Goal: Task Accomplishment & Management: Complete application form

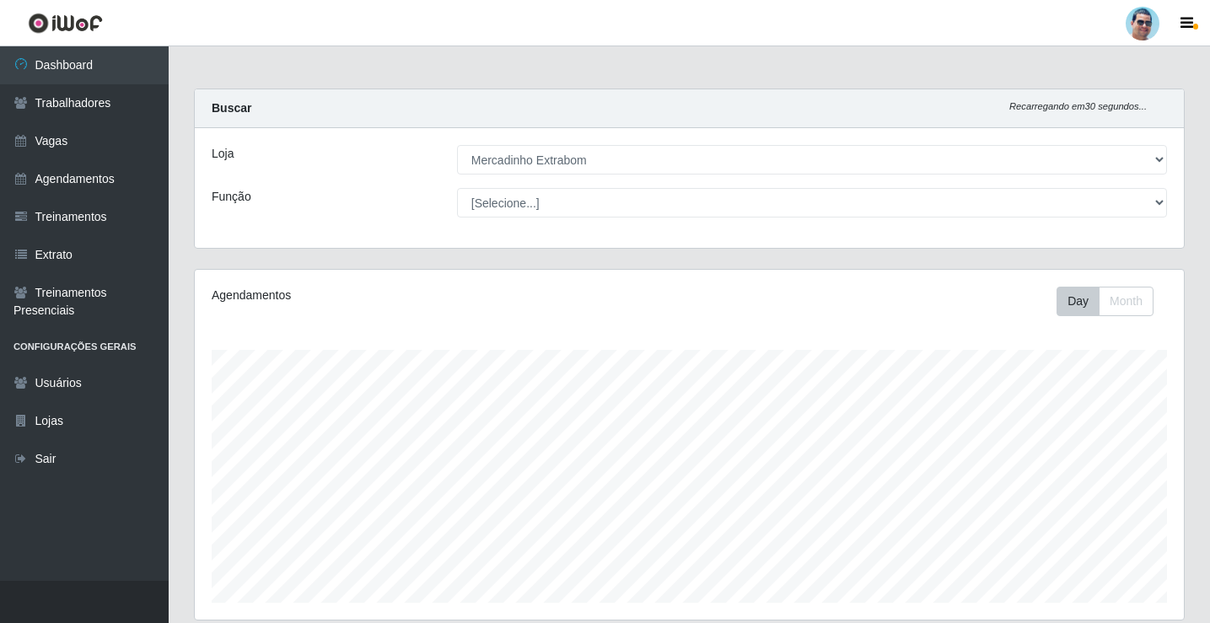
select select "175"
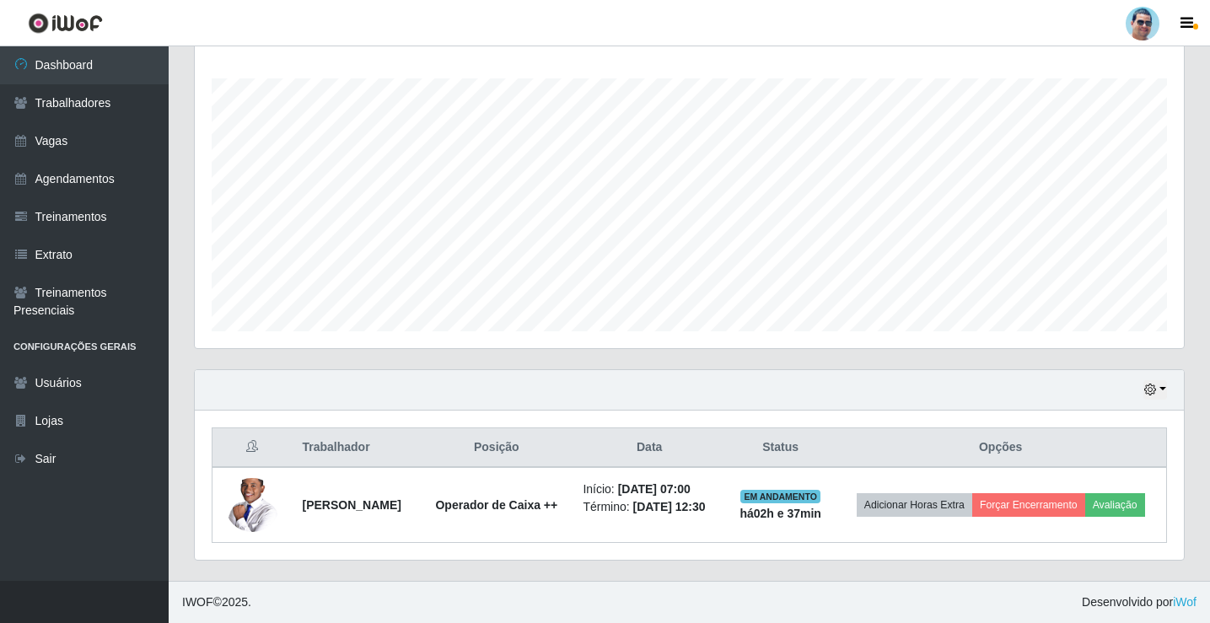
scroll to position [350, 989]
click at [58, 143] on link "Vagas" at bounding box center [84, 141] width 169 height 38
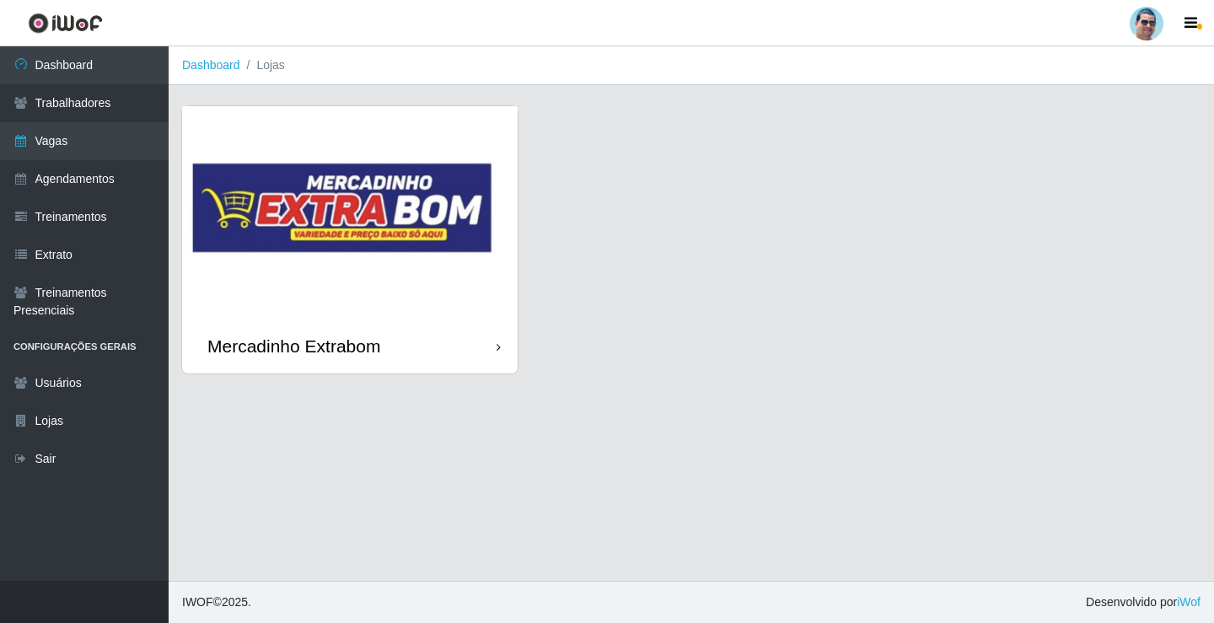
click at [364, 309] on img at bounding box center [350, 212] width 336 height 213
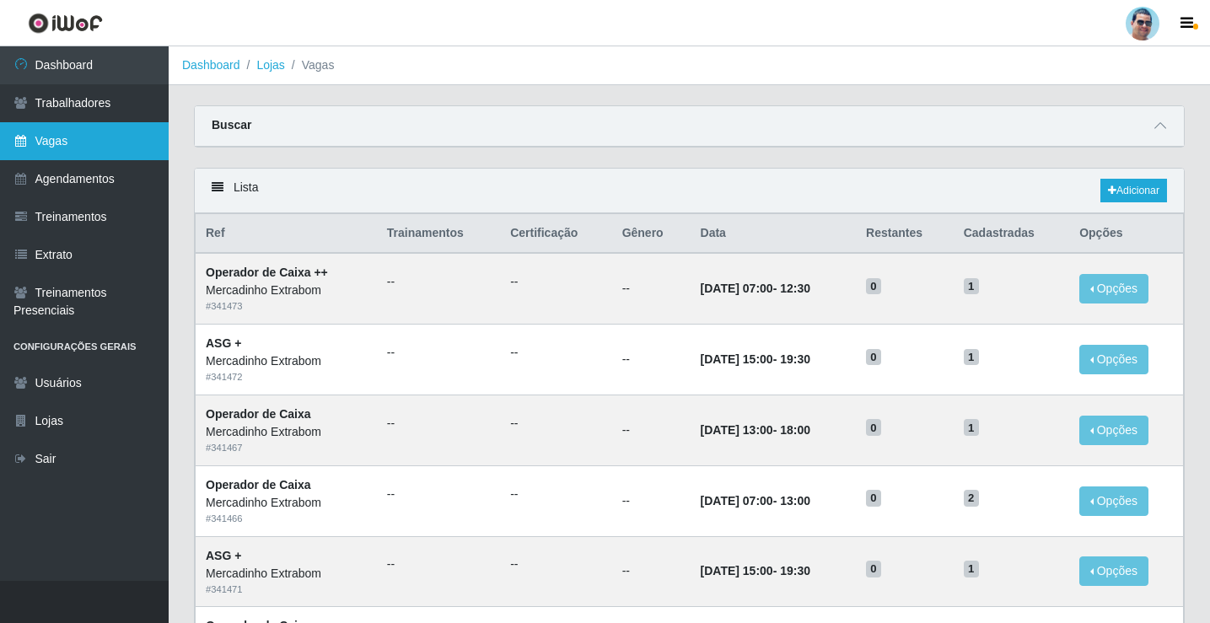
click at [127, 153] on link "Vagas" at bounding box center [84, 141] width 169 height 38
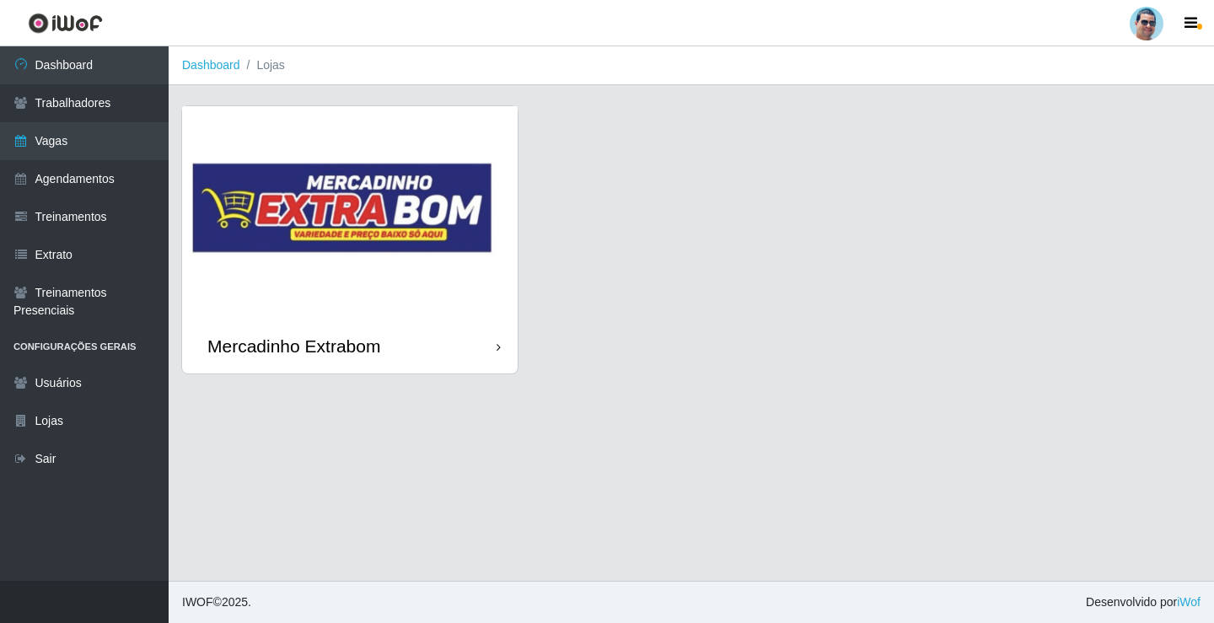
click at [83, 45] on link at bounding box center [65, 23] width 131 height 46
click at [100, 71] on link "Dashboard" at bounding box center [84, 65] width 169 height 38
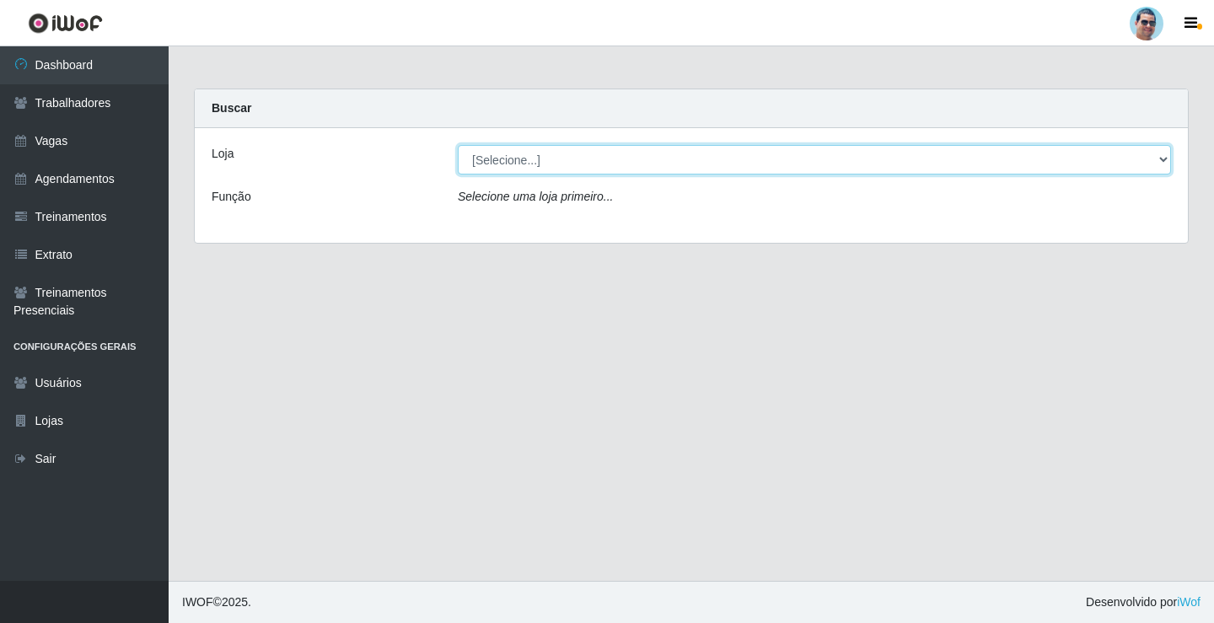
click at [508, 161] on select "[Selecione...] Mercadinho Extrabom" at bounding box center [814, 160] width 713 height 30
select select "175"
click at [458, 145] on select "[Selecione...] Mercadinho Extrabom" at bounding box center [814, 160] width 713 height 30
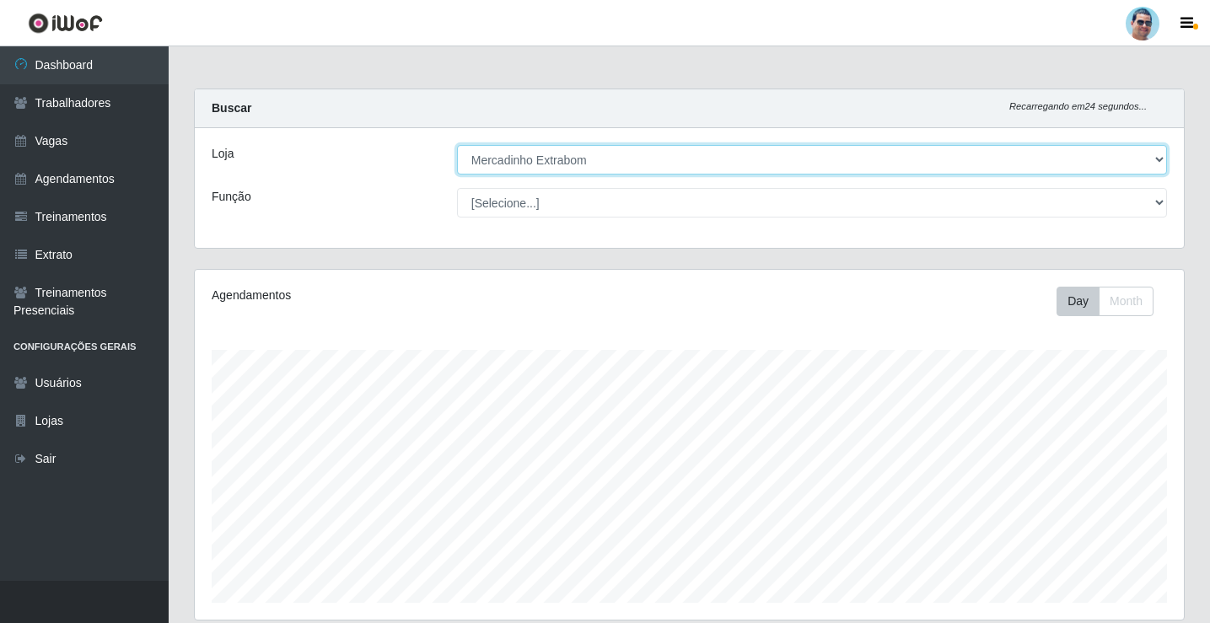
click at [641, 158] on select "[Selecione...] Mercadinho Extrabom" at bounding box center [812, 160] width 710 height 30
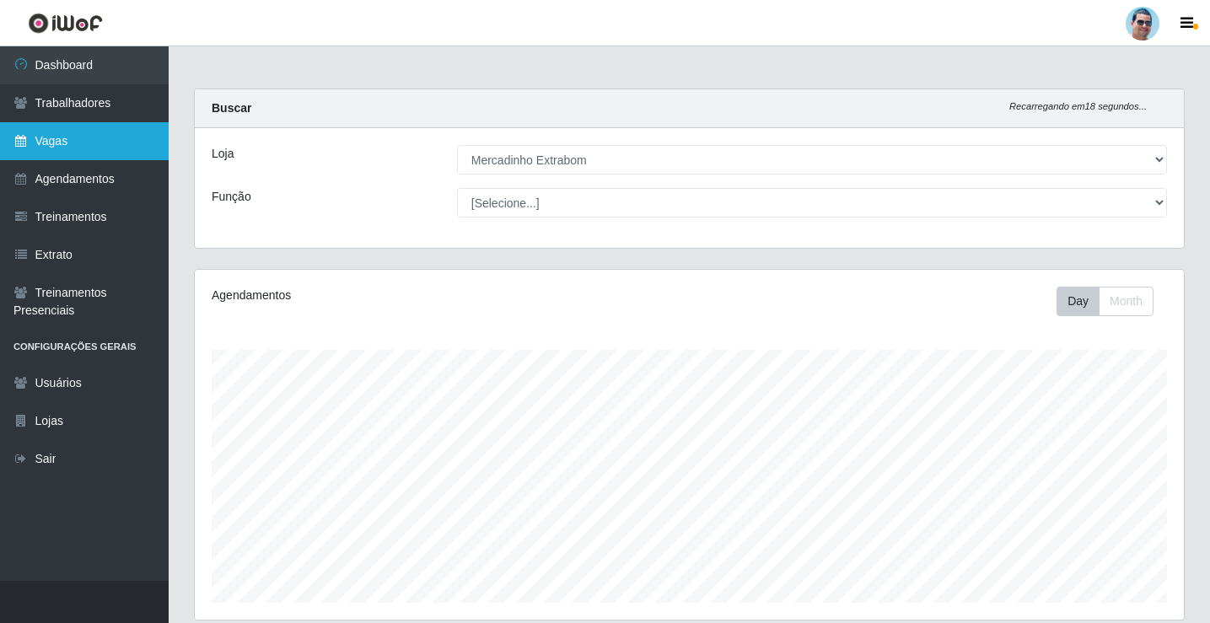
click at [99, 149] on link "Vagas" at bounding box center [84, 141] width 169 height 38
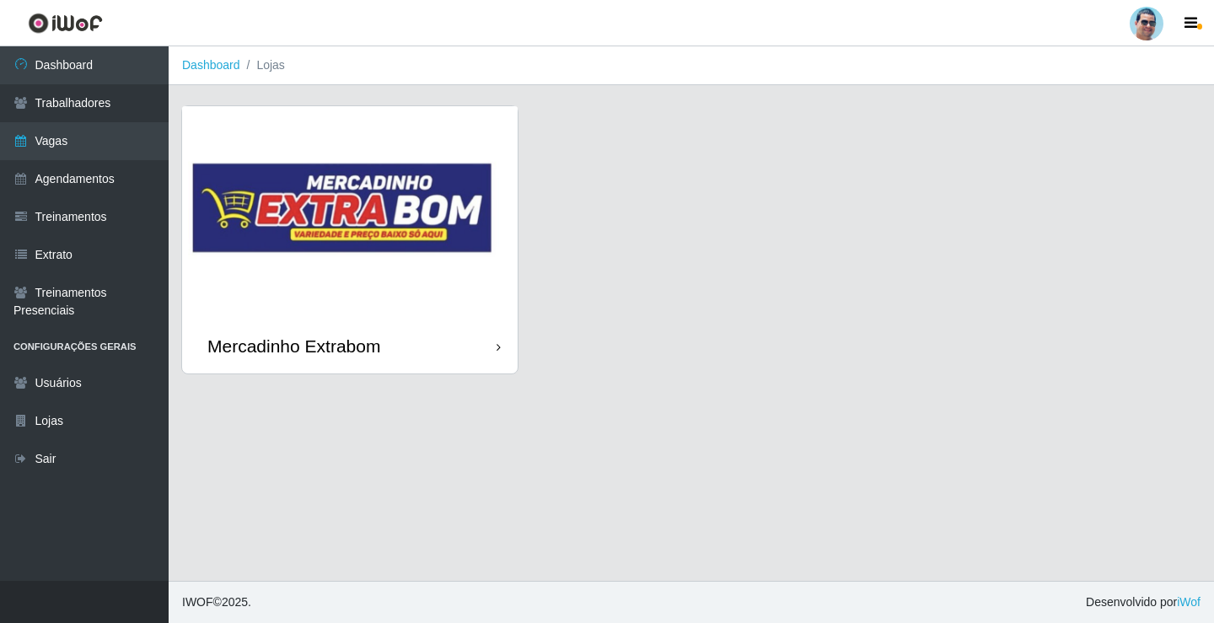
click at [396, 282] on img at bounding box center [350, 212] width 336 height 213
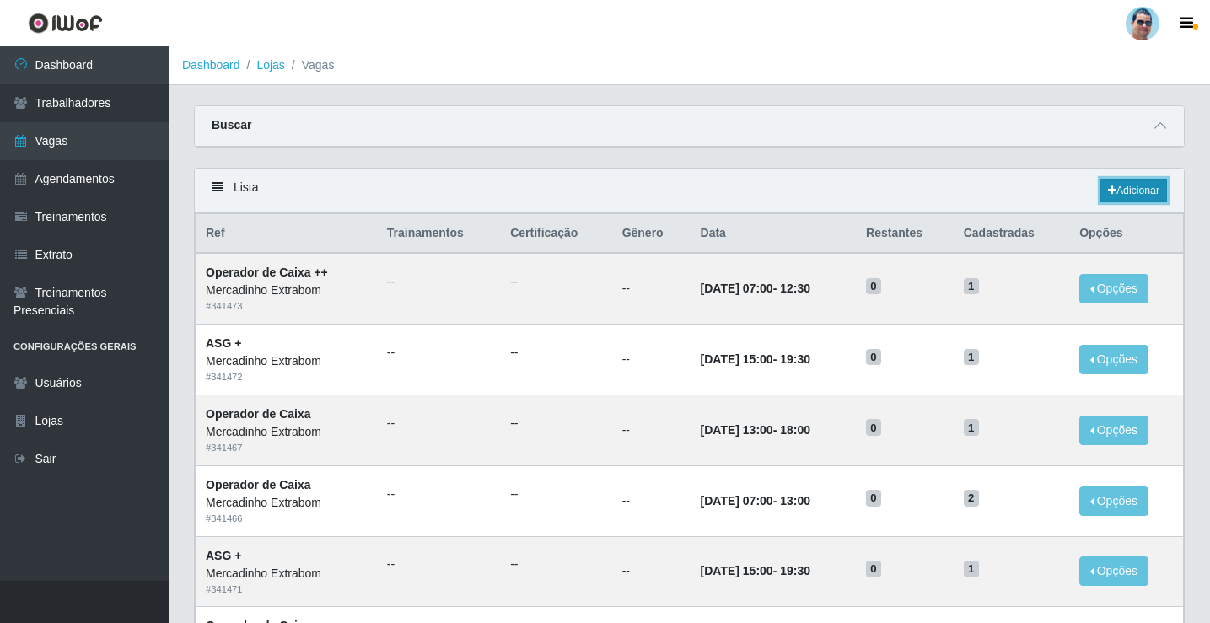
click at [1120, 194] on link "Adicionar" at bounding box center [1133, 191] width 67 height 24
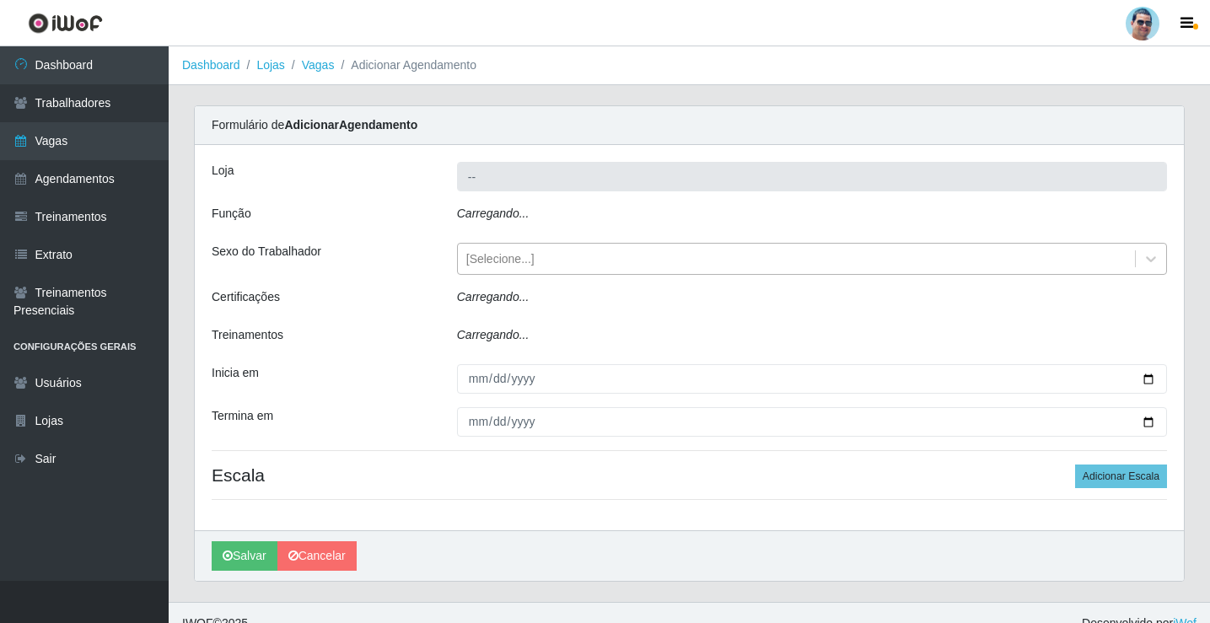
type input "Mercadinho Extrabom"
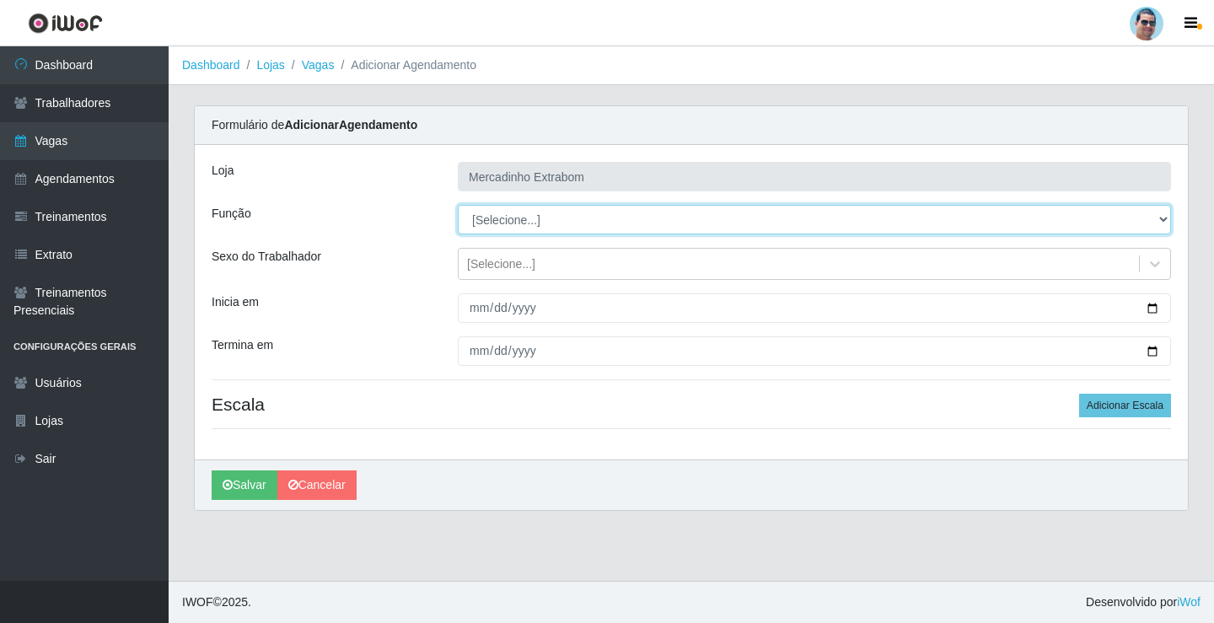
click at [531, 232] on select "[Selecione...] ASG ASG + ASG ++ Balconista Balconista + Balconista ++ Carregado…" at bounding box center [814, 220] width 713 height 30
select select "22"
click at [458, 205] on select "[Selecione...] ASG ASG + ASG ++ Balconista Balconista + Balconista ++ Carregado…" at bounding box center [814, 220] width 713 height 30
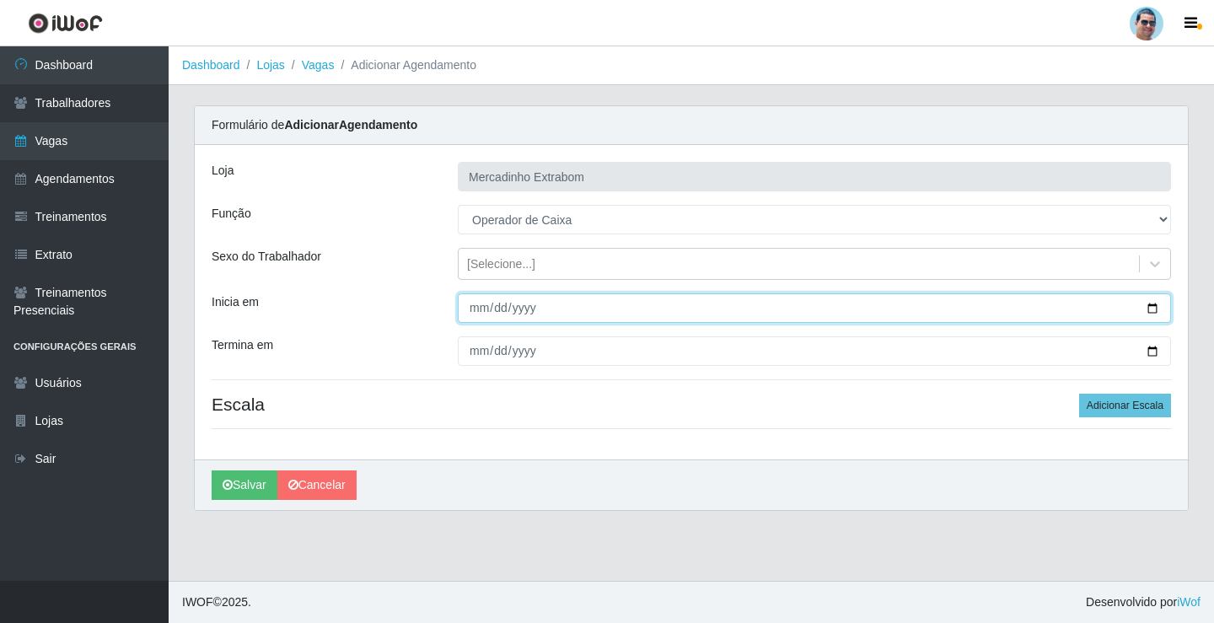
click at [472, 310] on input "Inicia em" at bounding box center [814, 308] width 713 height 30
type input "2025-09-08"
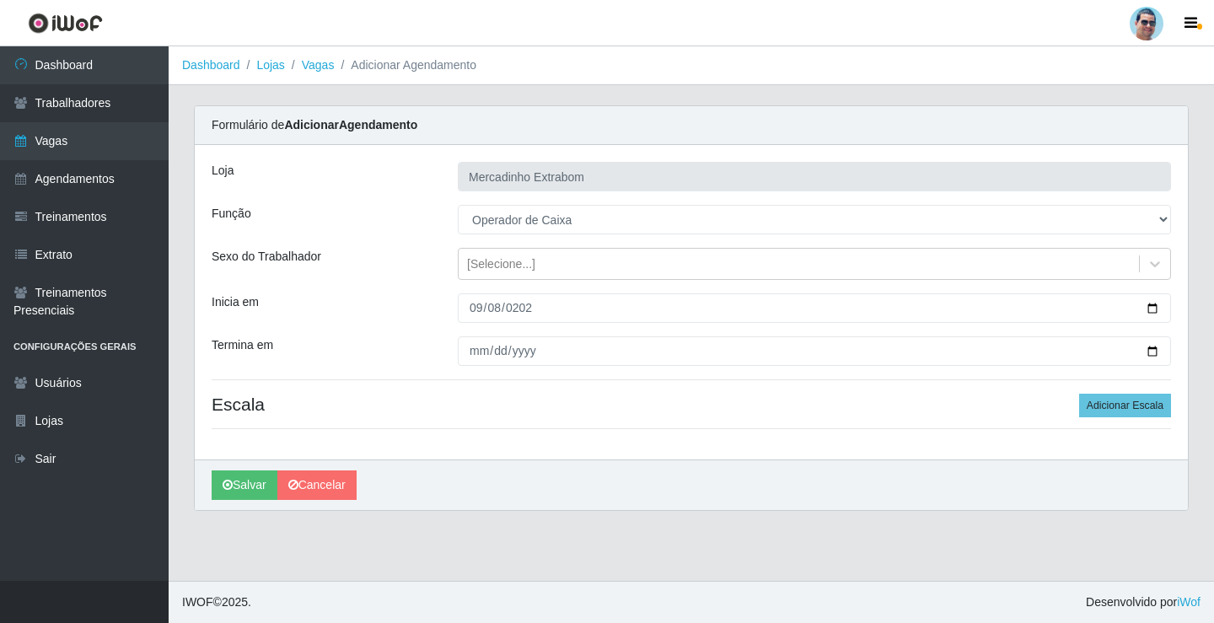
click at [815, 457] on div "Loja Mercadinho Extrabom Função [Selecione...] ASG ASG + ASG ++ Balconista Balc…" at bounding box center [691, 302] width 993 height 315
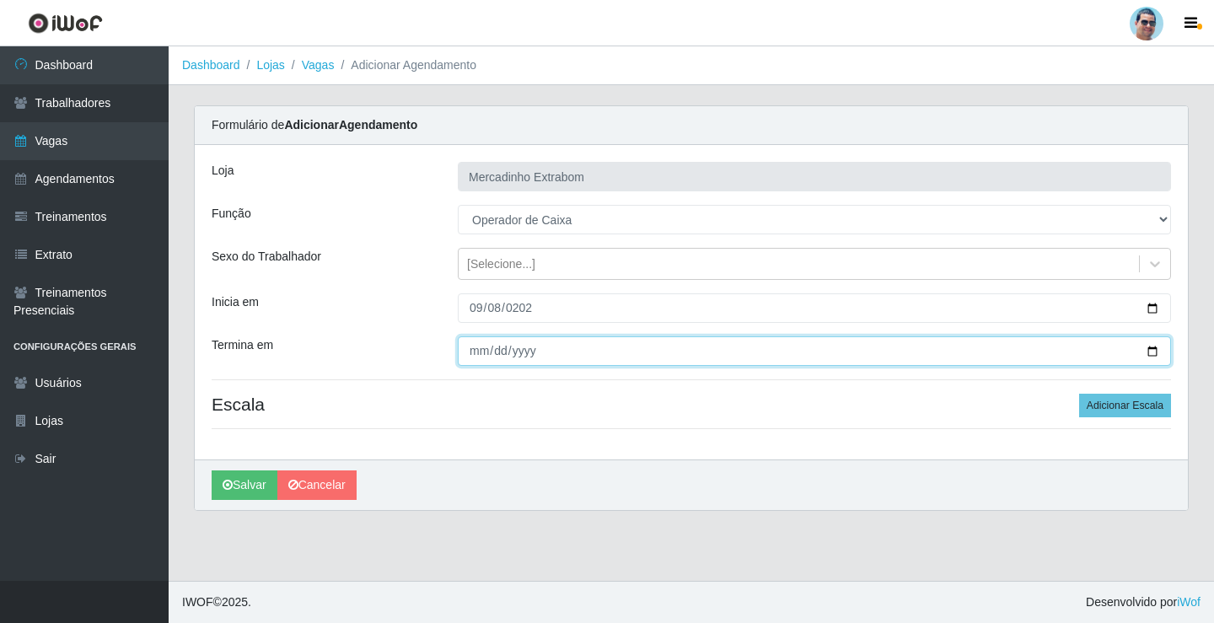
click at [473, 347] on input "Termina em" at bounding box center [814, 351] width 713 height 30
click at [497, 345] on input "Termina em" at bounding box center [814, 351] width 713 height 30
type input "2025-09-13"
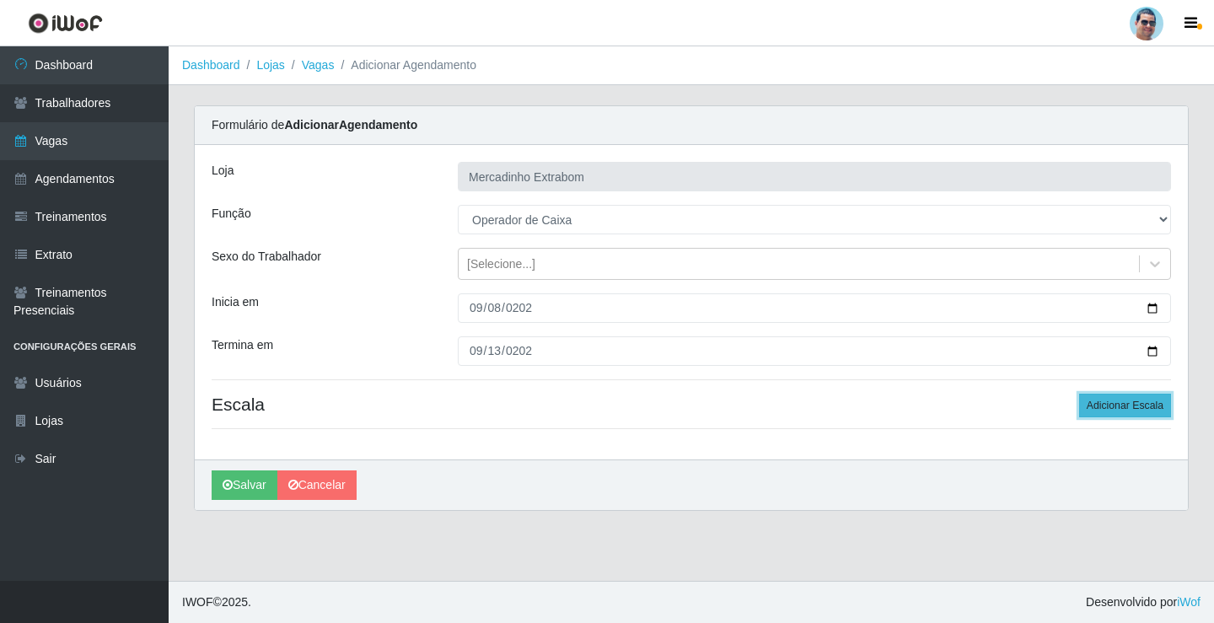
click at [1117, 406] on button "Adicionar Escala" at bounding box center [1125, 406] width 92 height 24
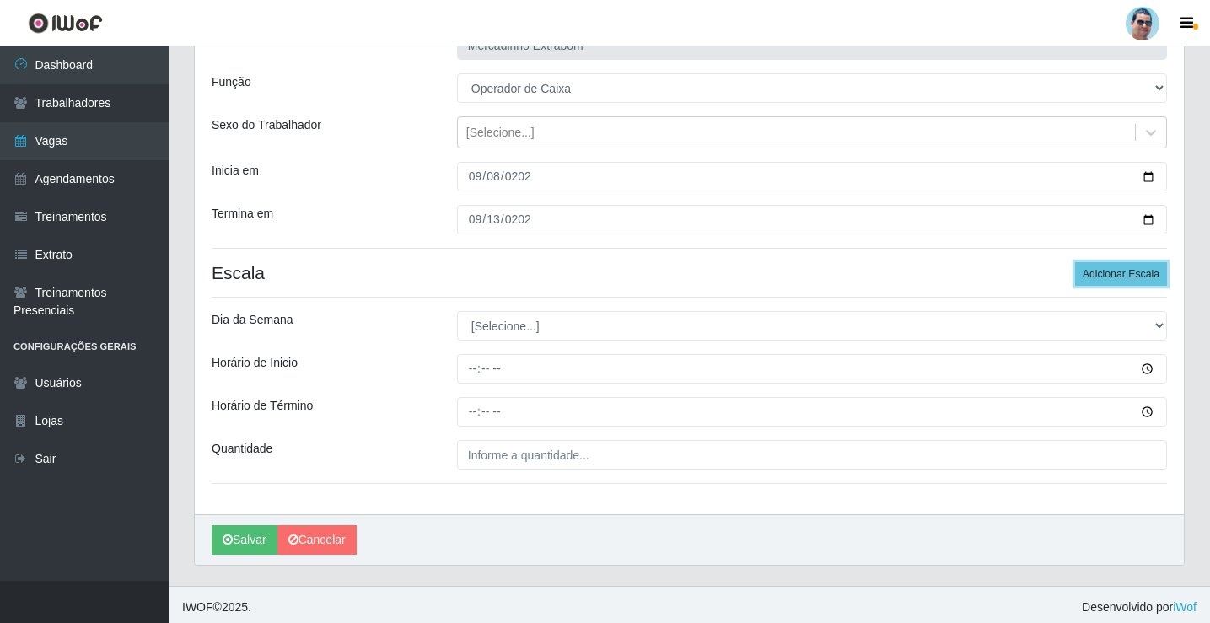
scroll to position [137, 0]
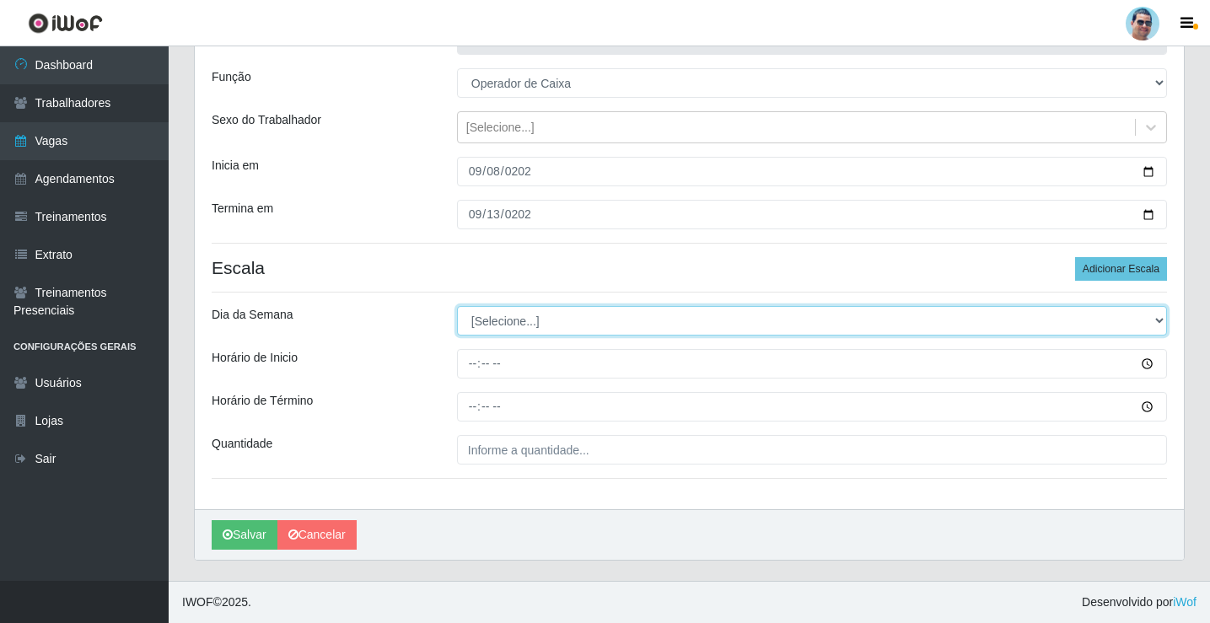
click at [479, 328] on select "[Selecione...] Segunda Terça Quarta Quinta Sexta Sábado Domingo" at bounding box center [812, 321] width 710 height 30
select select "1"
click at [457, 306] on select "[Selecione...] Segunda Terça Quarta Quinta Sexta Sábado Domingo" at bounding box center [812, 321] width 710 height 30
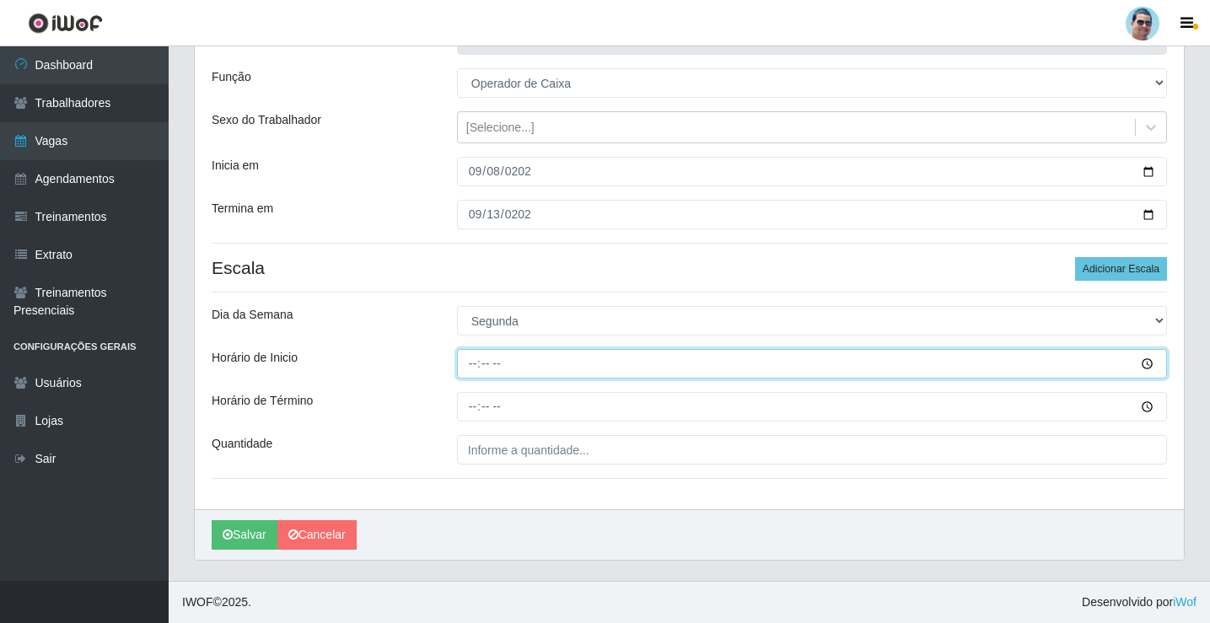
click at [465, 361] on input "Horário de Inicio" at bounding box center [812, 364] width 710 height 30
type input "08:00"
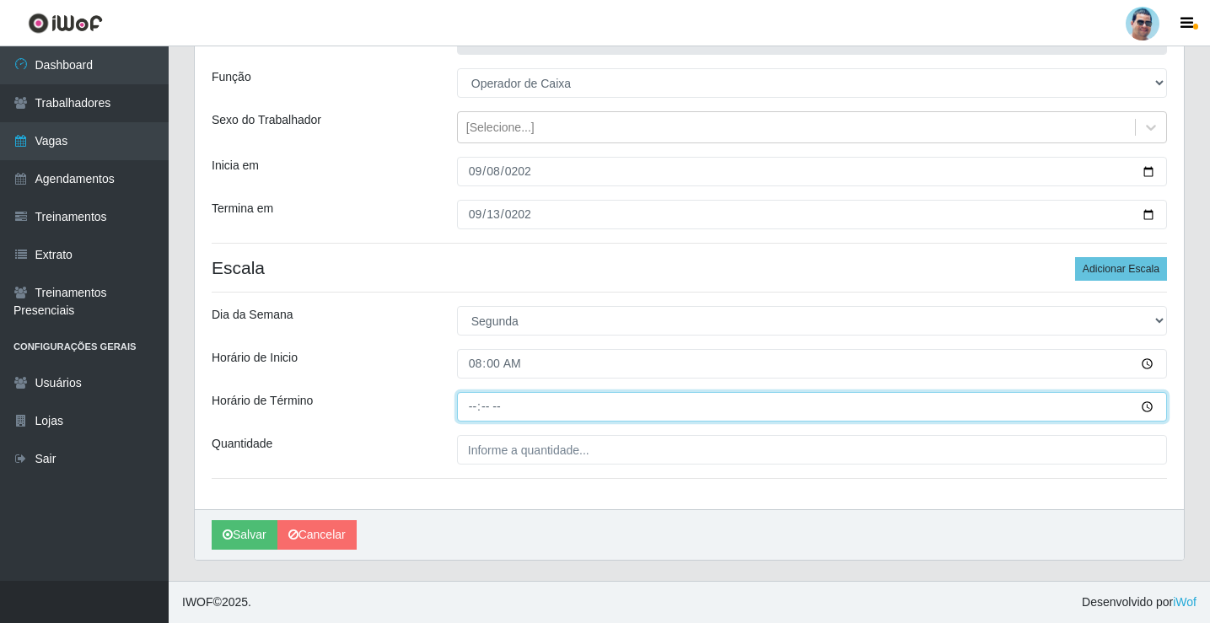
click at [468, 406] on input "Horário de Término" at bounding box center [812, 407] width 710 height 30
type input "13:00"
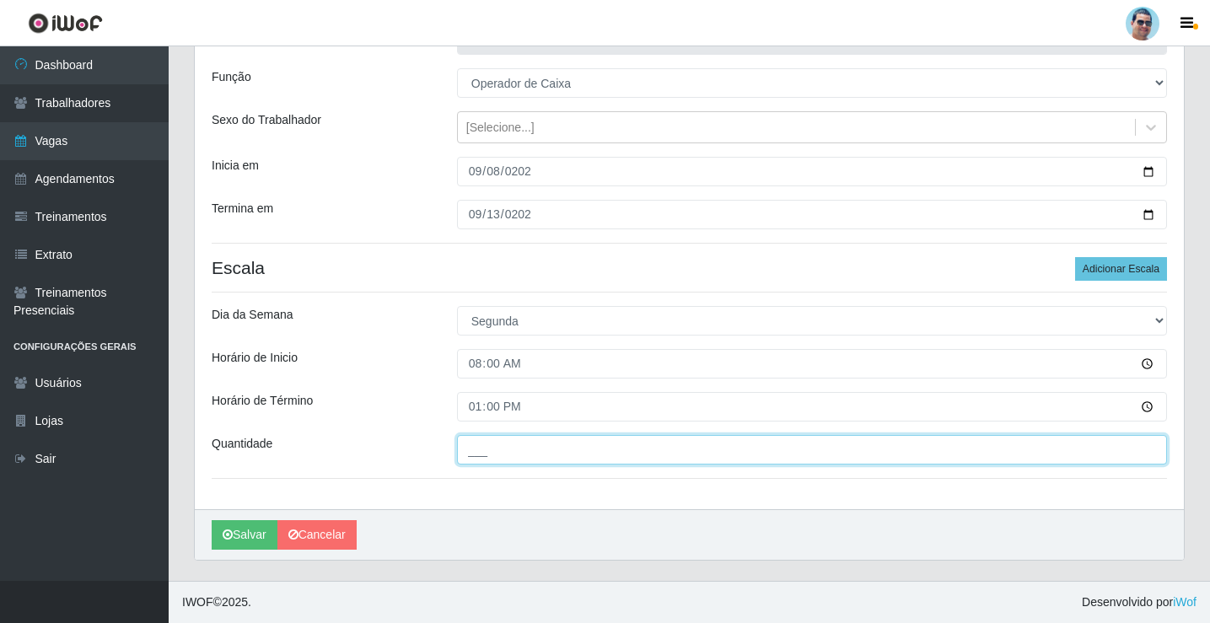
click at [608, 460] on input "___" at bounding box center [812, 450] width 710 height 30
type input "02_"
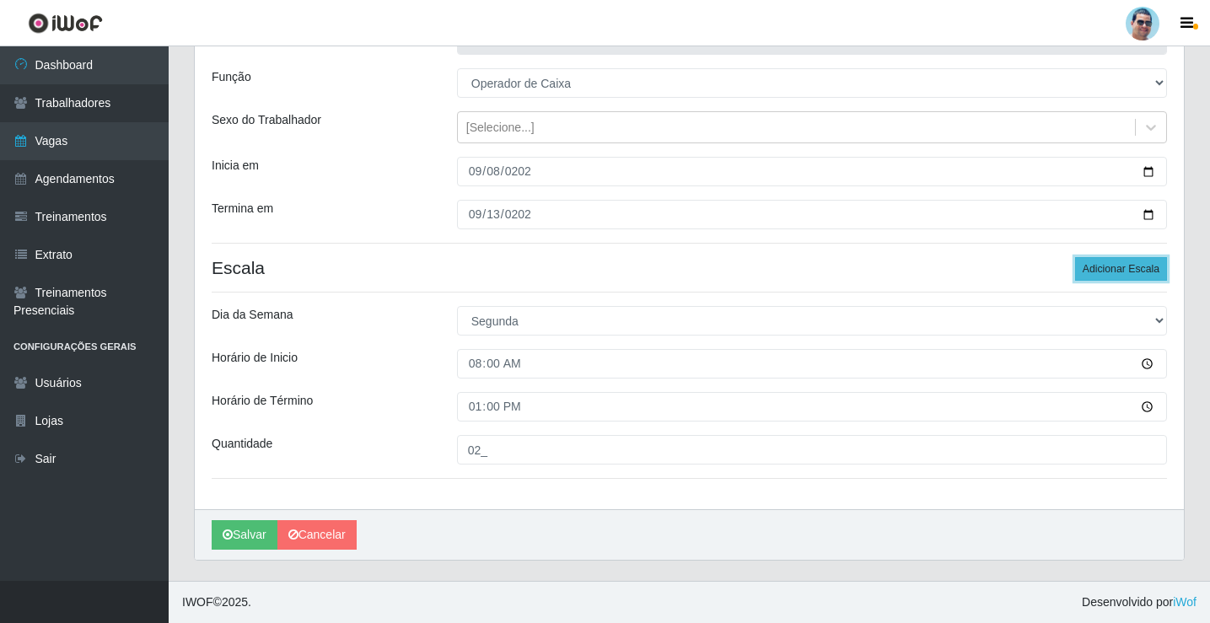
click at [1108, 272] on button "Adicionar Escala" at bounding box center [1121, 269] width 92 height 24
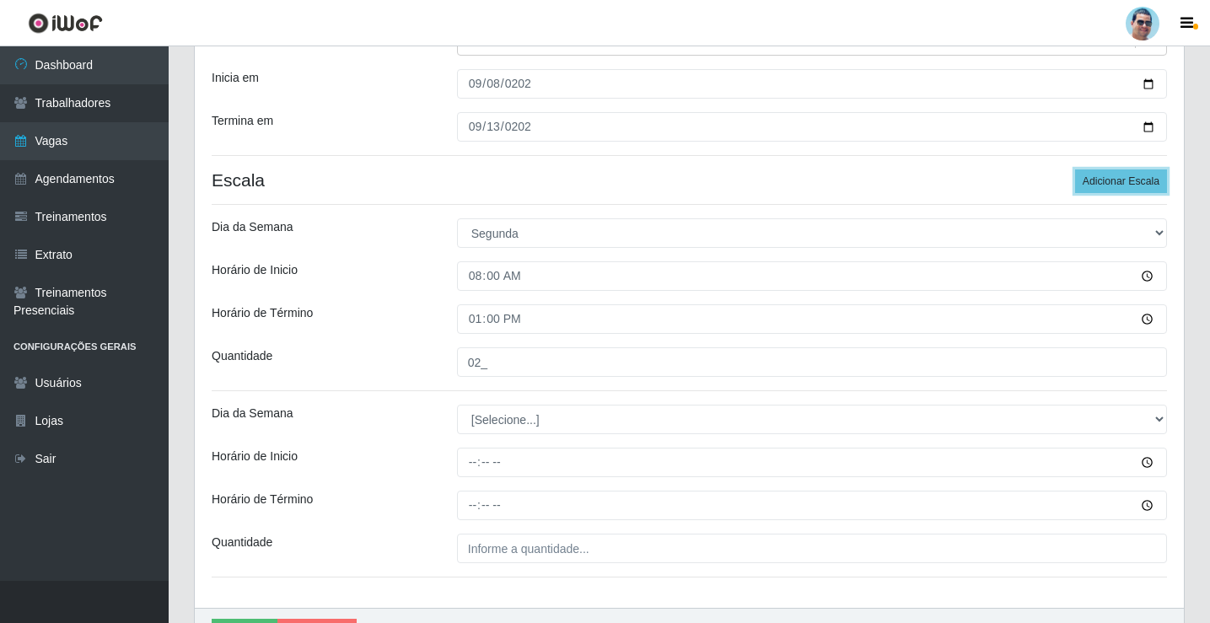
scroll to position [323, 0]
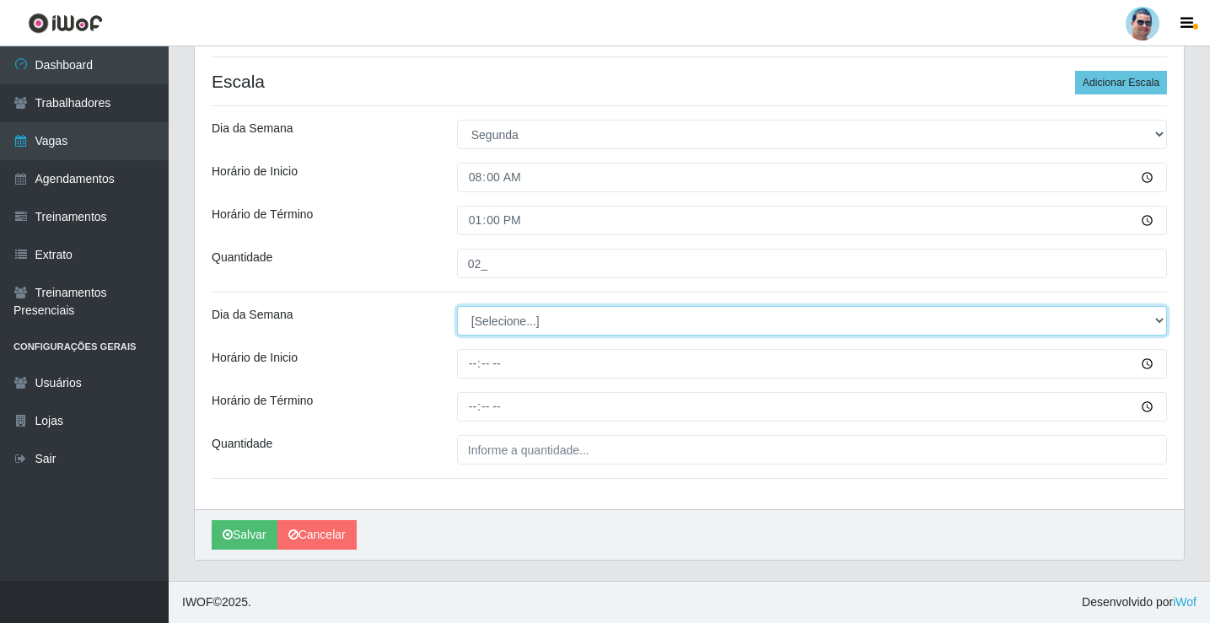
click at [470, 320] on select "[Selecione...] Segunda Terça Quarta Quinta Sexta Sábado Domingo" at bounding box center [812, 321] width 710 height 30
click at [457, 306] on select "[Selecione...] Segunda Terça Quarta Quinta Sexta Sábado Domingo" at bounding box center [812, 321] width 710 height 30
click at [487, 327] on select "[Selecione...] Segunda Terça Quarta Quinta Sexta Sábado Domingo" at bounding box center [812, 321] width 710 height 30
select select "1"
click at [457, 306] on select "[Selecione...] Segunda Terça Quarta Quinta Sexta Sábado Domingo" at bounding box center [812, 321] width 710 height 30
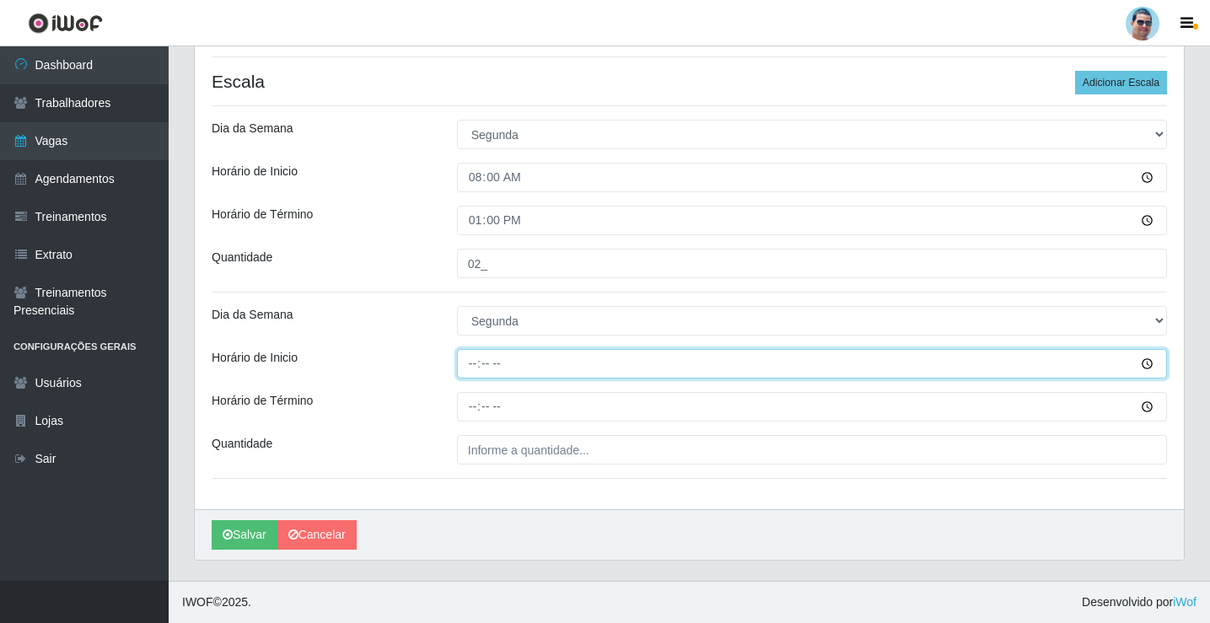
click at [469, 362] on input "Horário de Inicio" at bounding box center [812, 364] width 710 height 30
click at [483, 360] on input "15:00" at bounding box center [812, 364] width 710 height 30
click at [467, 362] on input "15:00" at bounding box center [812, 364] width 710 height 30
click at [471, 362] on input "15:00" at bounding box center [812, 364] width 710 height 30
click at [471, 366] on input "15:00" at bounding box center [812, 364] width 710 height 30
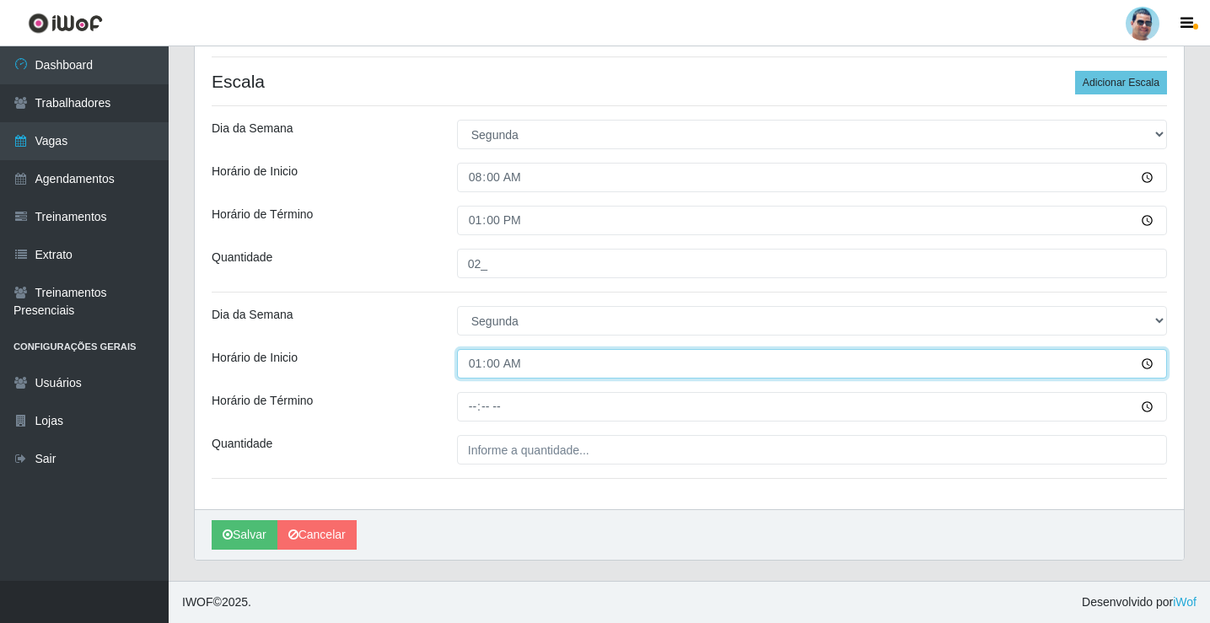
type input "13:00"
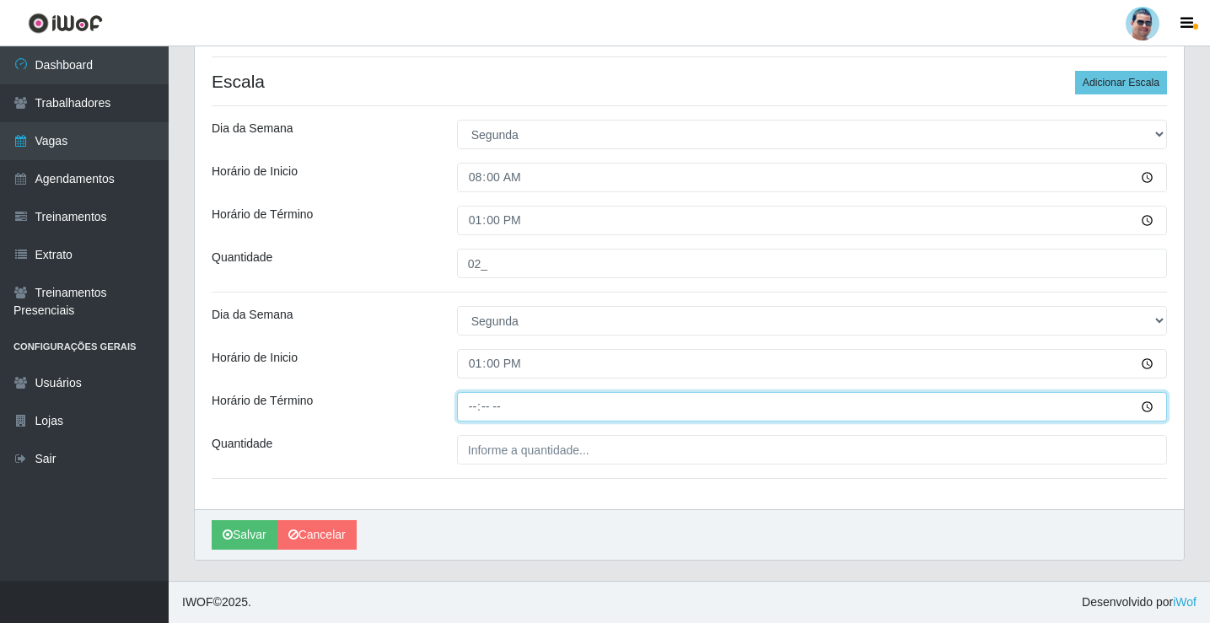
click at [465, 408] on input "Horário de Término" at bounding box center [812, 407] width 710 height 30
click at [480, 404] on input "16:00" at bounding box center [812, 407] width 710 height 30
click at [482, 404] on input "17:00" at bounding box center [812, 407] width 710 height 30
click at [475, 405] on input "17:00" at bounding box center [812, 407] width 710 height 30
type input "18:00"
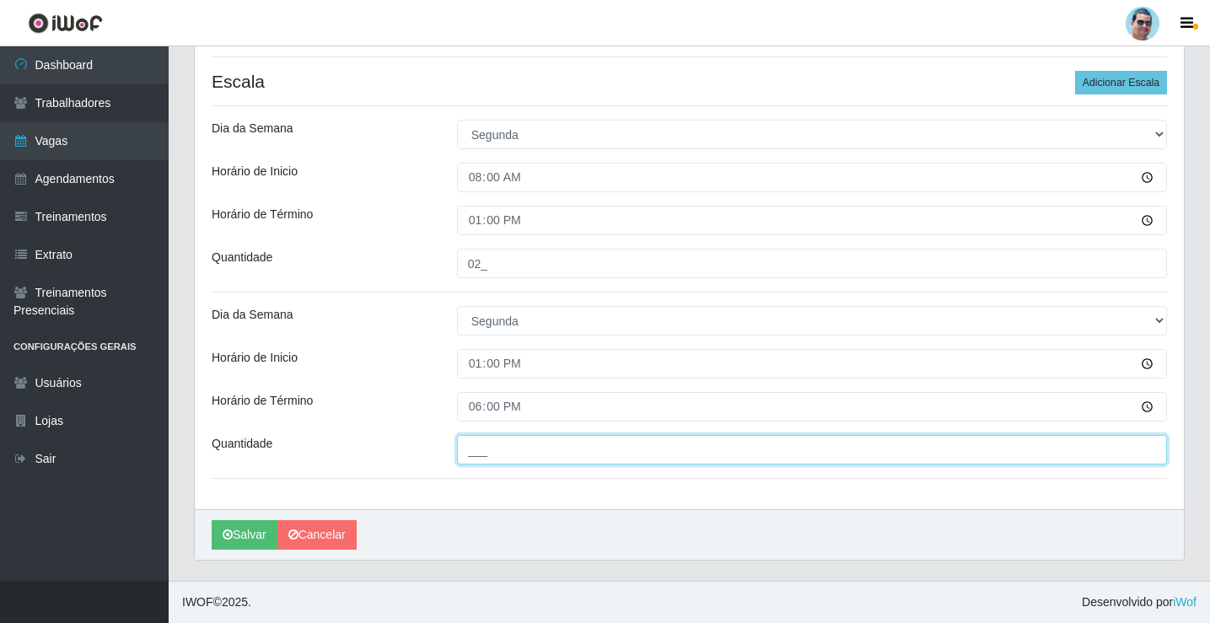
click at [510, 447] on input "___" at bounding box center [812, 450] width 710 height 30
type input "01_"
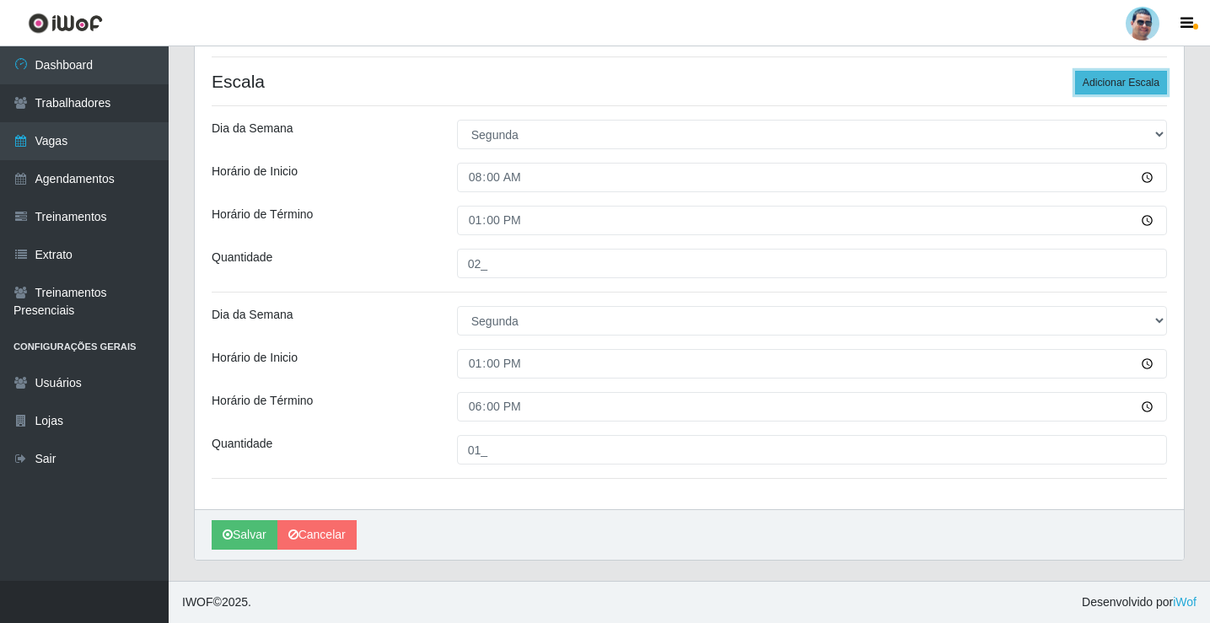
click at [1138, 73] on button "Adicionar Escala" at bounding box center [1121, 83] width 92 height 24
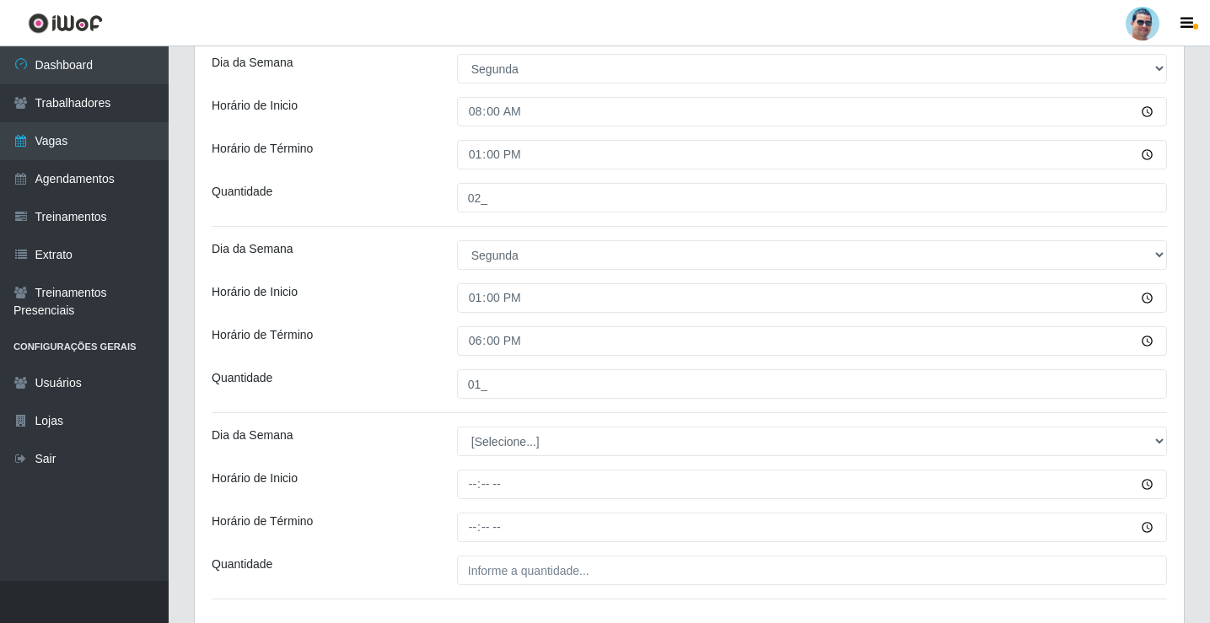
scroll to position [509, 0]
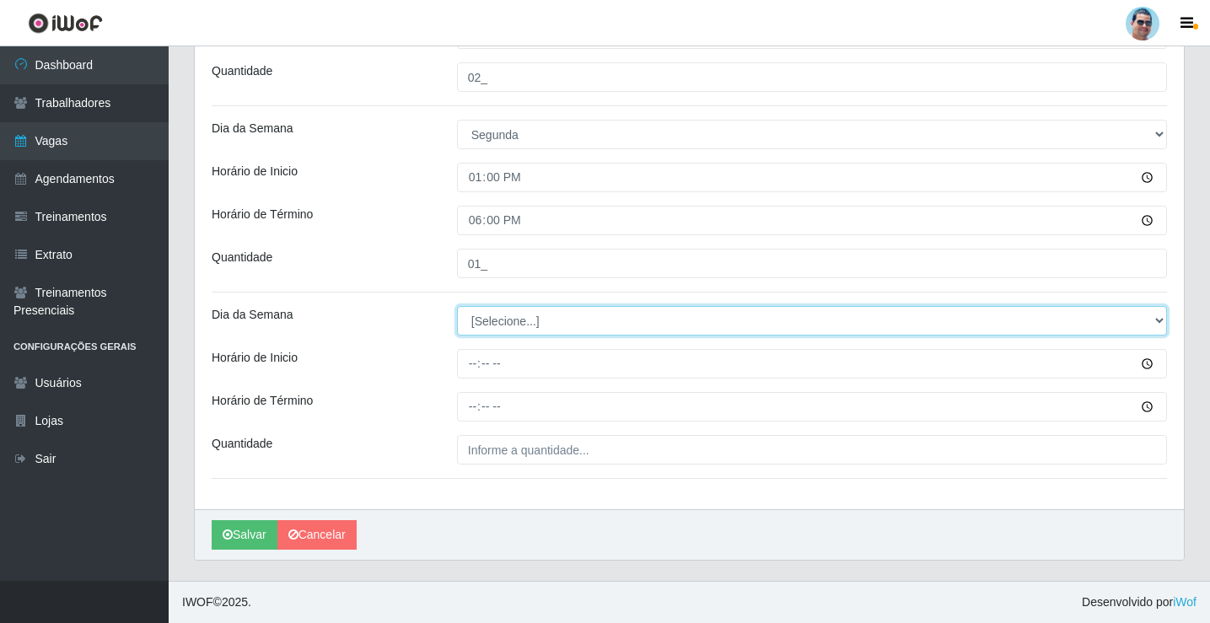
click at [500, 317] on select "[Selecione...] Segunda Terça Quarta Quinta Sexta Sábado Domingo" at bounding box center [812, 321] width 710 height 30
select select "1"
click at [457, 306] on select "[Selecione...] Segunda Terça Quarta Quinta Sexta Sábado Domingo" at bounding box center [812, 321] width 710 height 30
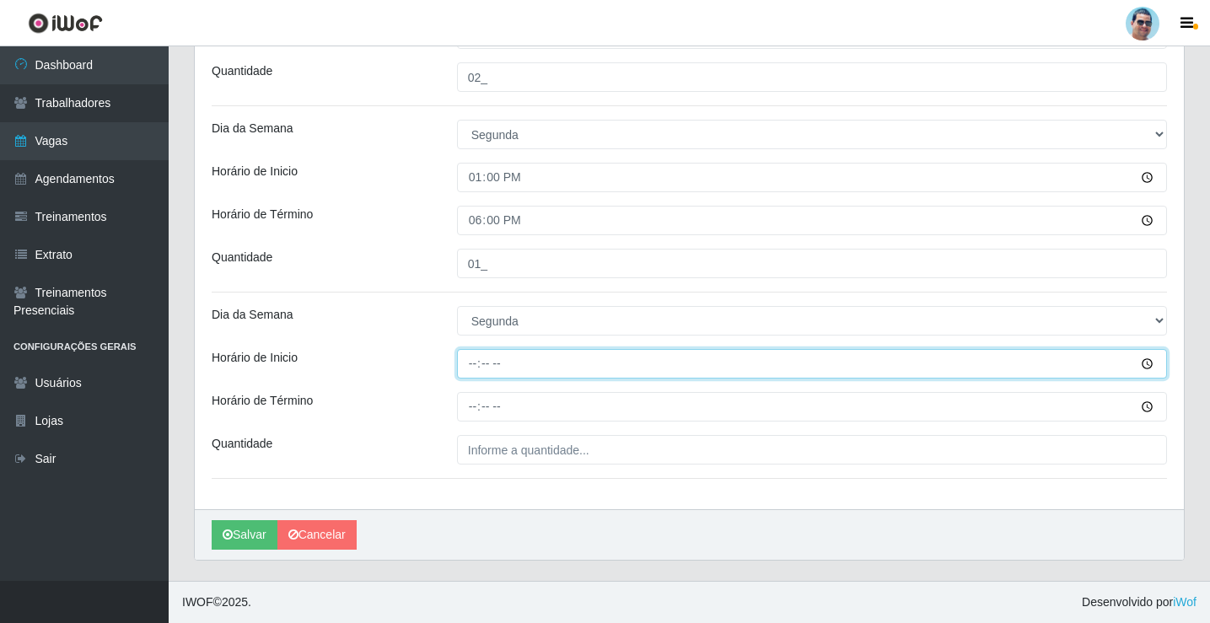
click at [476, 364] on input "Horário de Inicio" at bounding box center [812, 364] width 710 height 30
type input "14:00"
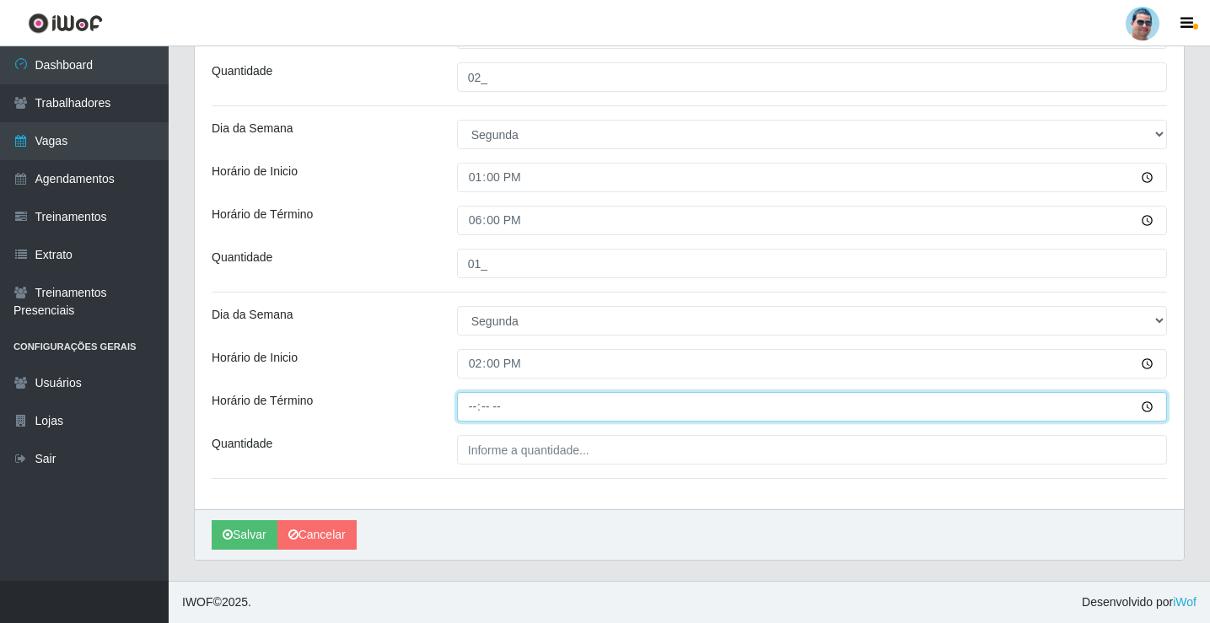
click at [468, 406] on input "Horário de Término" at bounding box center [812, 407] width 710 height 30
type input "19:00"
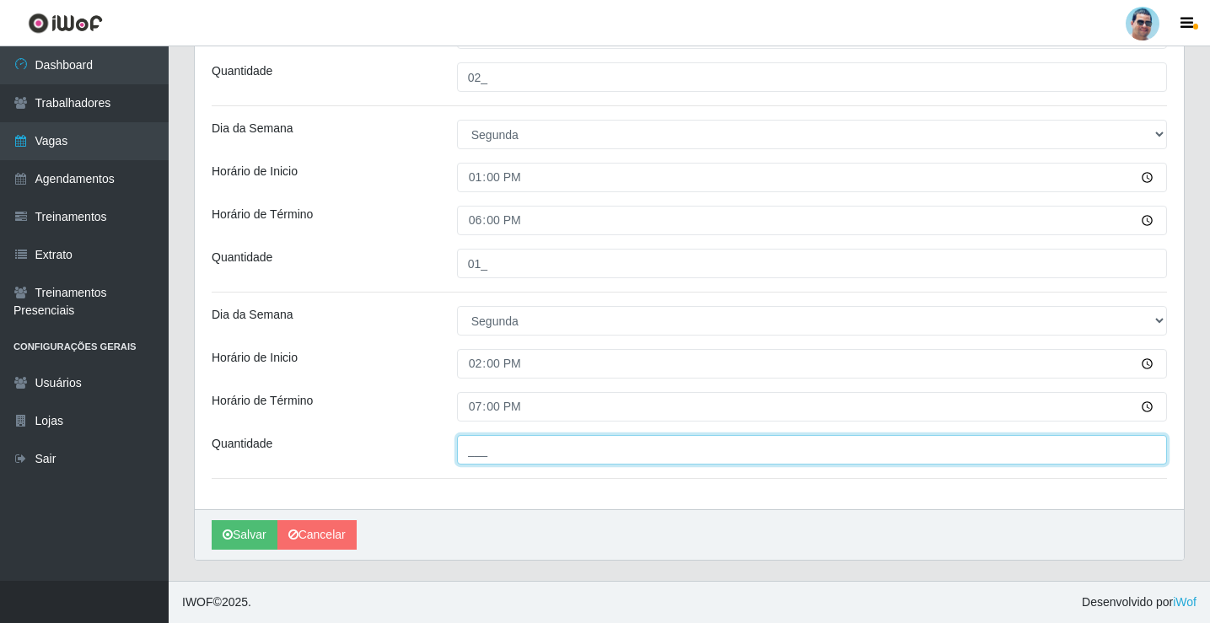
click at [484, 451] on input "___" at bounding box center [812, 450] width 710 height 30
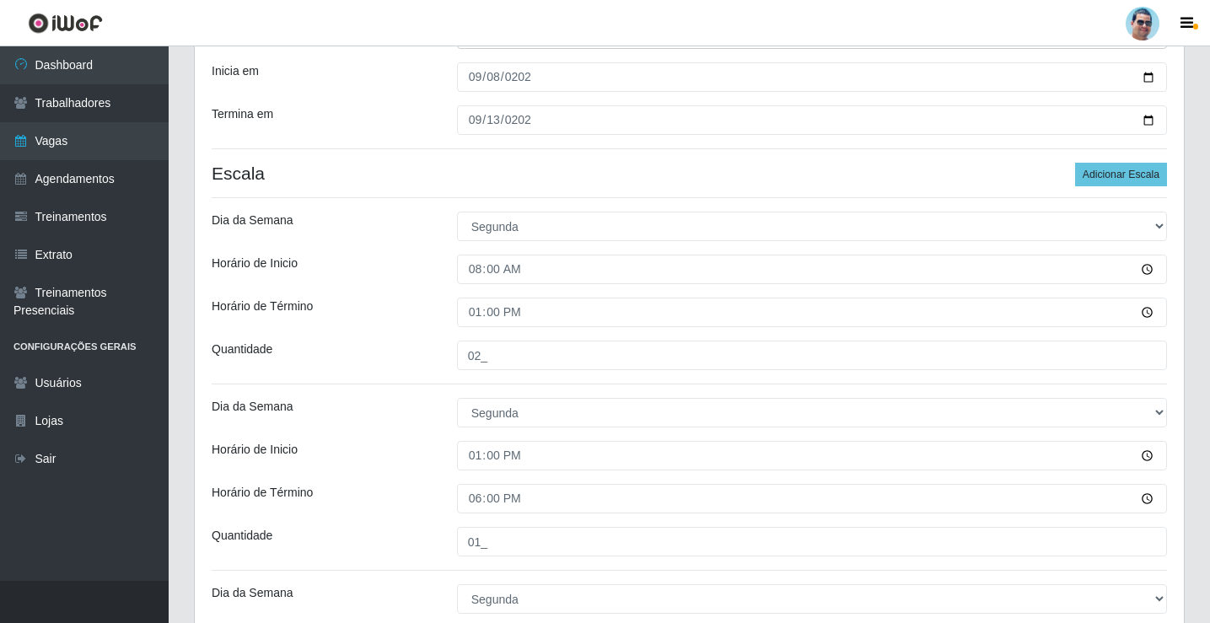
scroll to position [88, 0]
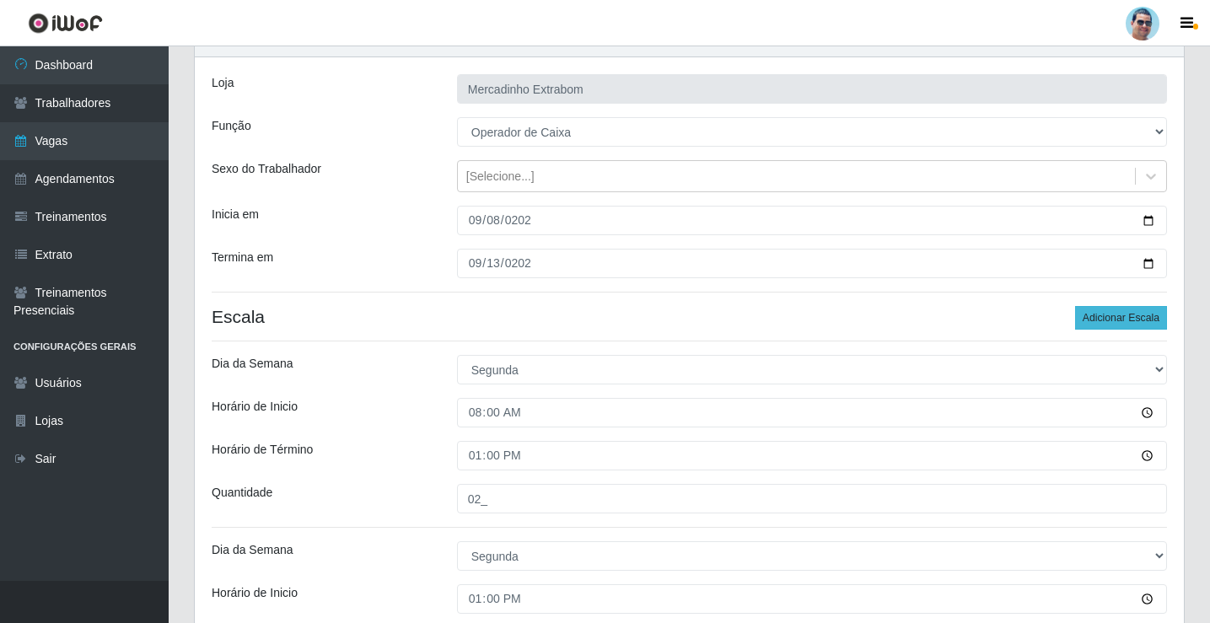
type input "02_"
click at [1117, 315] on button "Adicionar Escala" at bounding box center [1121, 318] width 92 height 24
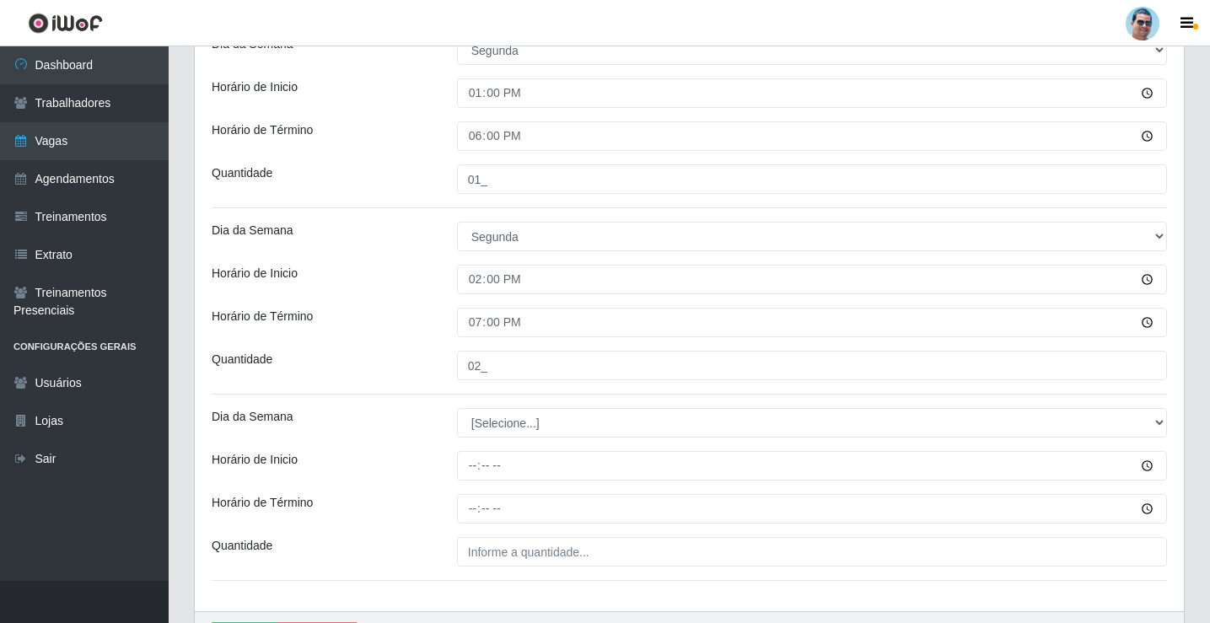
scroll to position [696, 0]
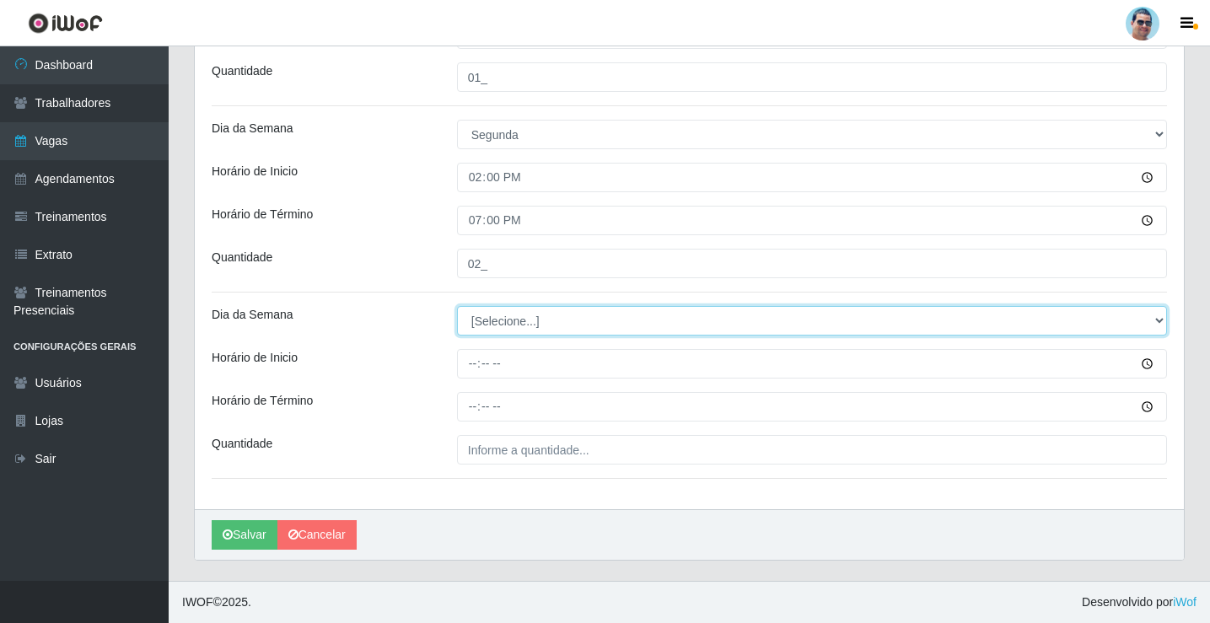
click at [486, 323] on select "[Selecione...] Segunda Terça Quarta Quinta Sexta Sábado Domingo" at bounding box center [812, 321] width 710 height 30
select select "2"
click at [457, 306] on select "[Selecione...] Segunda Terça Quarta Quinta Sexta Sábado Domingo" at bounding box center [812, 321] width 710 height 30
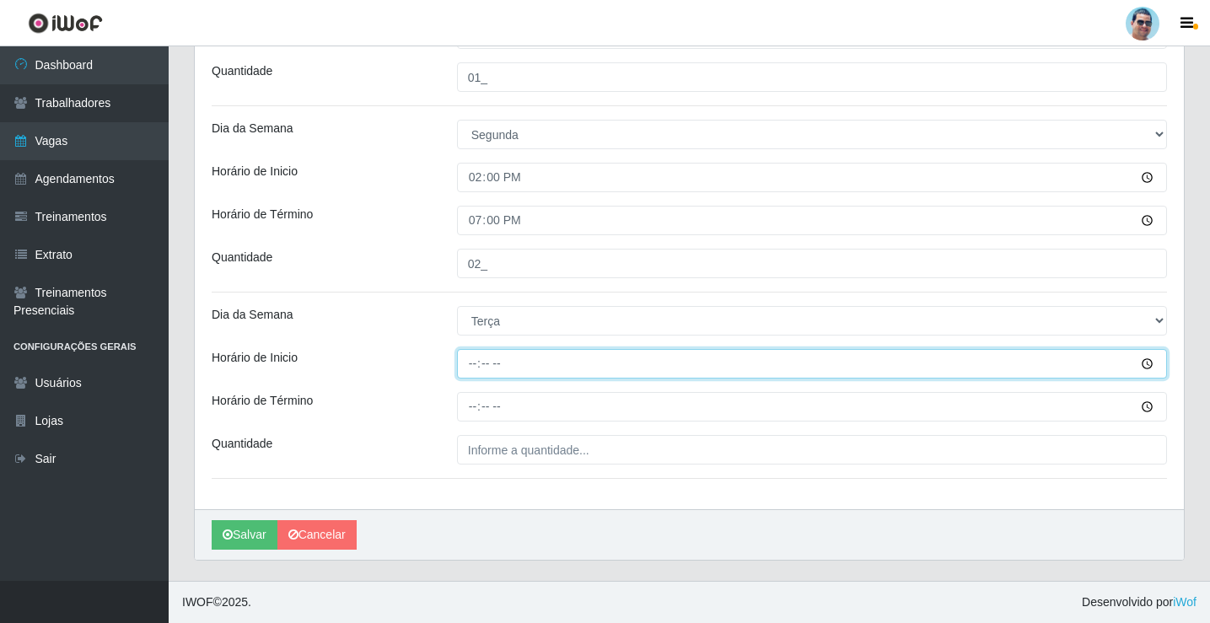
click at [465, 368] on input "Horário de Inicio" at bounding box center [812, 364] width 710 height 30
click at [475, 368] on input "07:00" at bounding box center [812, 364] width 710 height 30
click at [475, 368] on input "18:00" at bounding box center [812, 364] width 710 height 30
type input "08:00"
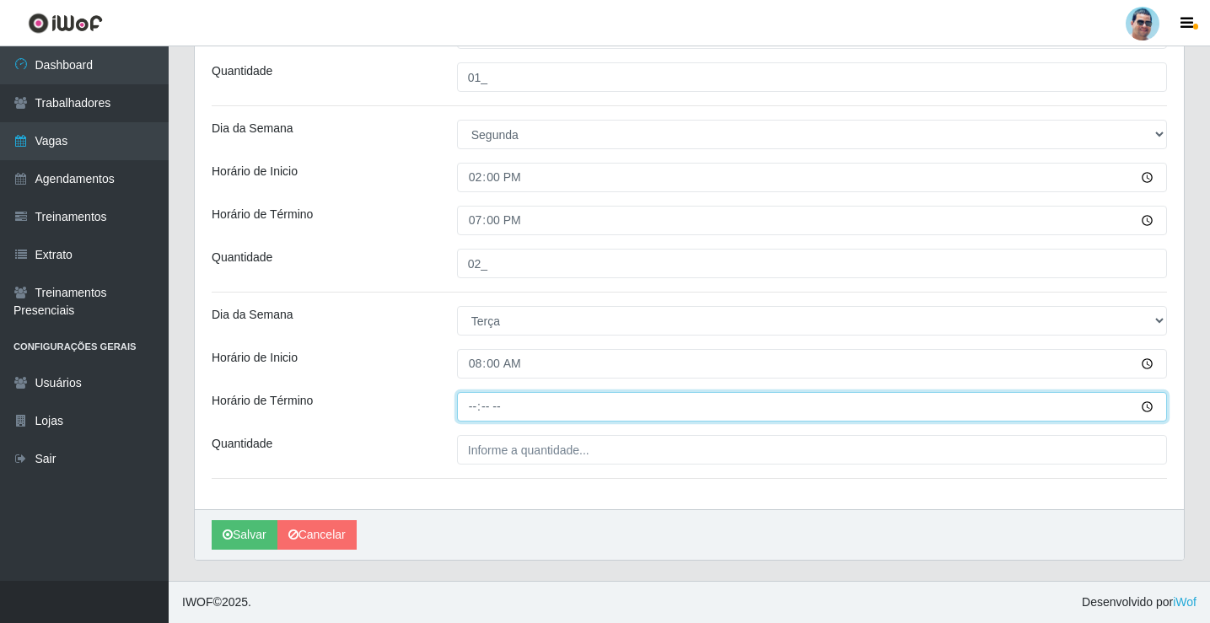
click at [474, 412] on input "Horário de Término" at bounding box center [812, 407] width 710 height 30
type input "13:00"
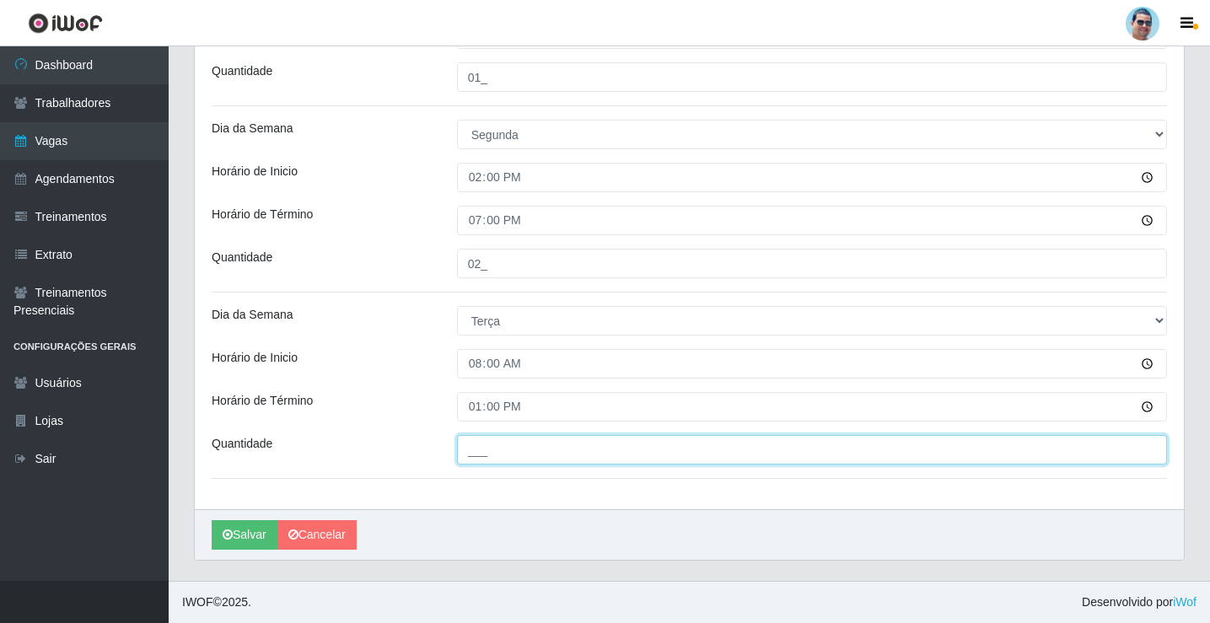
click at [509, 438] on input "___" at bounding box center [812, 450] width 710 height 30
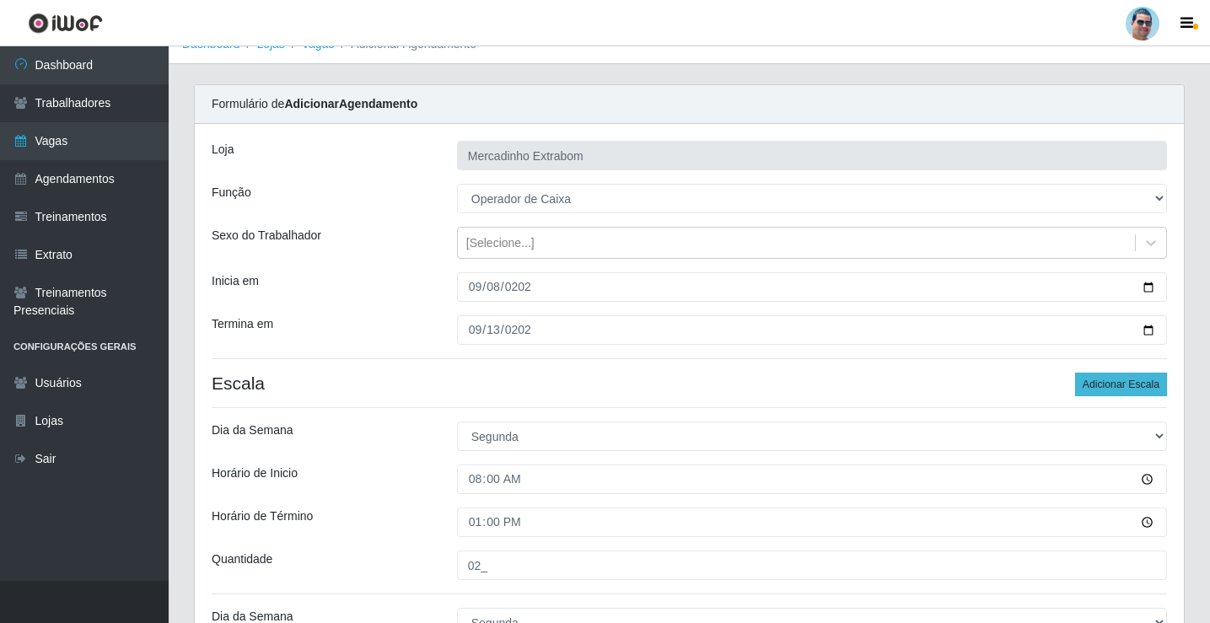
type input "02_"
click at [1125, 378] on button "Adicionar Escala" at bounding box center [1121, 385] width 92 height 24
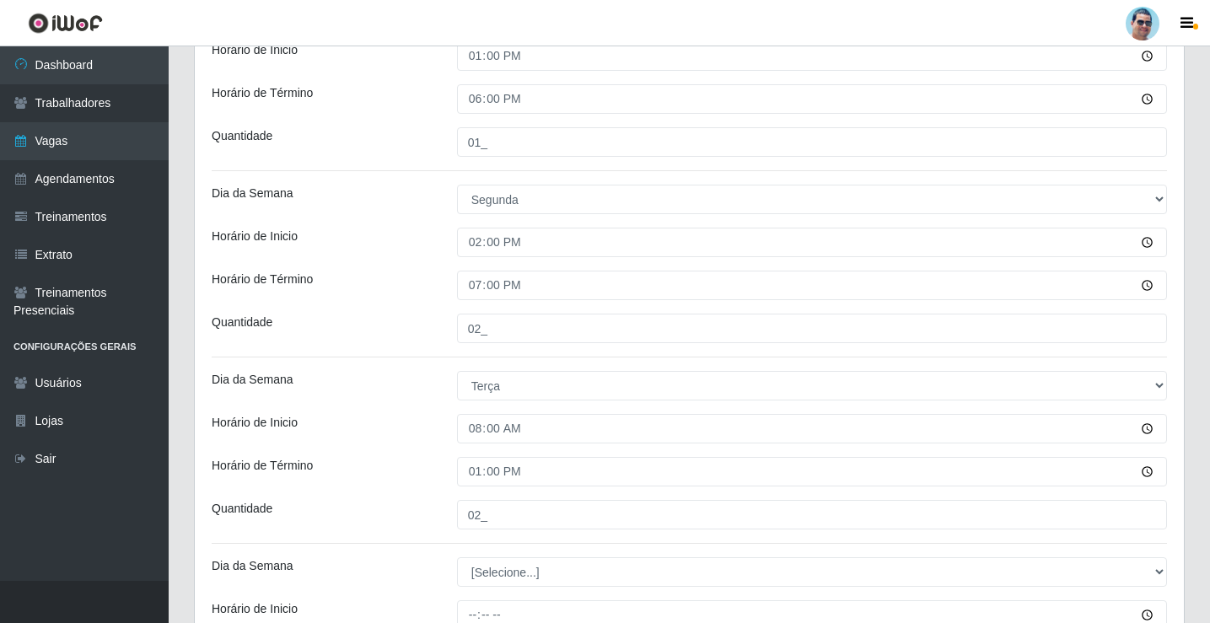
scroll to position [780, 0]
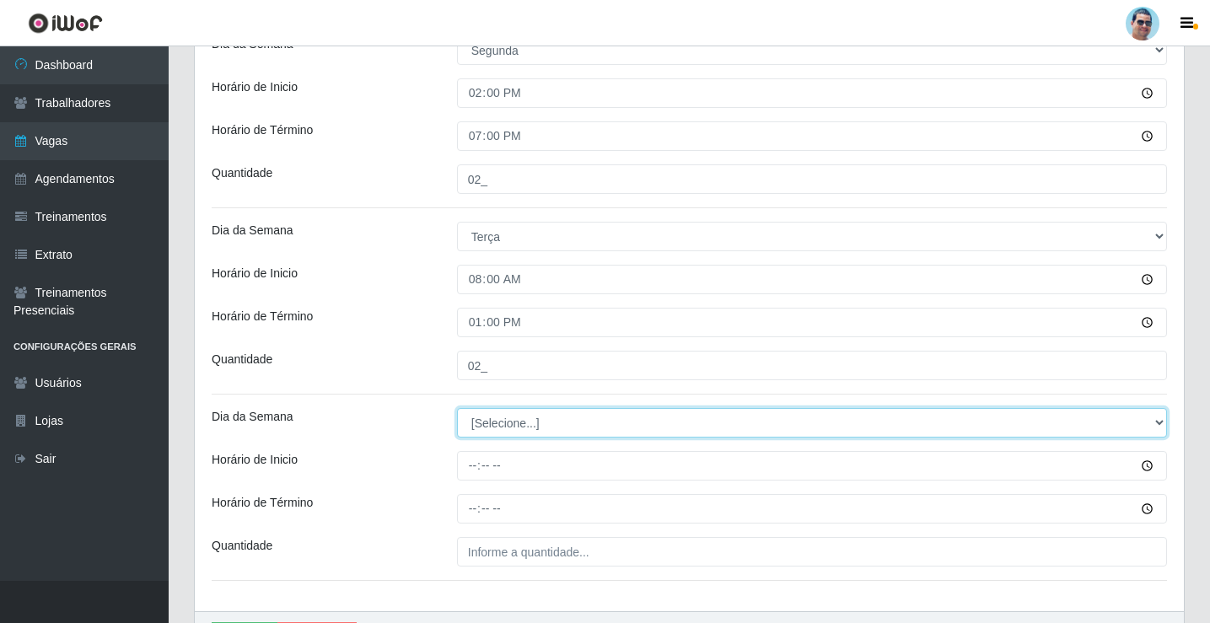
click at [490, 421] on select "[Selecione...] Segunda Terça Quarta Quinta Sexta Sábado Domingo" at bounding box center [812, 423] width 710 height 30
select select "2"
click at [457, 408] on select "[Selecione...] Segunda Terça Quarta Quinta Sexta Sábado Domingo" at bounding box center [812, 423] width 710 height 30
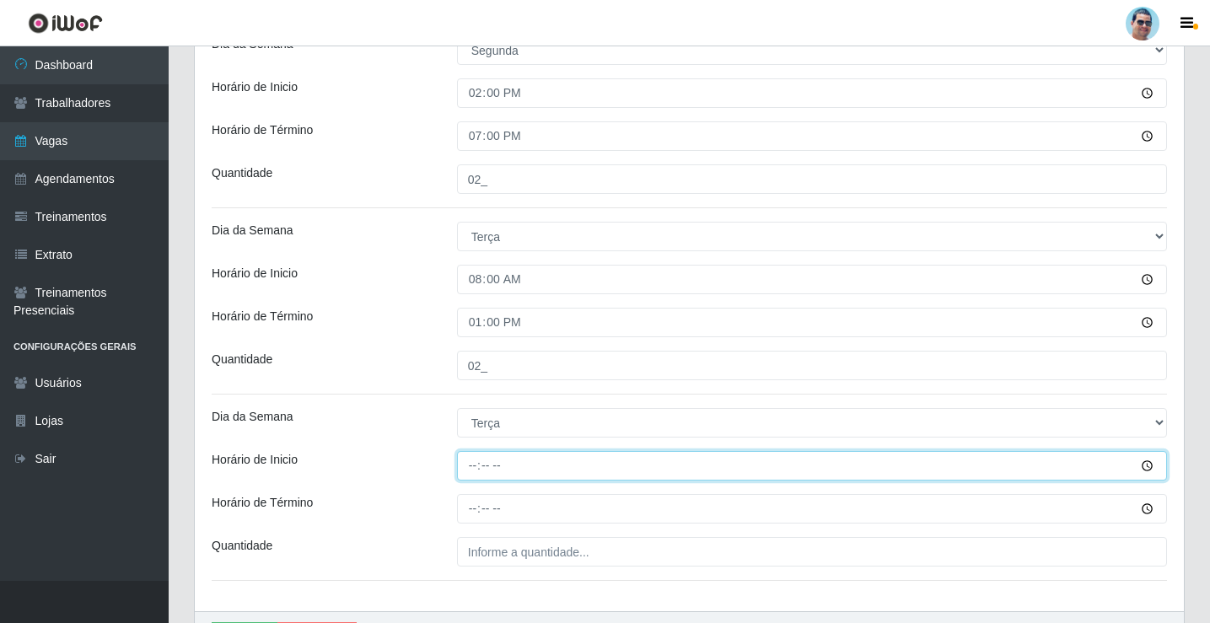
click at [473, 463] on input "Horário de Inicio" at bounding box center [812, 466] width 710 height 30
type input "14:00"
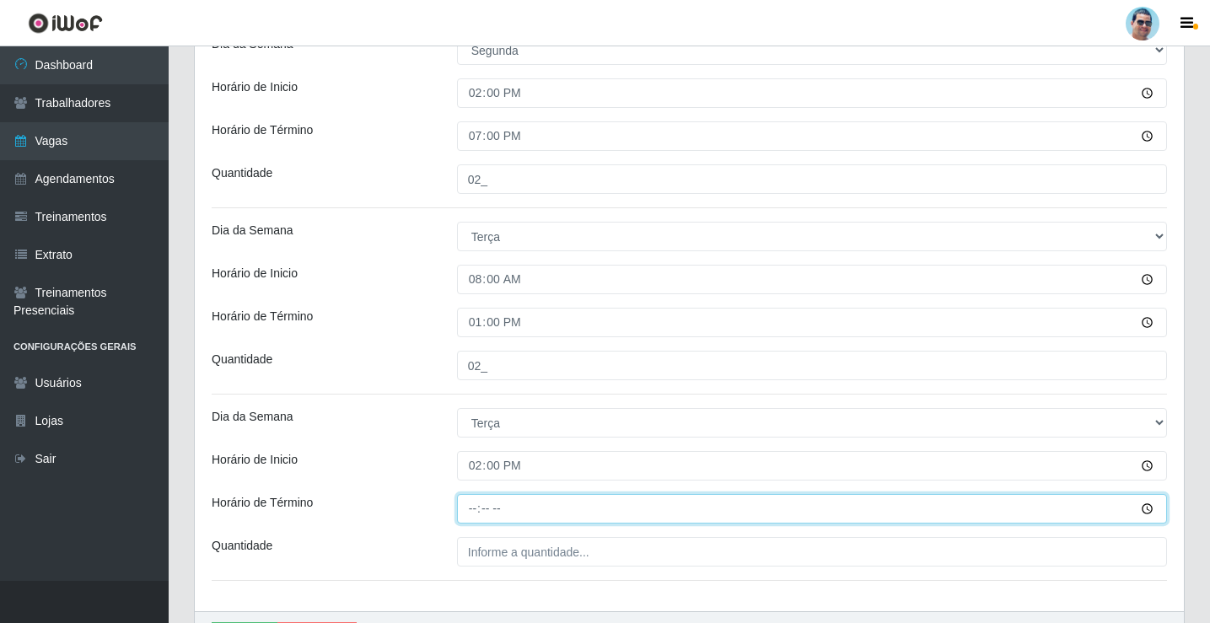
click at [483, 513] on input "Horário de Término" at bounding box center [812, 509] width 710 height 30
click at [469, 514] on input "Horário de Término" at bounding box center [812, 509] width 710 height 30
type input "19:00"
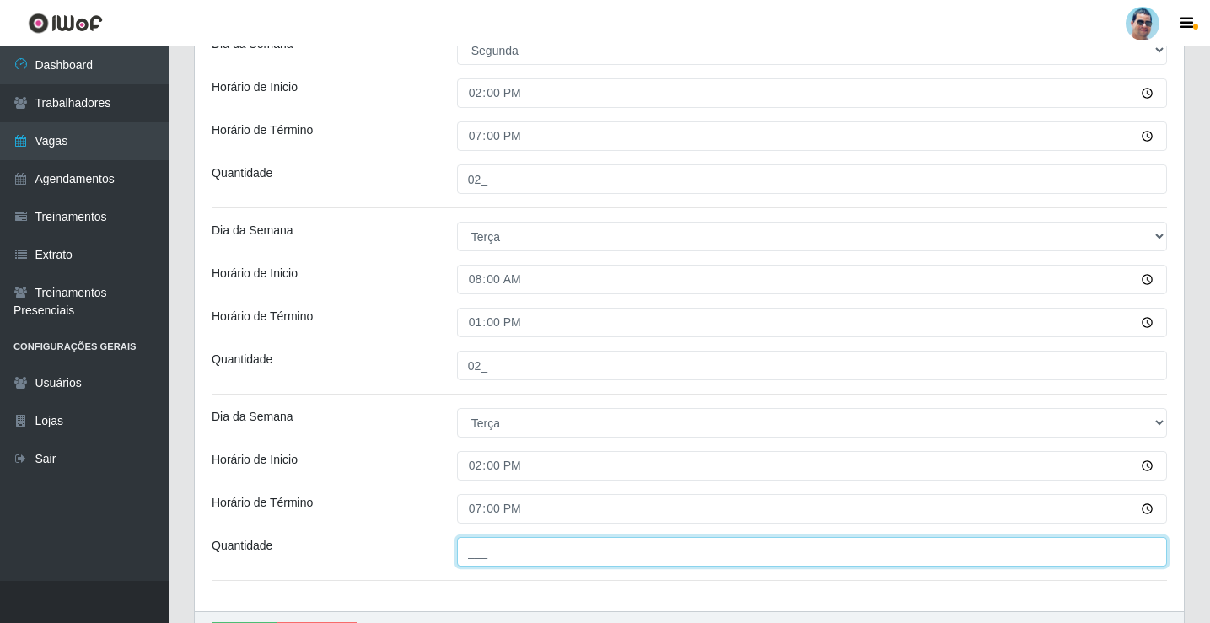
click at [517, 553] on input "___" at bounding box center [812, 552] width 710 height 30
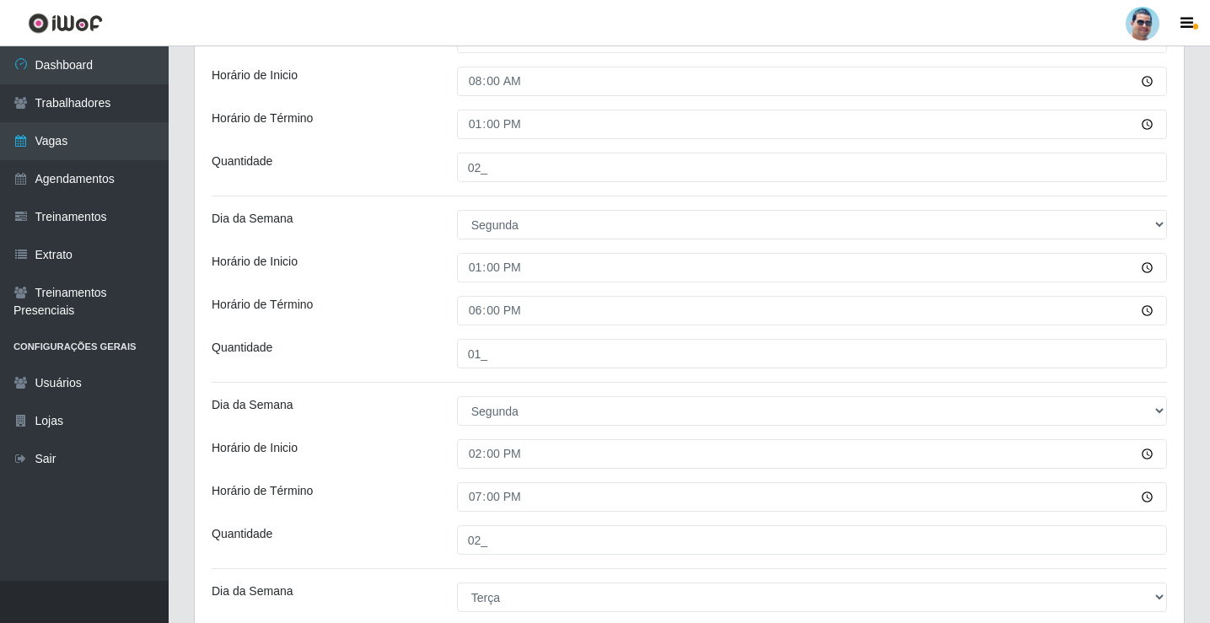
scroll to position [292, 0]
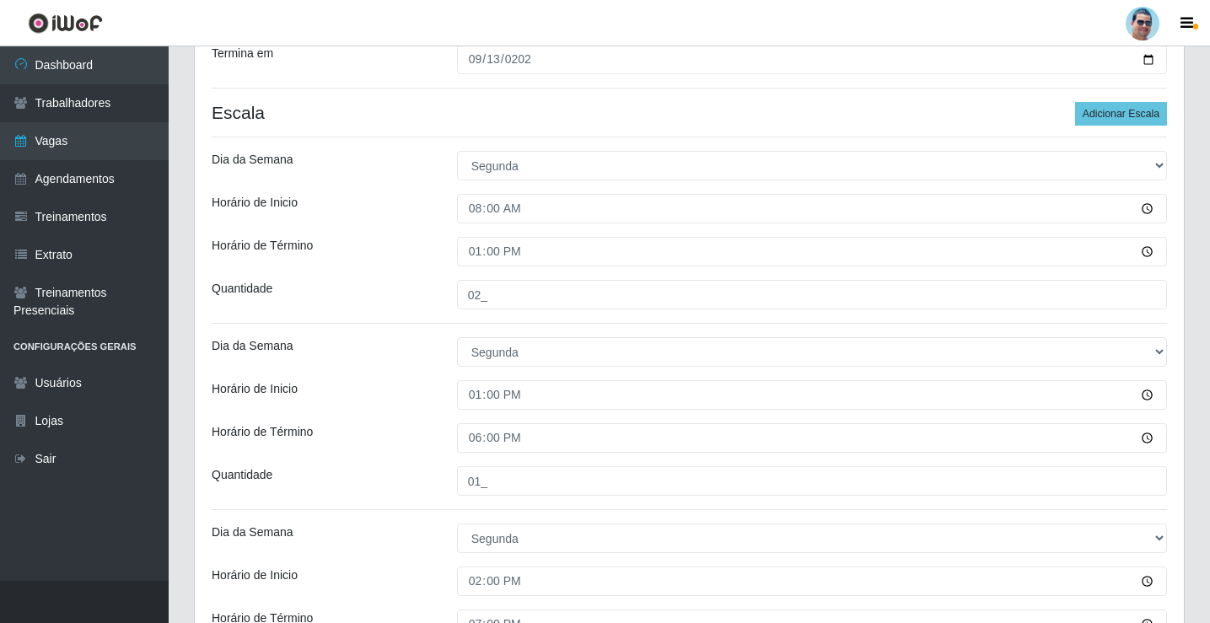
type input "02_"
click at [1140, 127] on div "Loja Mercadinho Extrabom Função [Selecione...] ASG ASG + ASG ++ Balconista Balc…" at bounding box center [689, 476] width 989 height 1246
click at [1138, 123] on button "Adicionar Escala" at bounding box center [1121, 114] width 92 height 24
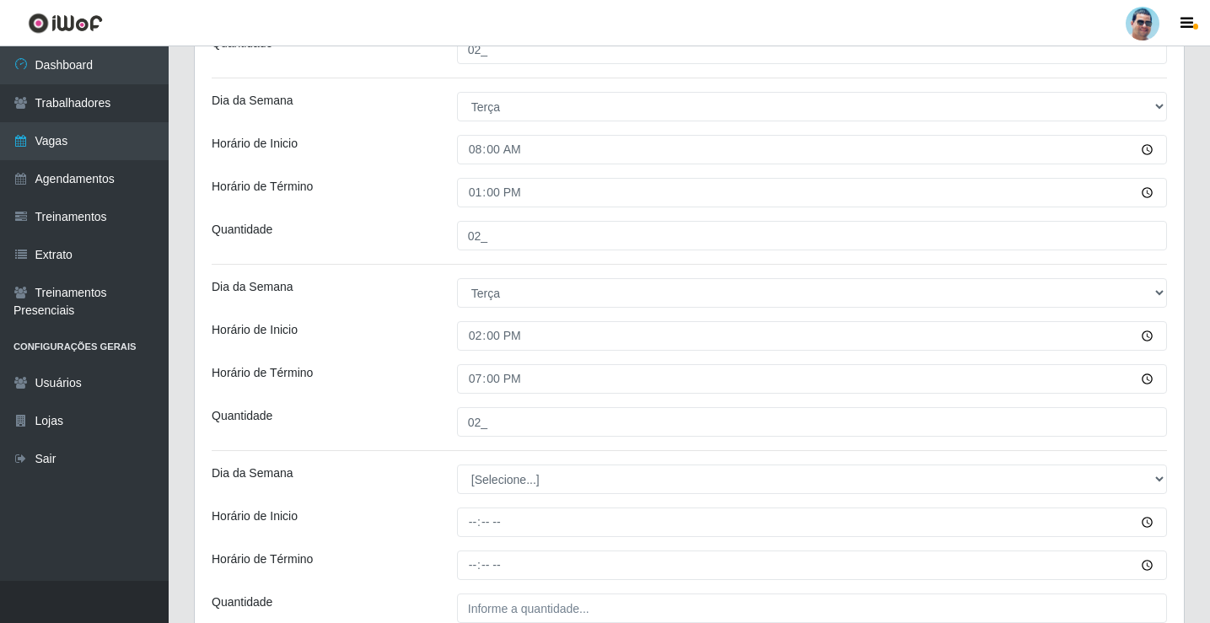
scroll to position [1068, 0]
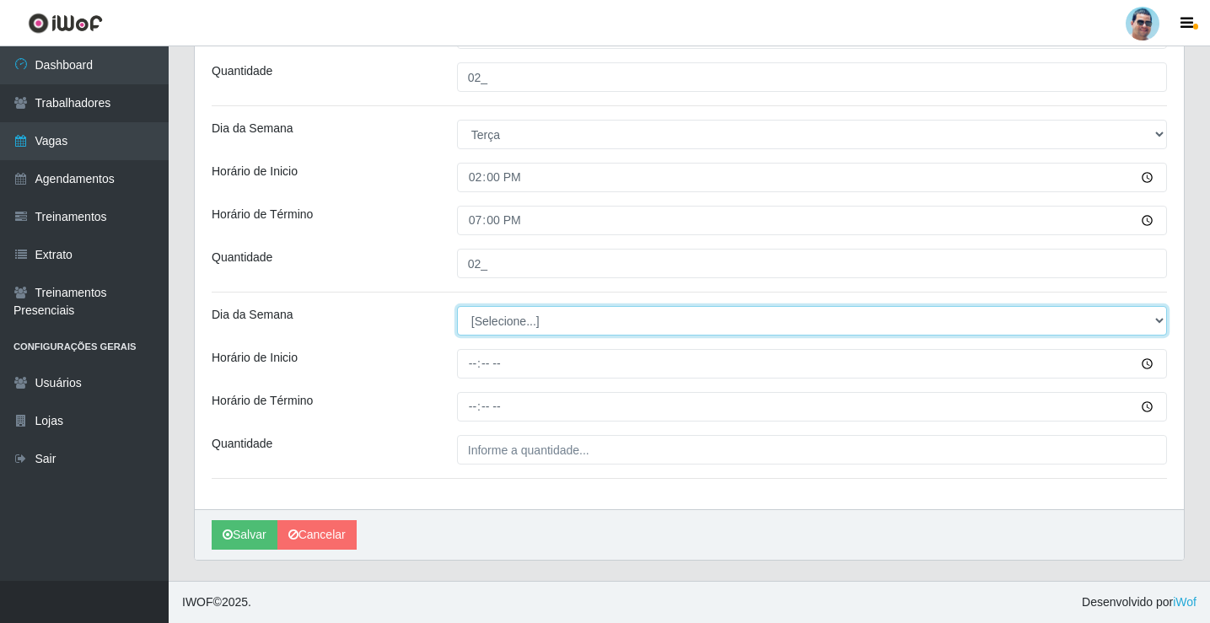
click at [507, 334] on select "[Selecione...] Segunda Terça Quarta Quinta Sexta Sábado Domingo" at bounding box center [812, 321] width 710 height 30
select select "3"
click at [457, 306] on select "[Selecione...] Segunda Terça Quarta Quinta Sexta Sábado Domingo" at bounding box center [812, 321] width 710 height 30
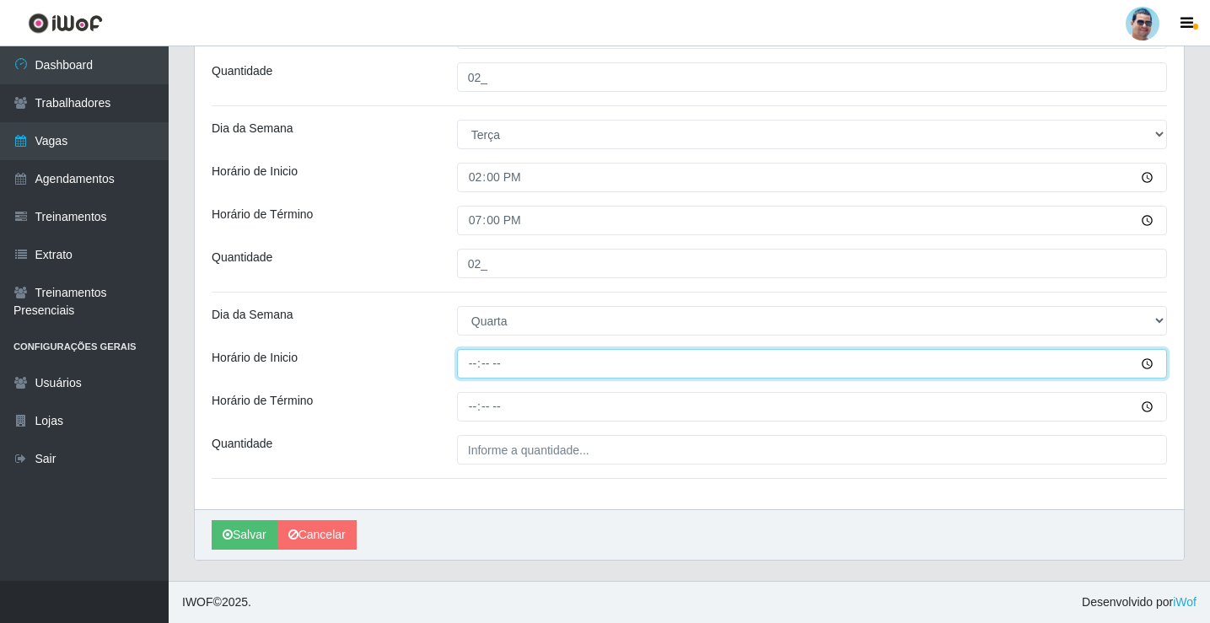
click at [471, 361] on input "Horário de Inicio" at bounding box center [812, 364] width 710 height 30
type input "07:00"
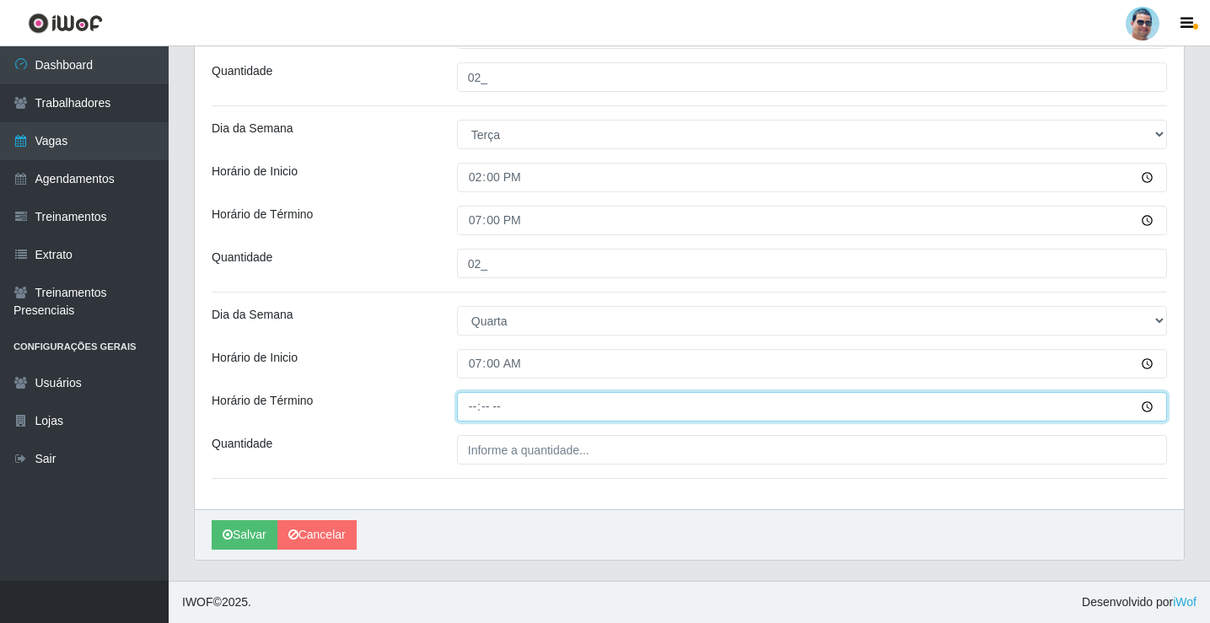
click at [471, 412] on input "Horário de Término" at bounding box center [812, 407] width 710 height 30
type input "13:00"
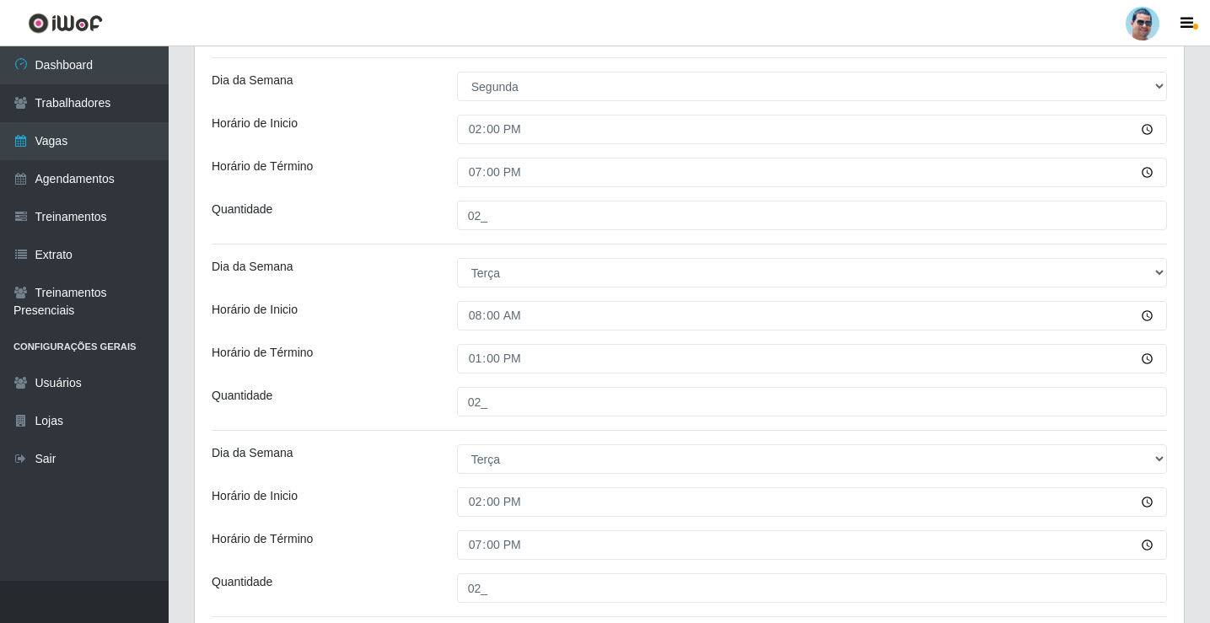
scroll to position [731, 0]
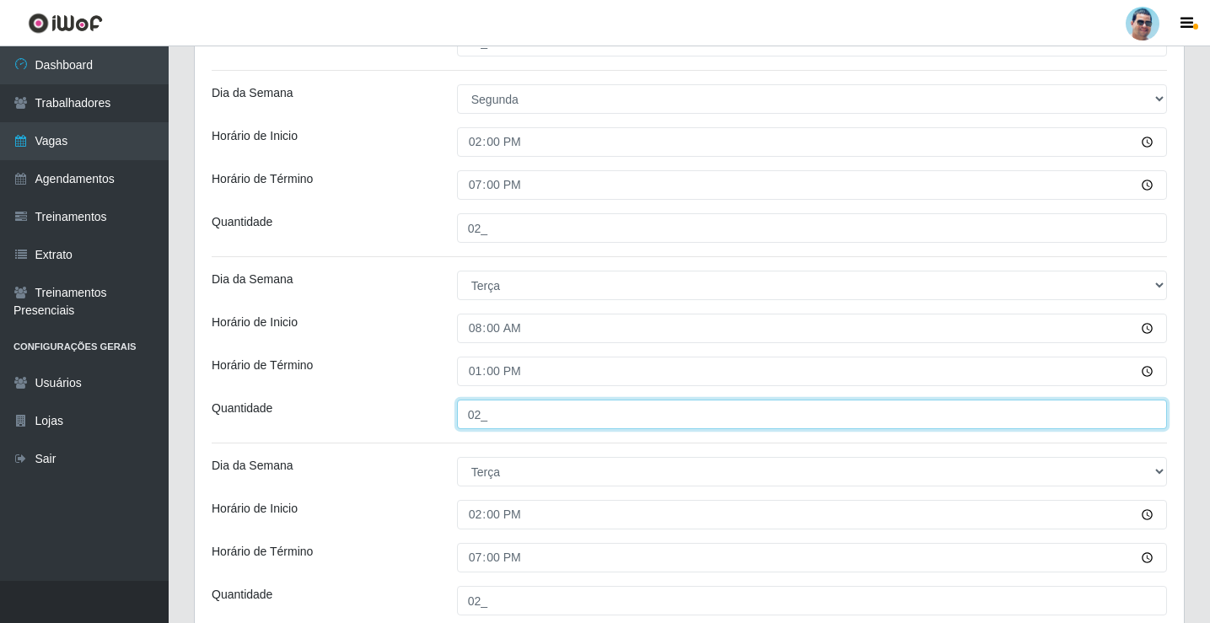
click at [490, 422] on input "02_" at bounding box center [812, 415] width 710 height 30
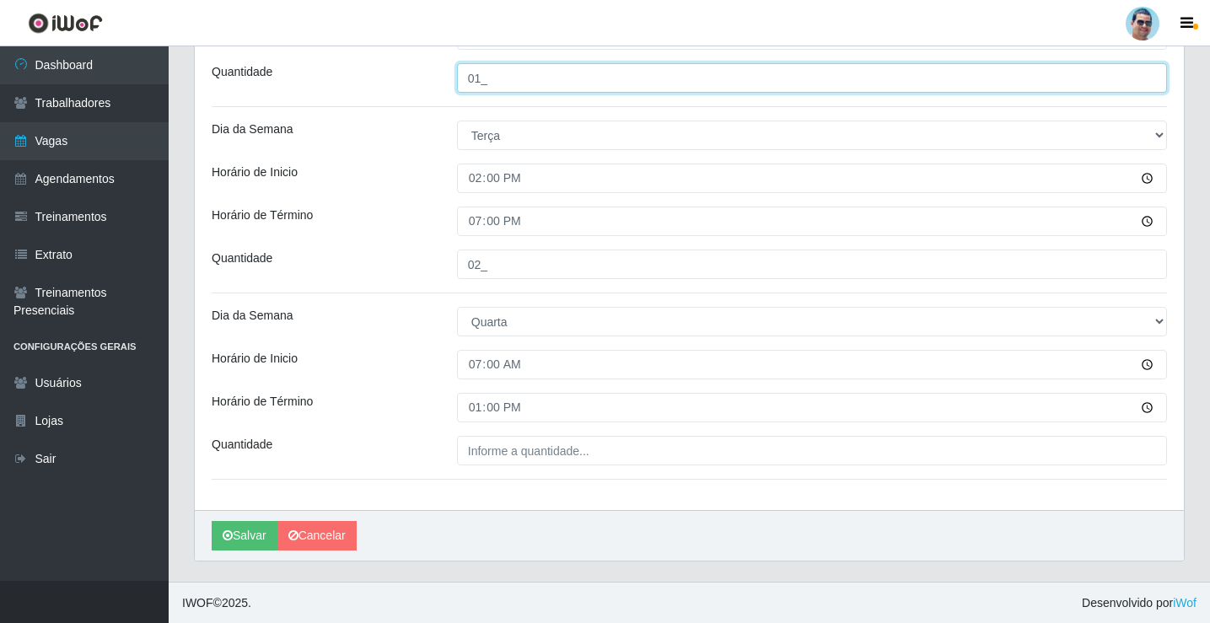
scroll to position [1068, 0]
type input "01_"
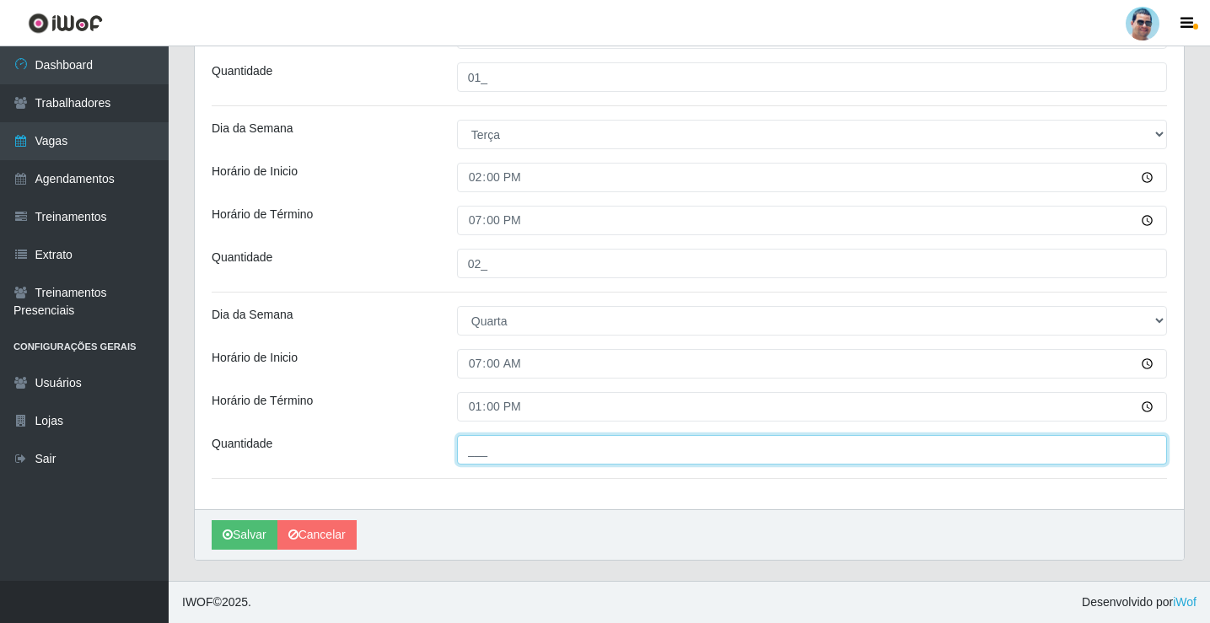
click at [527, 456] on input "___" at bounding box center [812, 450] width 710 height 30
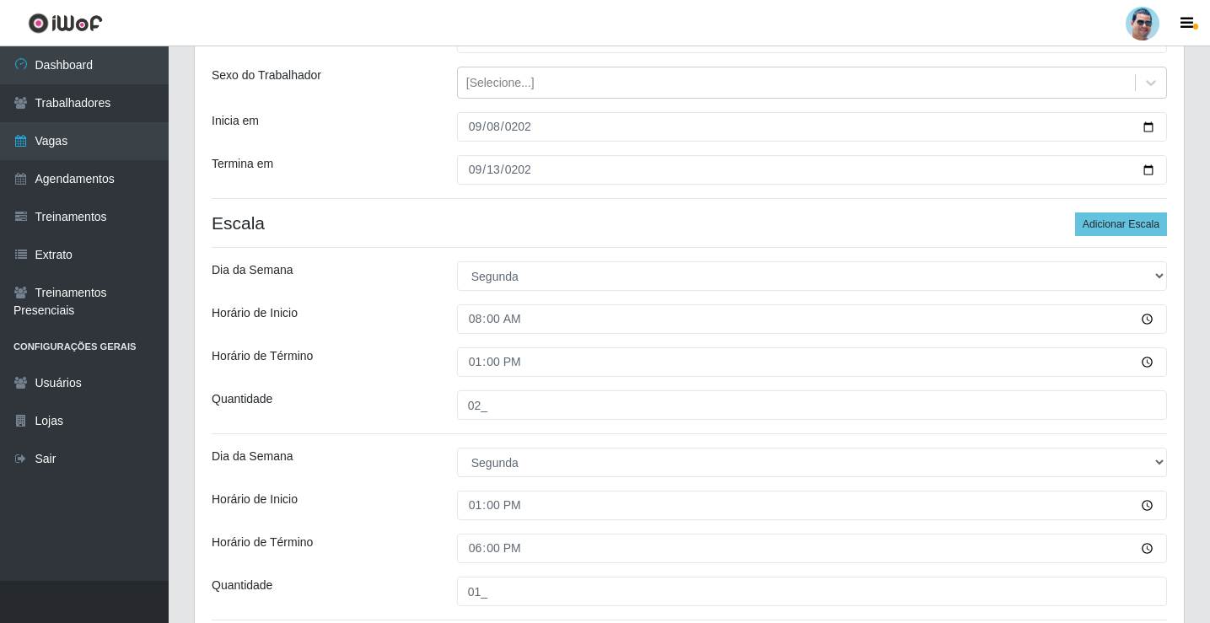
scroll to position [141, 0]
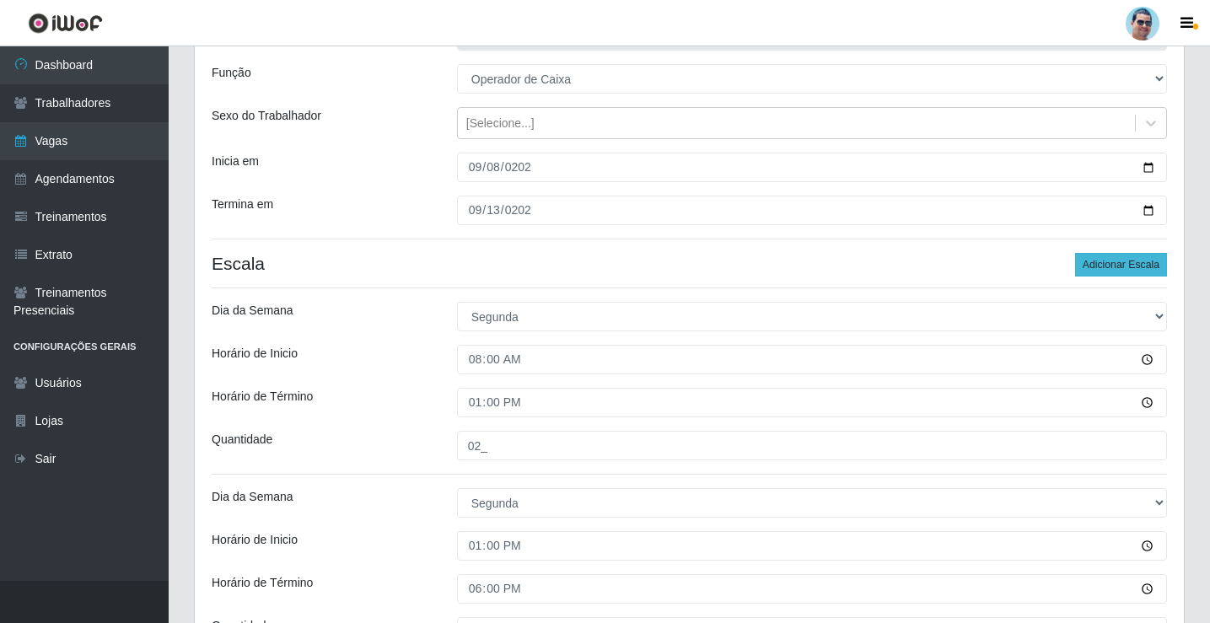
type input "02_"
click at [1141, 269] on button "Adicionar Escala" at bounding box center [1121, 265] width 92 height 24
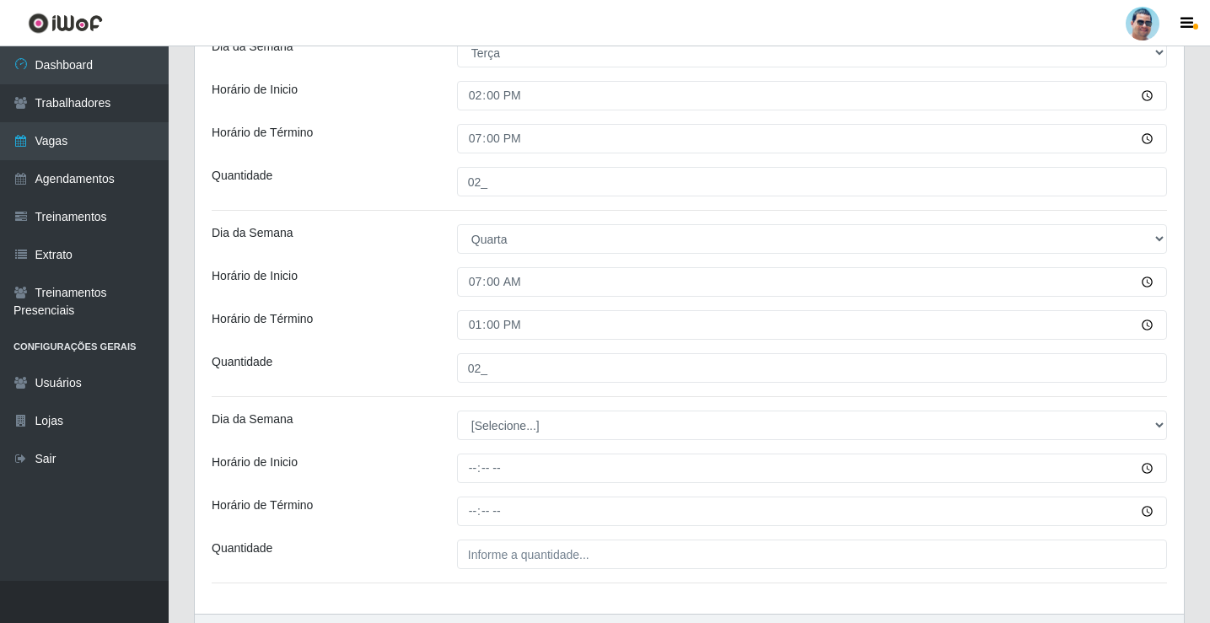
scroll to position [1153, 0]
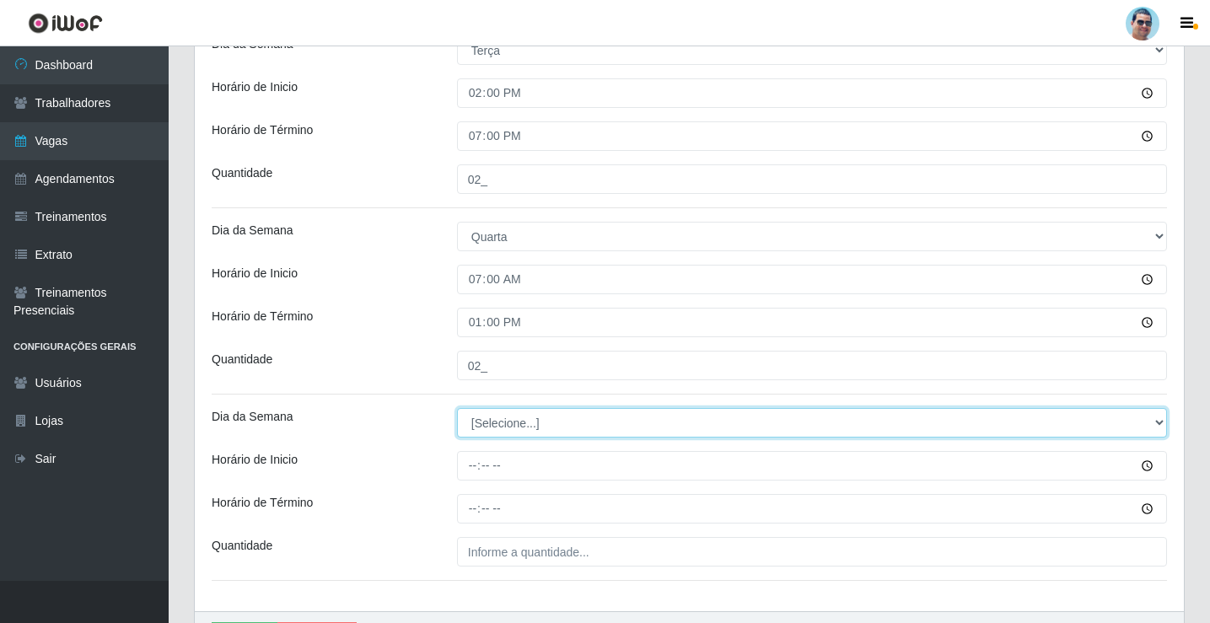
click at [479, 420] on select "[Selecione...] Segunda Terça Quarta Quinta Sexta Sábado Domingo" at bounding box center [812, 423] width 710 height 30
select select "3"
click at [457, 408] on select "[Selecione...] Segunda Terça Quarta Quinta Sexta Sábado Domingo" at bounding box center [812, 423] width 710 height 30
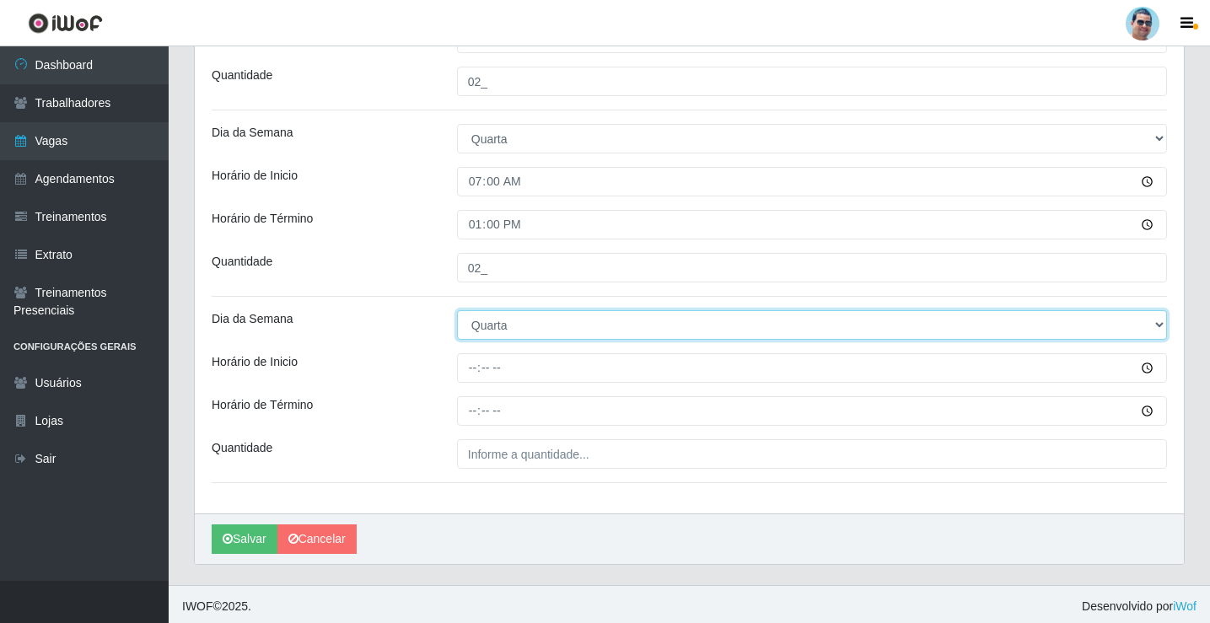
scroll to position [1255, 0]
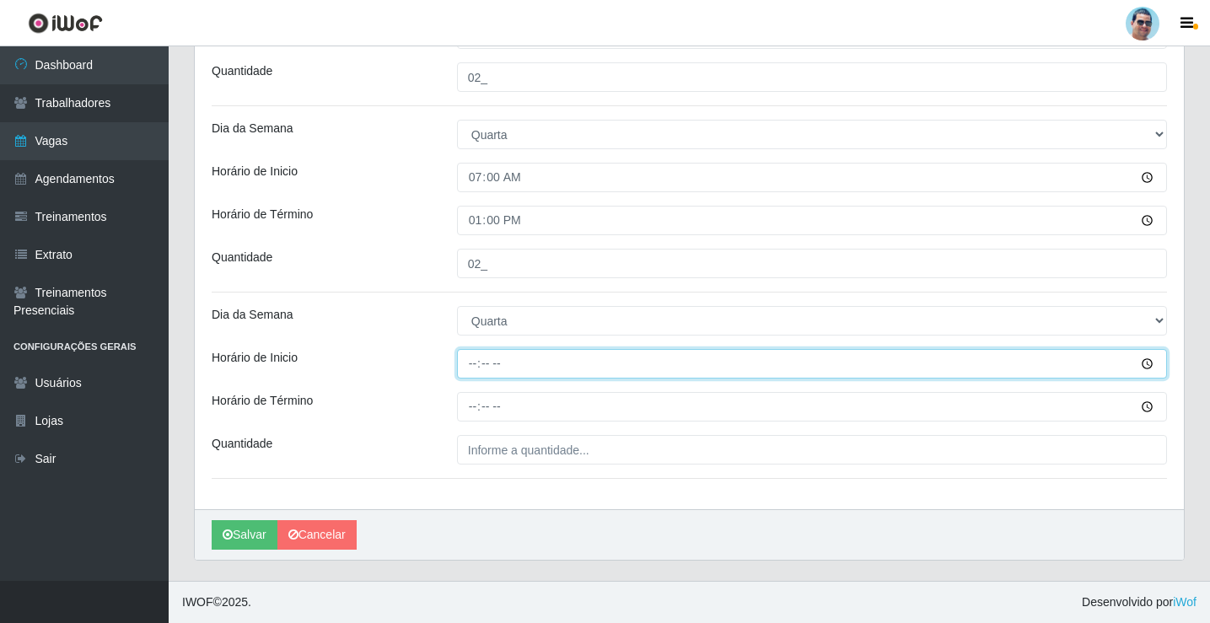
click at [469, 363] on input "Horário de Inicio" at bounding box center [812, 364] width 710 height 30
type input "13:00"
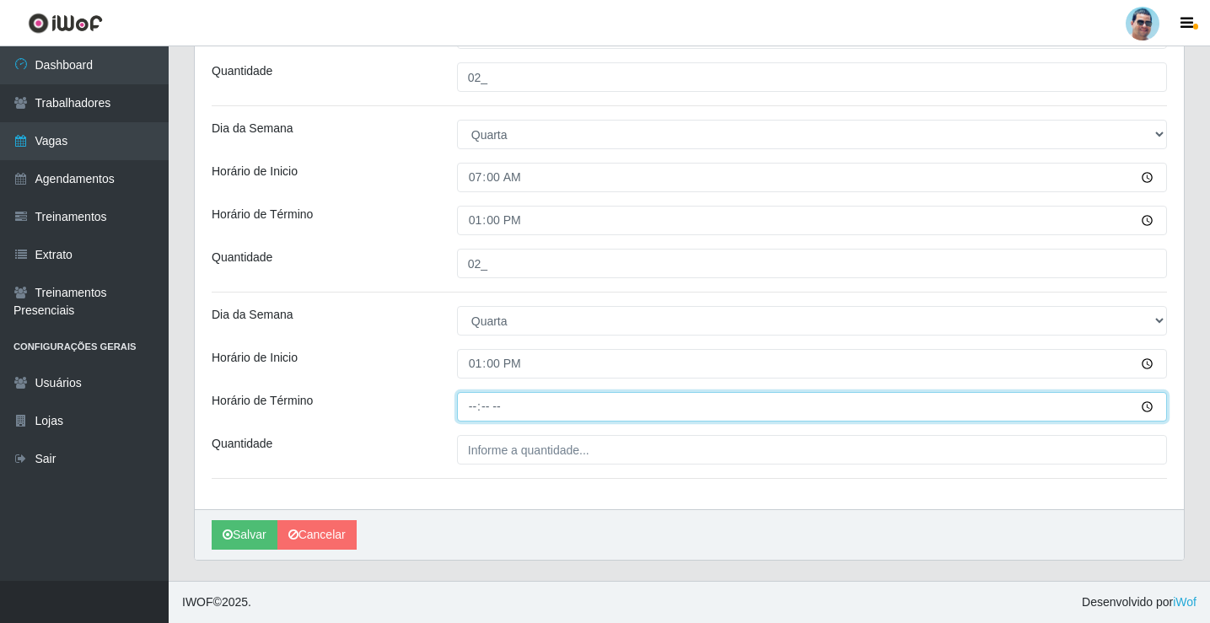
click at [467, 409] on input "Horário de Término" at bounding box center [812, 407] width 710 height 30
type input "18:00"
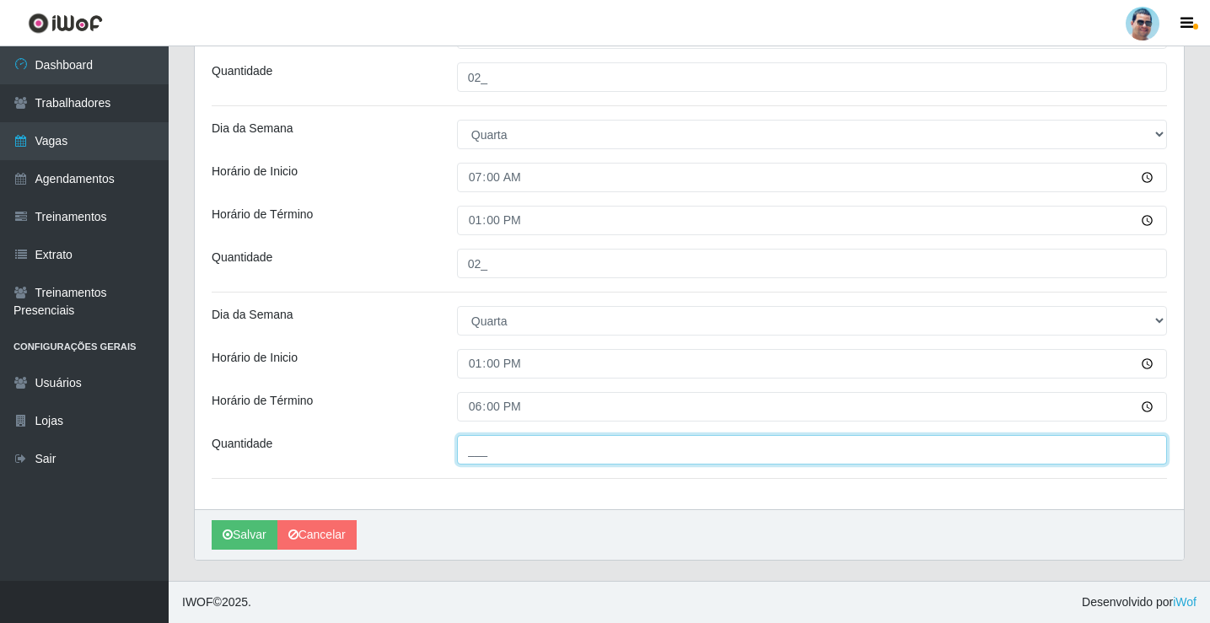
click at [506, 455] on input "___" at bounding box center [812, 450] width 710 height 30
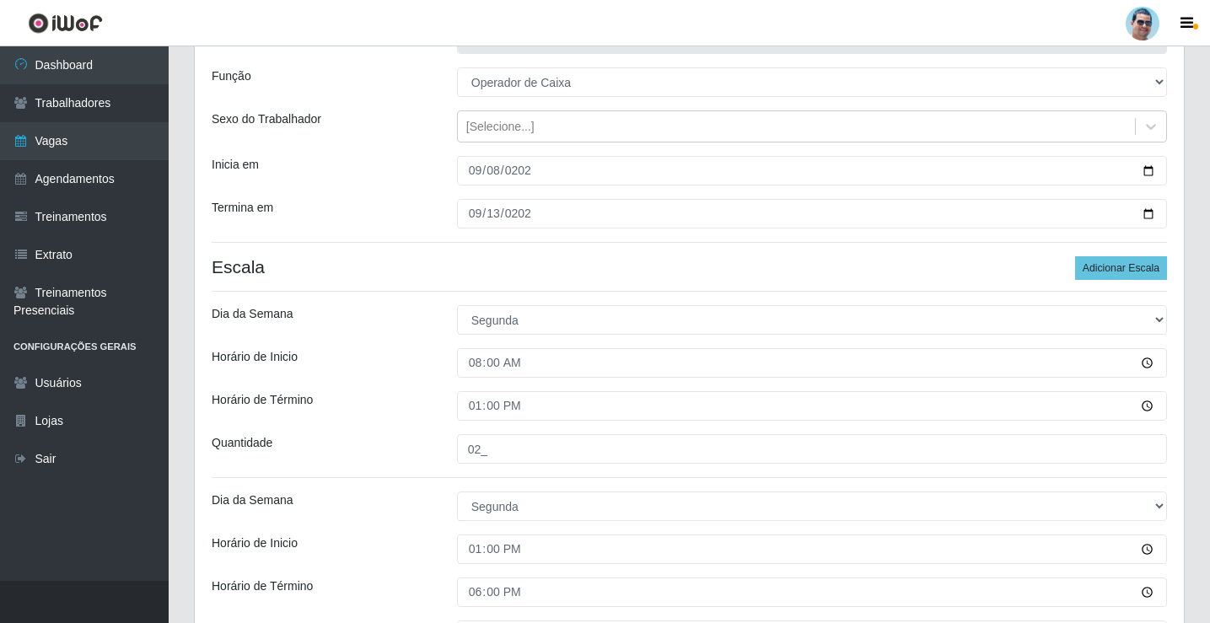
scroll to position [0, 0]
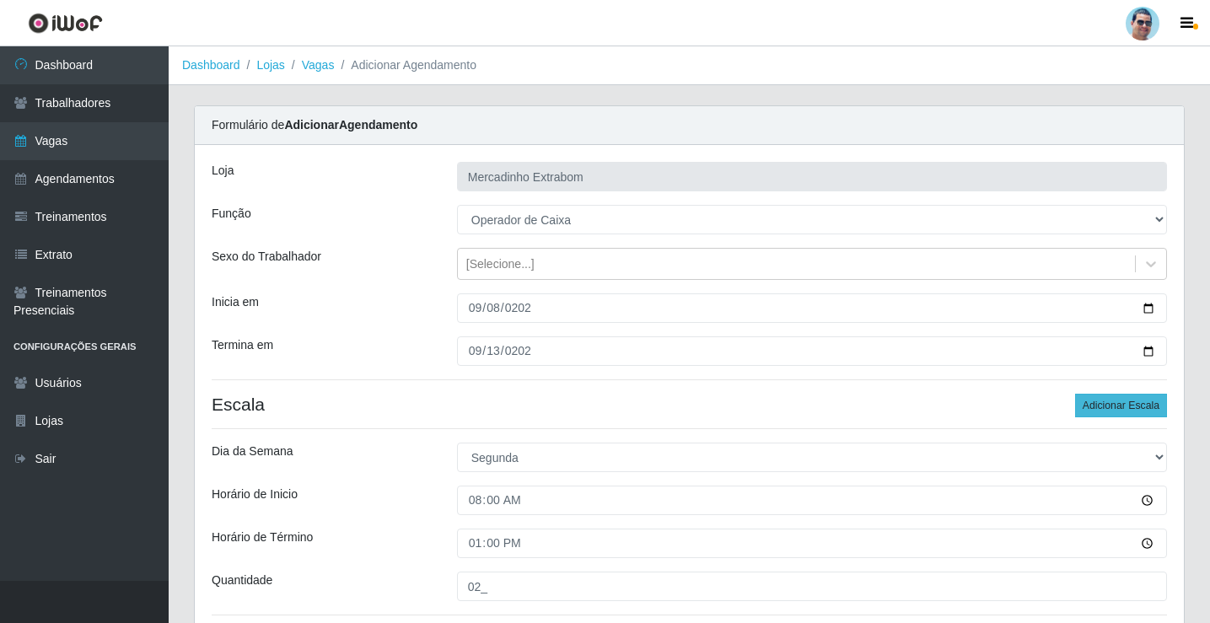
type input "01_"
click at [1134, 406] on button "Adicionar Escala" at bounding box center [1121, 406] width 92 height 24
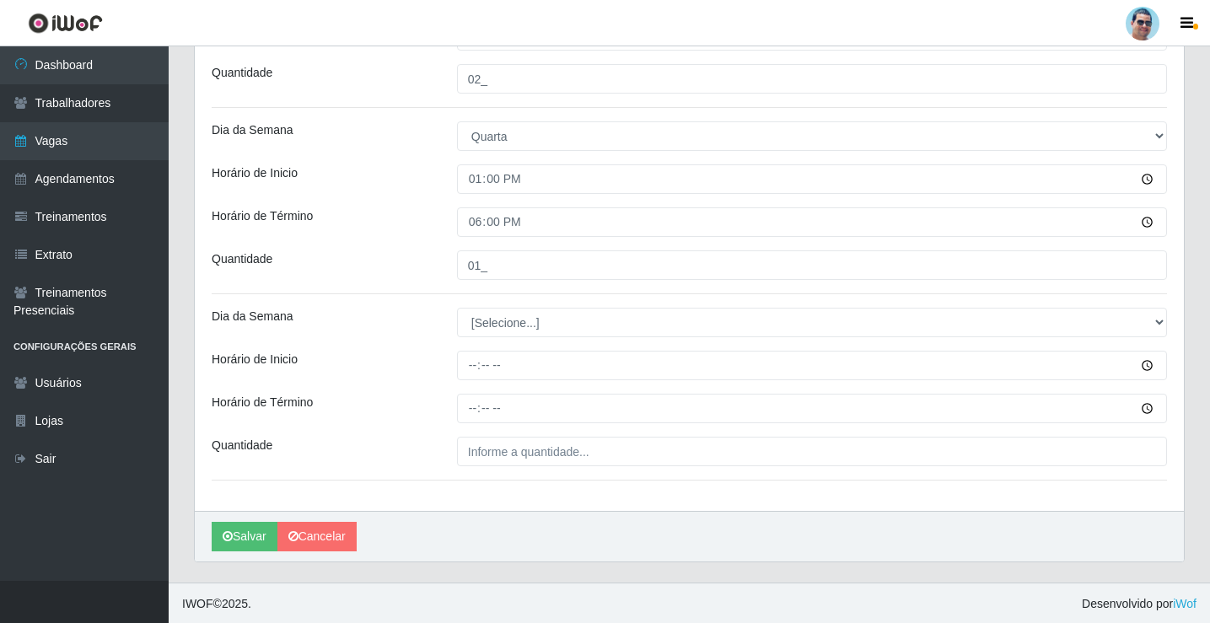
scroll to position [1441, 0]
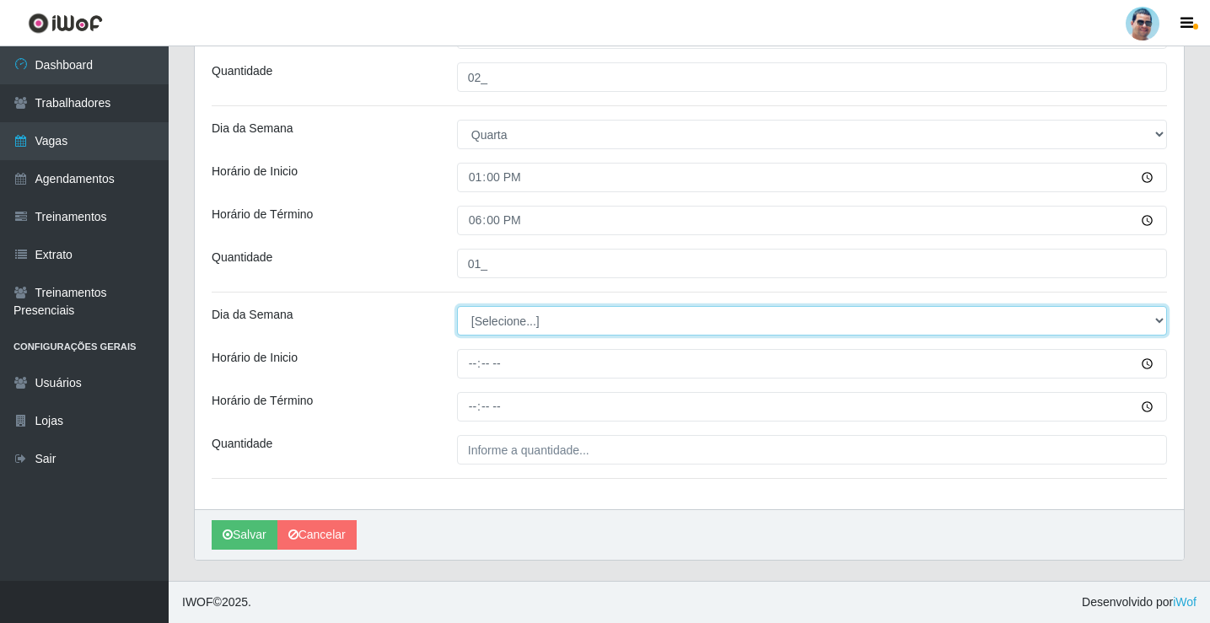
click at [487, 323] on select "[Selecione...] Segunda Terça Quarta Quinta Sexta Sábado Domingo" at bounding box center [812, 321] width 710 height 30
select select "3"
click at [457, 306] on select "[Selecione...] Segunda Terça Quarta Quinta Sexta Sábado Domingo" at bounding box center [812, 321] width 710 height 30
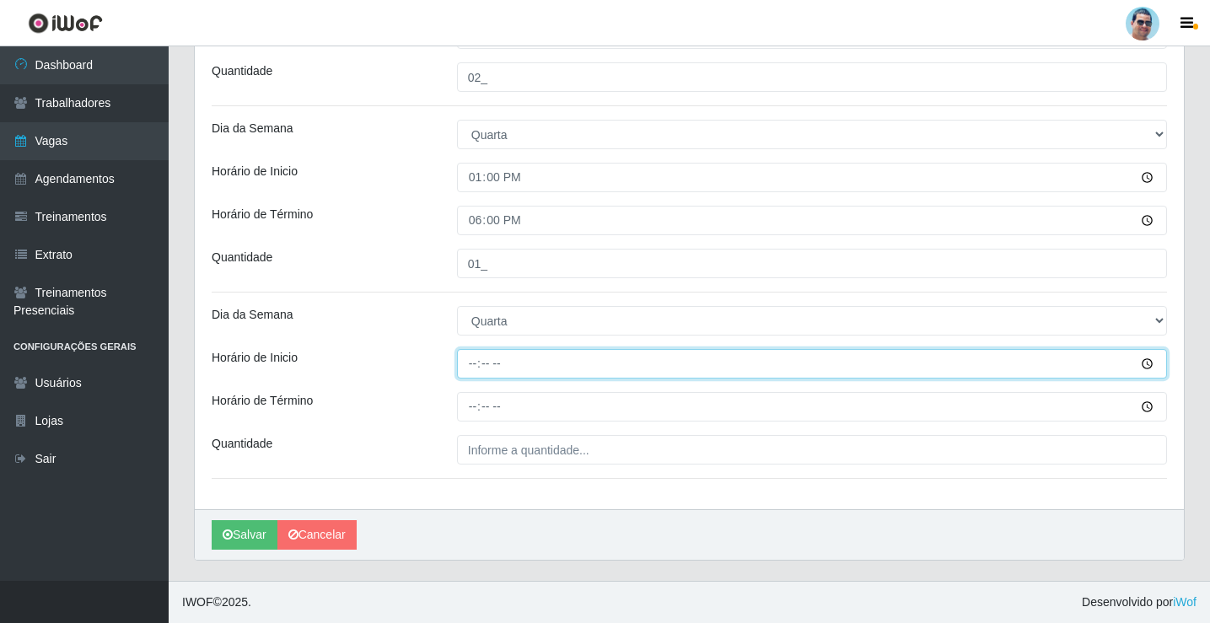
click at [460, 372] on input "Horário de Inicio" at bounding box center [812, 364] width 710 height 30
type input "14:00"
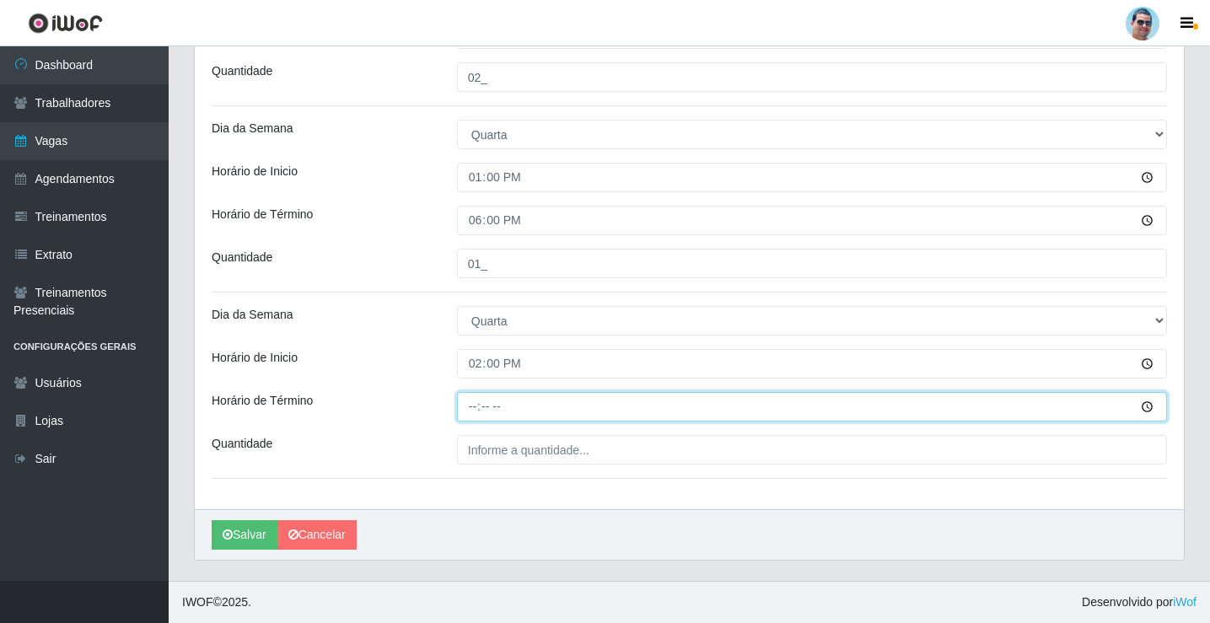
click at [473, 409] on input "Horário de Término" at bounding box center [812, 407] width 710 height 30
type input "19:00"
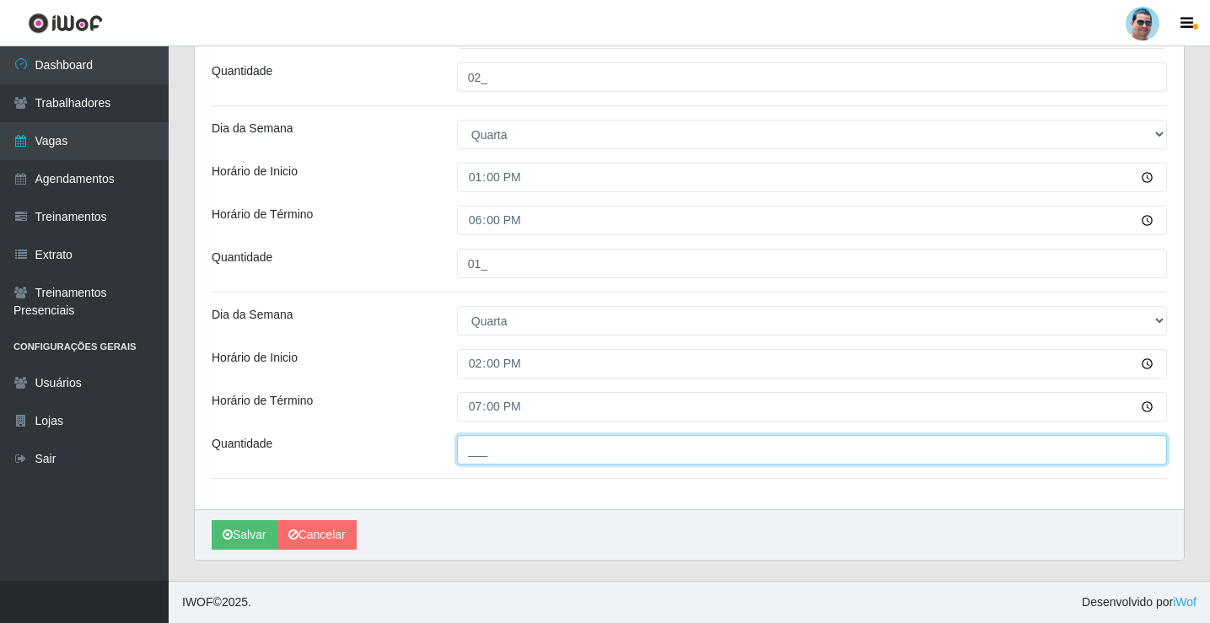
click at [569, 448] on input "___" at bounding box center [812, 450] width 710 height 30
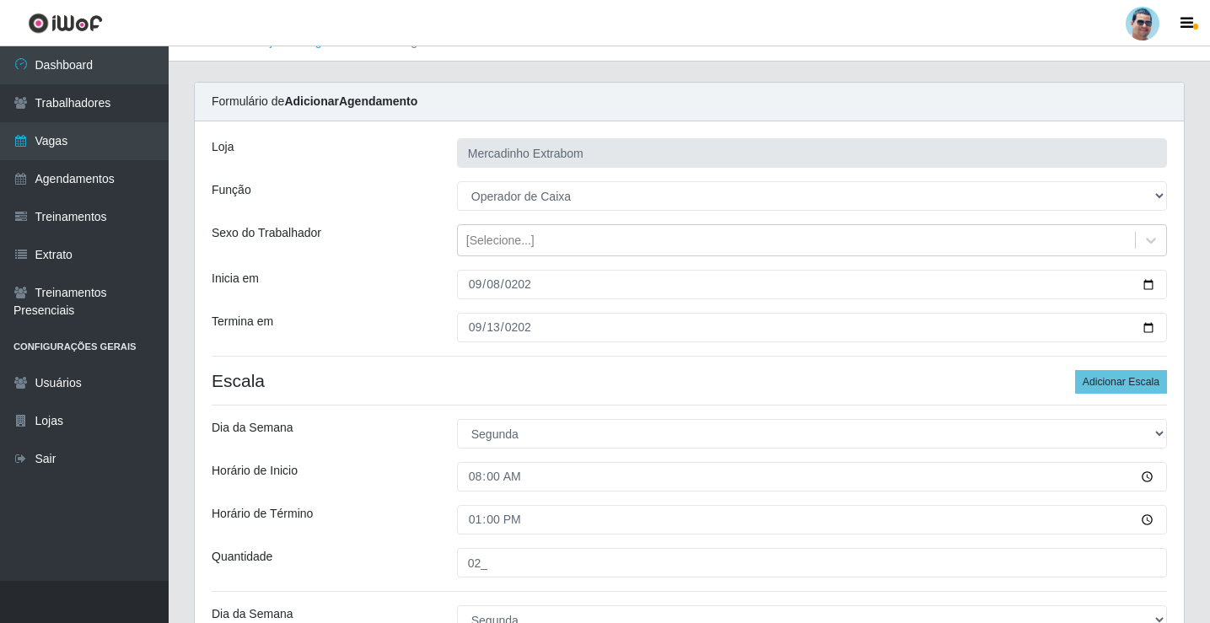
scroll to position [0, 0]
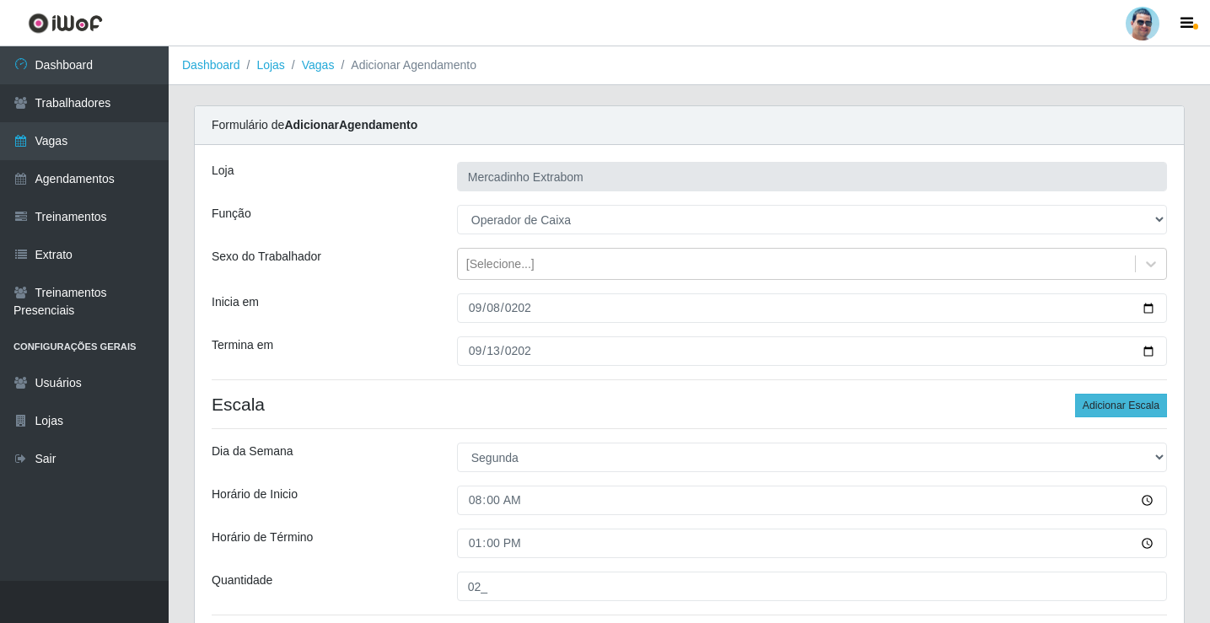
type input "02_"
click at [1127, 409] on button "Adicionar Escala" at bounding box center [1121, 406] width 92 height 24
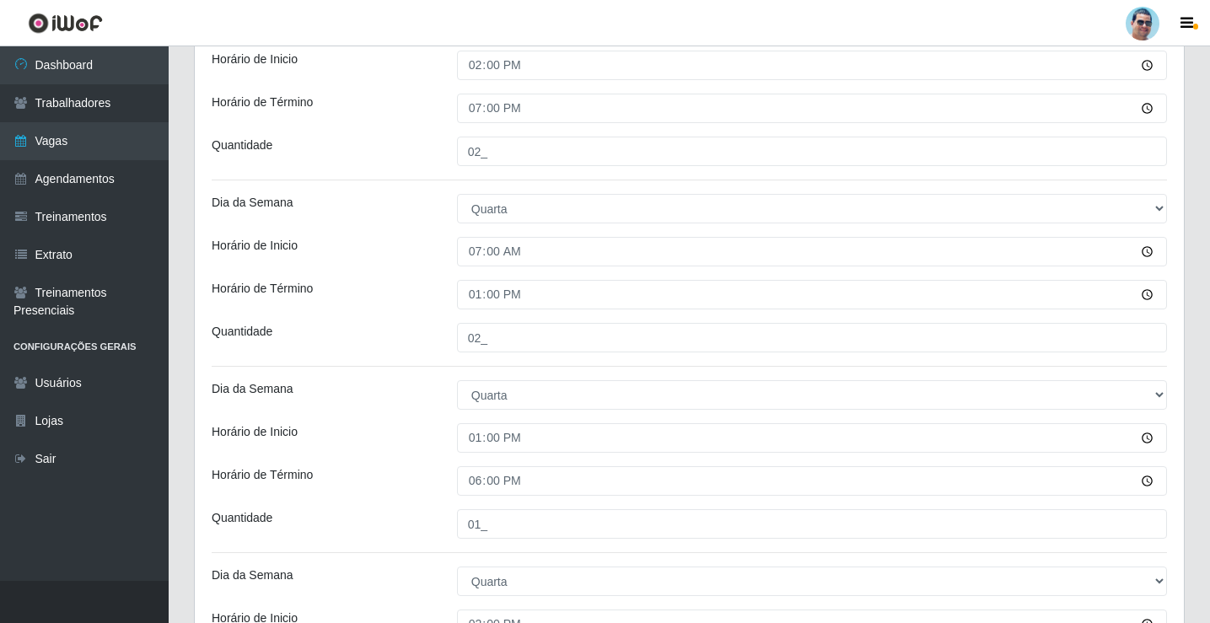
scroll to position [1628, 0]
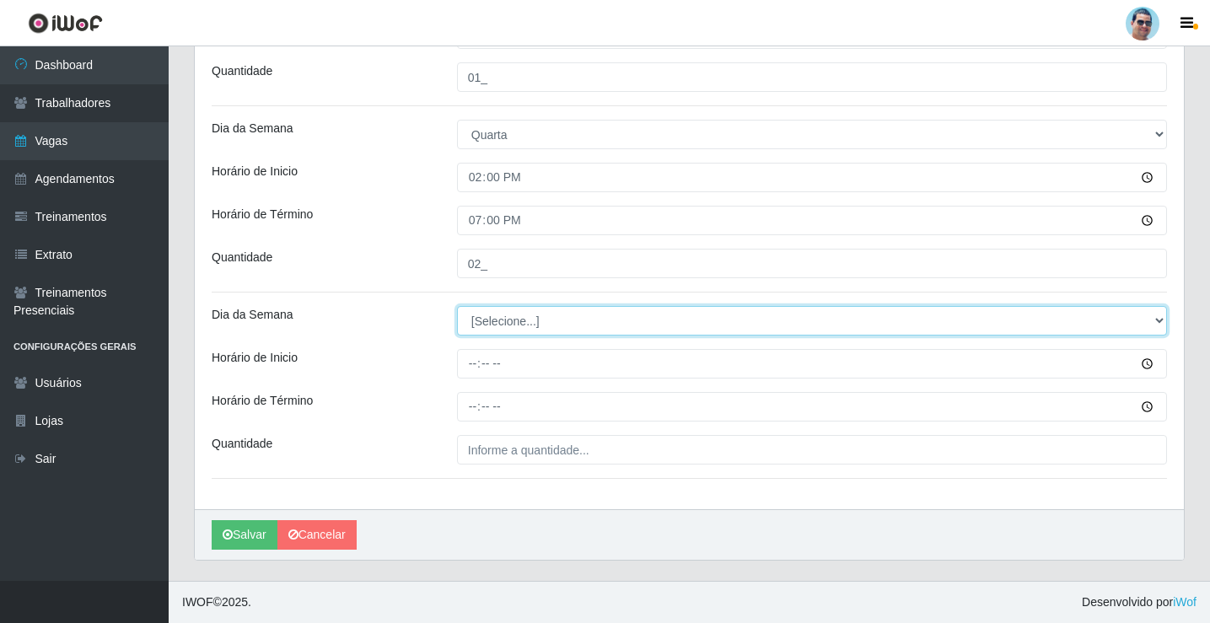
click at [471, 320] on select "[Selecione...] Segunda Terça Quarta Quinta Sexta Sábado Domingo" at bounding box center [812, 321] width 710 height 30
select select "4"
click at [457, 306] on select "[Selecione...] Segunda Terça Quarta Quinta Sexta Sábado Domingo" at bounding box center [812, 321] width 710 height 30
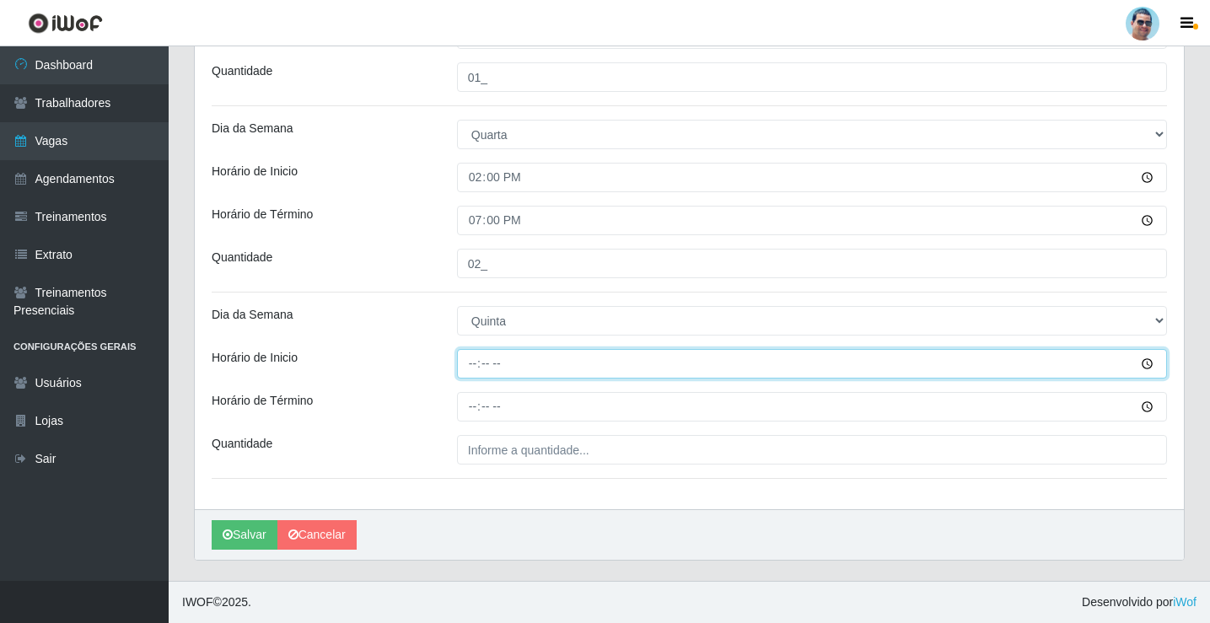
click at [476, 366] on input "Horário de Inicio" at bounding box center [812, 364] width 710 height 30
type input "08:00"
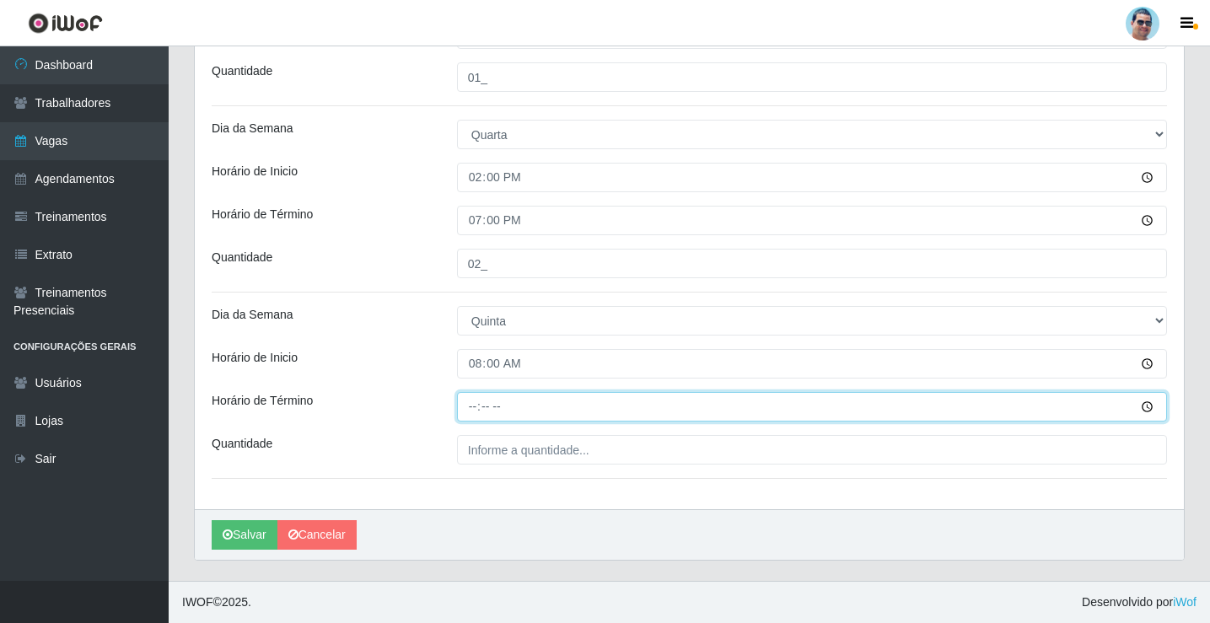
click at [482, 401] on input "Horário de Término" at bounding box center [812, 407] width 710 height 30
click at [474, 408] on input "Horário de Término" at bounding box center [812, 407] width 710 height 30
type input "13:00"
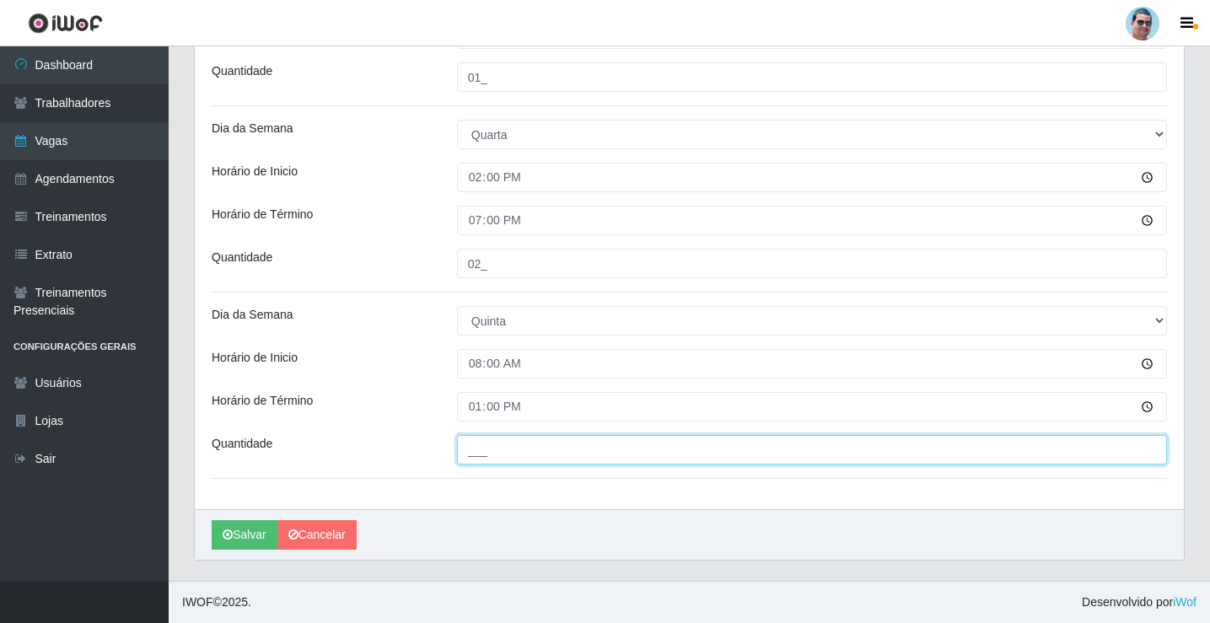
click at [546, 452] on input "___" at bounding box center [812, 450] width 710 height 30
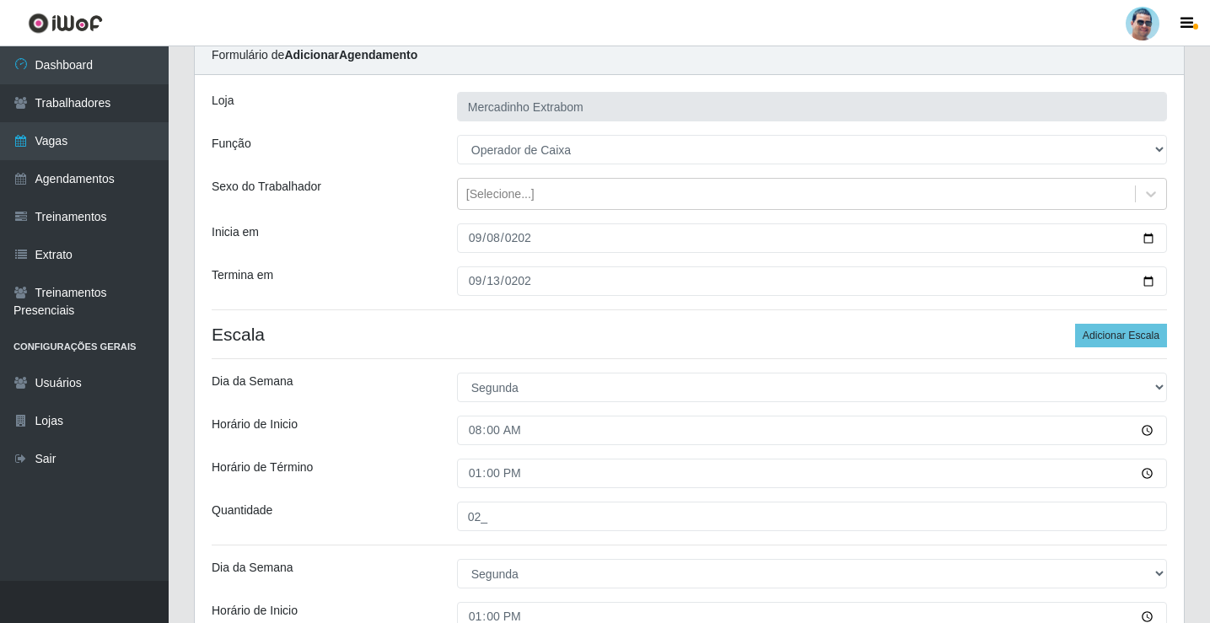
scroll to position [0, 0]
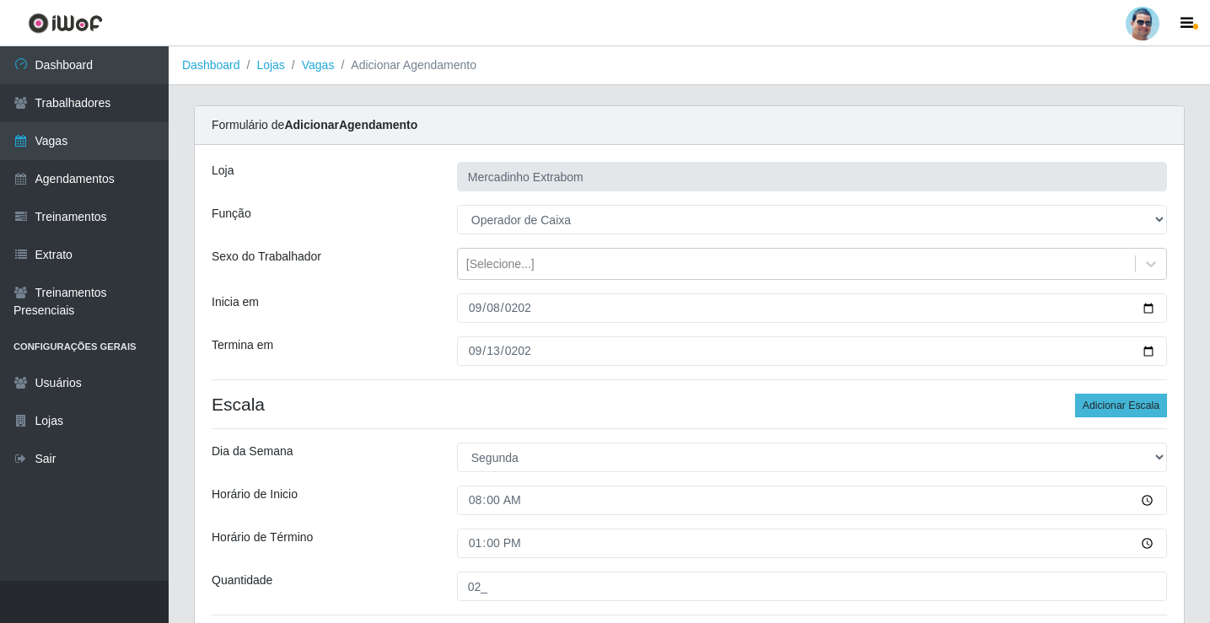
type input "01_"
click at [1142, 402] on button "Adicionar Escala" at bounding box center [1121, 406] width 92 height 24
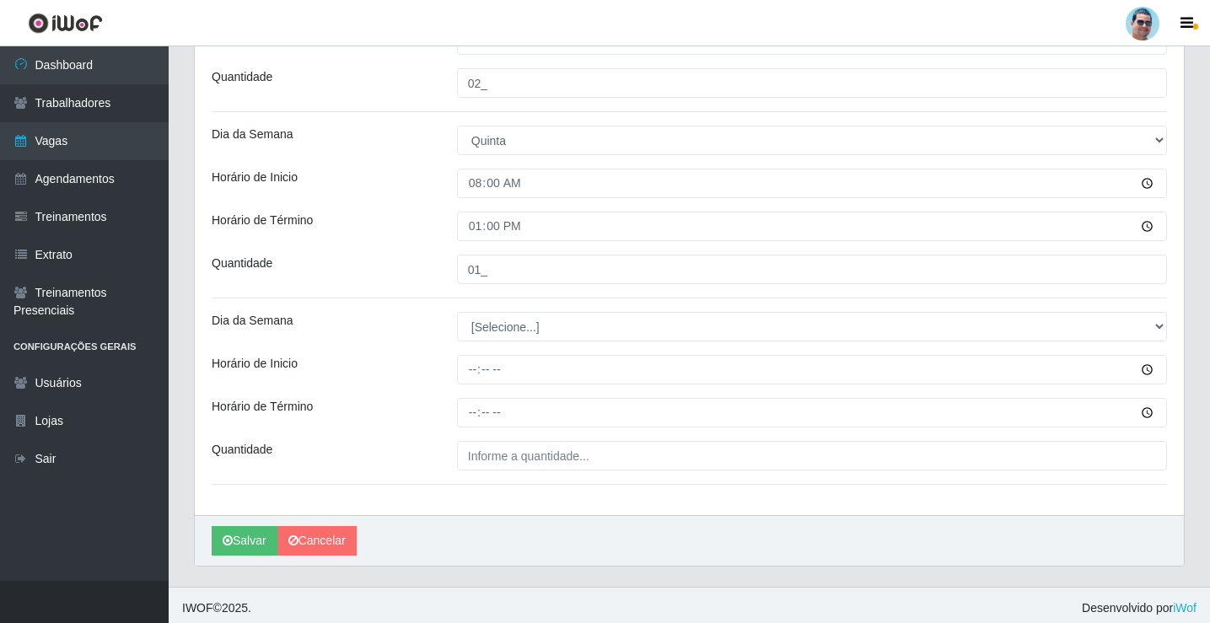
scroll to position [1814, 0]
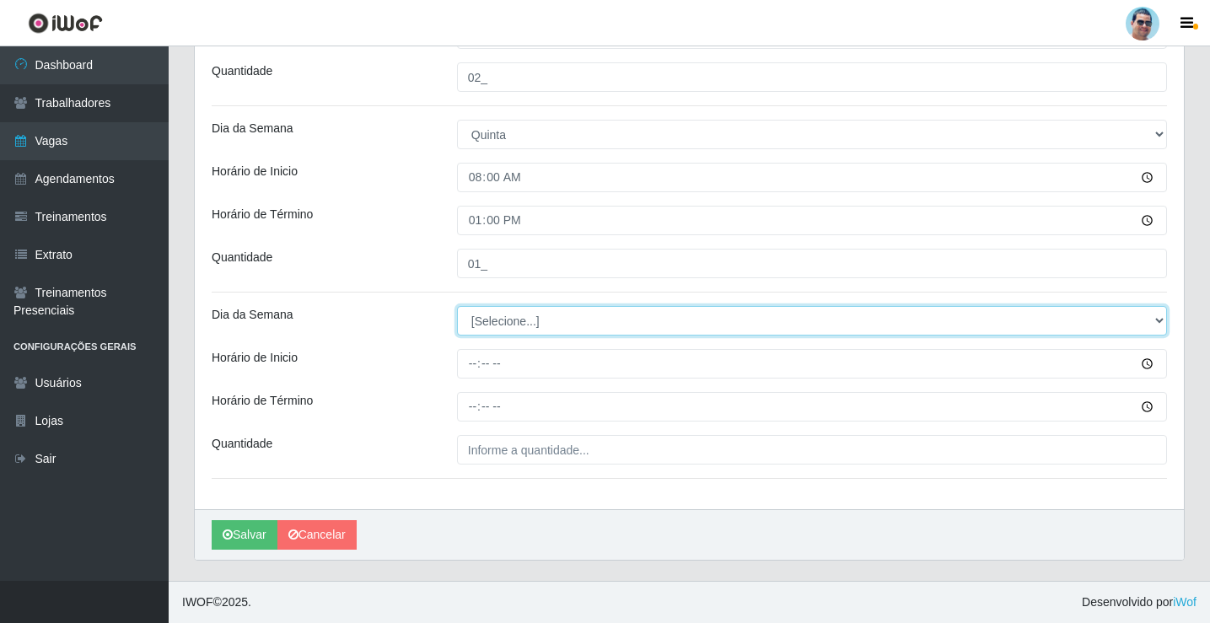
click at [483, 330] on select "[Selecione...] Segunda Terça Quarta Quinta Sexta Sábado Domingo" at bounding box center [812, 321] width 710 height 30
select select "4"
click at [457, 306] on select "[Selecione...] Segunda Terça Quarta Quinta Sexta Sábado Domingo" at bounding box center [812, 321] width 710 height 30
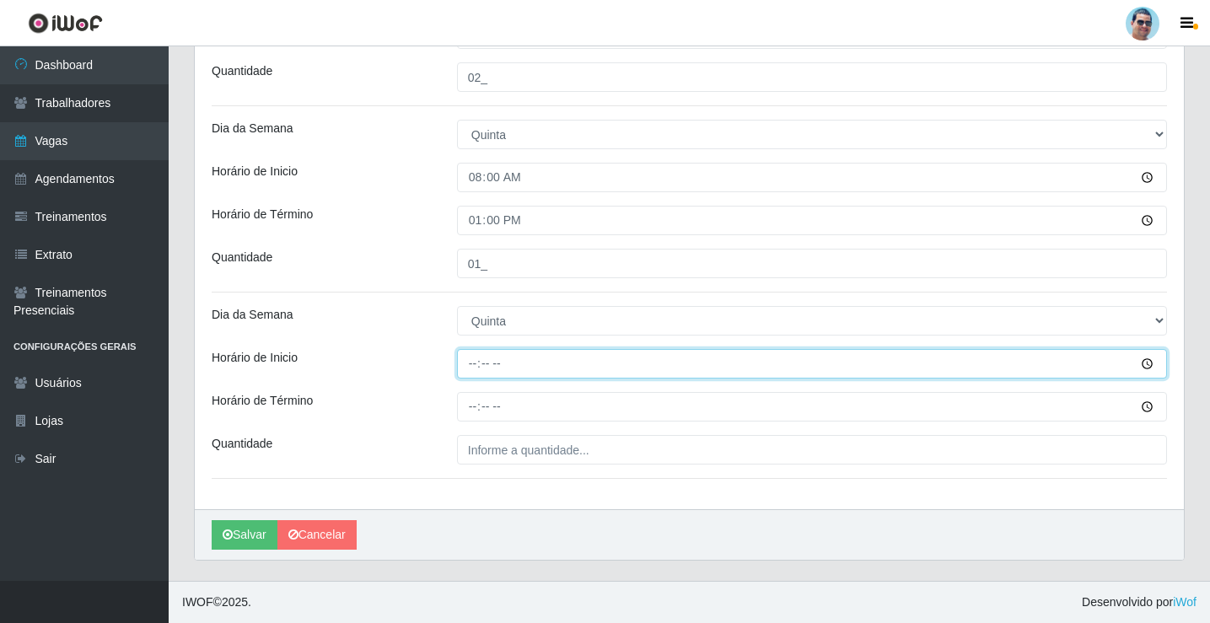
click at [477, 365] on input "Horário de Inicio" at bounding box center [812, 364] width 710 height 30
type input "14:00"
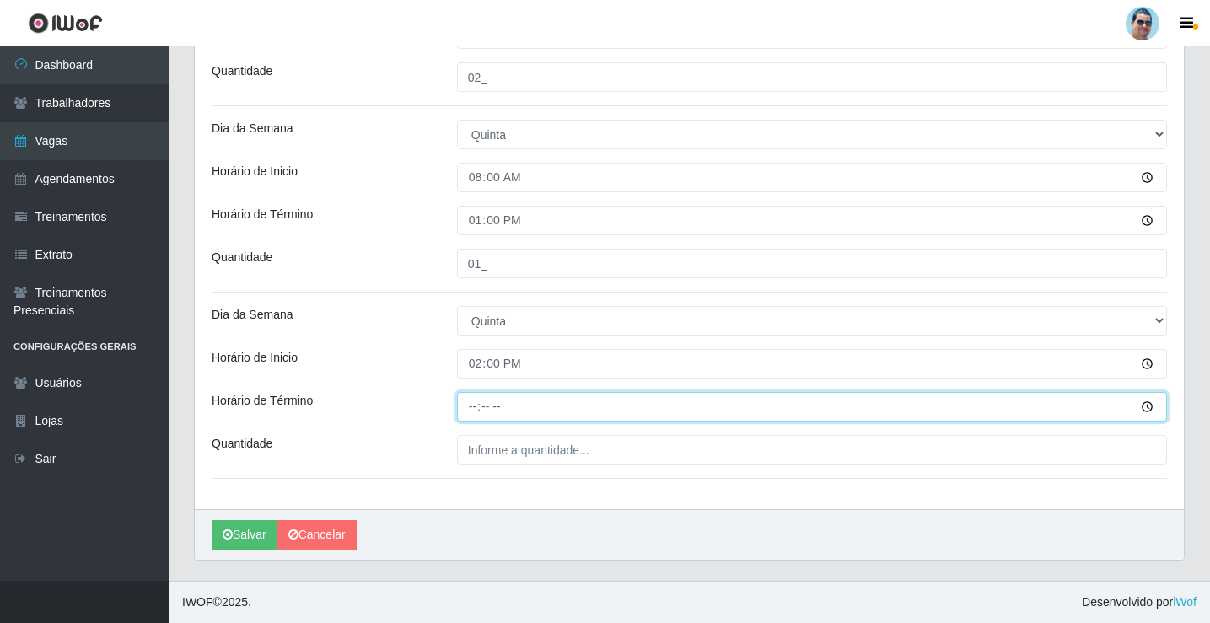
click at [470, 412] on input "Horário de Término" at bounding box center [812, 407] width 710 height 30
type input "19:00"
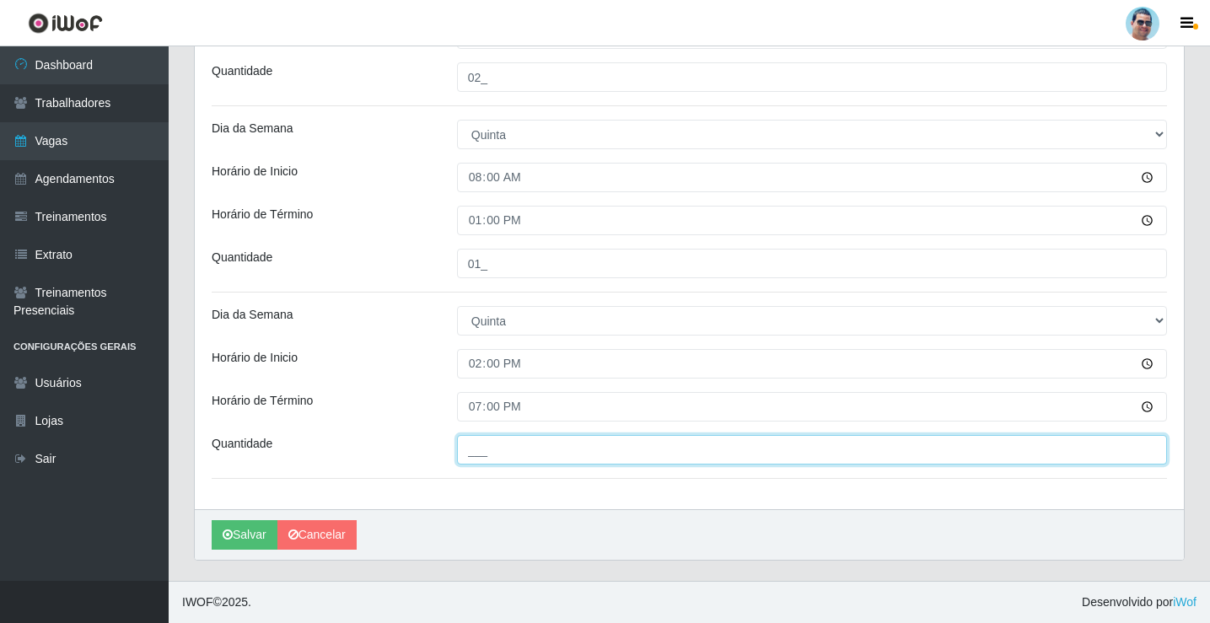
click at [492, 444] on input "___" at bounding box center [812, 450] width 710 height 30
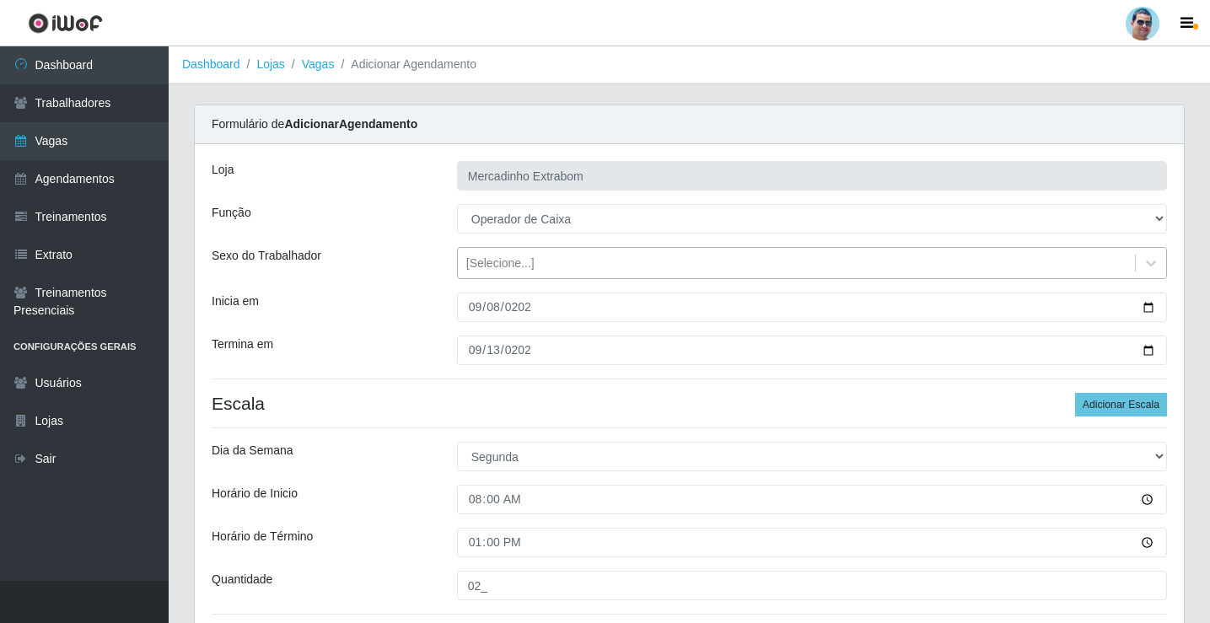
scroll to position [0, 0]
type input "02_"
click at [1119, 408] on button "Adicionar Escala" at bounding box center [1121, 406] width 92 height 24
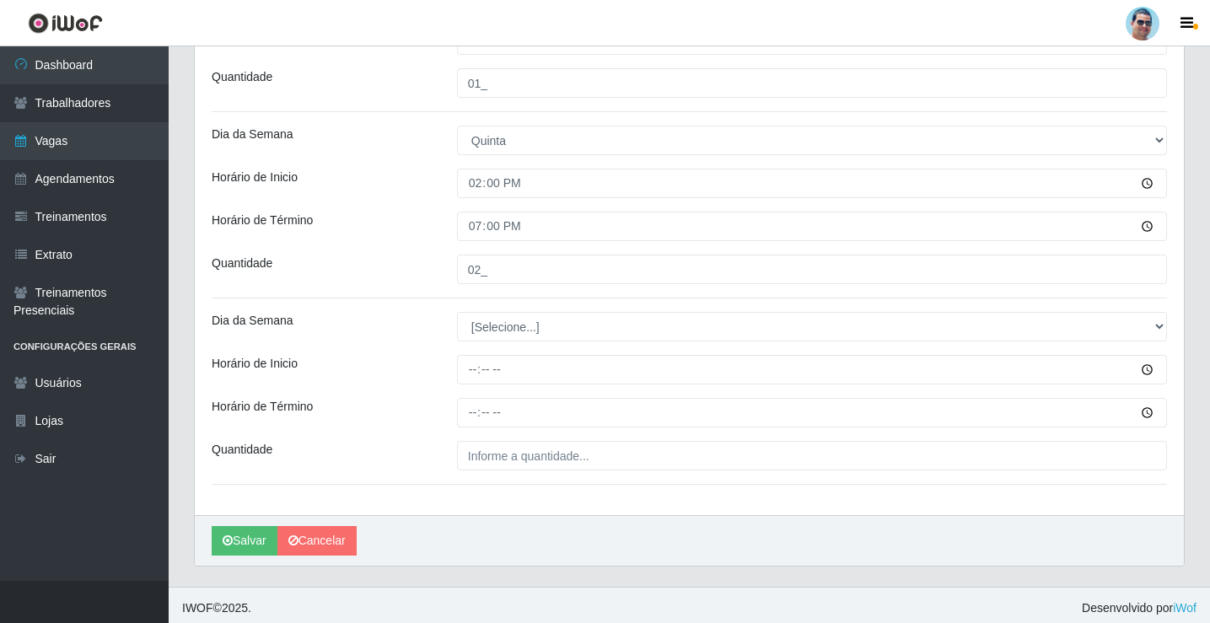
scroll to position [2000, 0]
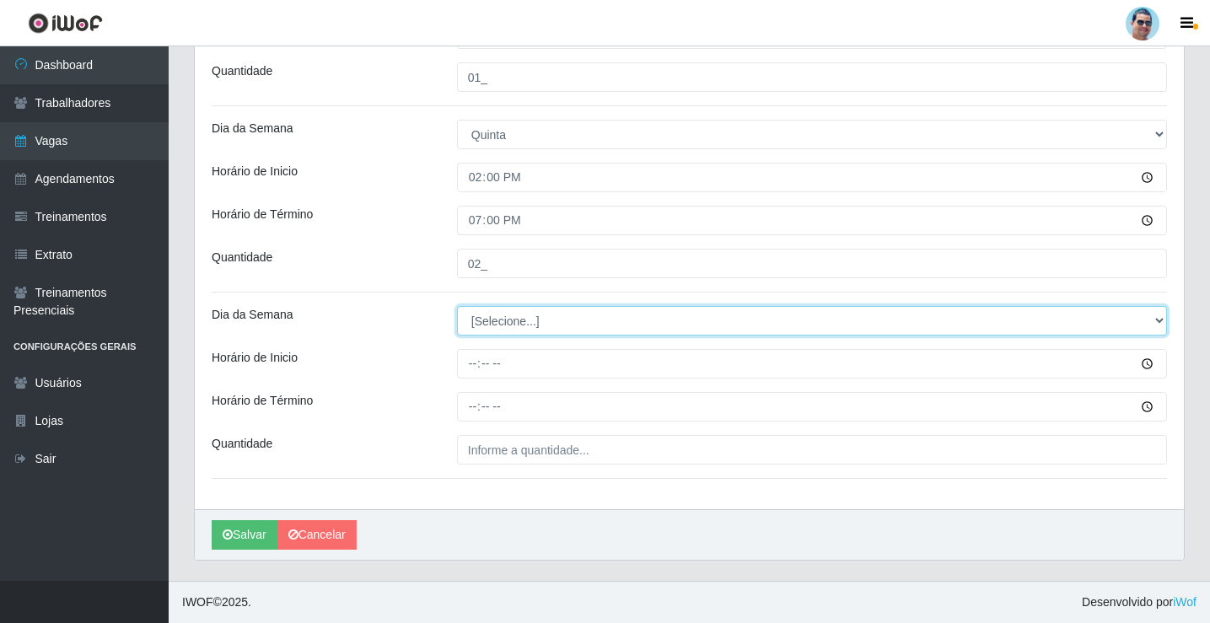
click at [498, 319] on select "[Selecione...] Segunda Terça Quarta Quinta Sexta Sábado Domingo" at bounding box center [812, 321] width 710 height 30
select select "5"
click at [457, 306] on select "[Selecione...] Segunda Terça Quarta Quinta Sexta Sábado Domingo" at bounding box center [812, 321] width 710 height 30
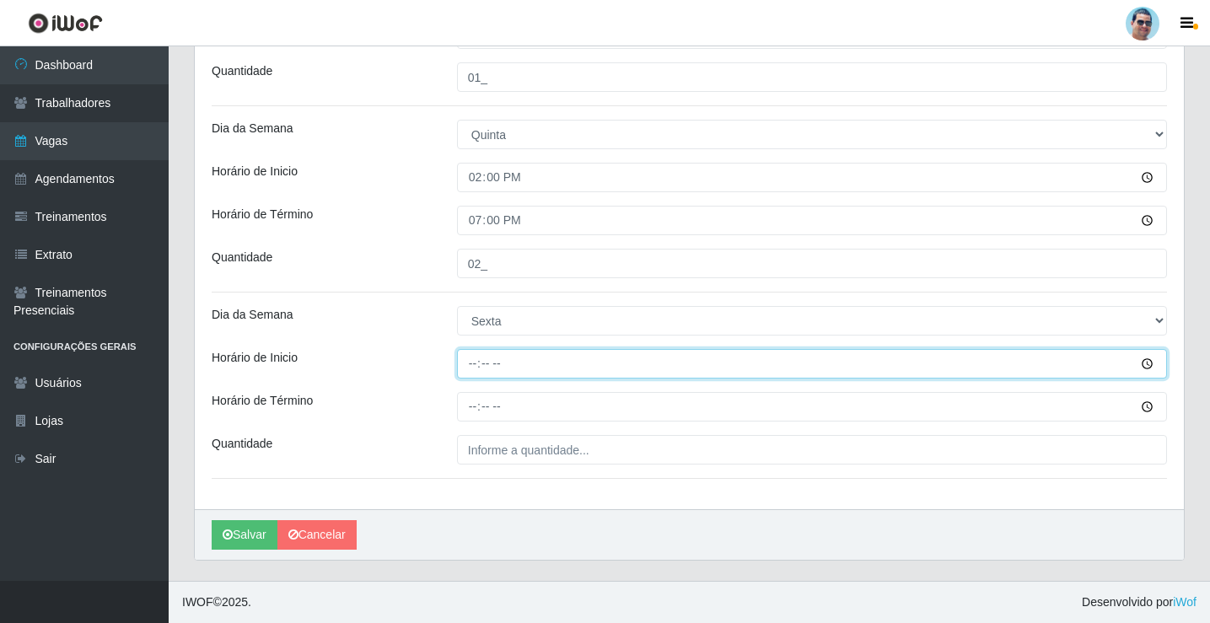
click at [466, 363] on input "Horário de Inicio" at bounding box center [812, 364] width 710 height 30
type input "07:00"
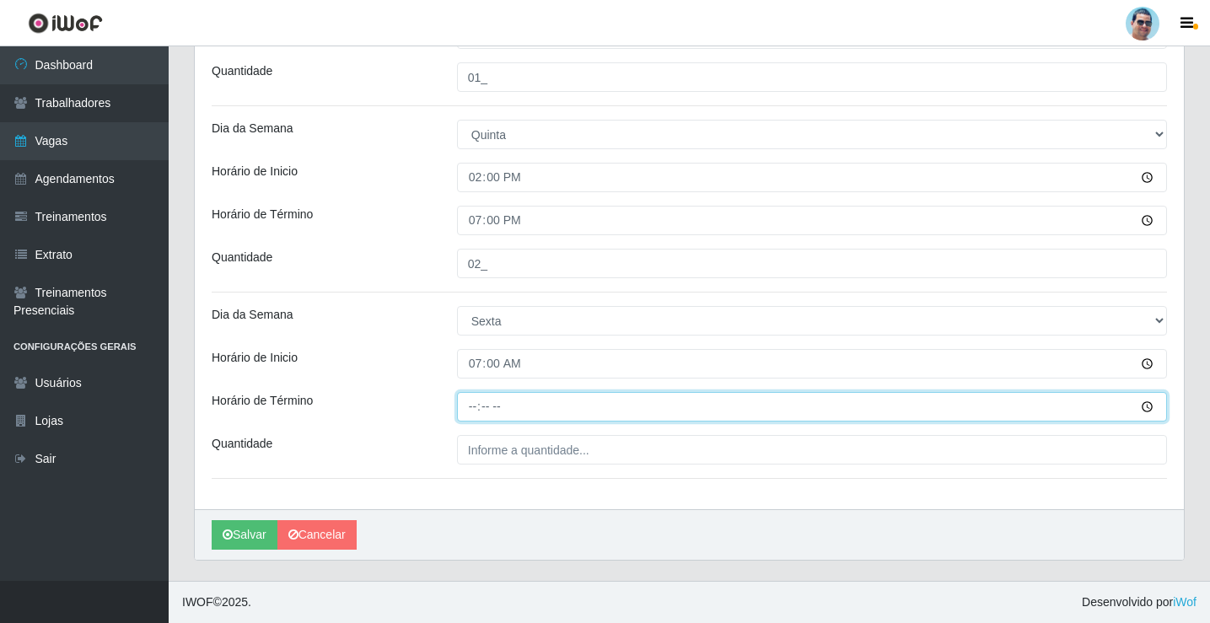
click at [473, 413] on input "Horário de Término" at bounding box center [812, 407] width 710 height 30
type input "13:00"
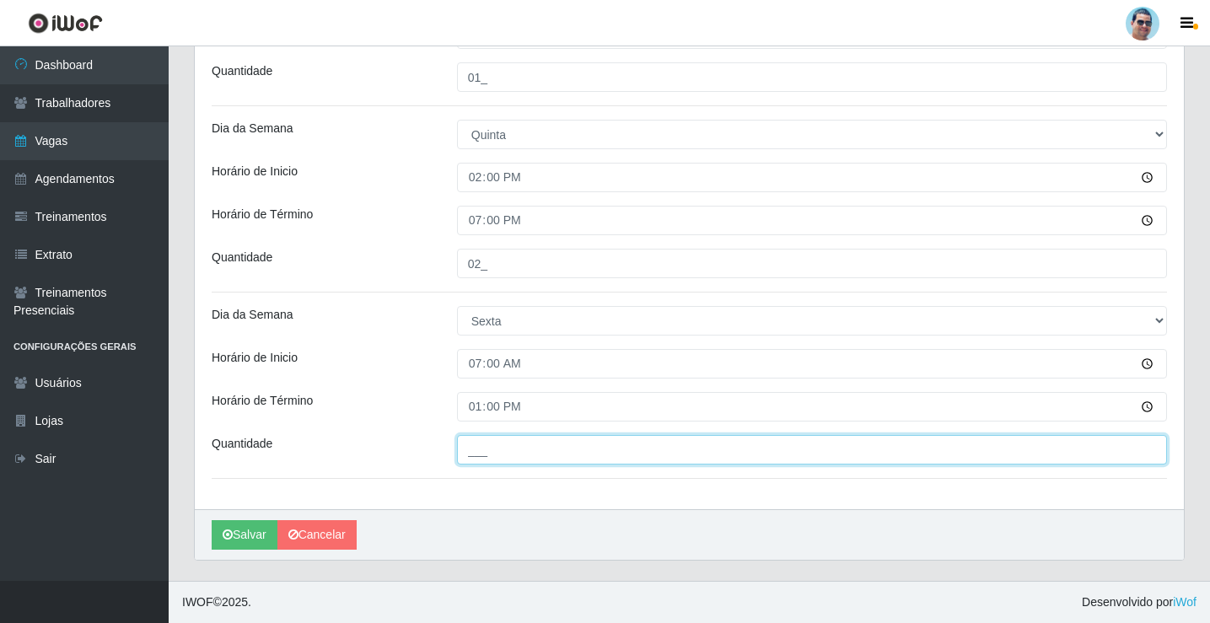
click at [512, 449] on input "___" at bounding box center [812, 450] width 710 height 30
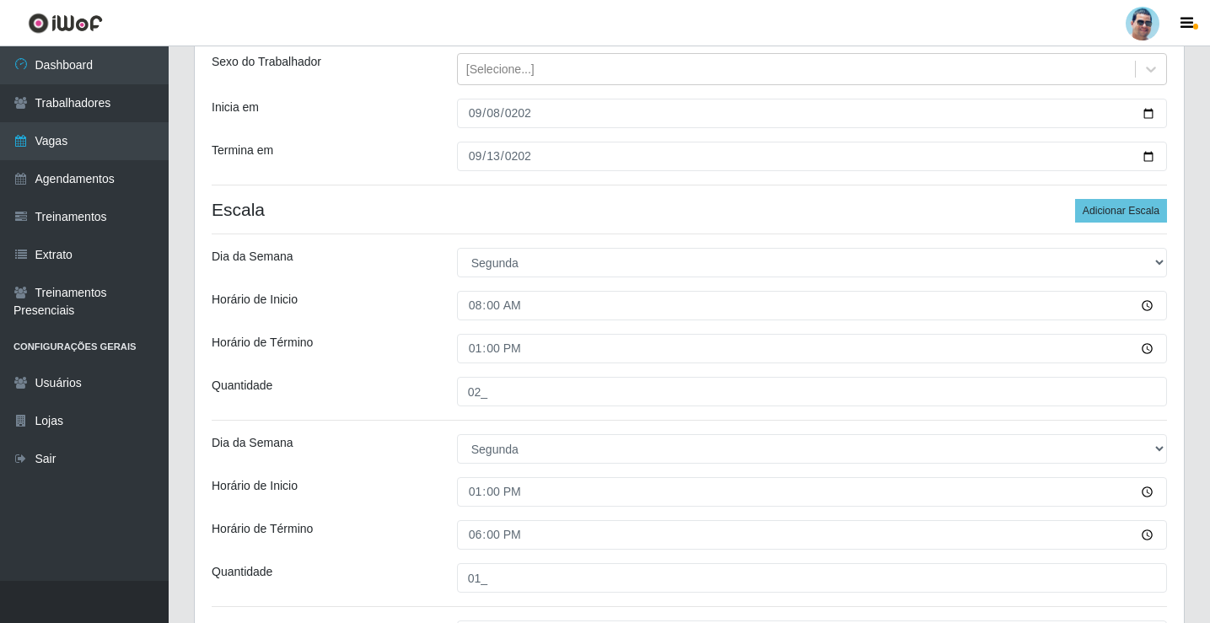
scroll to position [61, 0]
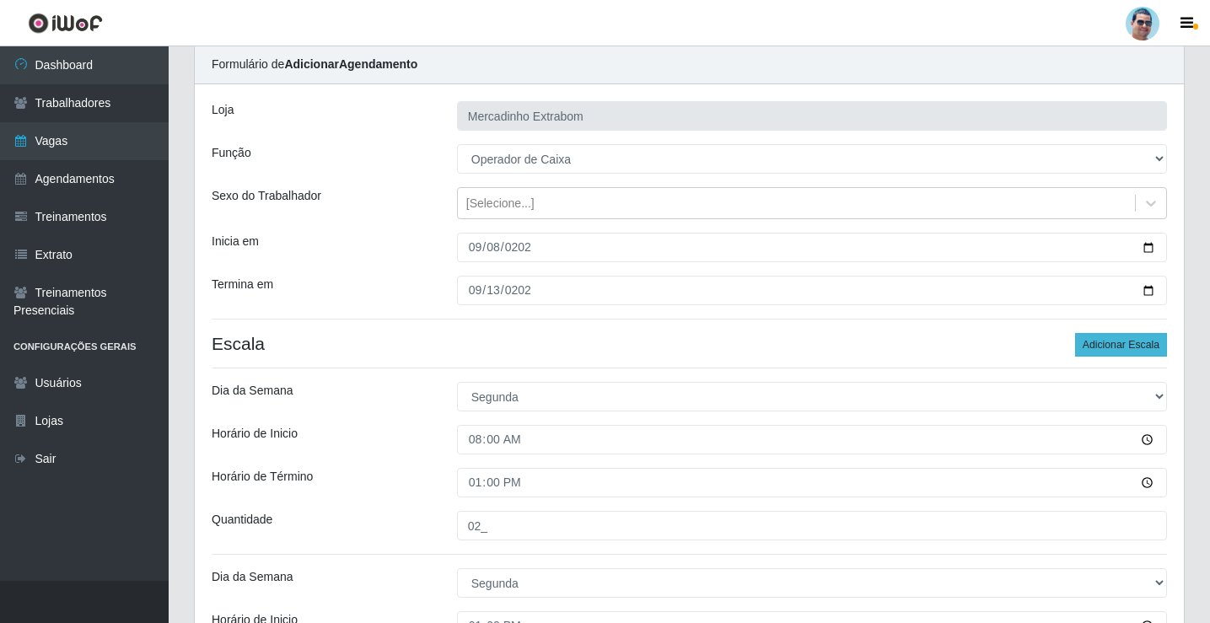
type input "02_"
click at [1136, 338] on button "Adicionar Escala" at bounding box center [1121, 345] width 92 height 24
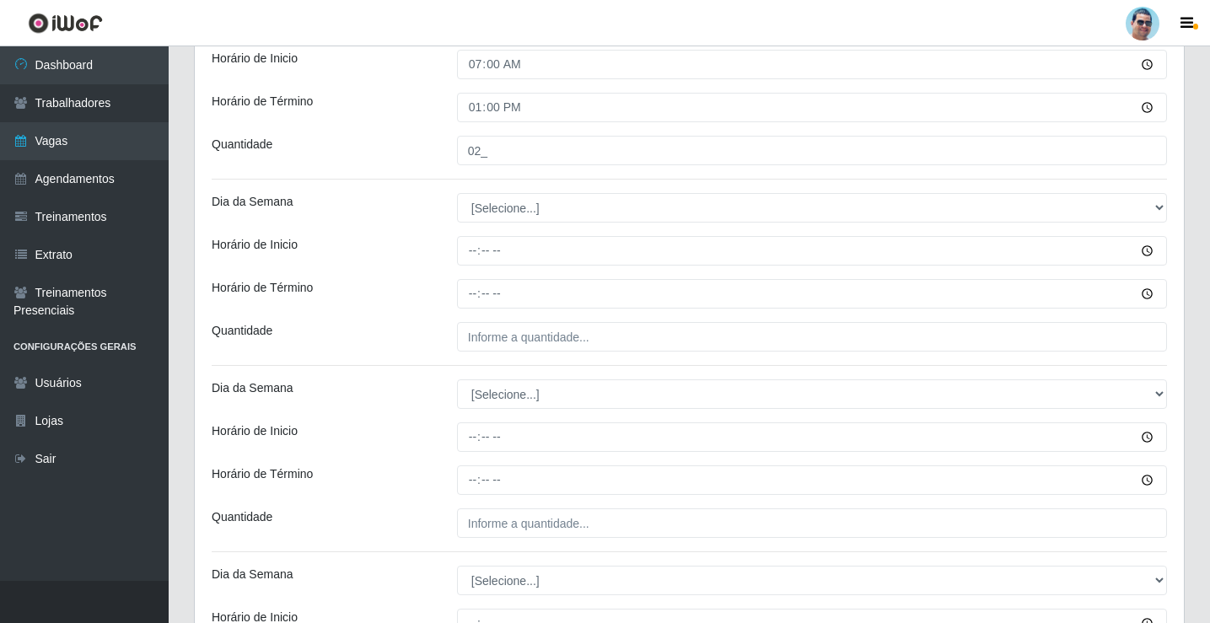
scroll to position [2559, 0]
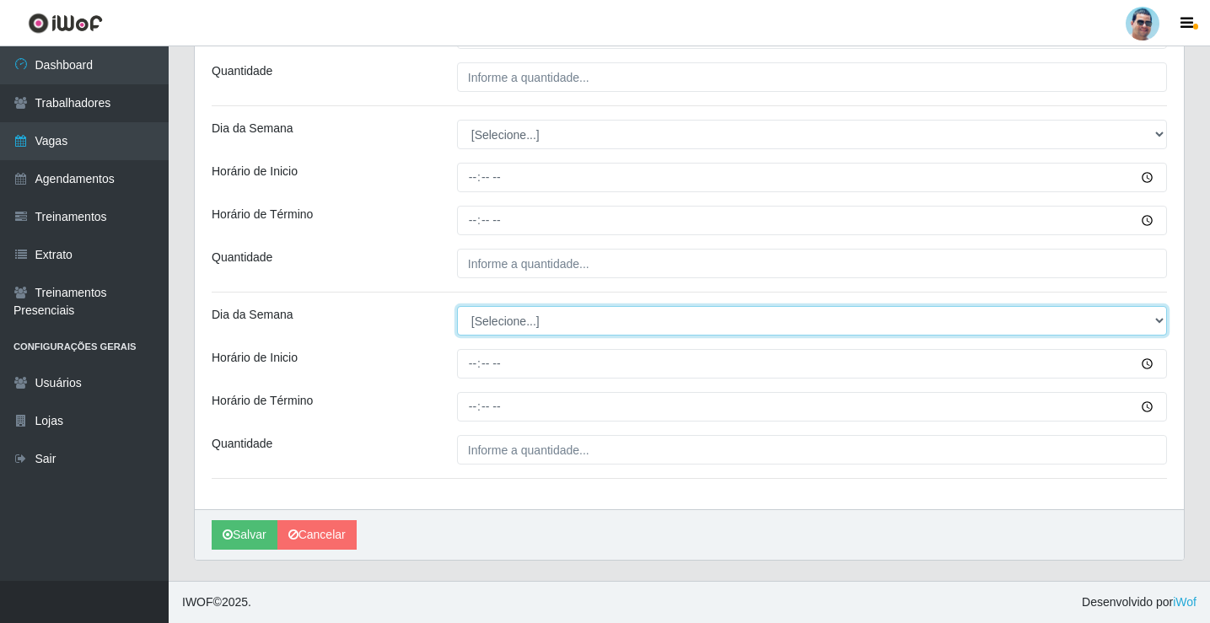
click at [498, 325] on select "[Selecione...] Segunda Terça Quarta Quinta Sexta Sábado Domingo" at bounding box center [812, 321] width 710 height 30
select select "6"
click at [457, 306] on select "[Selecione...] Segunda Terça Quarta Quinta Sexta Sábado Domingo" at bounding box center [812, 321] width 710 height 30
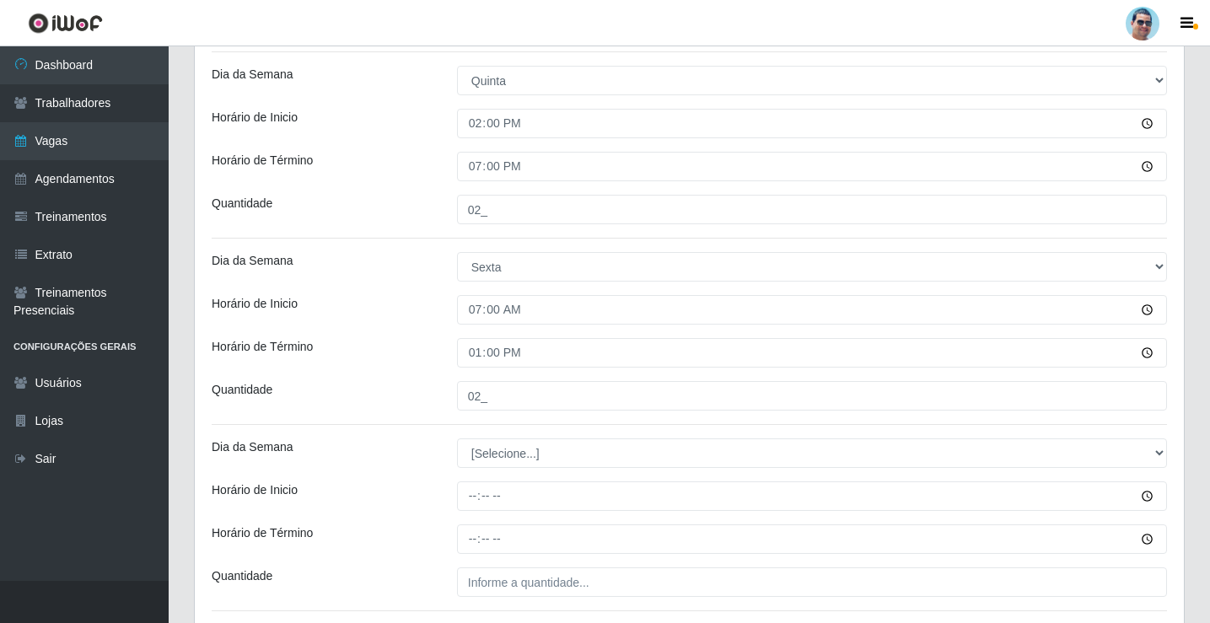
scroll to position [2053, 0]
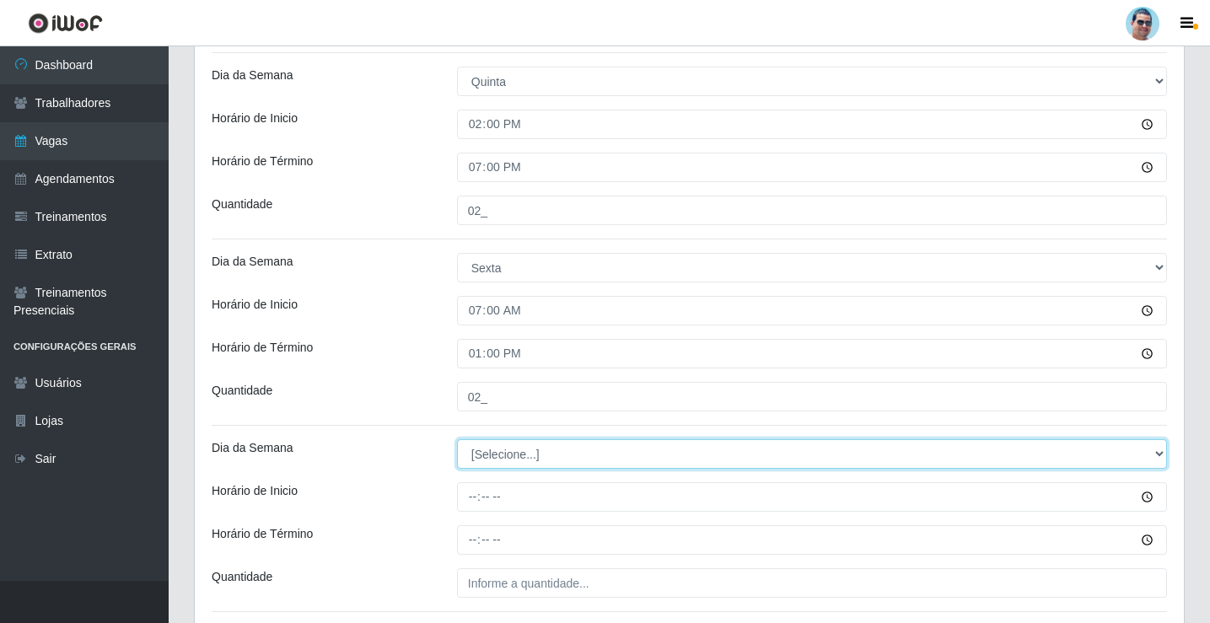
click at [513, 454] on select "[Selecione...] Segunda Terça Quarta Quinta Sexta Sábado Domingo" at bounding box center [812, 454] width 710 height 30
select select "5"
click at [457, 439] on select "[Selecione...] Segunda Terça Quarta Quinta Sexta Sábado Domingo" at bounding box center [812, 454] width 710 height 30
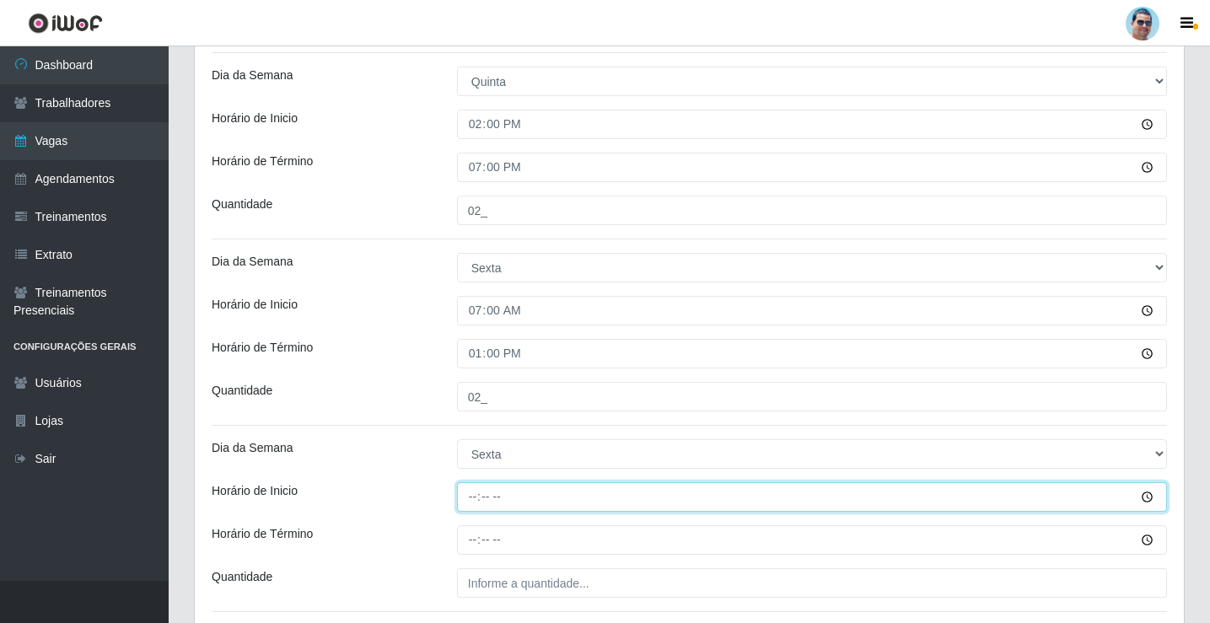
click at [473, 501] on input "Horário de Inicio" at bounding box center [812, 497] width 710 height 30
type input "14:00"
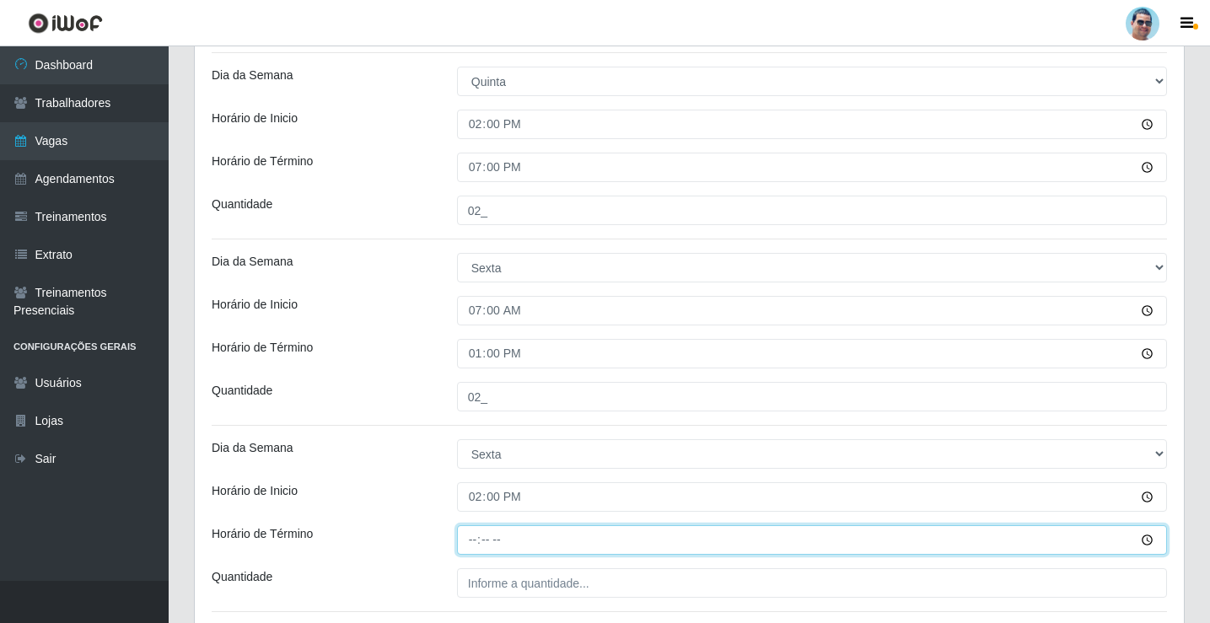
click at [476, 539] on input "Horário de Término" at bounding box center [812, 540] width 710 height 30
type input "13:00"
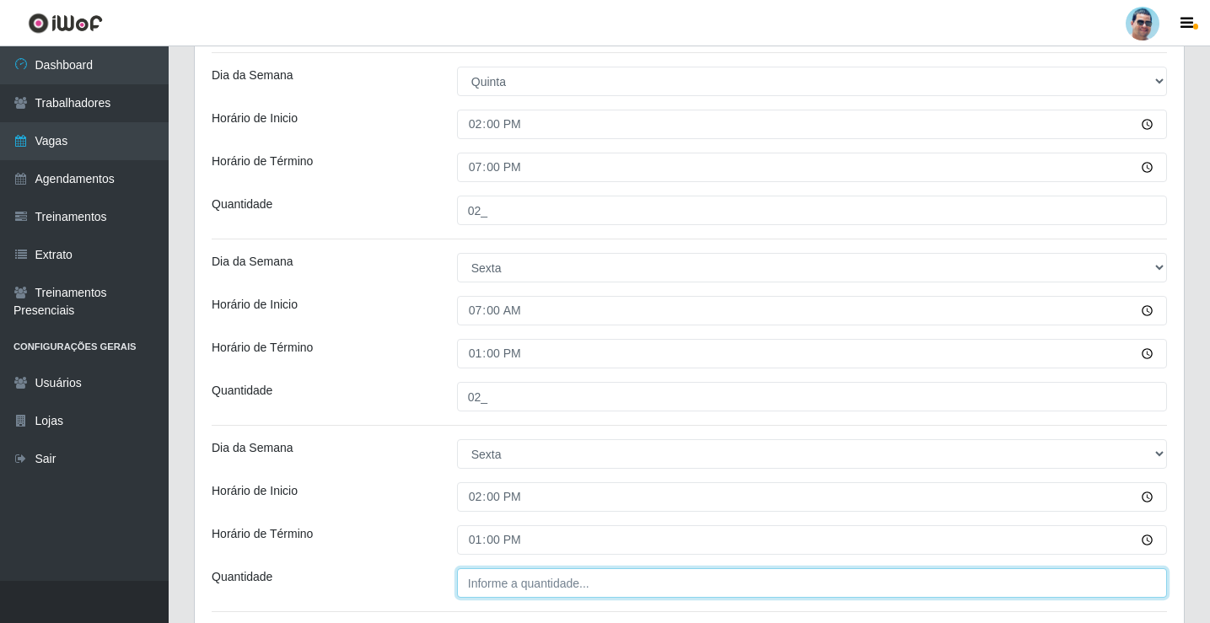
type input "___"
click at [501, 580] on input "___" at bounding box center [812, 583] width 710 height 30
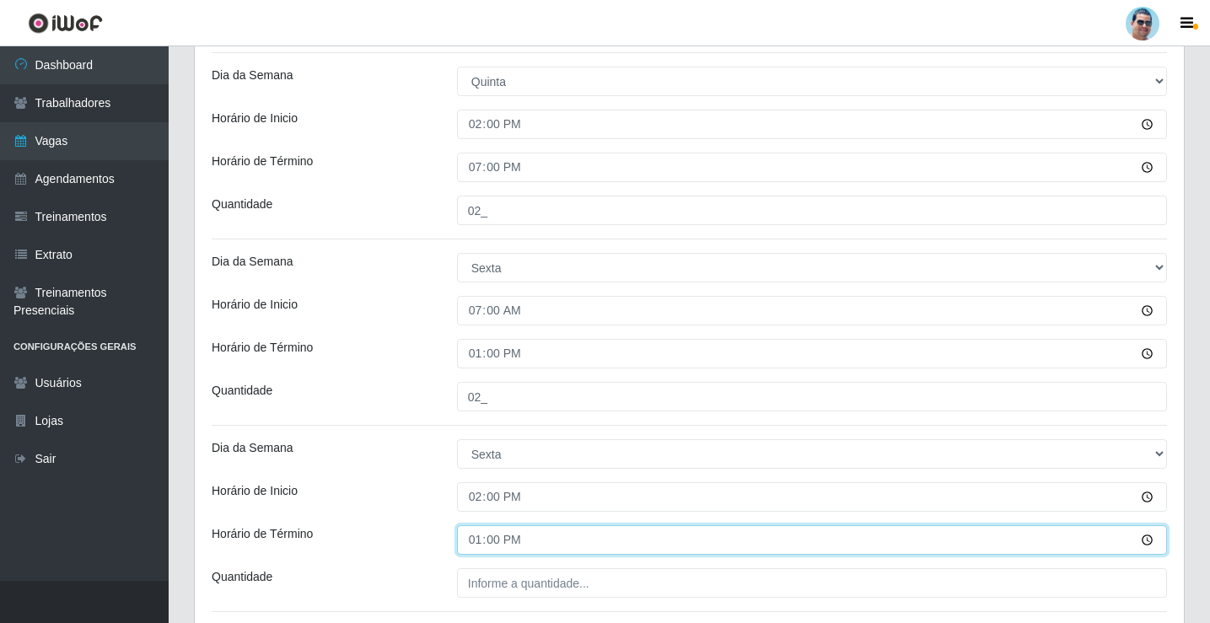
click at [481, 535] on input "13:00" at bounding box center [812, 540] width 710 height 30
type input "19:00"
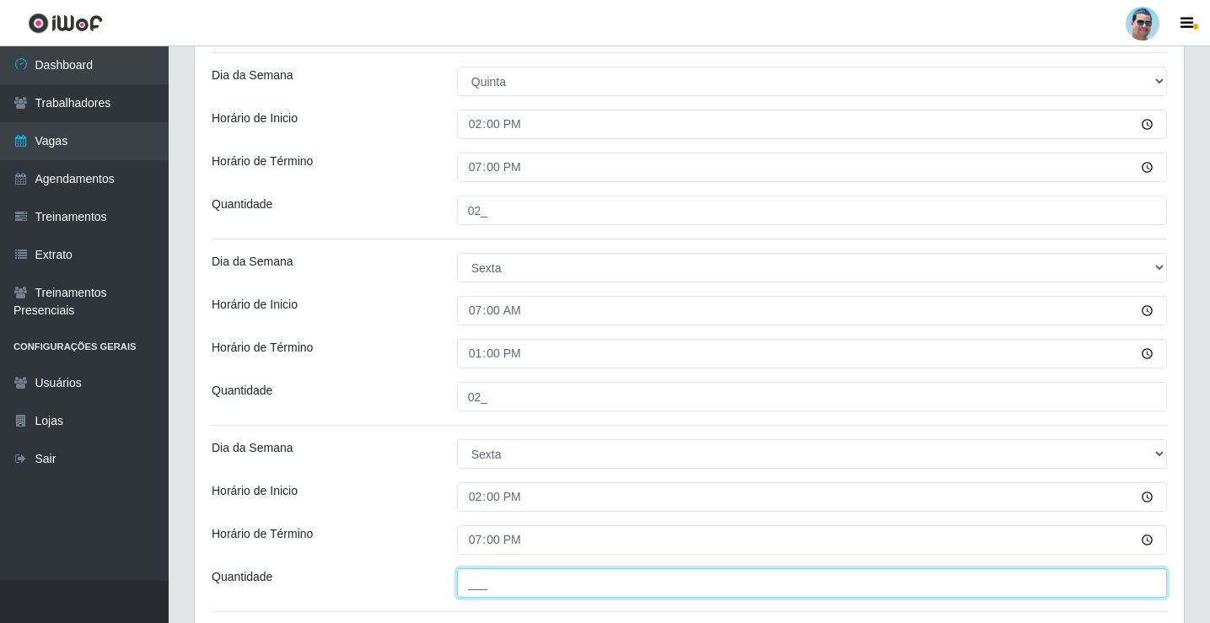
click at [506, 587] on input "___" at bounding box center [812, 583] width 710 height 30
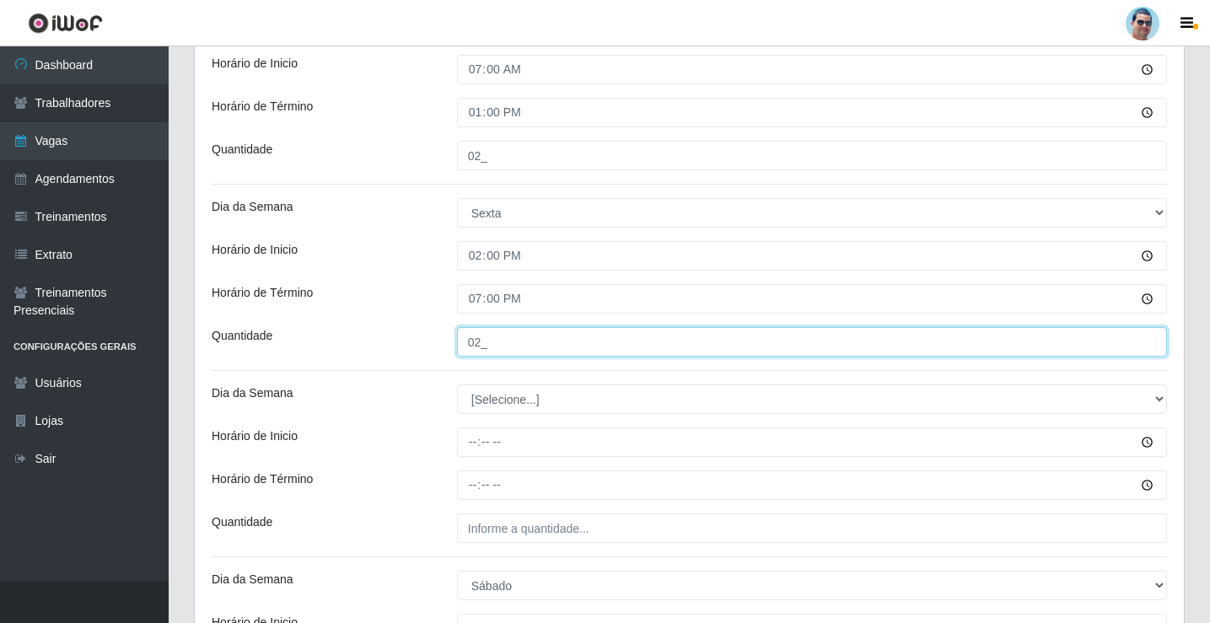
scroll to position [2391, 0]
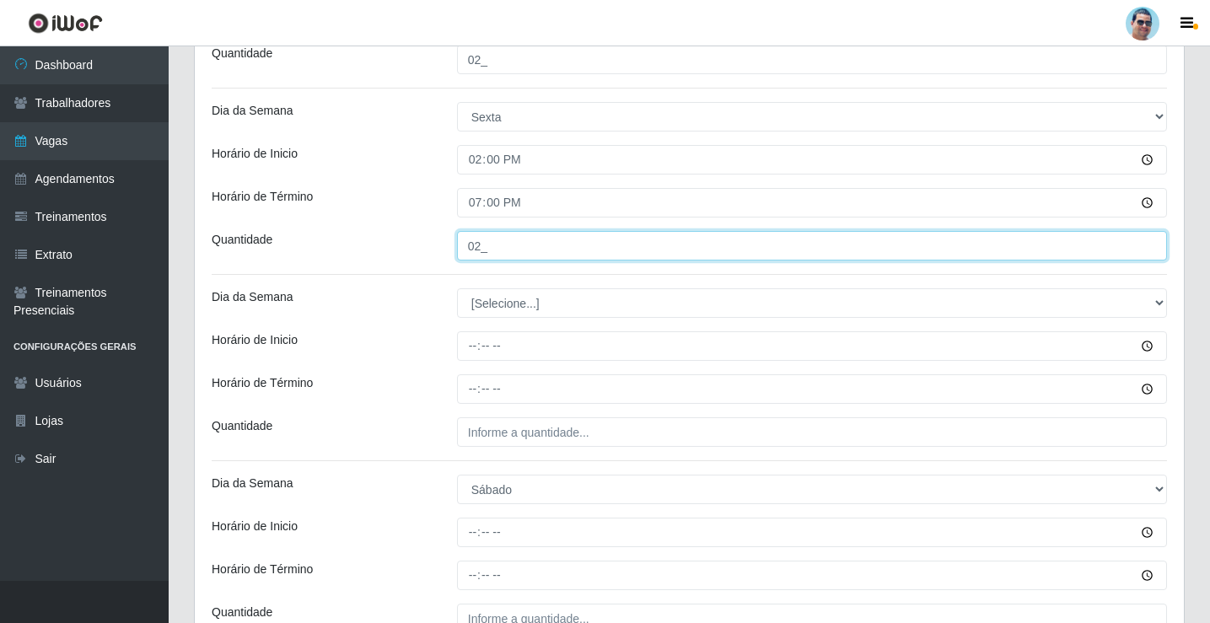
type input "02_"
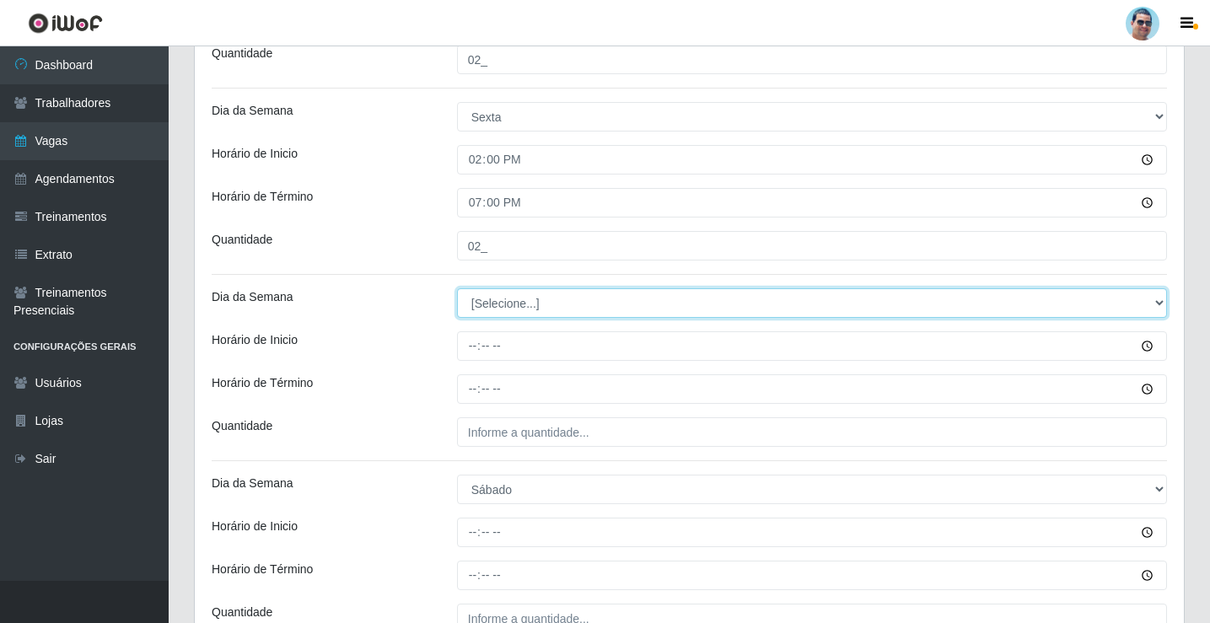
click at [502, 304] on select "[Selecione...] Segunda Terça Quarta Quinta Sexta Sábado Domingo" at bounding box center [812, 303] width 710 height 30
select select "6"
click at [457, 288] on select "[Selecione...] Segunda Terça Quarta Quinta Sexta Sábado Domingo" at bounding box center [812, 303] width 710 height 30
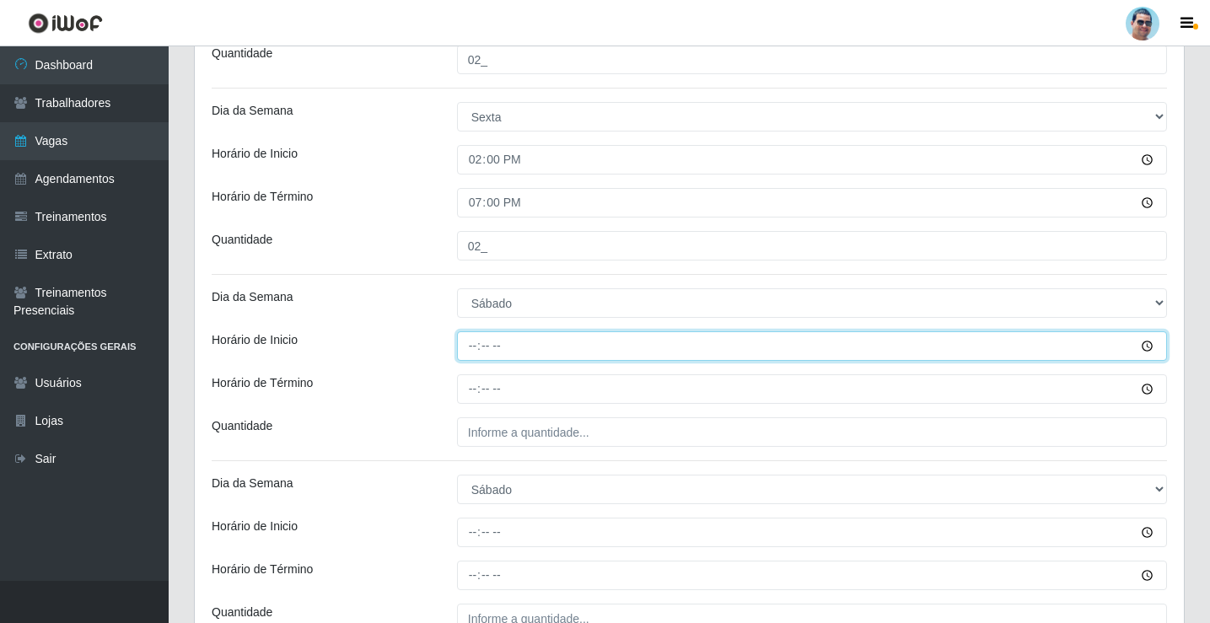
click at [469, 346] on input "Horário de Inicio" at bounding box center [812, 346] width 710 height 30
type input "07:00"
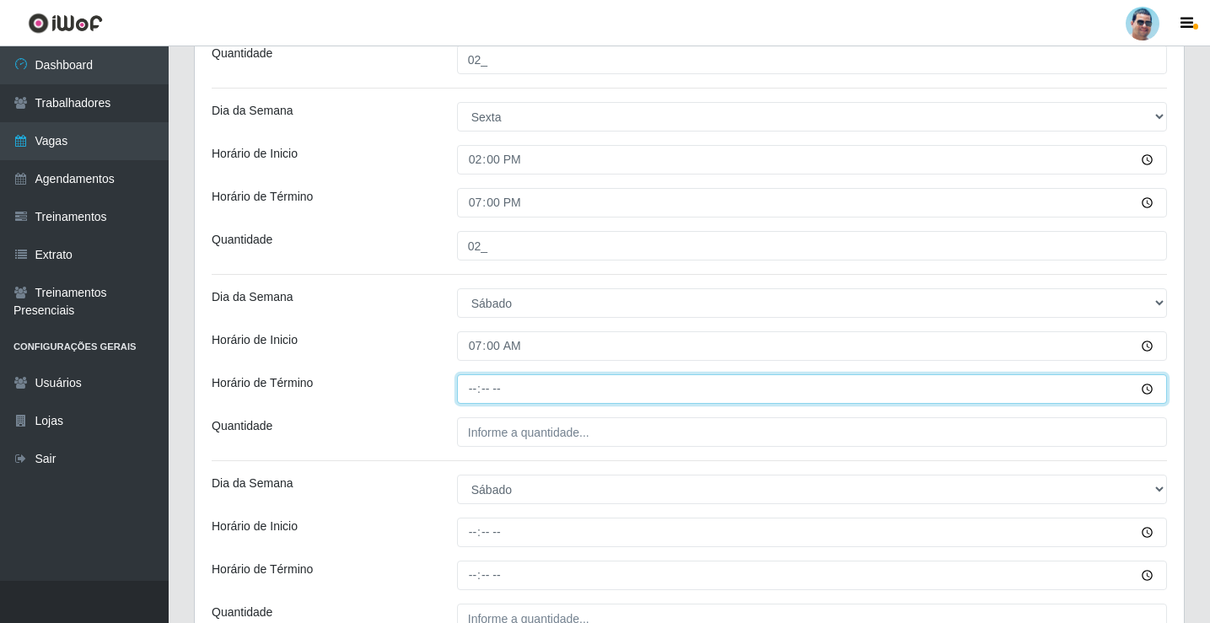
click at [469, 386] on input "Horário de Término" at bounding box center [812, 389] width 710 height 30
type input "13:00"
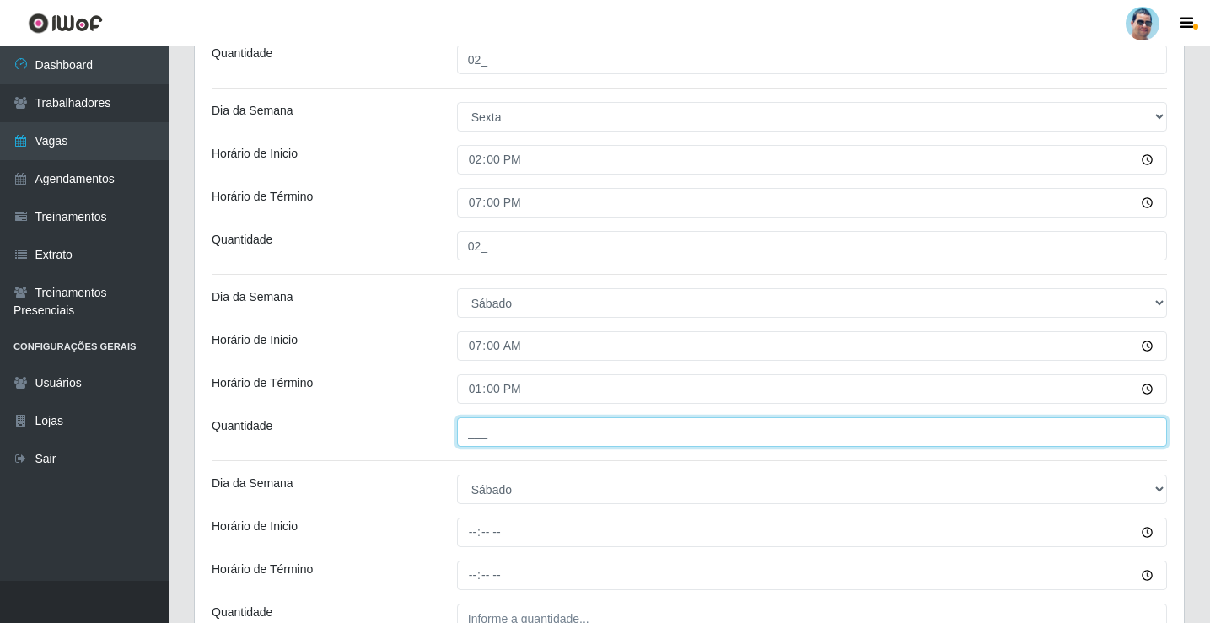
click at [491, 440] on input "___" at bounding box center [812, 432] width 710 height 30
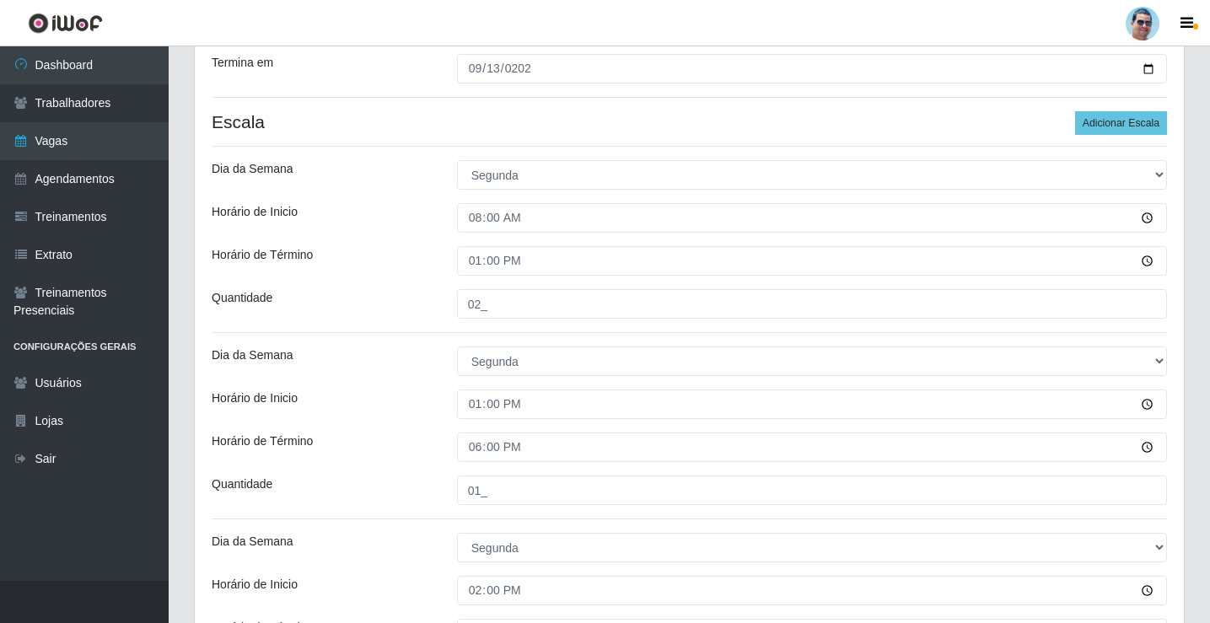
scroll to position [0, 0]
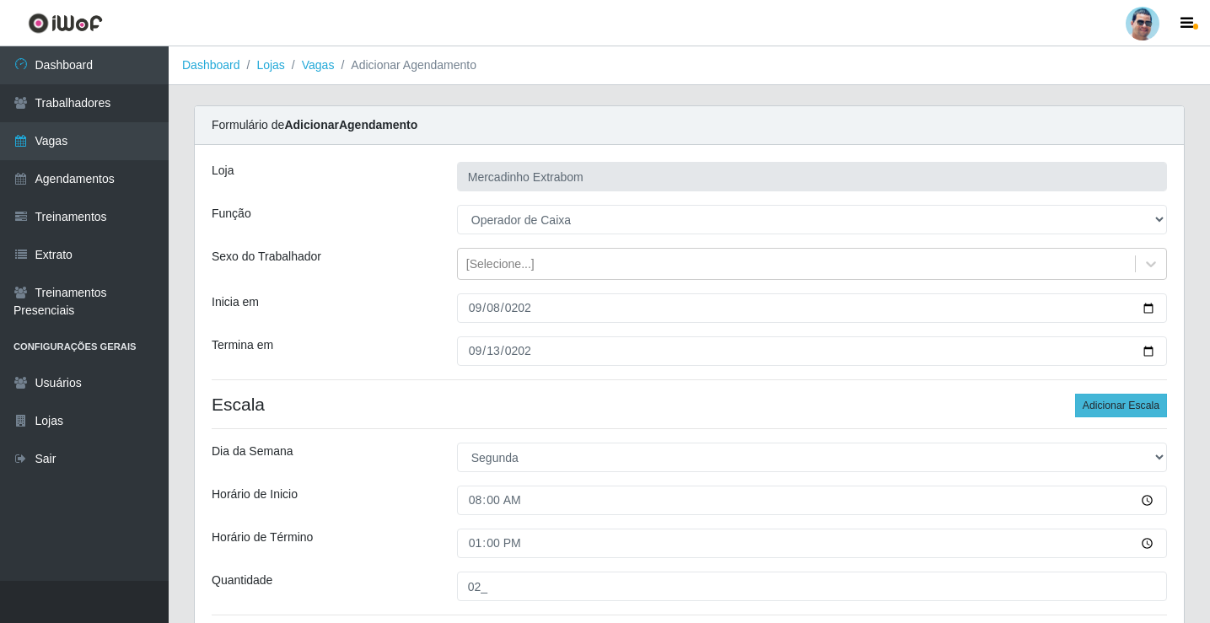
type input "02_"
click at [1152, 412] on button "Adicionar Escala" at bounding box center [1121, 406] width 92 height 24
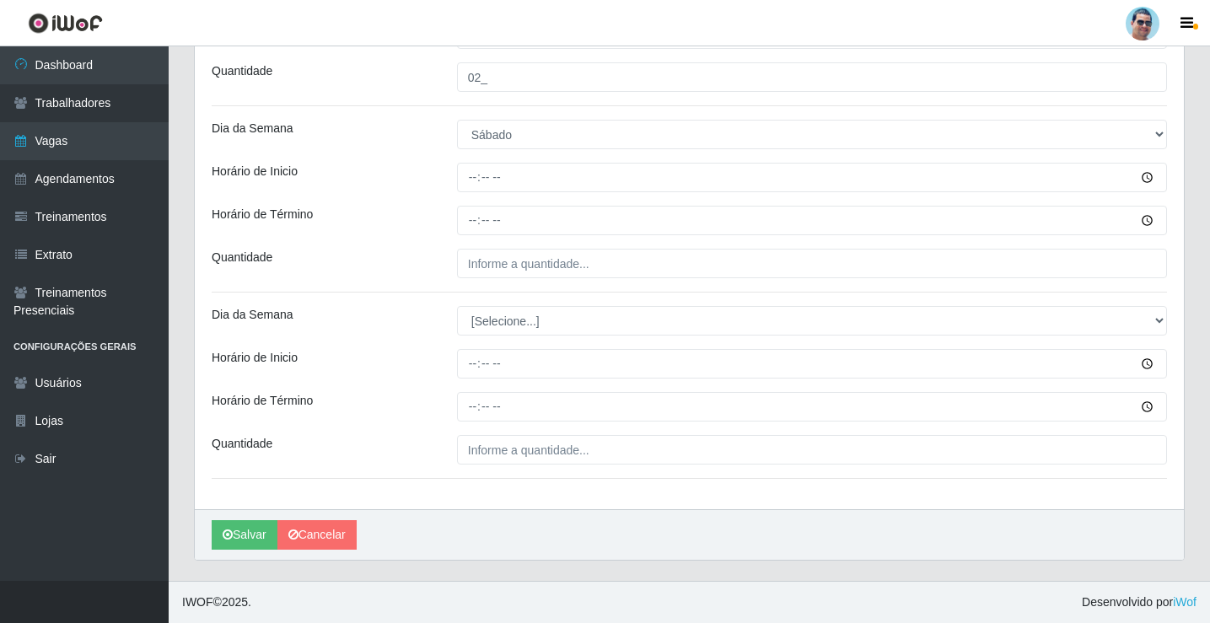
scroll to position [2577, 0]
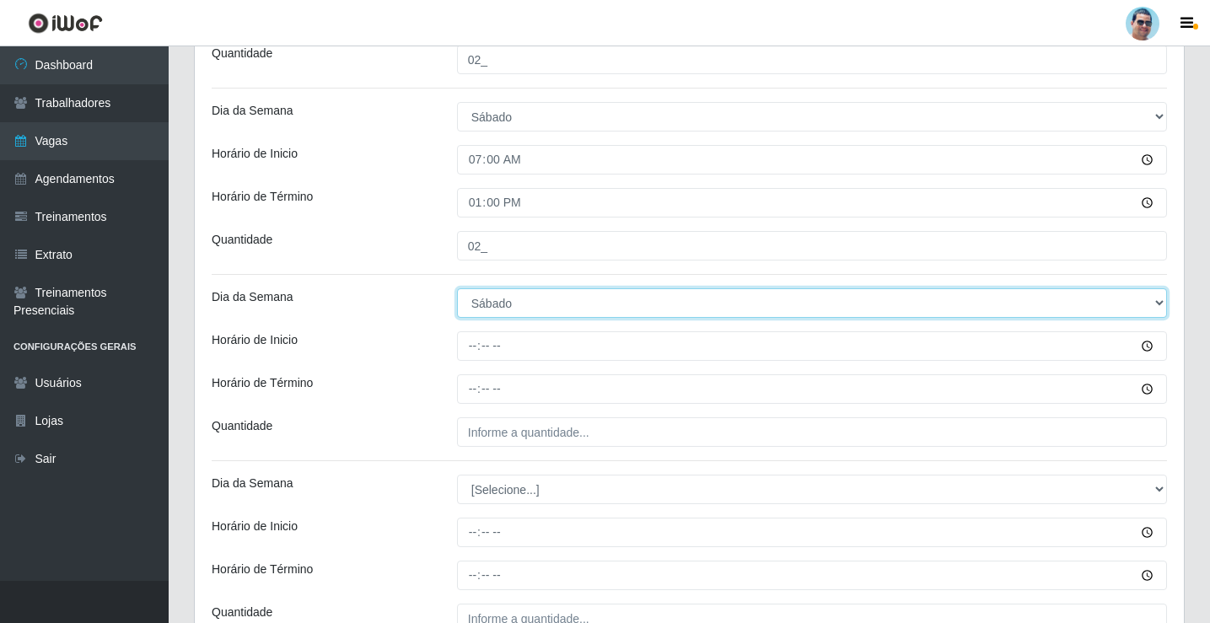
click at [490, 304] on select "[Selecione...] Segunda Terça Quarta Quinta Sexta Sábado Domingo" at bounding box center [812, 303] width 710 height 30
click at [457, 288] on select "[Selecione...] Segunda Terça Quarta Quinta Sexta Sábado Domingo" at bounding box center [812, 303] width 710 height 30
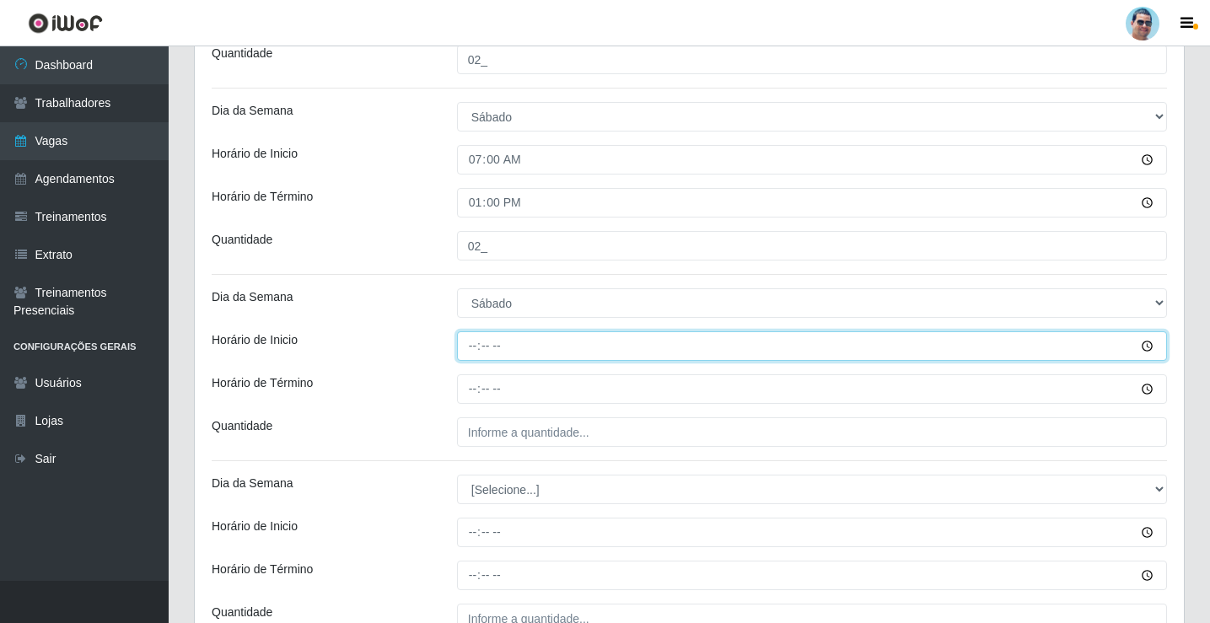
click at [466, 344] on input "Horário de Inicio" at bounding box center [812, 346] width 710 height 30
type input "13:00"
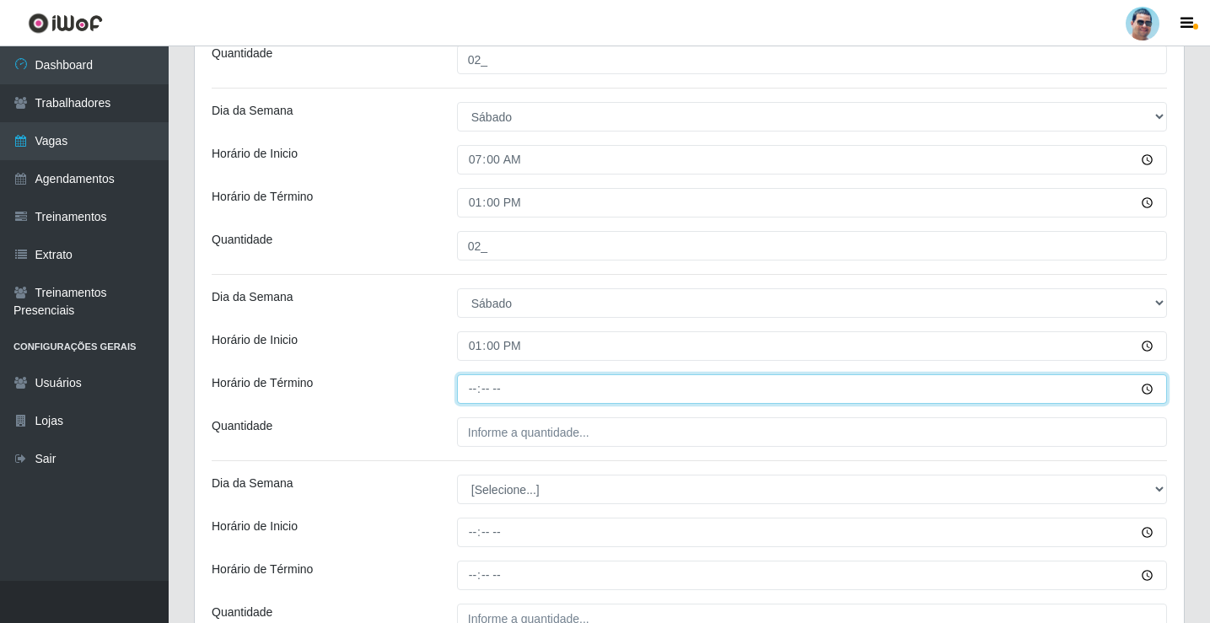
click at [476, 395] on input "Horário de Término" at bounding box center [812, 389] width 710 height 30
click at [478, 388] on input "19:00" at bounding box center [812, 389] width 710 height 30
type input "18:00"
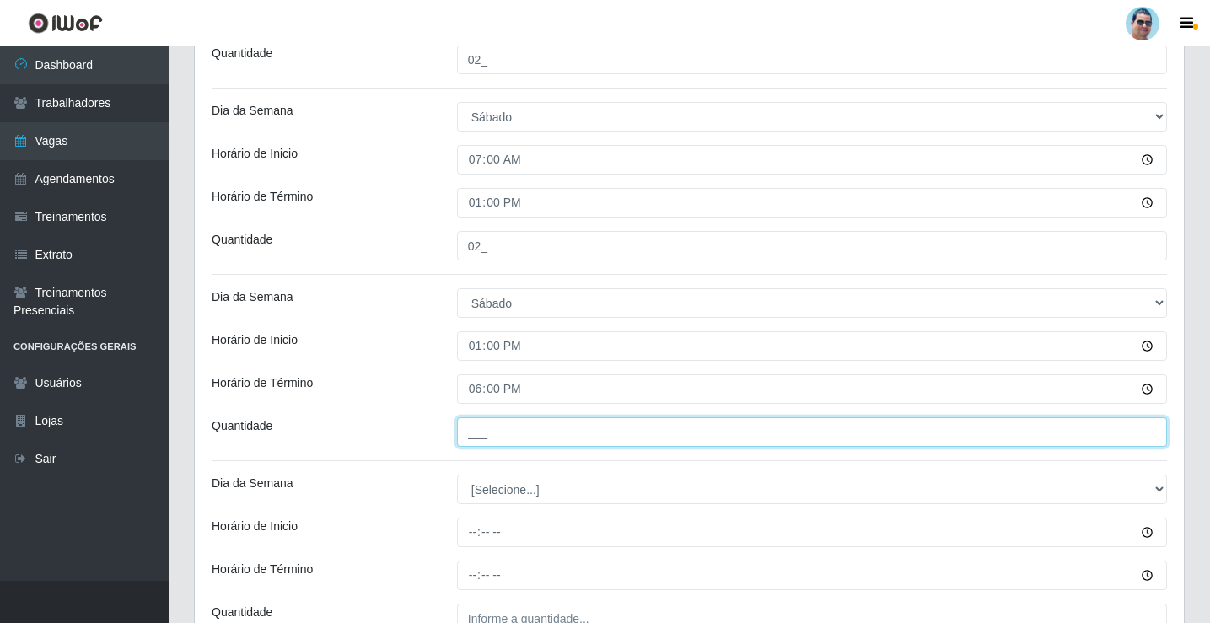
click at [498, 428] on input "___" at bounding box center [812, 432] width 710 height 30
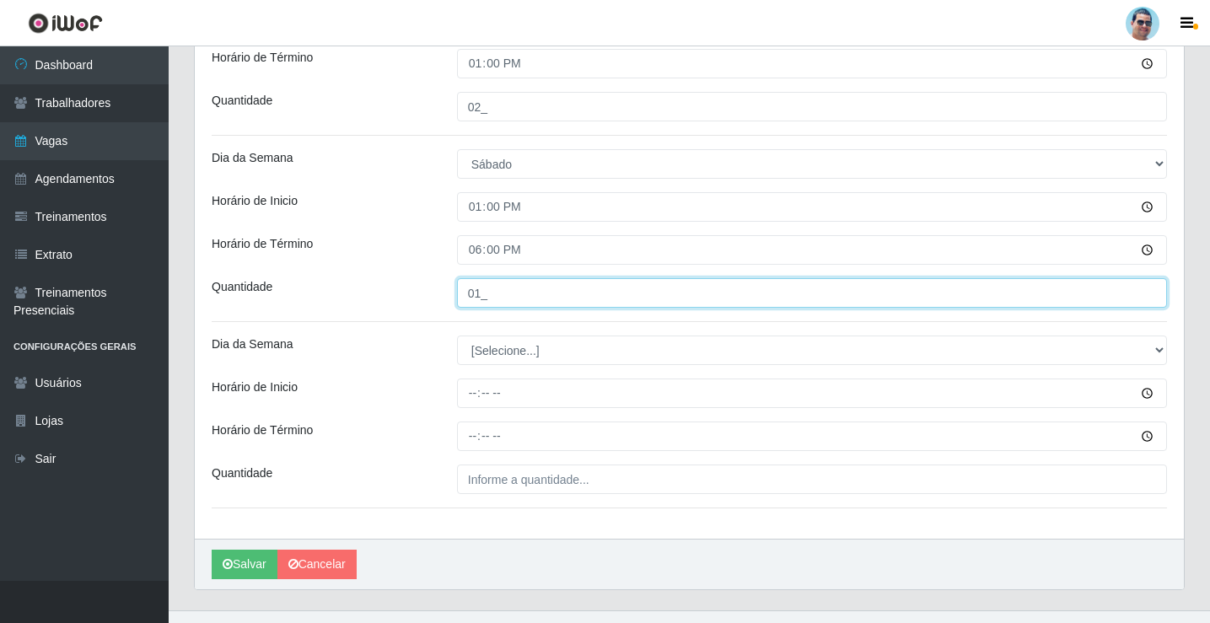
scroll to position [2746, 0]
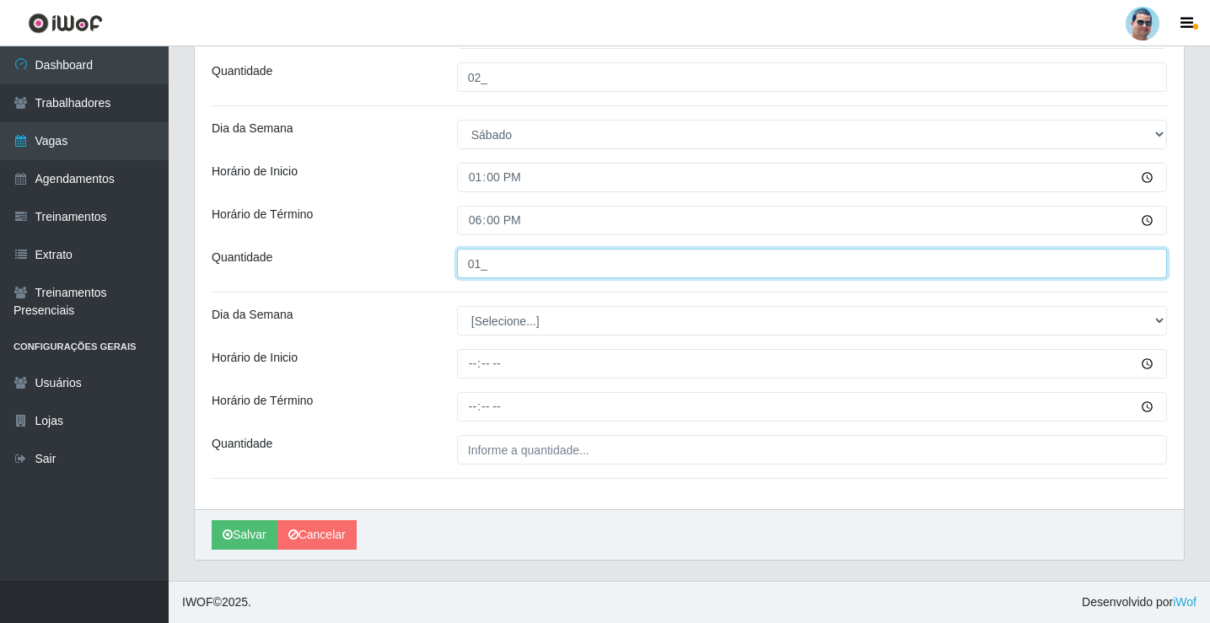
type input "01_"
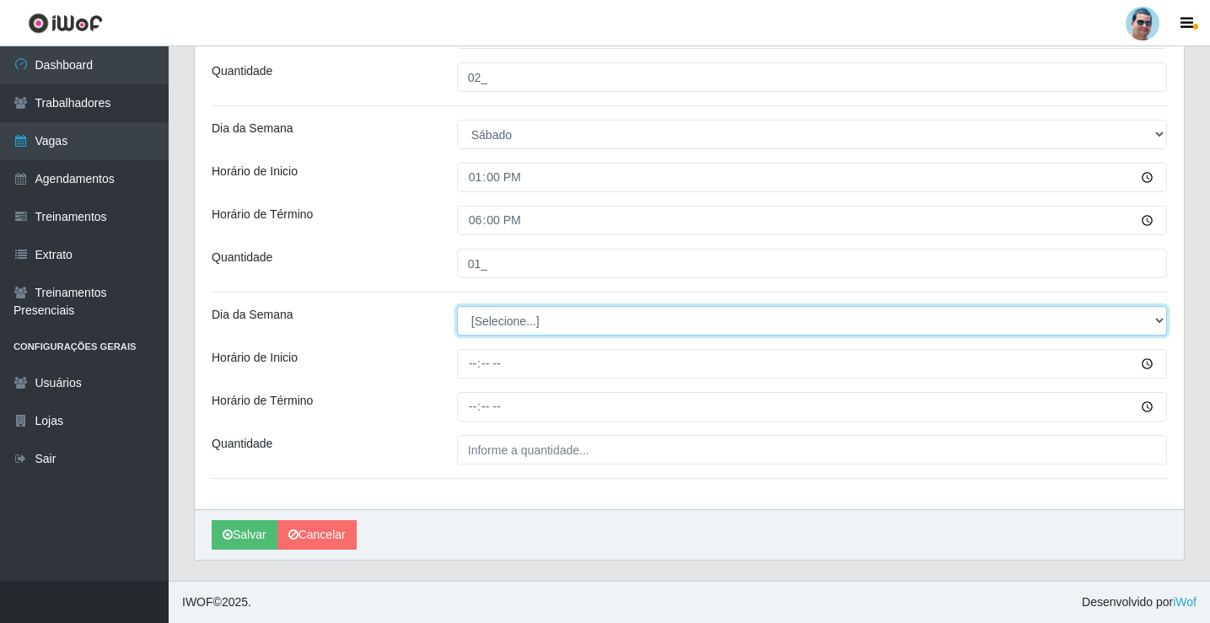
click at [514, 317] on select "[Selecione...] Segunda Terça Quarta Quinta Sexta Sábado Domingo" at bounding box center [812, 321] width 710 height 30
select select "6"
click at [457, 306] on select "[Selecione...] Segunda Terça Quarta Quinta Sexta Sábado Domingo" at bounding box center [812, 321] width 710 height 30
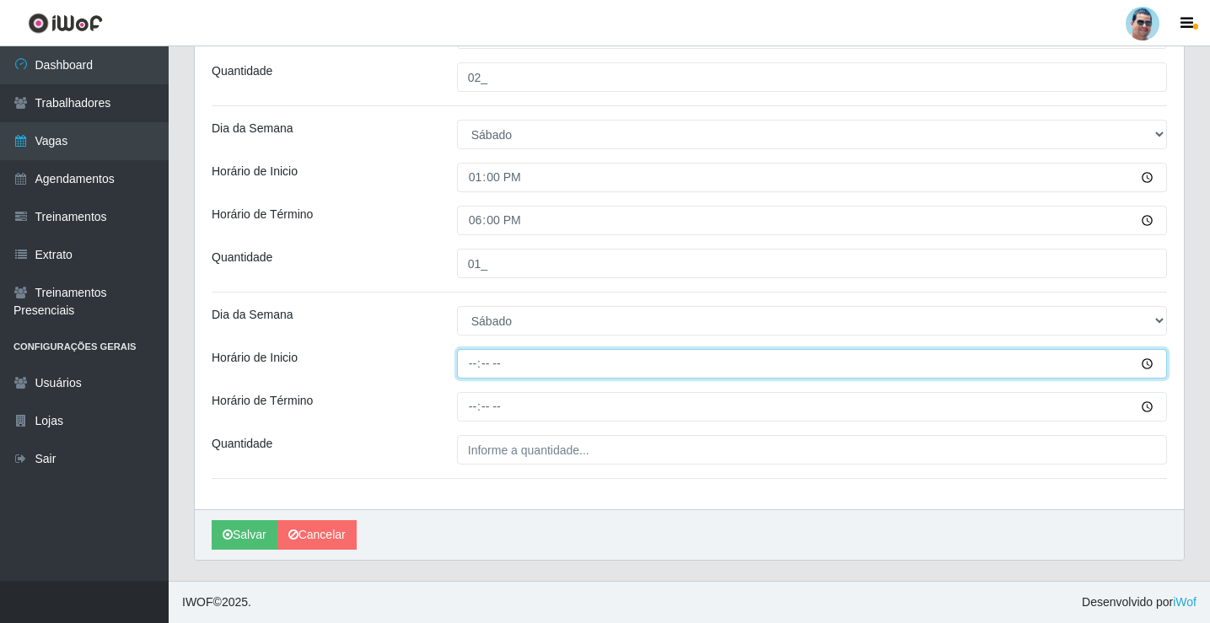
click at [468, 367] on input "Horário de Inicio" at bounding box center [812, 364] width 710 height 30
type input "14:00"
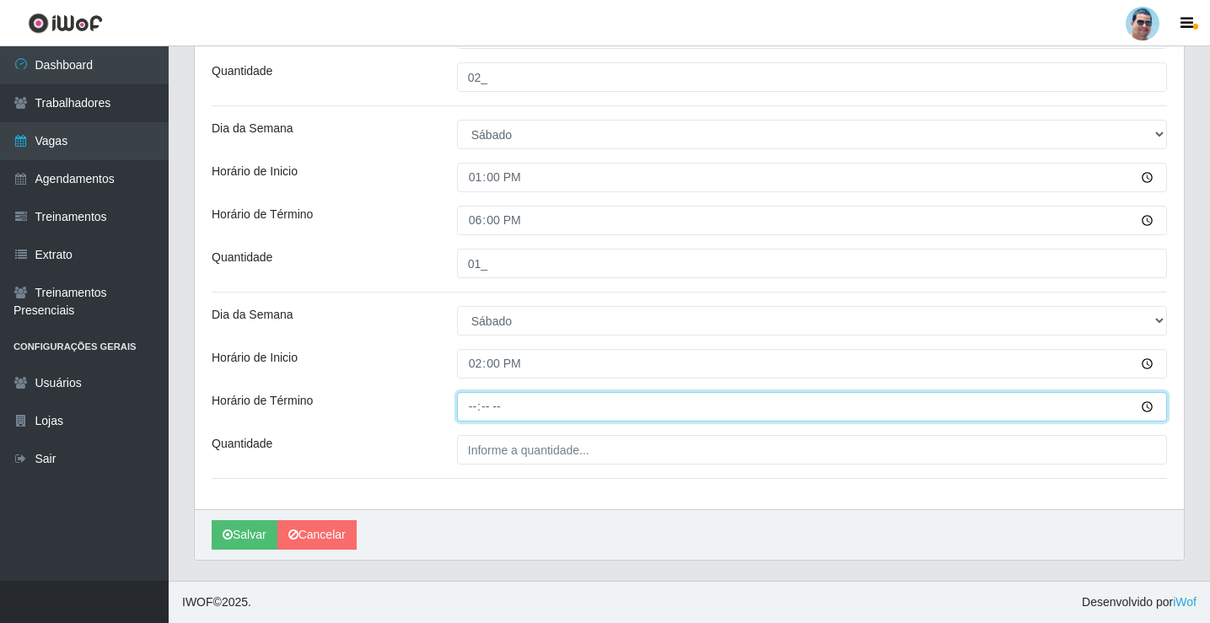
click at [466, 412] on input "Horário de Término" at bounding box center [812, 407] width 710 height 30
type input "19:00"
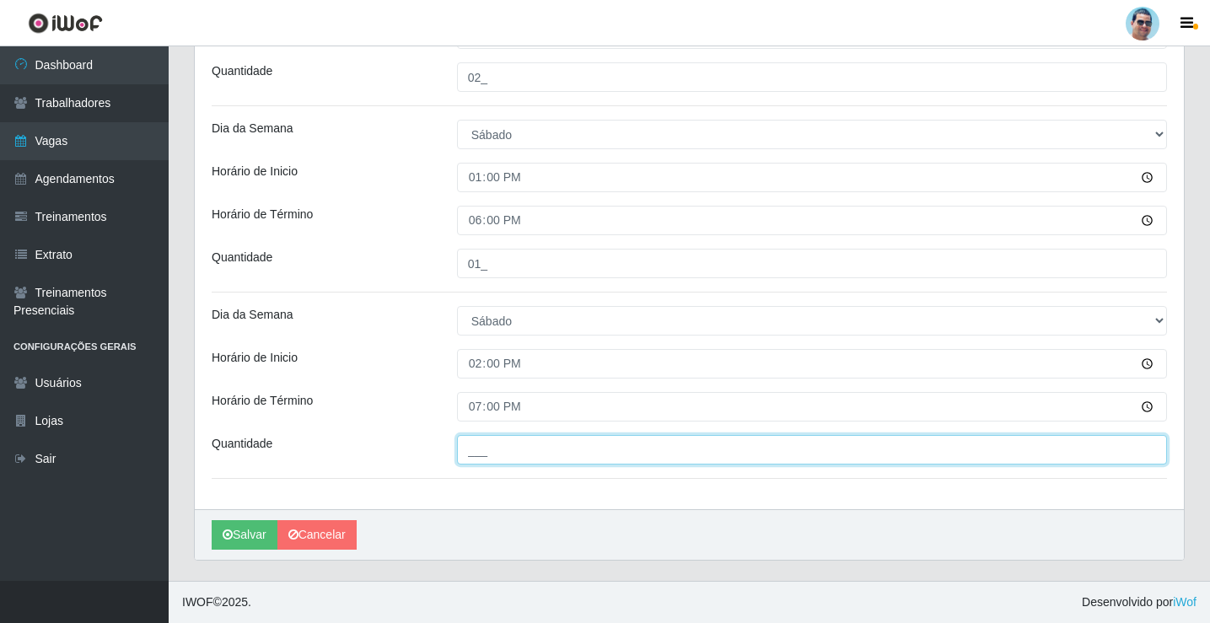
click at [533, 461] on input "___" at bounding box center [812, 450] width 710 height 30
type input "01_"
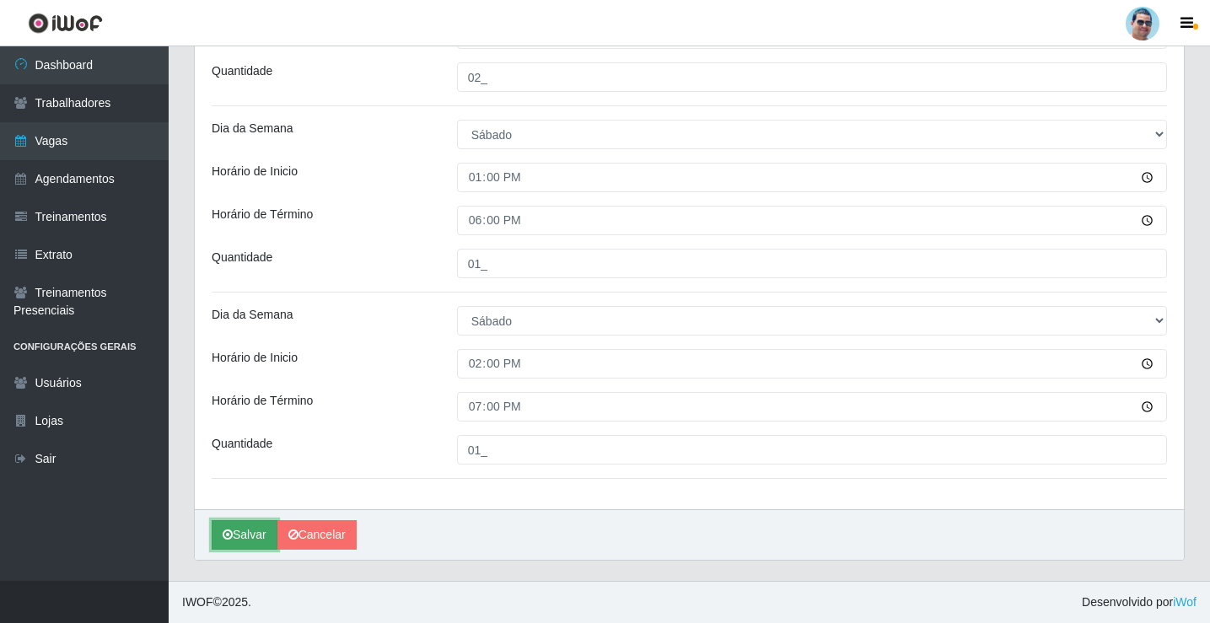
click at [238, 540] on button "Salvar" at bounding box center [245, 535] width 66 height 30
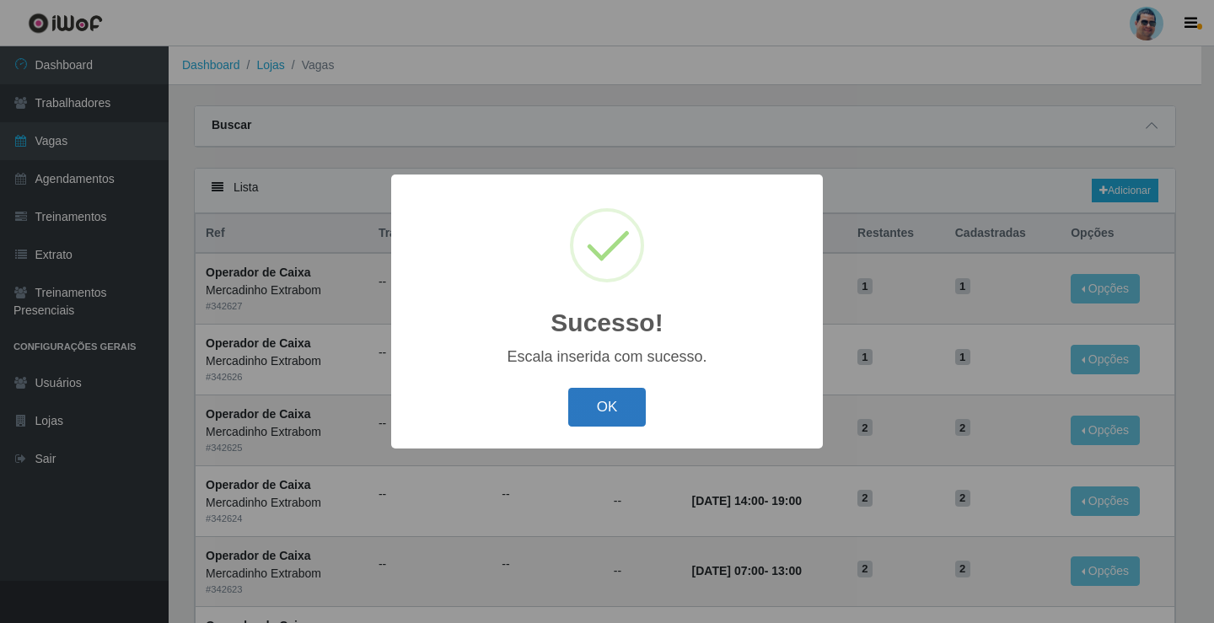
click at [600, 400] on button "OK" at bounding box center [607, 408] width 78 height 40
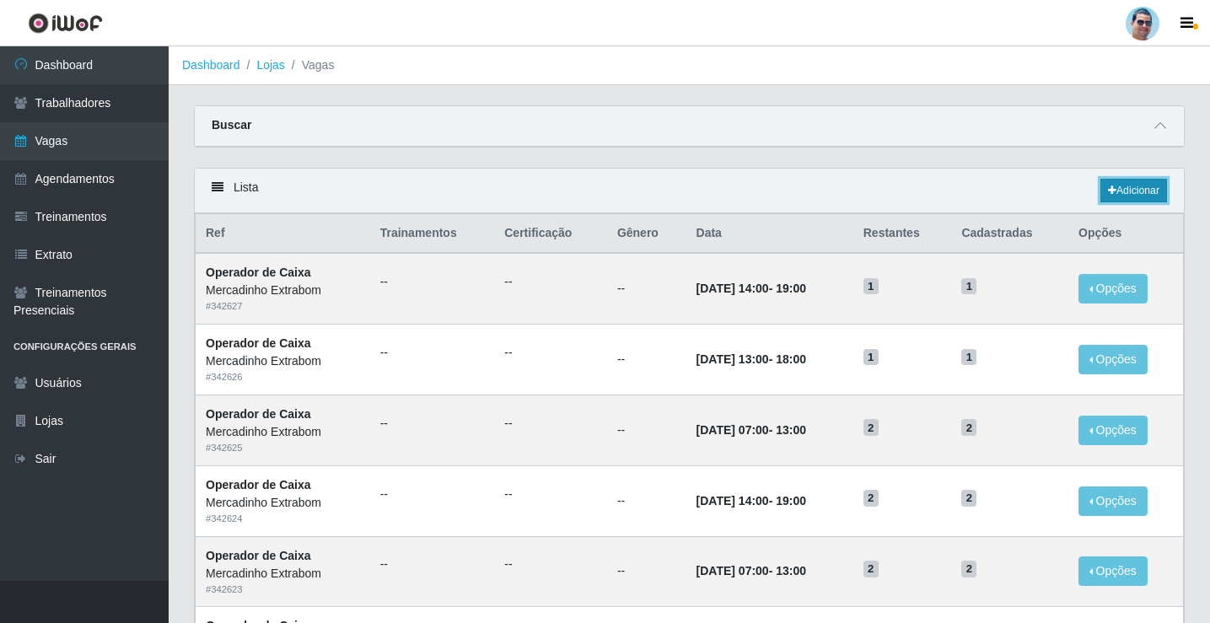
click at [1134, 184] on link "Adicionar" at bounding box center [1133, 191] width 67 height 24
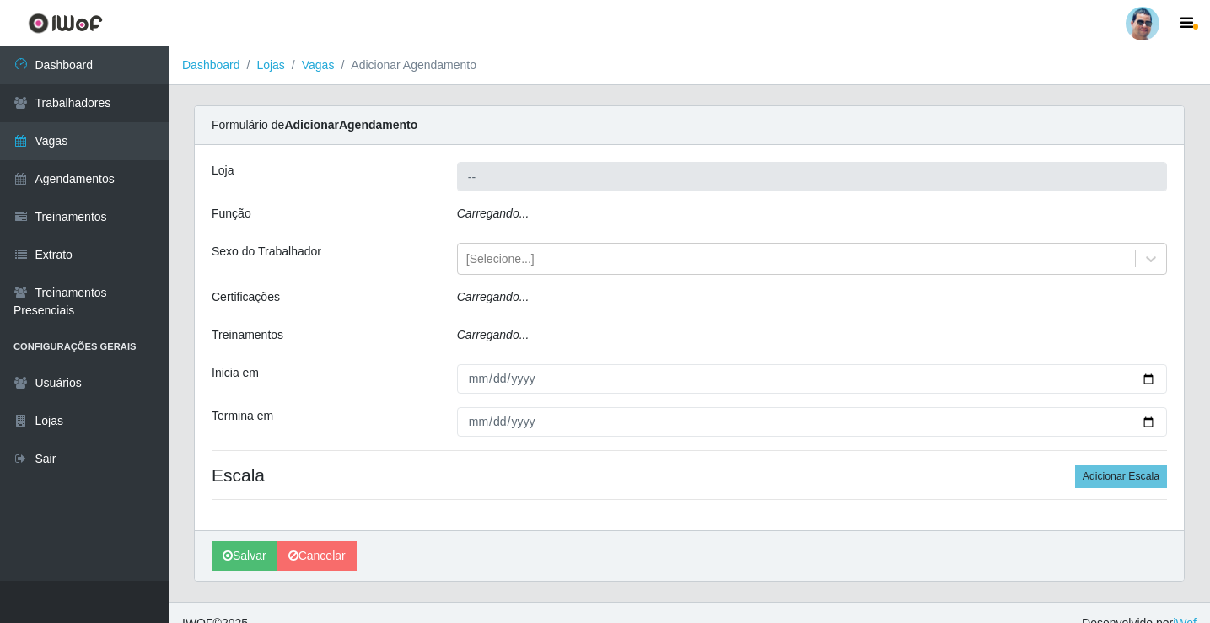
type input "Mercadinho Extrabom"
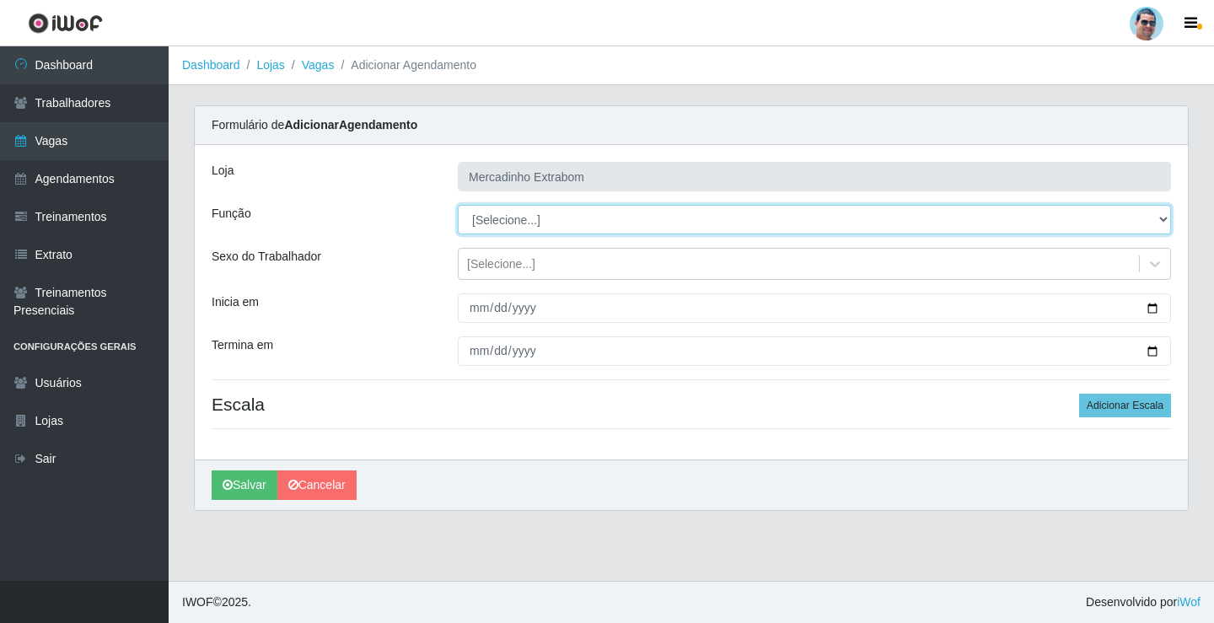
click at [508, 213] on select "[Selecione...] ASG ASG + ASG ++ Balconista Balconista + Balconista ++ Carregado…" at bounding box center [814, 220] width 713 height 30
select select "79"
click at [458, 205] on select "[Selecione...] ASG ASG + ASG ++ Balconista Balconista + Balconista ++ Carregado…" at bounding box center [814, 220] width 713 height 30
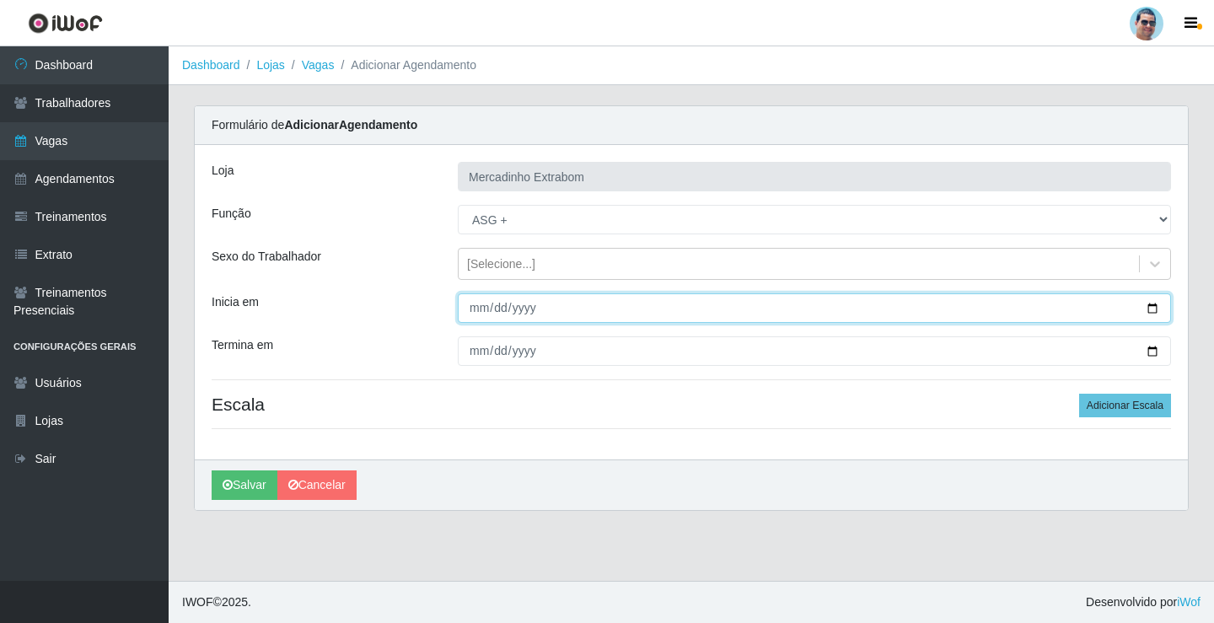
click at [475, 296] on input "Inicia em" at bounding box center [814, 308] width 713 height 30
click at [497, 320] on input "Inicia em" at bounding box center [814, 308] width 713 height 30
click at [497, 319] on input "Inicia em" at bounding box center [814, 308] width 713 height 30
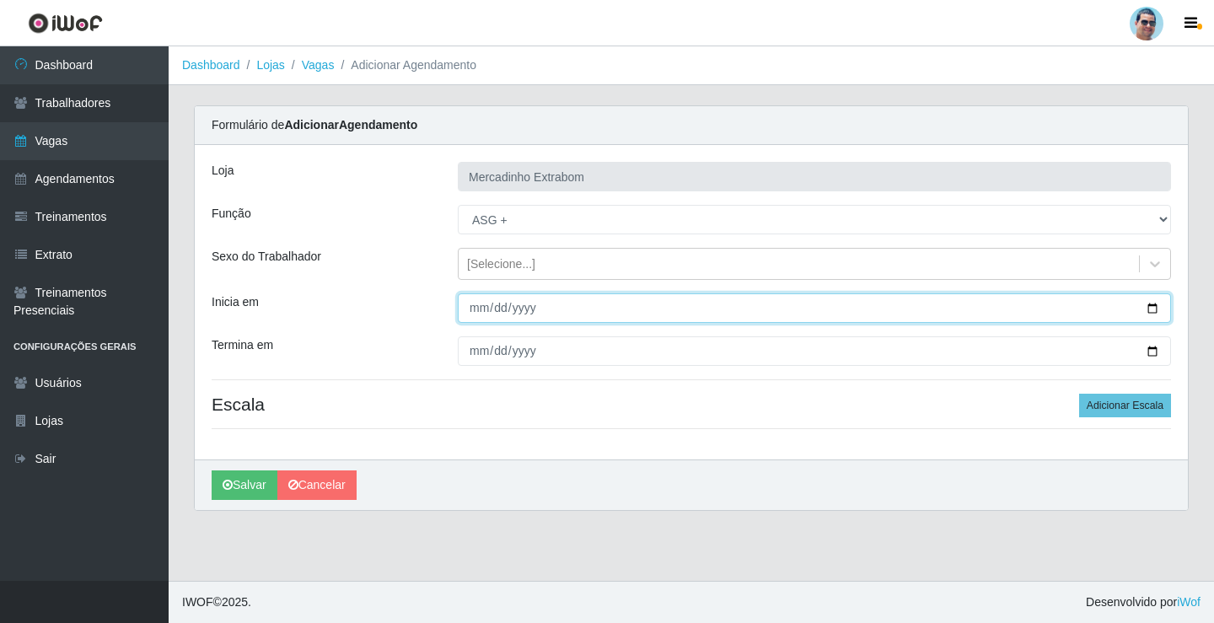
click at [497, 315] on input "Inicia em" at bounding box center [814, 308] width 713 height 30
type input "2025-09-08"
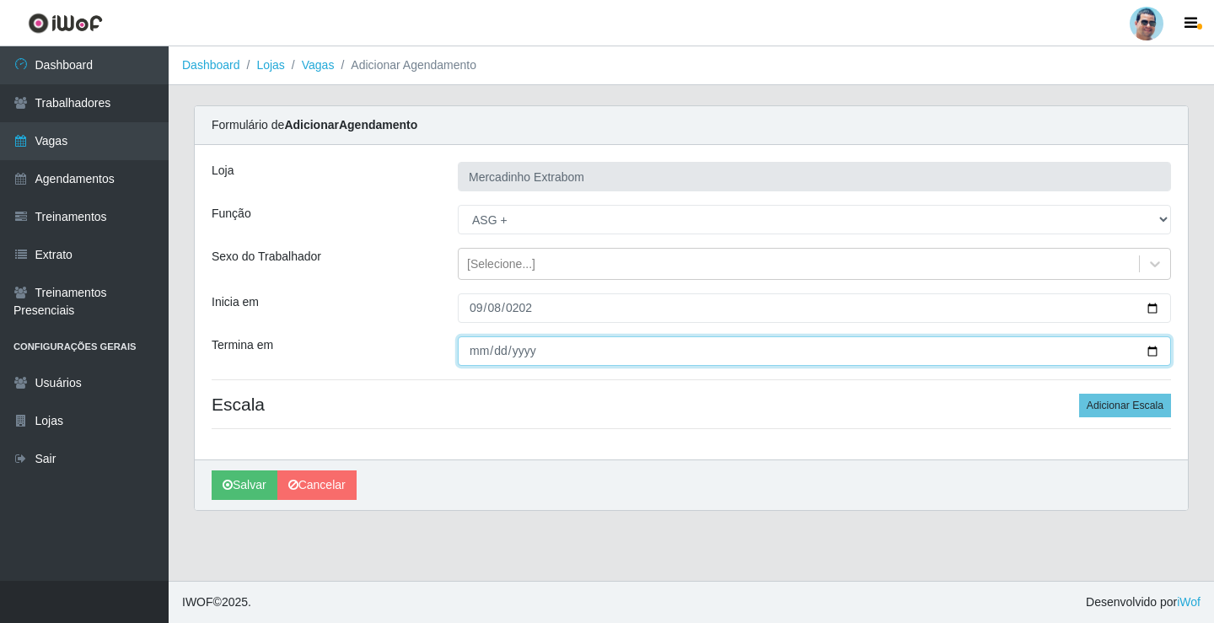
click at [477, 350] on input "Termina em" at bounding box center [814, 351] width 713 height 30
type input "2025-09-13"
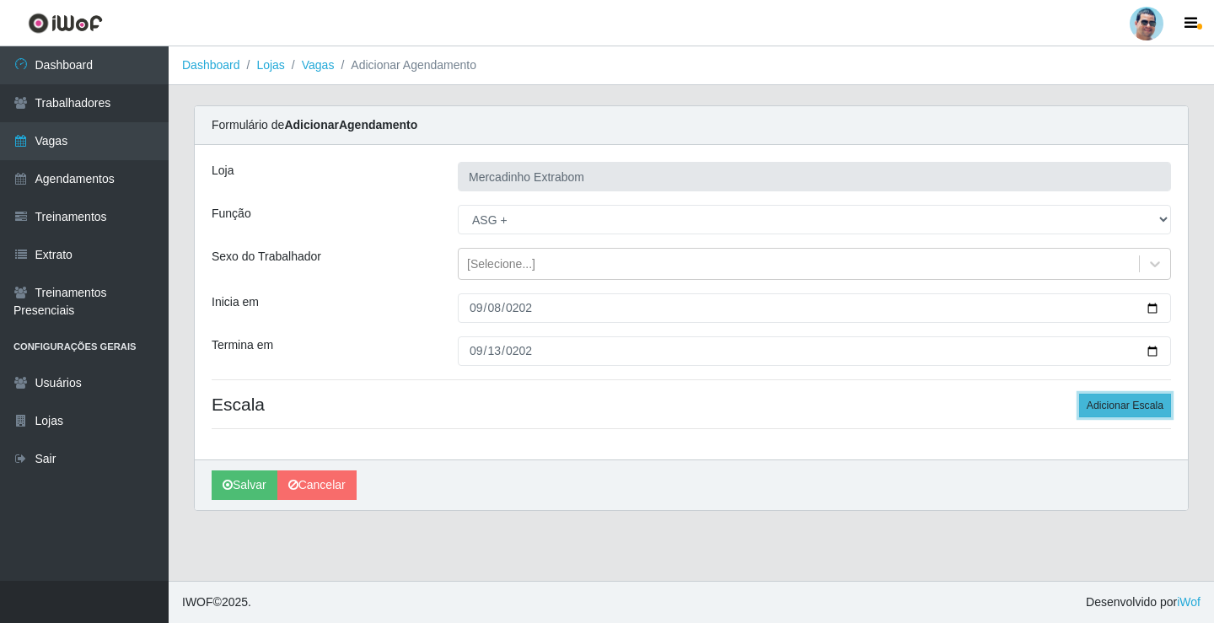
click at [1108, 408] on button "Adicionar Escala" at bounding box center [1125, 406] width 92 height 24
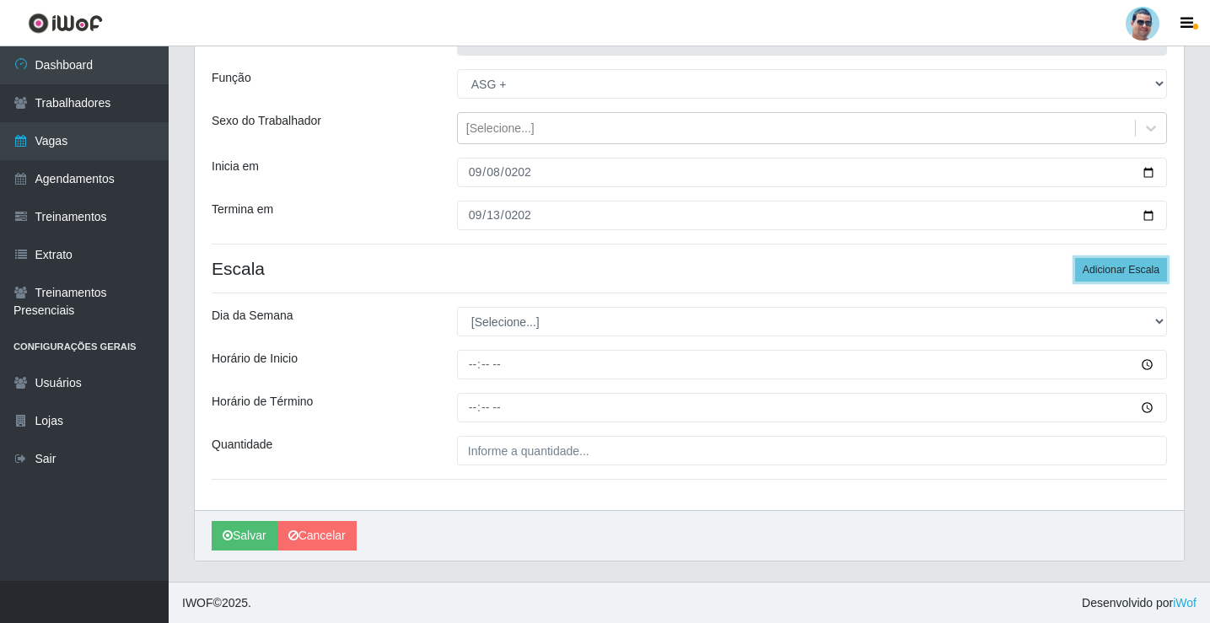
scroll to position [137, 0]
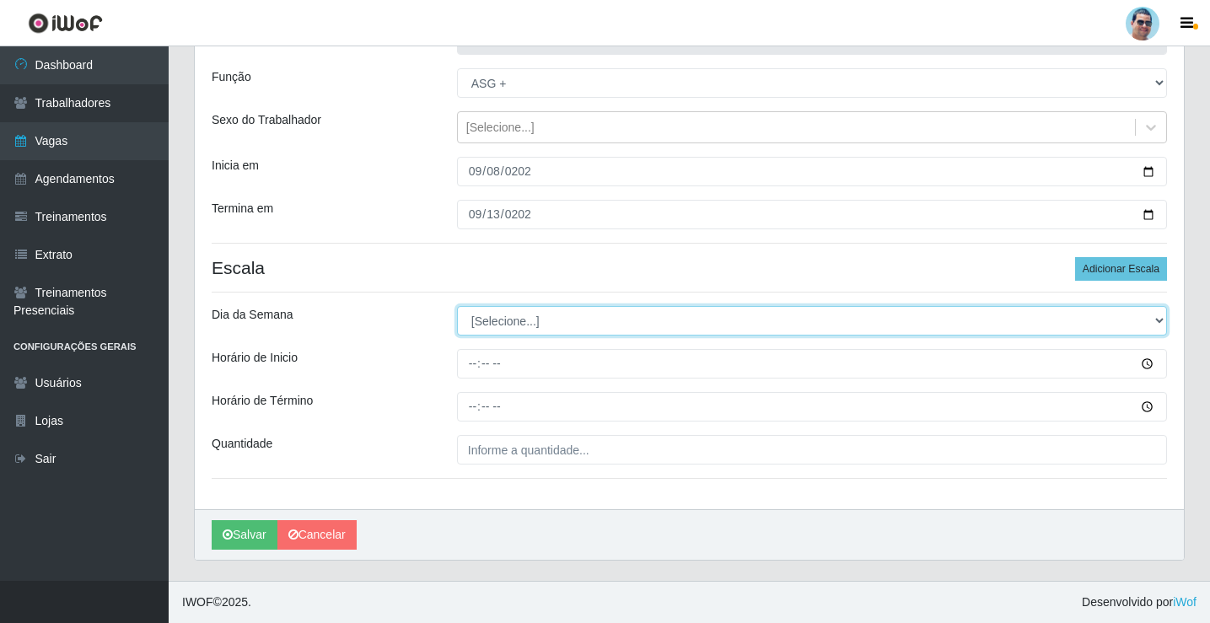
click at [478, 326] on select "[Selecione...] Segunda Terça Quarta Quinta Sexta Sábado Domingo" at bounding box center [812, 321] width 710 height 30
select select "1"
click at [457, 306] on select "[Selecione...] Segunda Terça Quarta Quinta Sexta Sábado Domingo" at bounding box center [812, 321] width 710 height 30
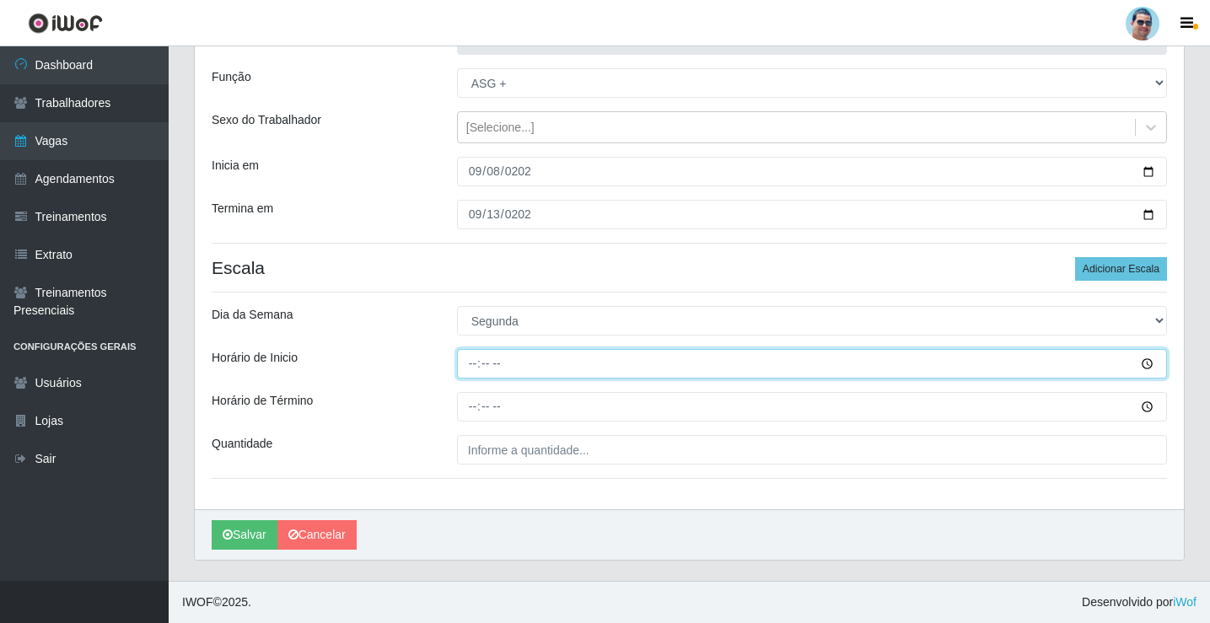
click at [465, 366] on input "Horário de Inicio" at bounding box center [812, 364] width 710 height 30
type input "08:00"
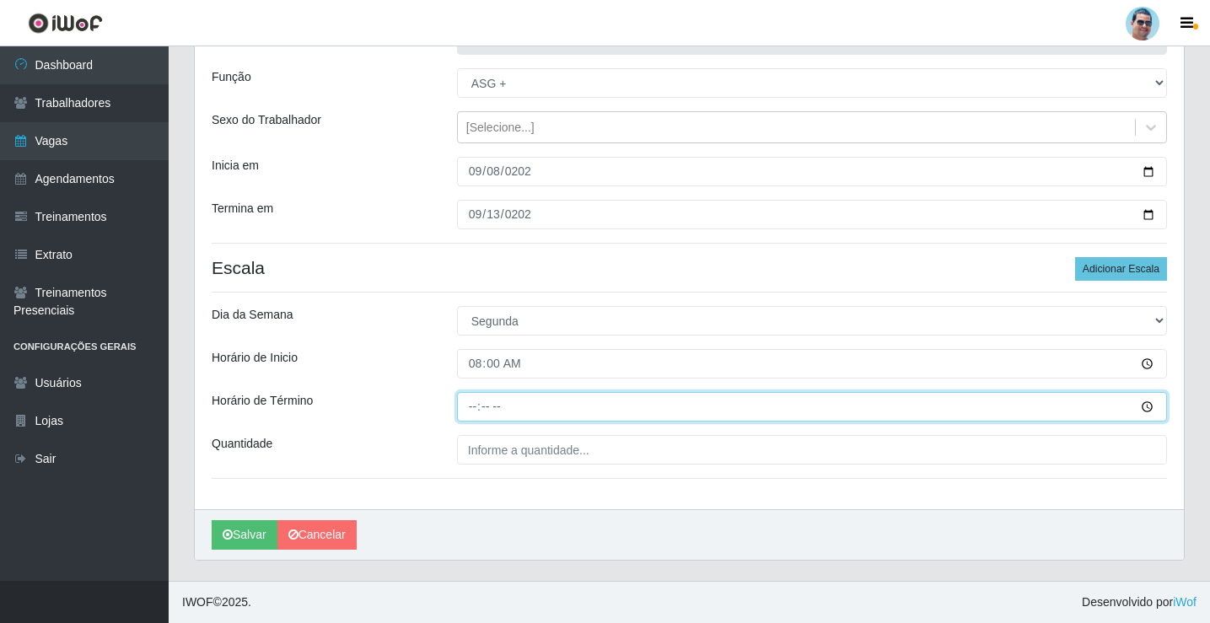
click at [464, 412] on input "Horário de Término" at bounding box center [812, 407] width 710 height 30
type input "13:00"
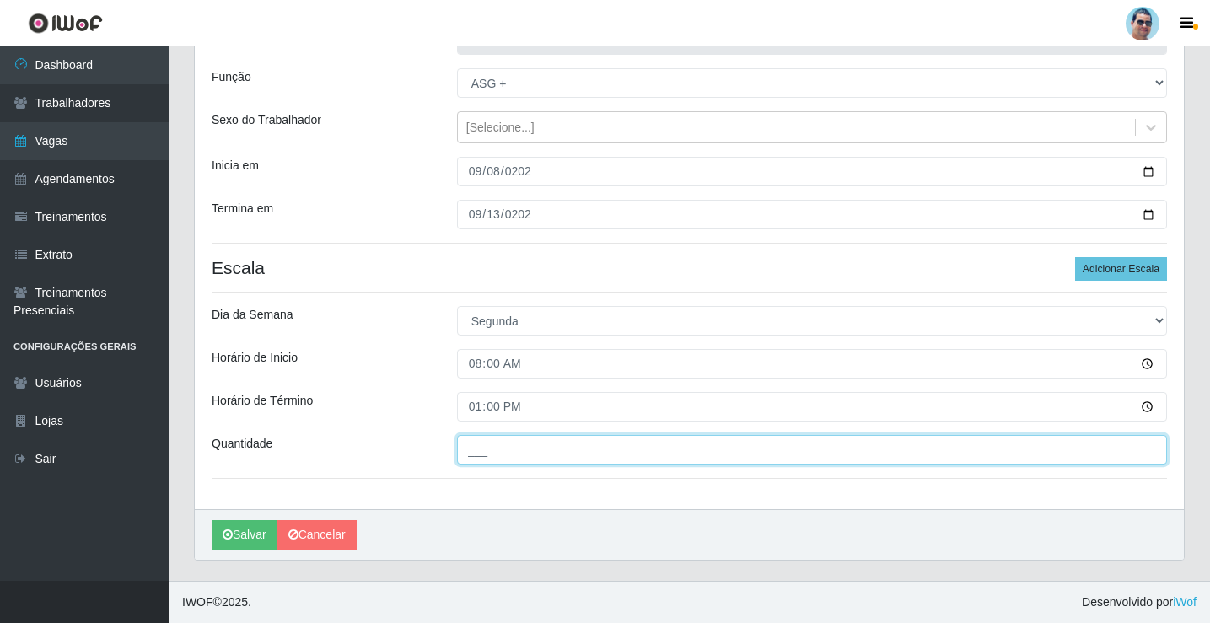
click at [486, 452] on input "___" at bounding box center [812, 450] width 710 height 30
type input "01_"
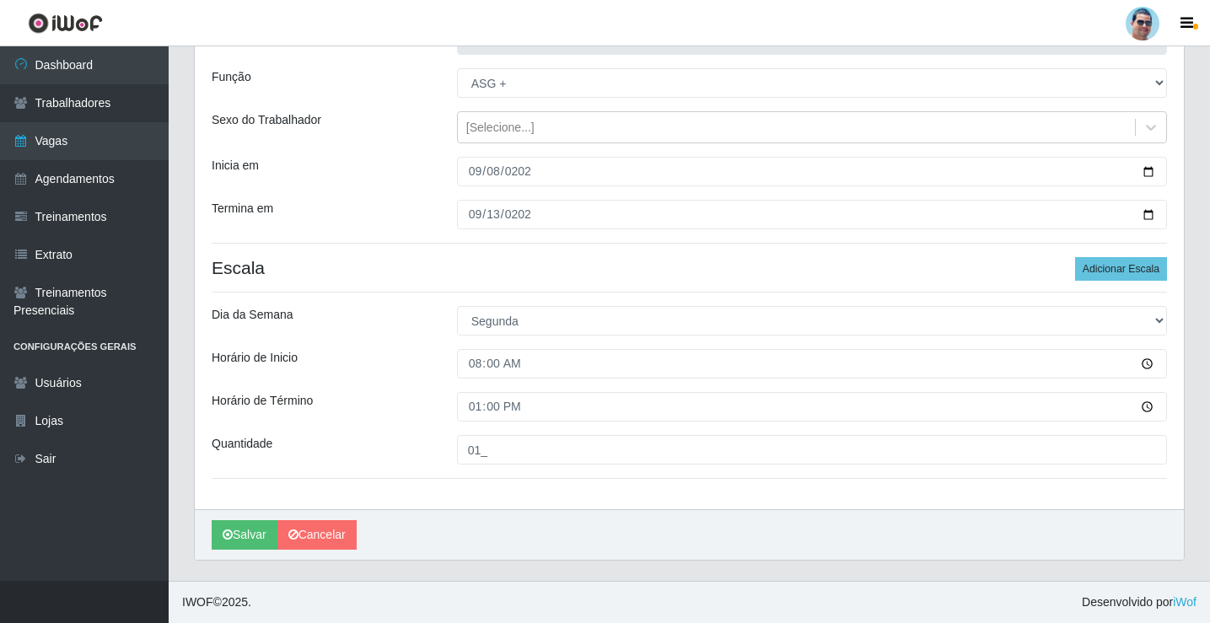
click at [1122, 285] on div "Loja Mercadinho Extrabom Função [Selecione...] ASG ASG + ASG ++ Balconista Balc…" at bounding box center [689, 258] width 989 height 501
click at [1099, 276] on button "Adicionar Escala" at bounding box center [1121, 269] width 92 height 24
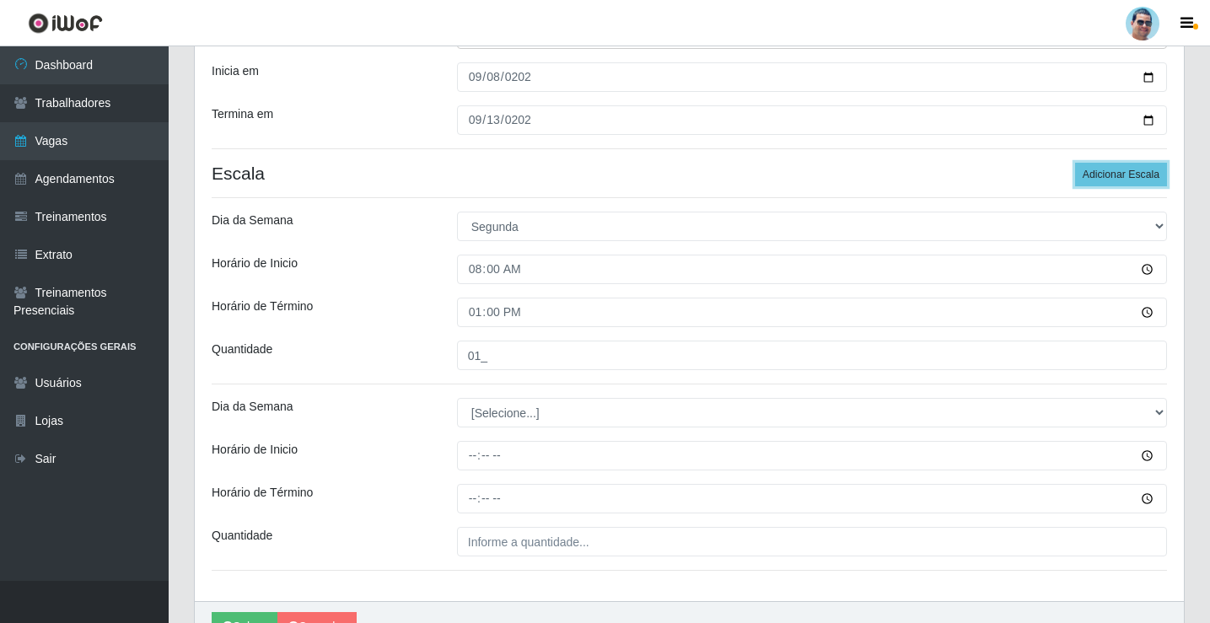
scroll to position [323, 0]
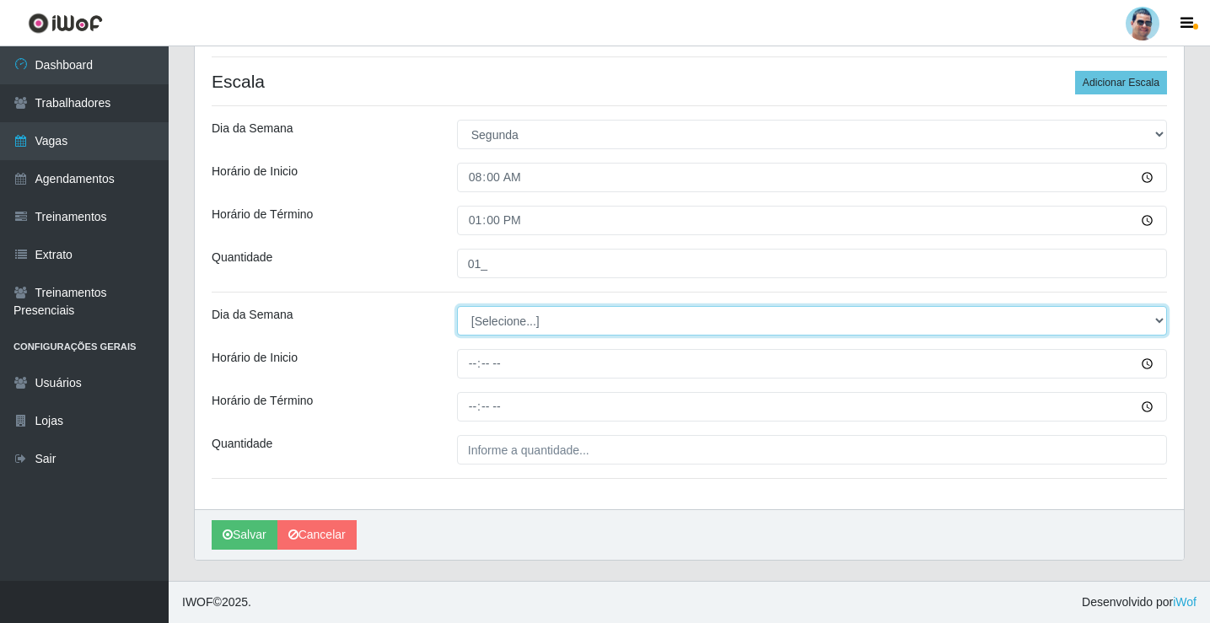
click at [494, 332] on select "[Selecione...] Segunda Terça Quarta Quinta Sexta Sábado Domingo" at bounding box center [812, 321] width 710 height 30
select select "2"
click at [457, 306] on select "[Selecione...] Segunda Terça Quarta Quinta Sexta Sábado Domingo" at bounding box center [812, 321] width 710 height 30
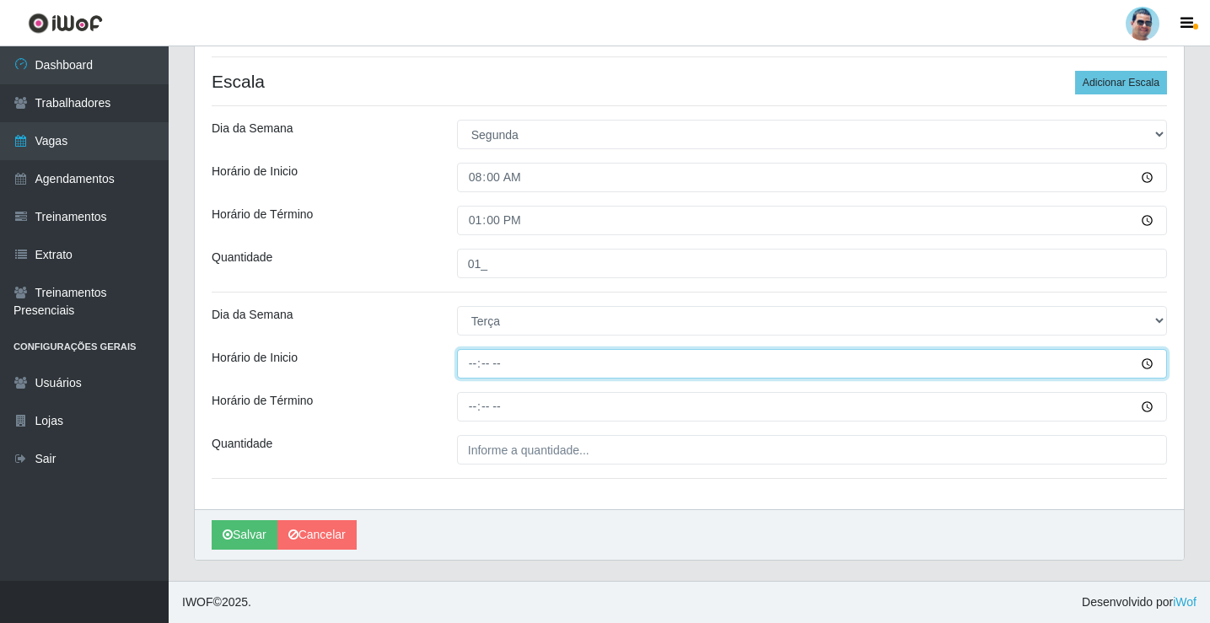
click at [478, 370] on input "Horário de Inicio" at bounding box center [812, 364] width 710 height 30
type input "15:00"
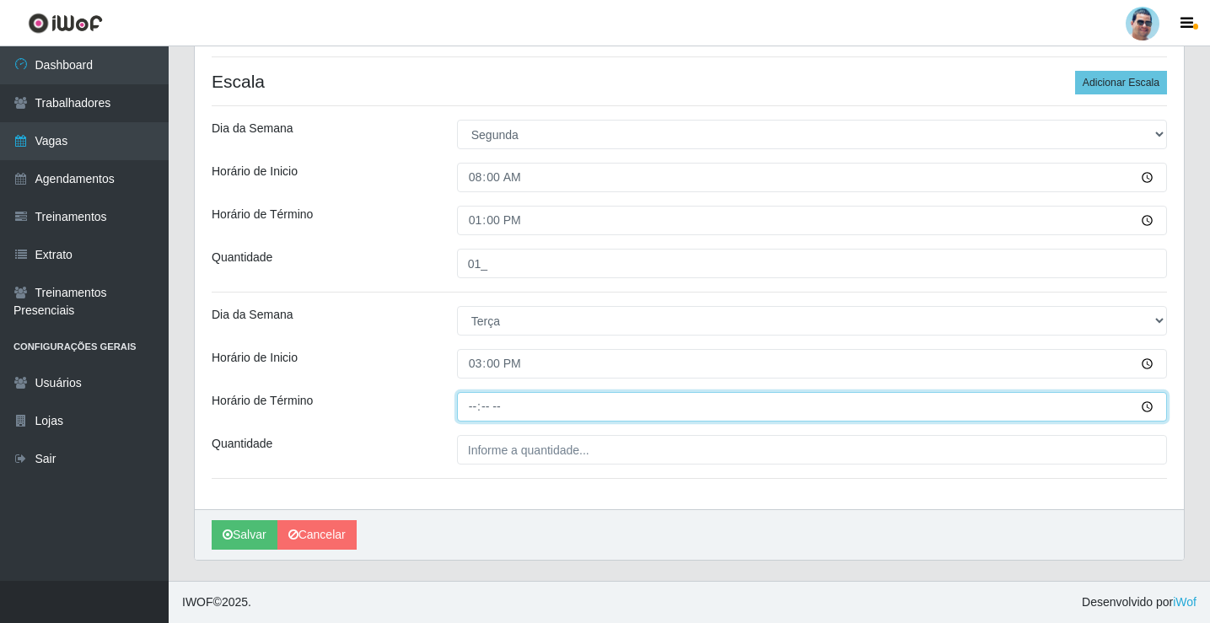
click at [473, 406] on input "Horário de Término" at bounding box center [812, 407] width 710 height 30
type input "19:00"
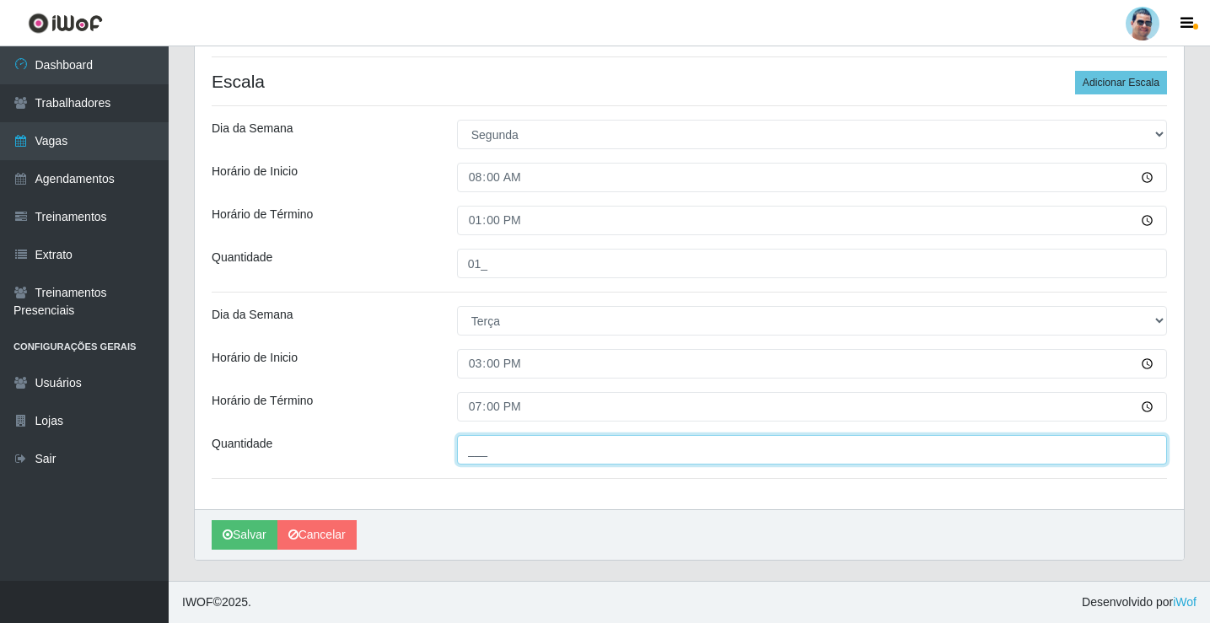
click at [495, 458] on input "___" at bounding box center [812, 450] width 710 height 30
type input "01_"
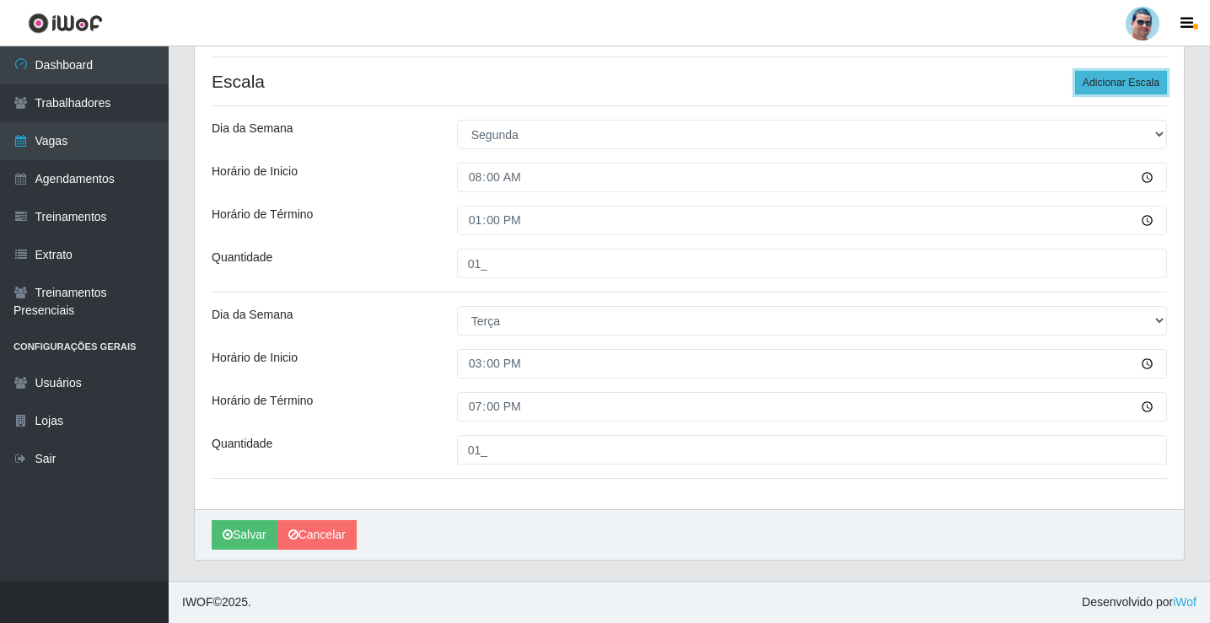
click at [1159, 94] on button "Adicionar Escala" at bounding box center [1121, 83] width 92 height 24
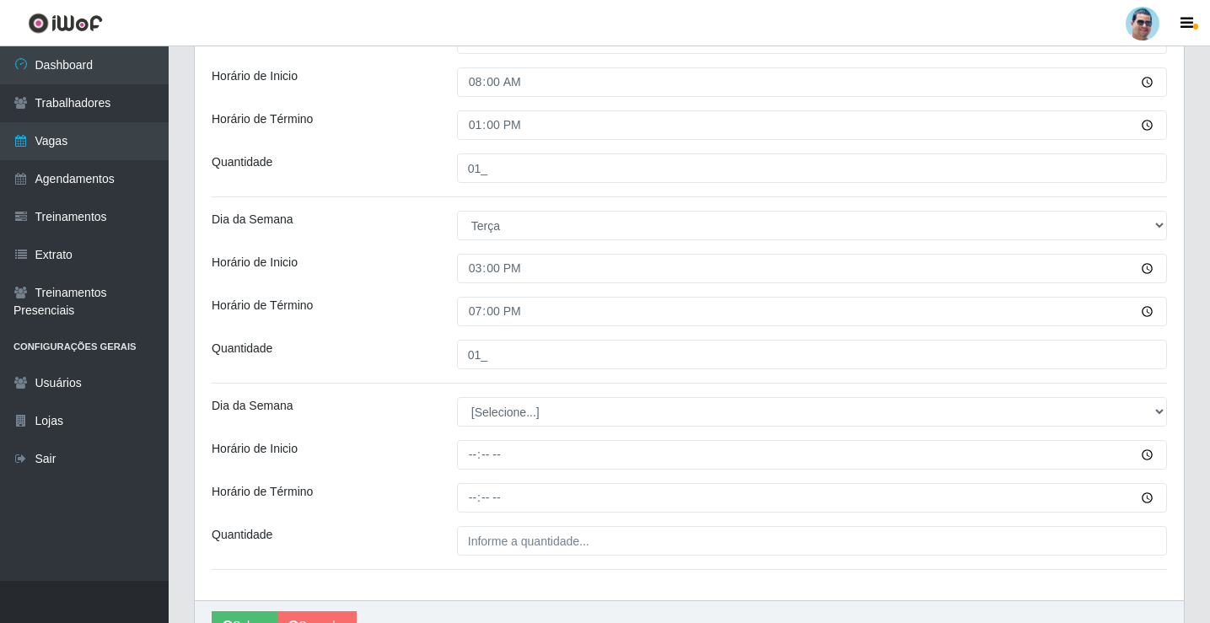
scroll to position [509, 0]
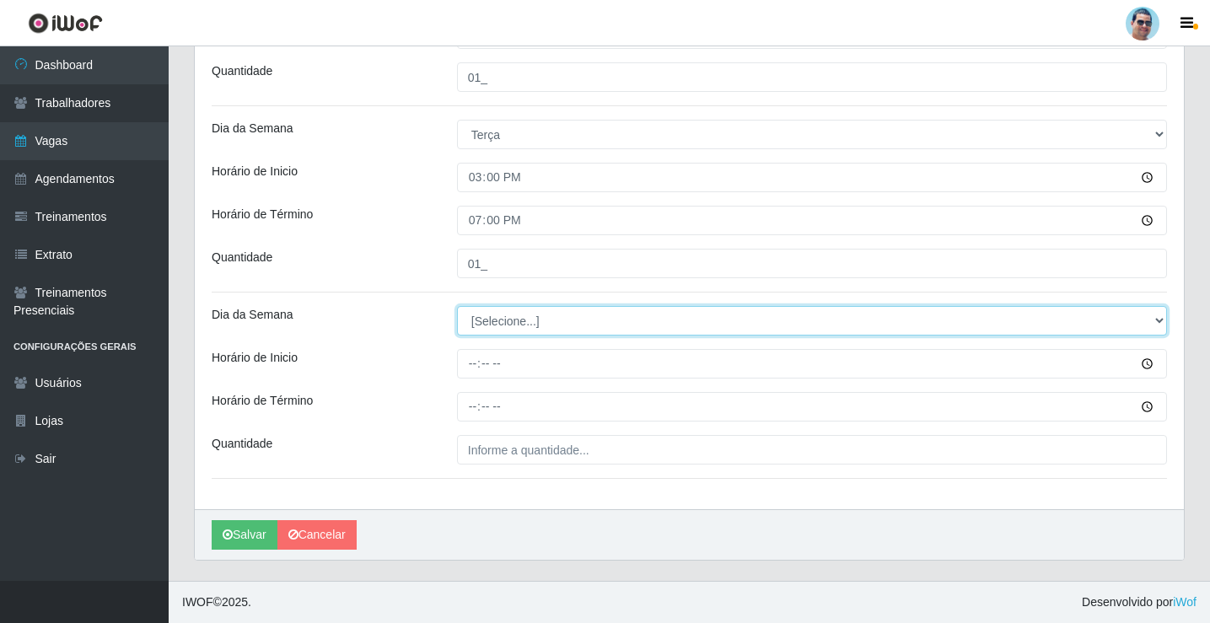
click at [519, 314] on select "[Selecione...] Segunda Terça Quarta Quinta Sexta Sábado Domingo" at bounding box center [812, 321] width 710 height 30
select select "3"
click at [457, 306] on select "[Selecione...] Segunda Terça Quarta Quinta Sexta Sábado Domingo" at bounding box center [812, 321] width 710 height 30
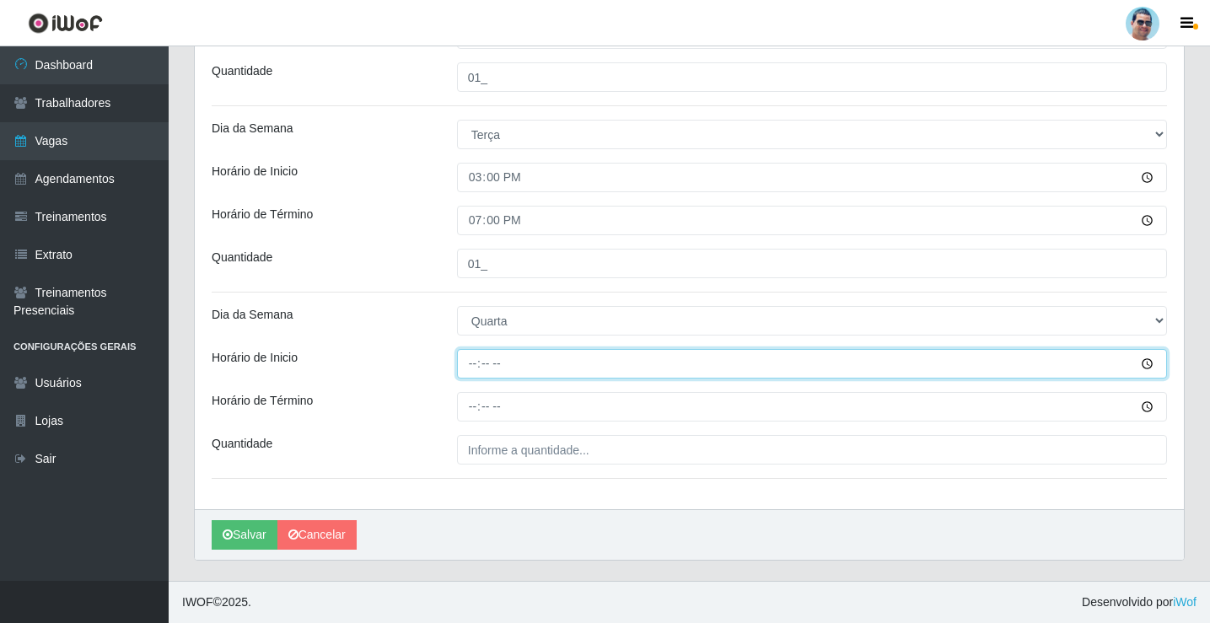
click at [464, 358] on input "Horário de Inicio" at bounding box center [812, 364] width 710 height 30
type input "15:00"
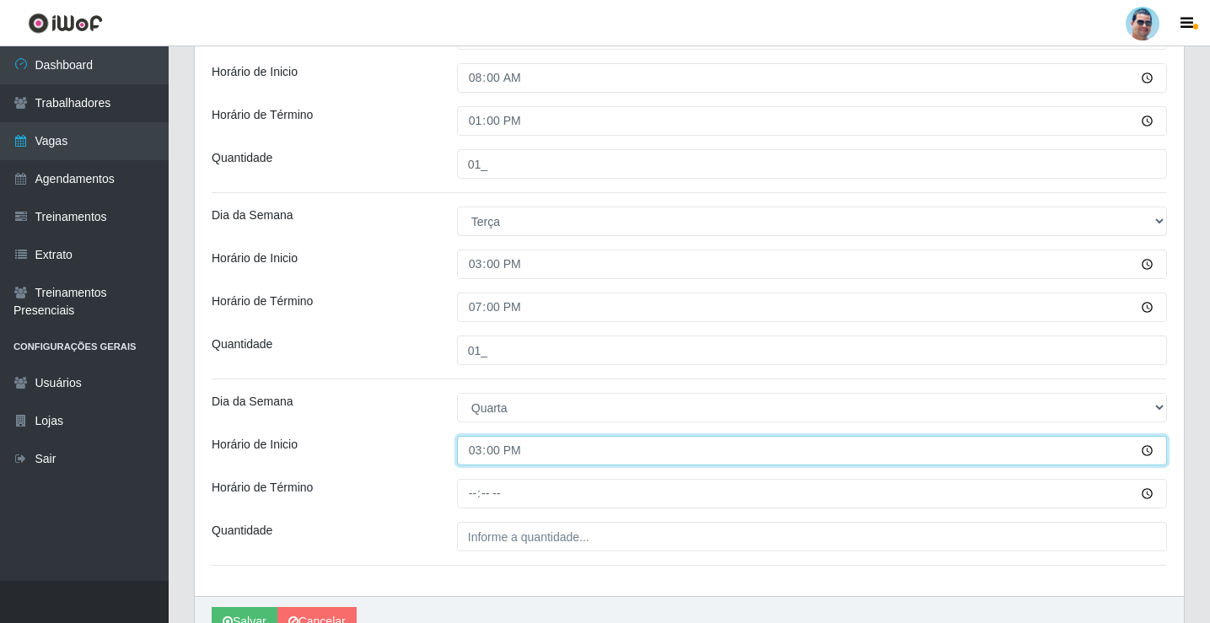
scroll to position [256, 0]
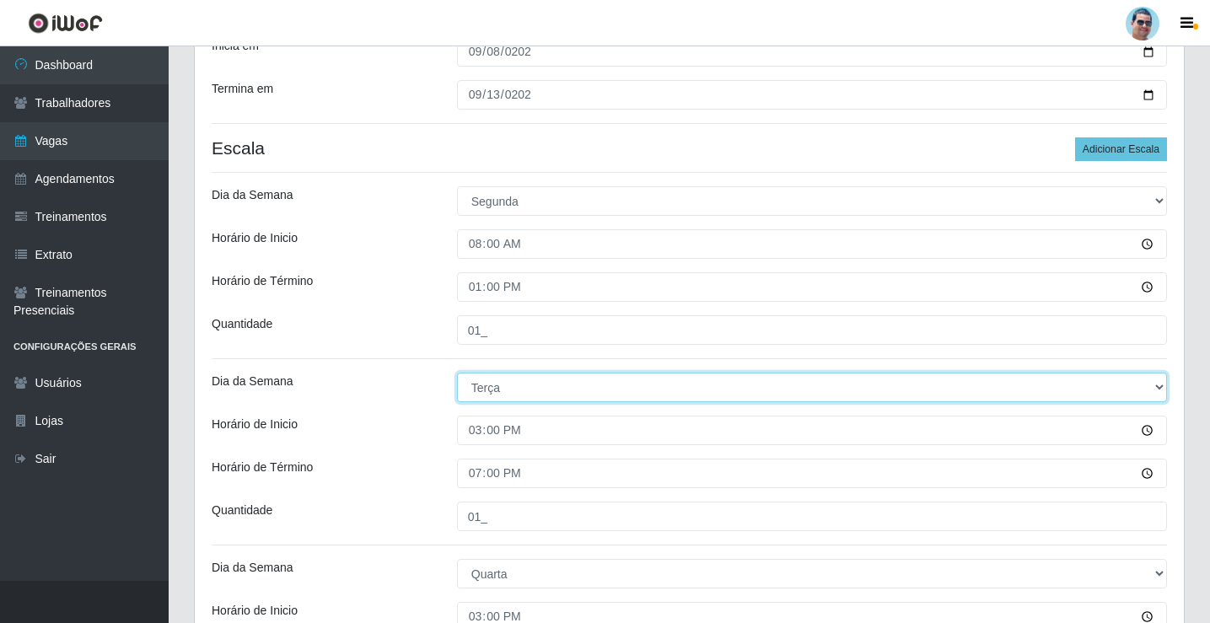
click at [492, 401] on select "[Selecione...] Segunda Terça Quarta Quinta Sexta Sábado Domingo" at bounding box center [812, 388] width 710 height 30
select select "1"
click at [457, 373] on select "[Selecione...] Segunda Terça Quarta Quinta Sexta Sábado Domingo" at bounding box center [812, 388] width 710 height 30
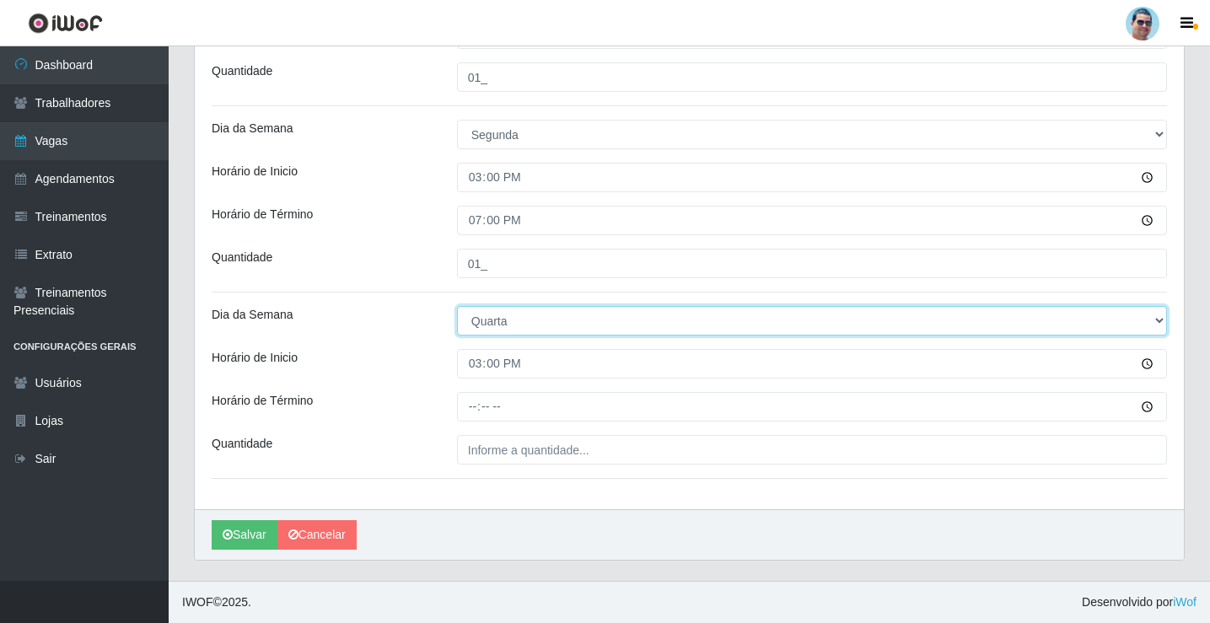
click at [493, 319] on select "[Selecione...] Segunda Terça Quarta Quinta Sexta Sábado Domingo" at bounding box center [812, 321] width 710 height 30
select select "2"
click at [457, 306] on select "[Selecione...] Segunda Terça Quarta Quinta Sexta Sábado Domingo" at bounding box center [812, 321] width 710 height 30
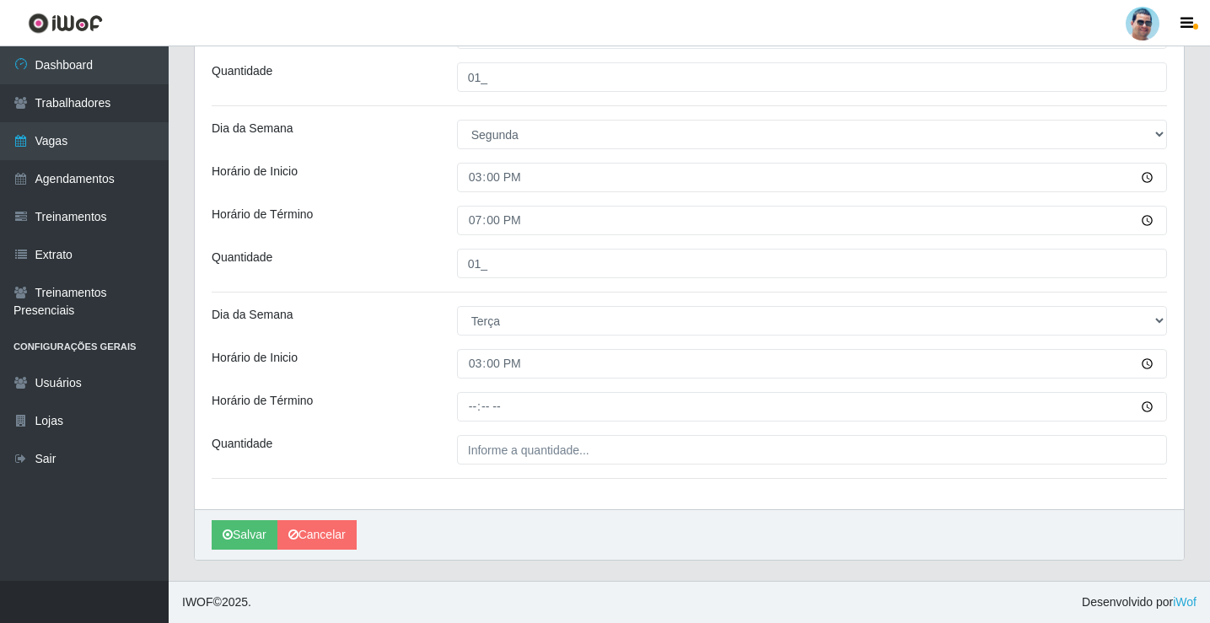
click at [475, 422] on div "Loja Mercadinho Extrabom Função [Selecione...] ASG ASG + ASG ++ Balconista Balc…" at bounding box center [689, 73] width 989 height 874
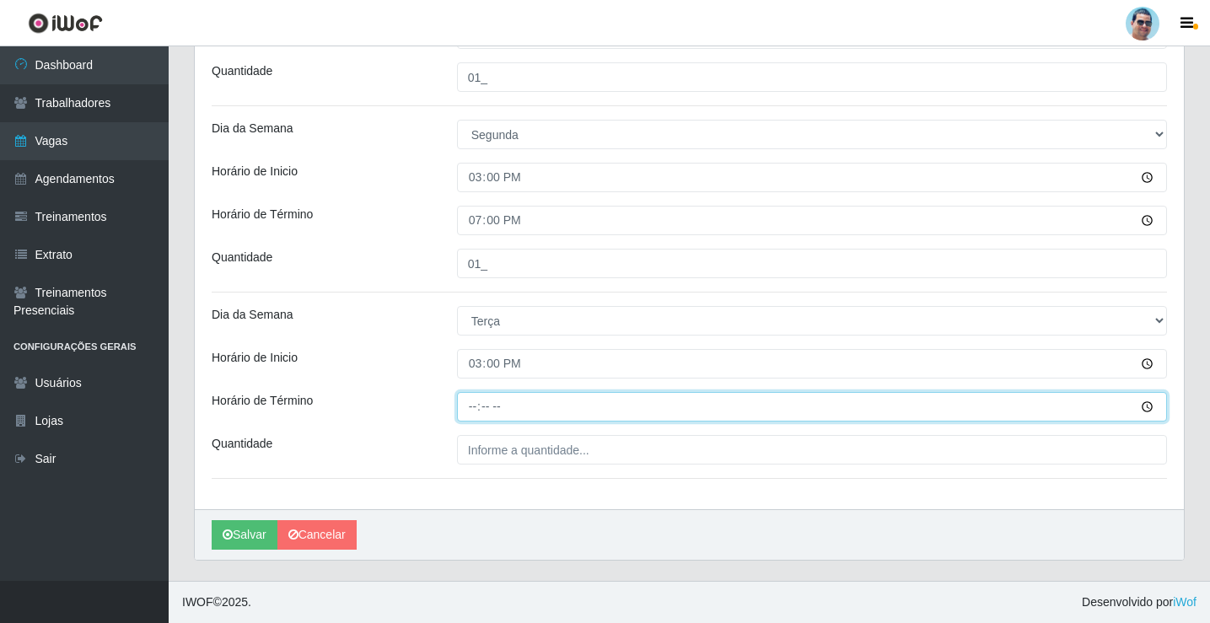
click at [472, 414] on input "Horário de Término" at bounding box center [812, 407] width 710 height 30
type input "19:30"
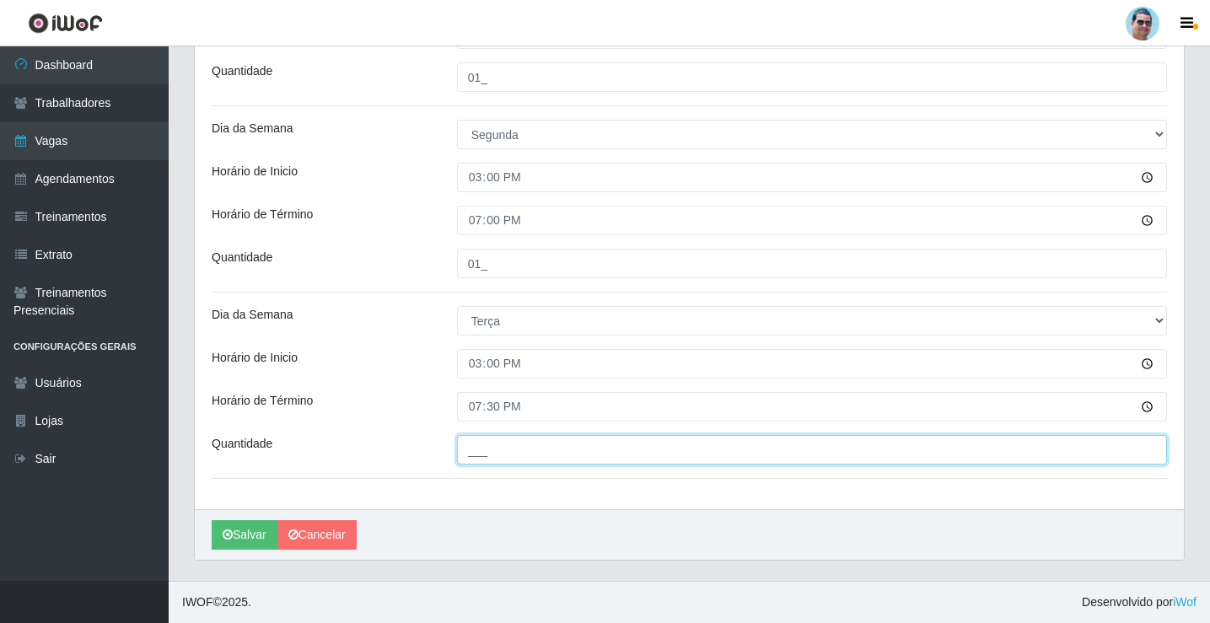
click at [547, 441] on input "___" at bounding box center [812, 450] width 710 height 30
type input "01_"
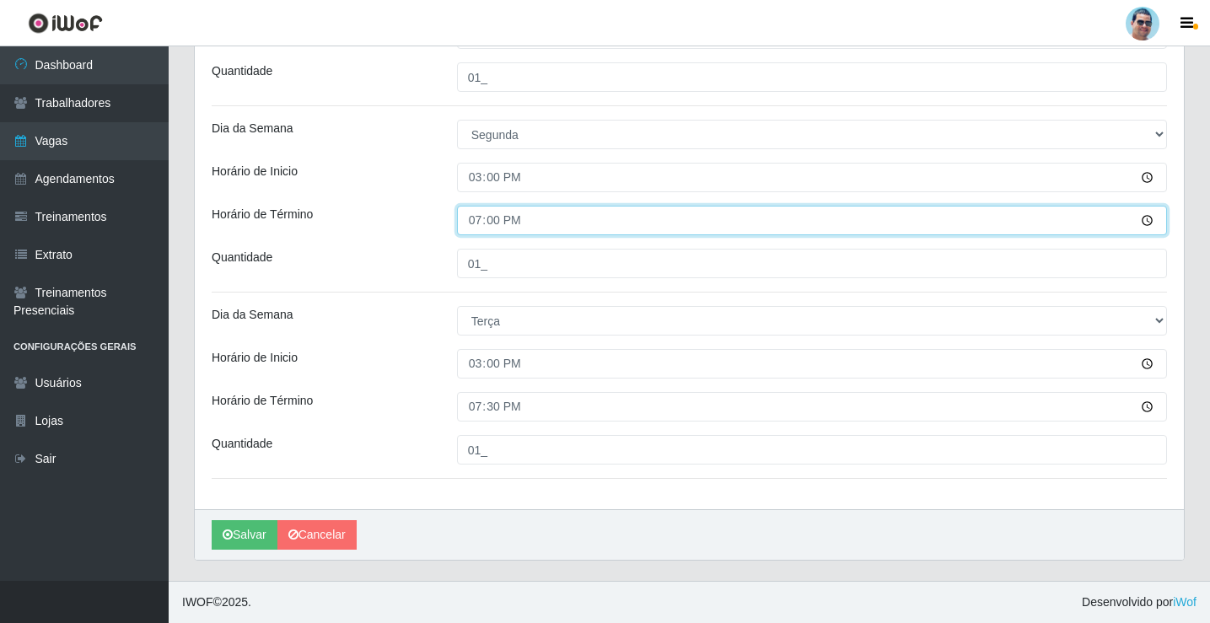
click at [492, 222] on input "19:00" at bounding box center [812, 221] width 710 height 30
type input "19:30"
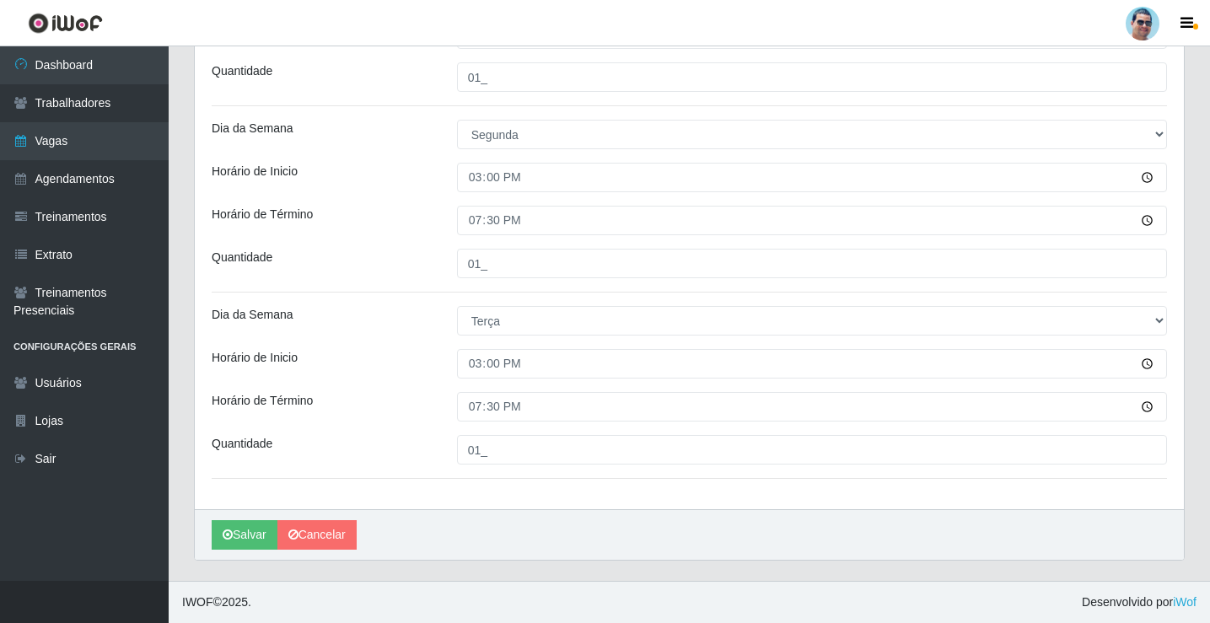
click at [573, 501] on div "Loja Mercadinho Extrabom Função [Selecione...] ASG ASG + ASG ++ Balconista Balc…" at bounding box center [689, 73] width 989 height 874
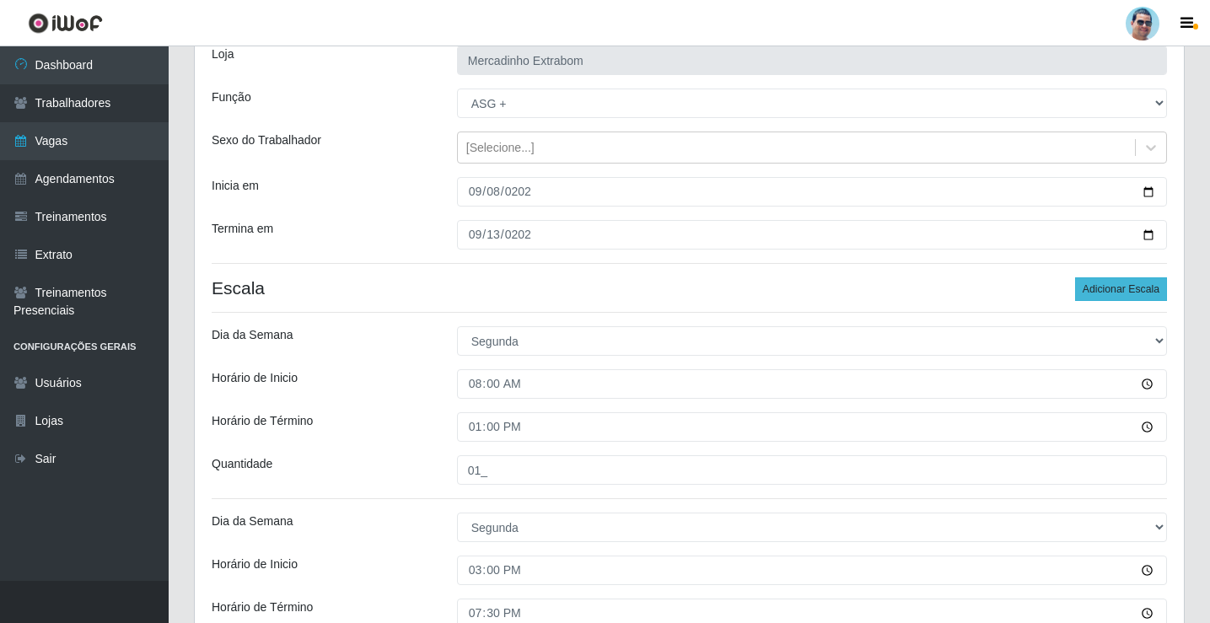
scroll to position [88, 0]
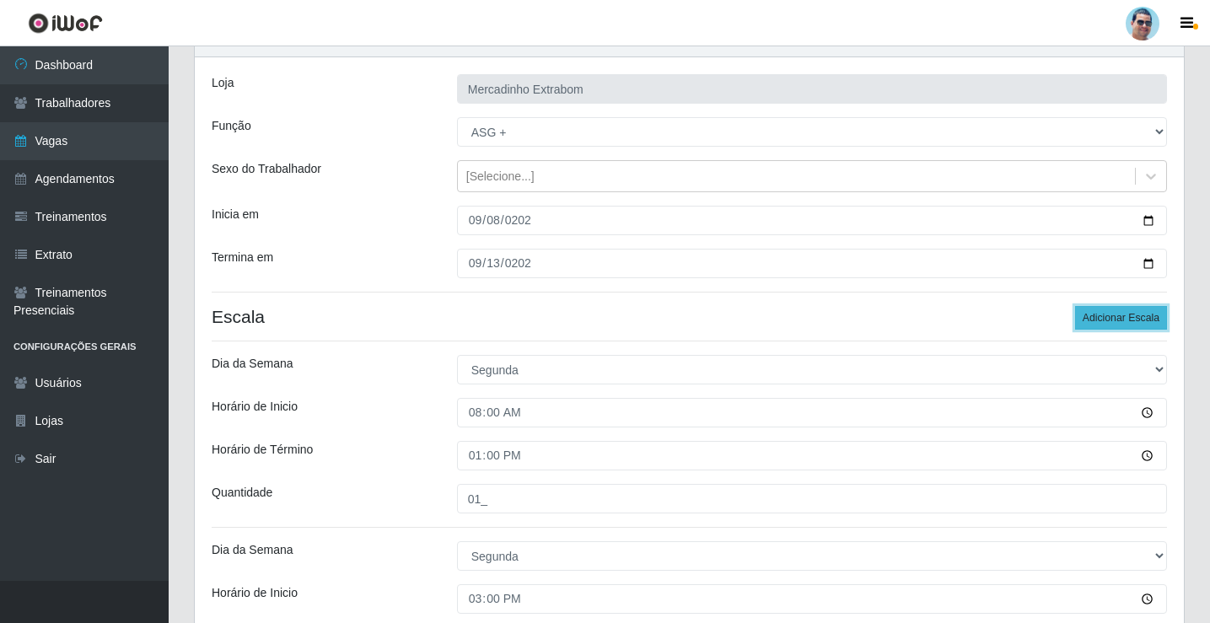
click at [1143, 313] on button "Adicionar Escala" at bounding box center [1121, 318] width 92 height 24
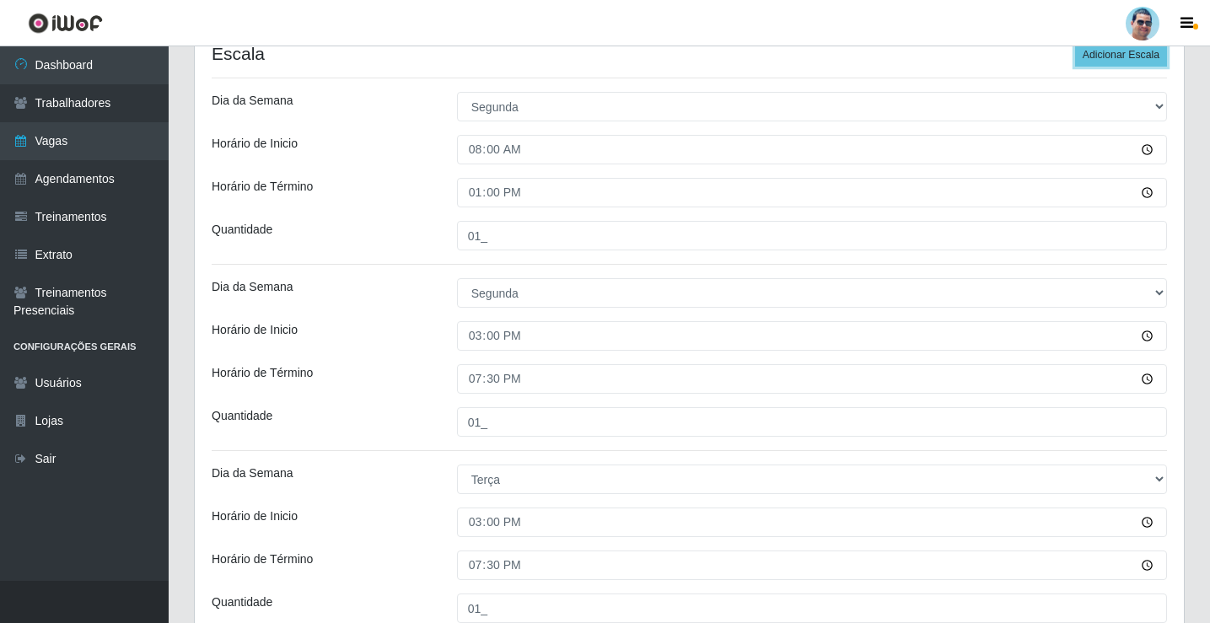
scroll to position [678, 0]
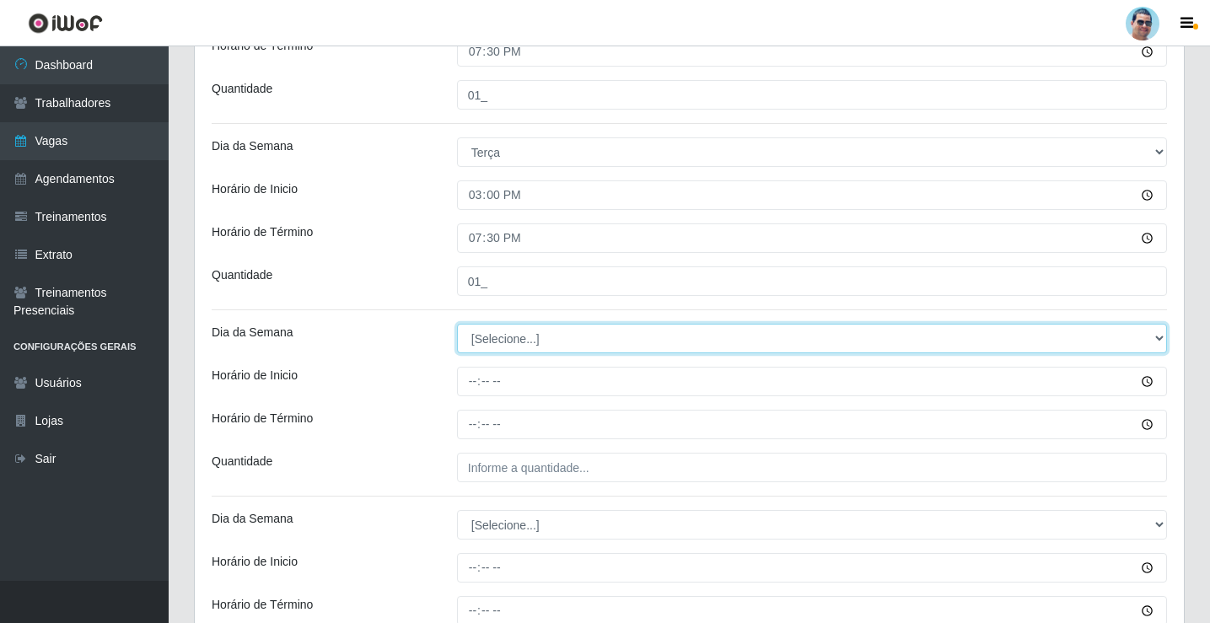
click at [514, 342] on select "[Selecione...] Segunda Terça Quarta Quinta Sexta Sábado Domingo" at bounding box center [812, 339] width 710 height 30
select select "4"
click at [457, 324] on select "[Selecione...] Segunda Terça Quarta Quinta Sexta Sábado Domingo" at bounding box center [812, 339] width 710 height 30
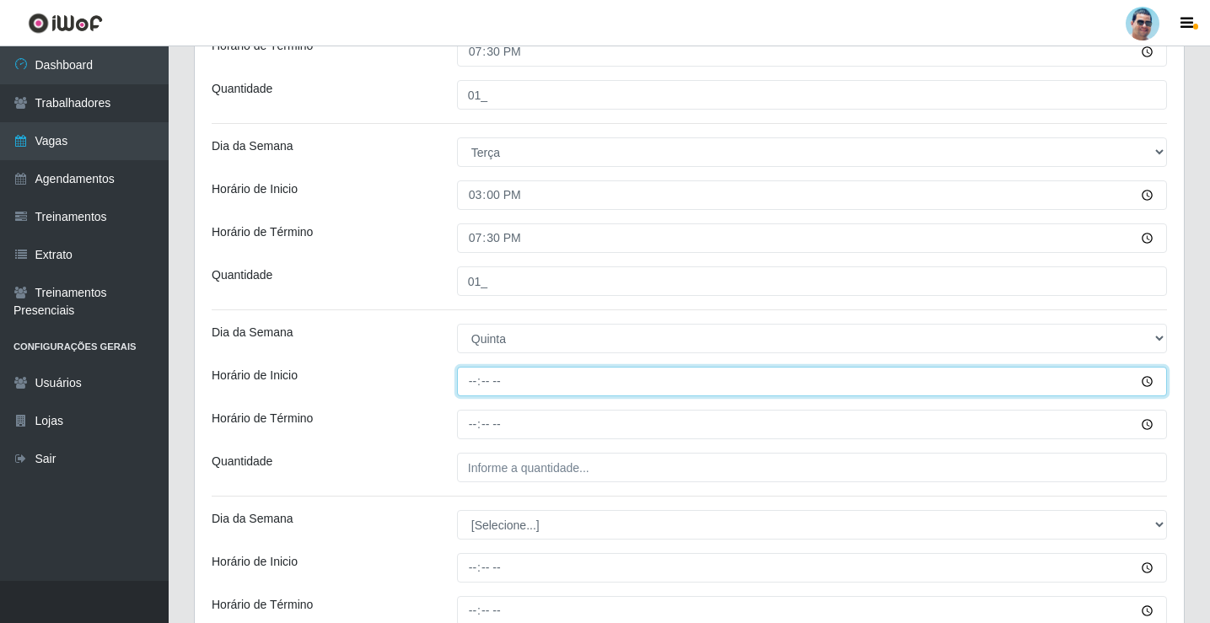
click at [475, 388] on input "Horário de Inicio" at bounding box center [812, 382] width 710 height 30
type input "15:00"
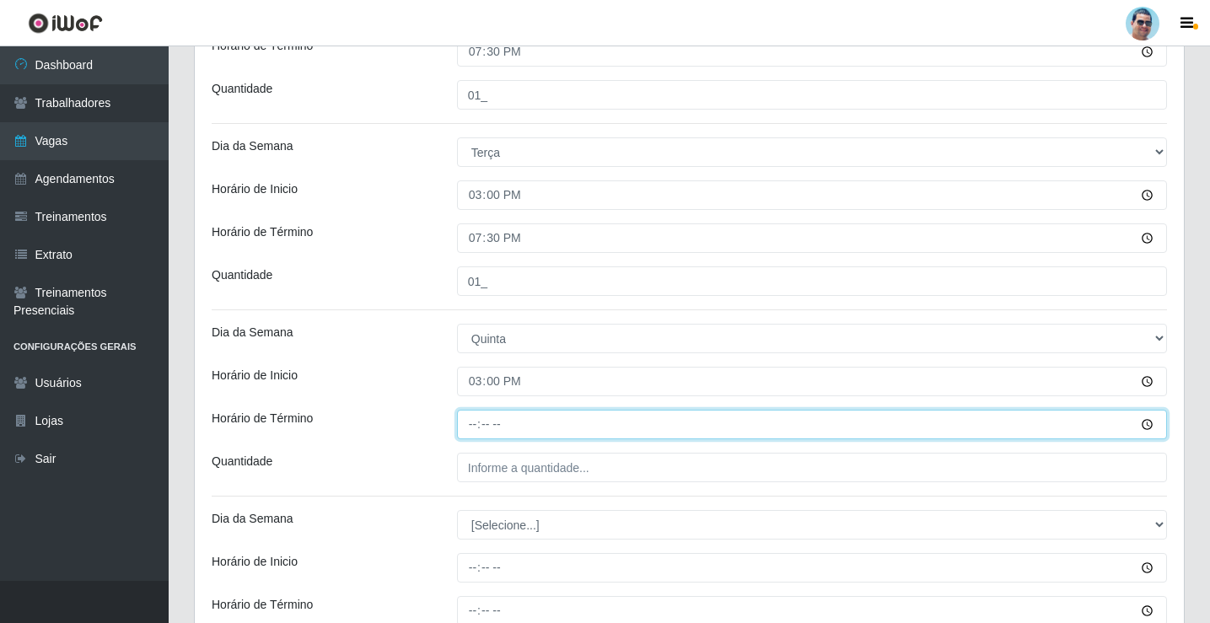
click at [479, 431] on input "Horário de Término" at bounding box center [812, 425] width 710 height 30
type input "19:30"
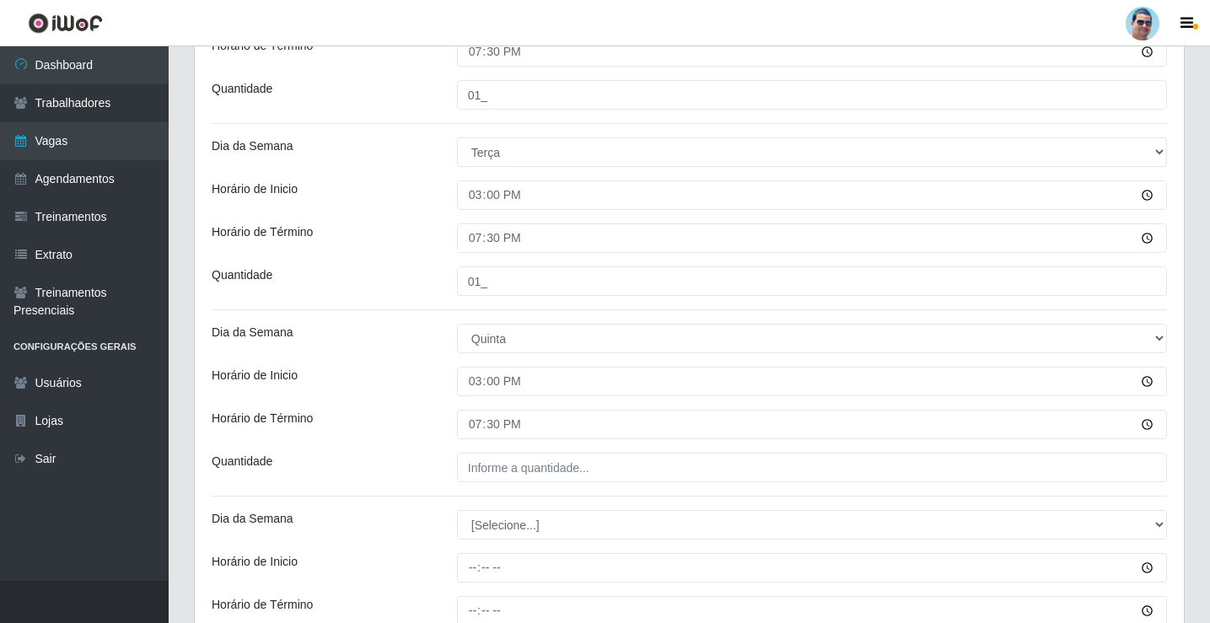
click at [507, 451] on div "Loja Mercadinho Extrabom Função [Selecione...] ASG ASG + ASG ++ Balconista Balc…" at bounding box center [689, 183] width 989 height 1433
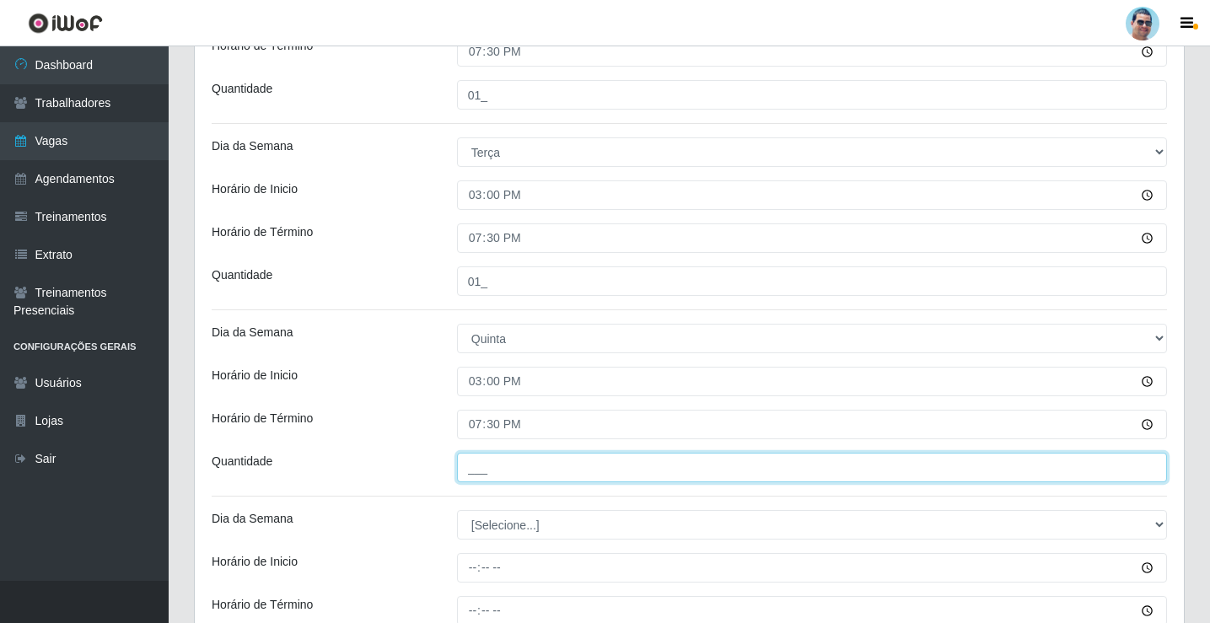
click at [507, 455] on input "___" at bounding box center [812, 468] width 710 height 30
type input "01_"
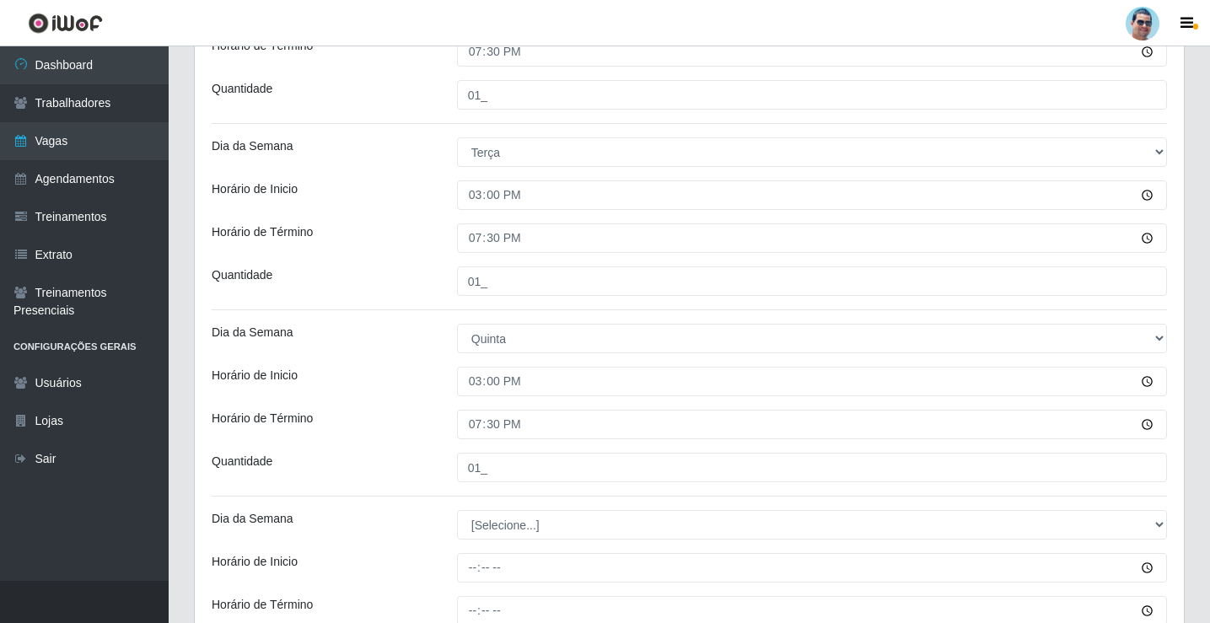
click at [636, 493] on div "Loja Mercadinho Extrabom Função [Selecione...] ASG ASG + ASG ++ Balconista Balc…" at bounding box center [689, 183] width 989 height 1433
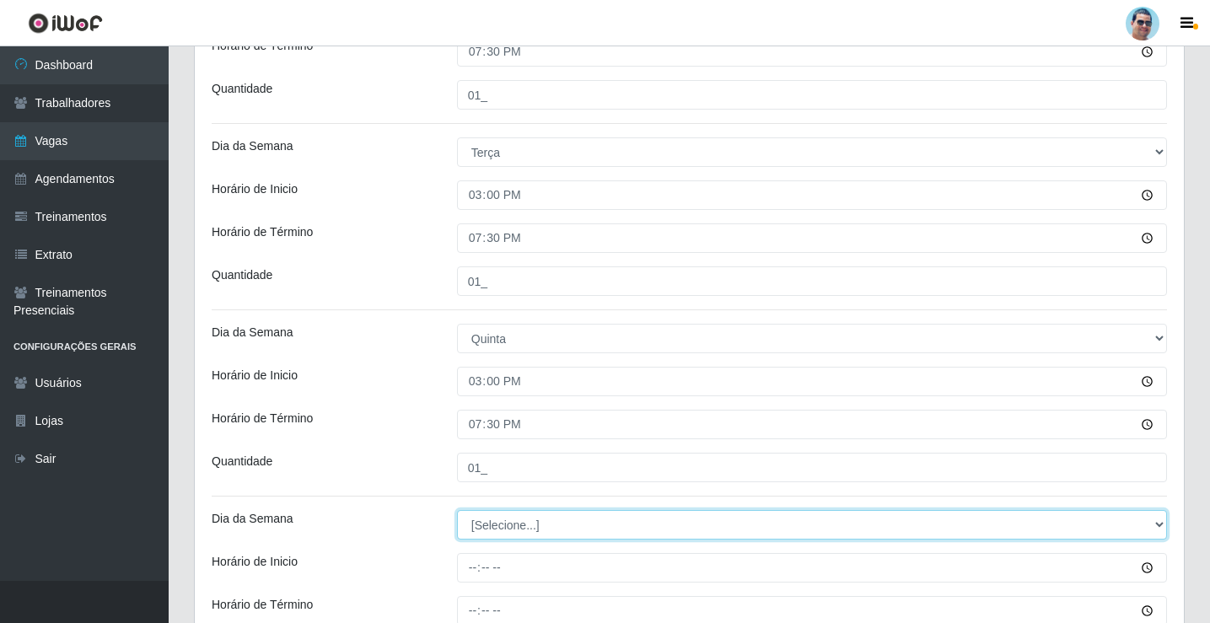
click at [522, 519] on select "[Selecione...] Segunda Terça Quarta Quinta Sexta Sábado Domingo" at bounding box center [812, 525] width 710 height 30
select select "5"
click at [457, 510] on select "[Selecione...] Segunda Terça Quarta Quinta Sexta Sábado Domingo" at bounding box center [812, 525] width 710 height 30
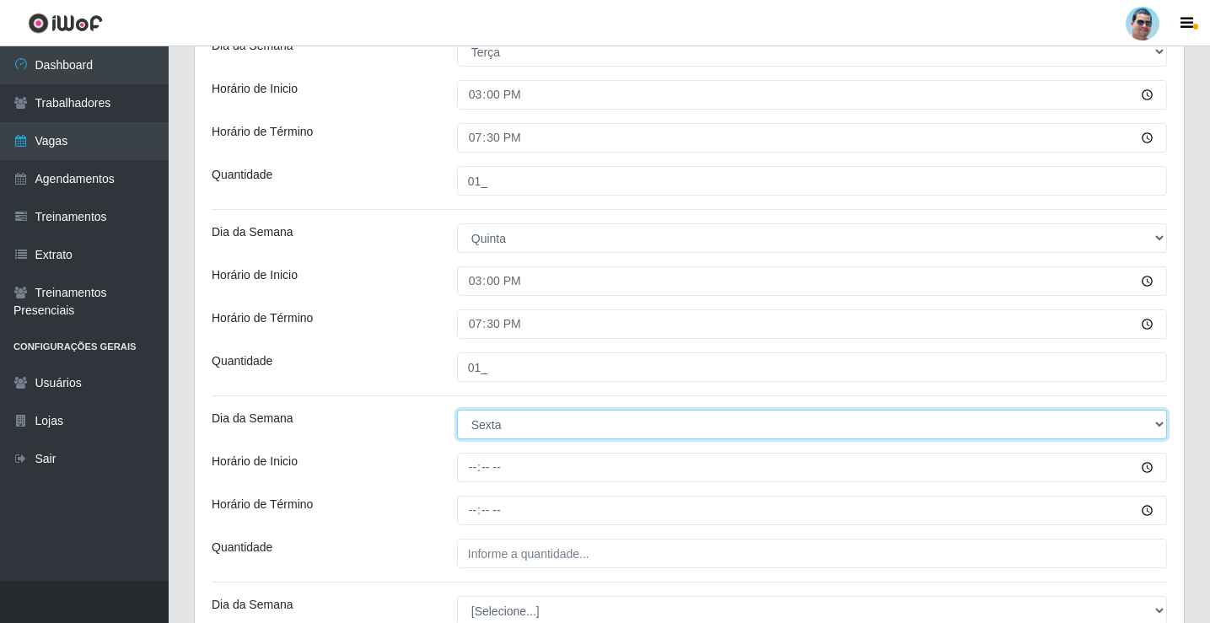
scroll to position [1015, 0]
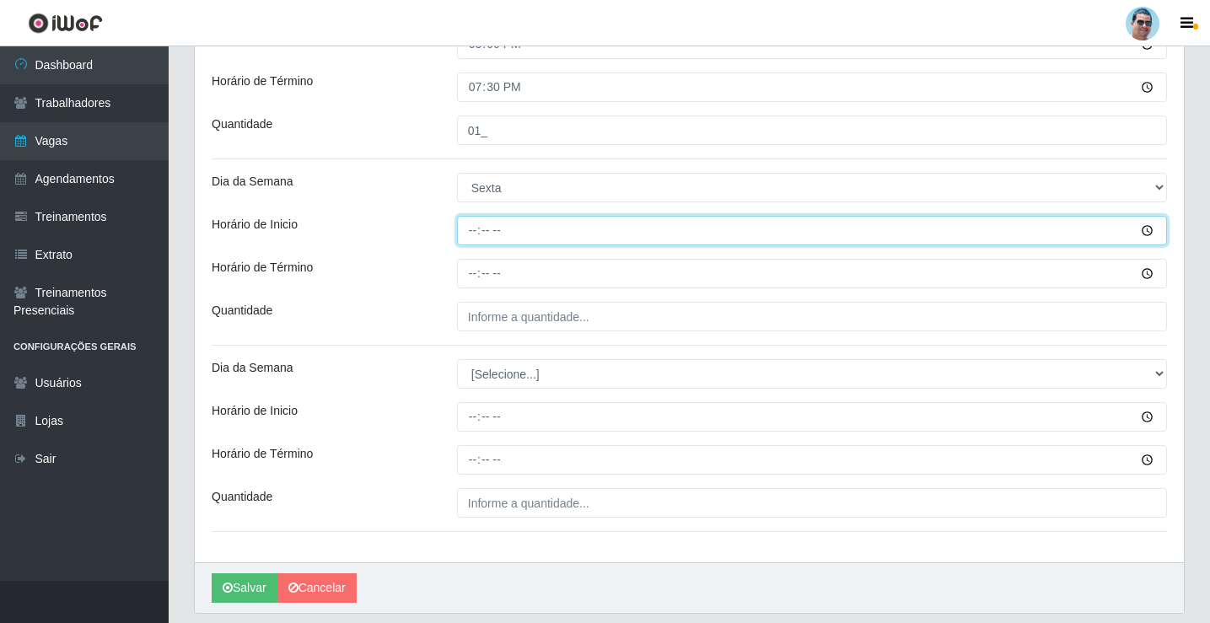
click at [468, 229] on input "Horário de Inicio" at bounding box center [812, 231] width 710 height 30
type input "15:00"
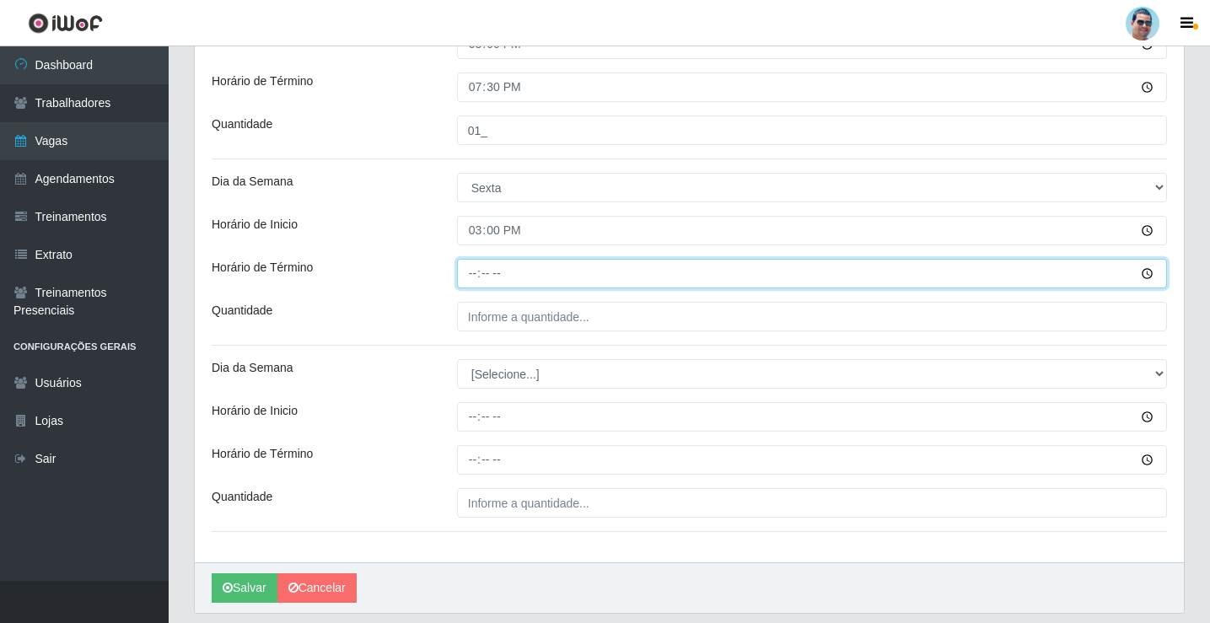
click at [473, 281] on input "Horário de Término" at bounding box center [812, 274] width 710 height 30
type input "19:30"
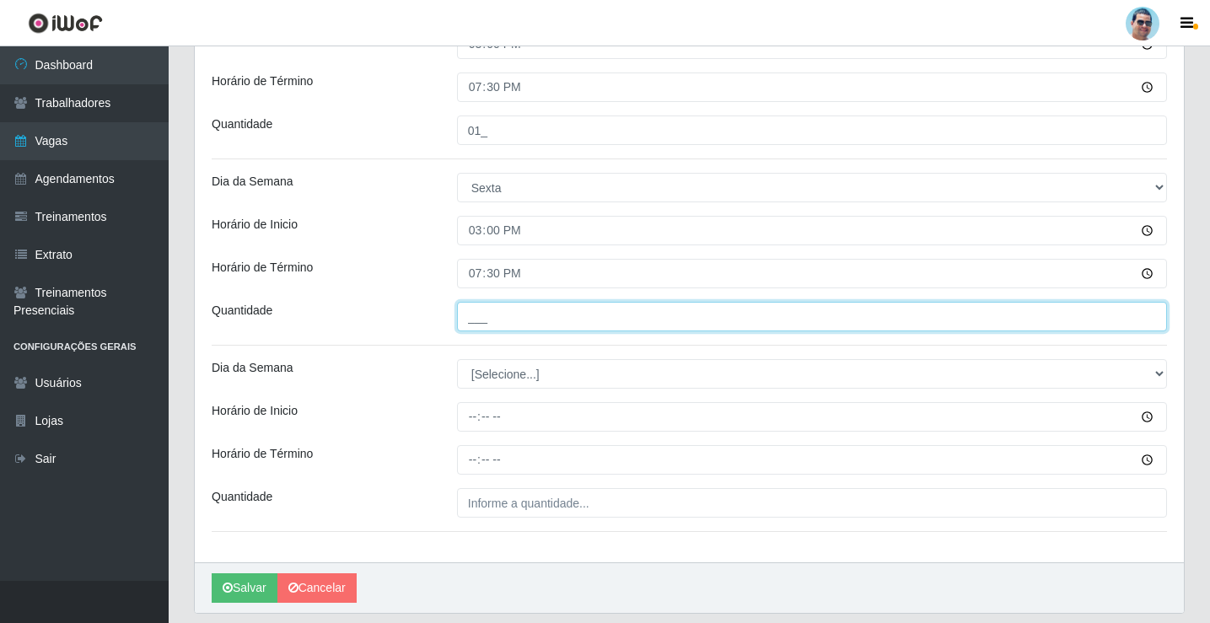
click at [550, 308] on input "___" at bounding box center [812, 317] width 710 height 30
type input "01_"
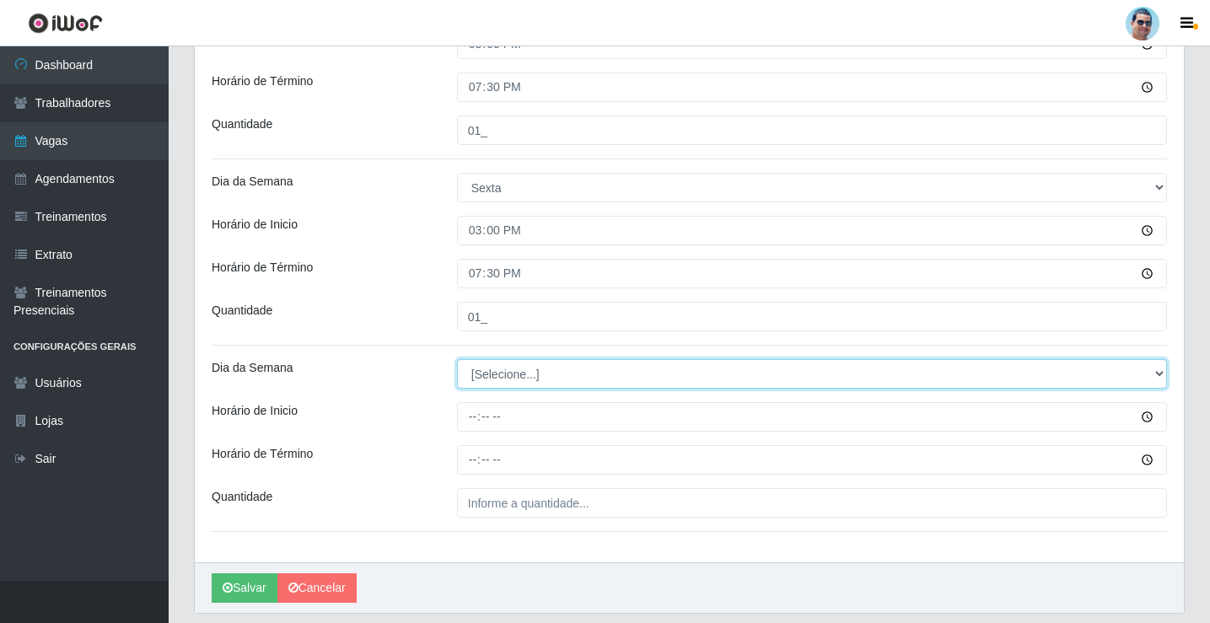
click at [479, 382] on select "[Selecione...] Segunda Terça Quarta Quinta Sexta Sábado Domingo" at bounding box center [812, 374] width 710 height 30
select select "6"
click at [457, 359] on select "[Selecione...] Segunda Terça Quarta Quinta Sexta Sábado Domingo" at bounding box center [812, 374] width 710 height 30
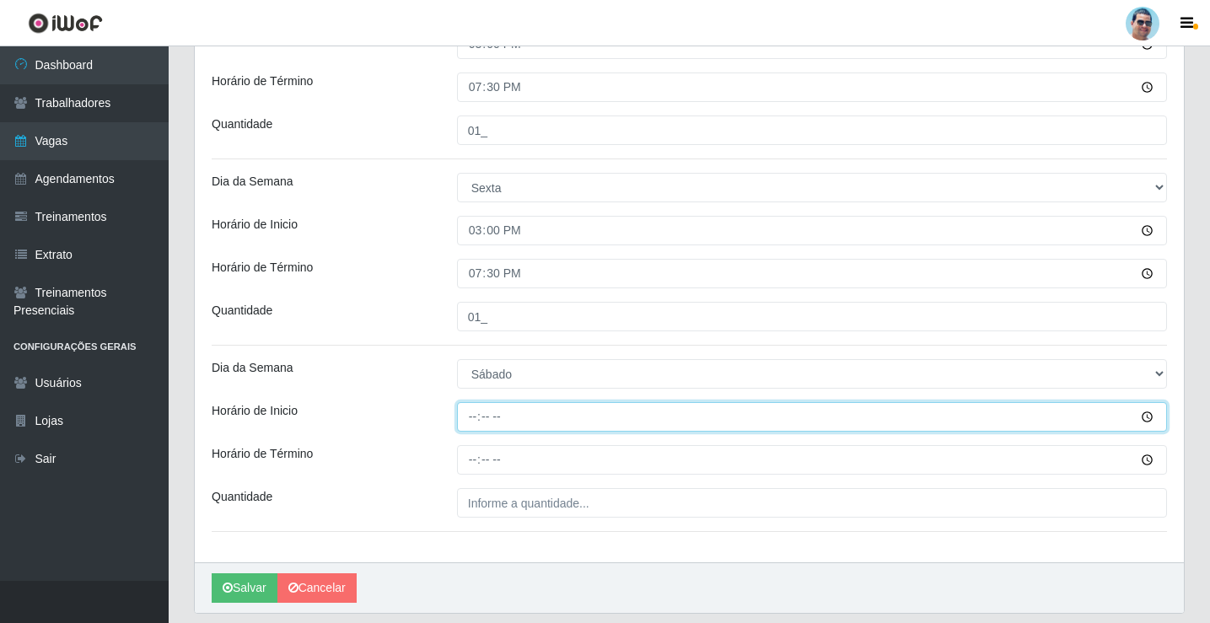
click at [469, 416] on input "Horário de Inicio" at bounding box center [812, 417] width 710 height 30
type input "15:00"
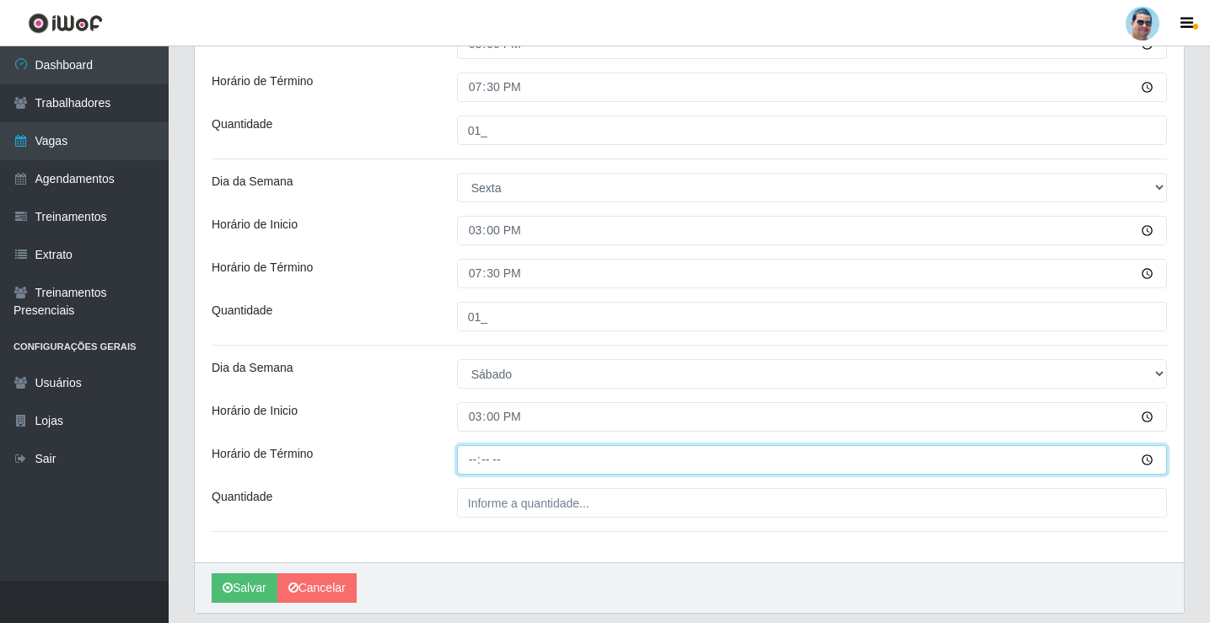
click at [464, 463] on input "Horário de Término" at bounding box center [812, 460] width 710 height 30
type input "19:30"
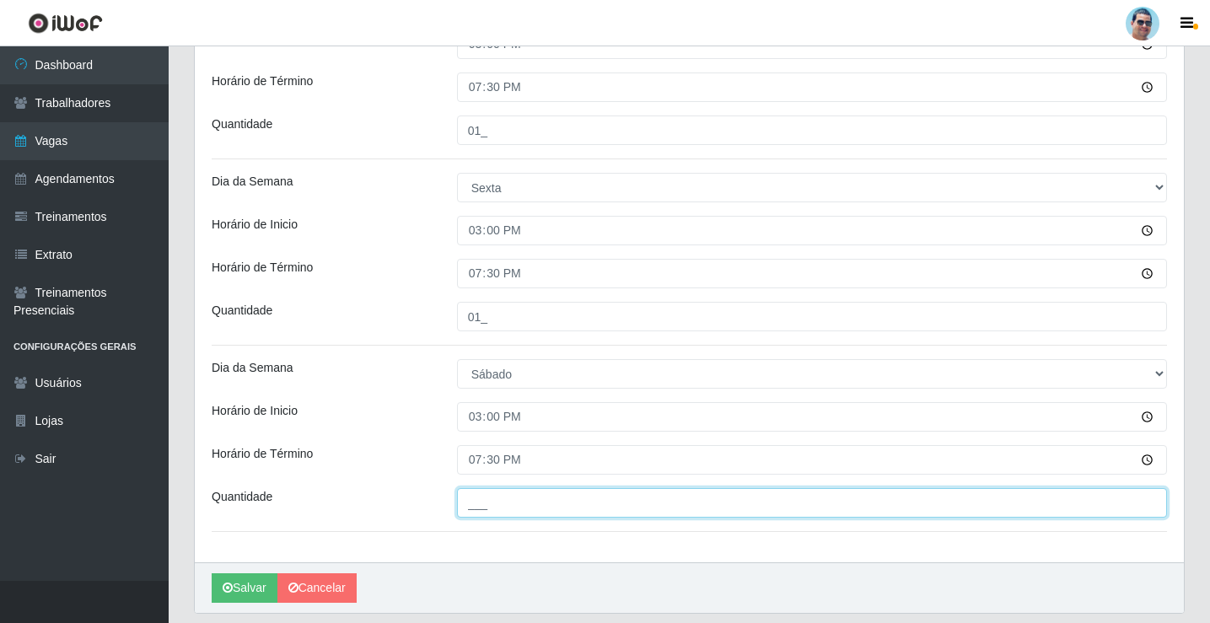
click at [560, 508] on input "___" at bounding box center [812, 503] width 710 height 30
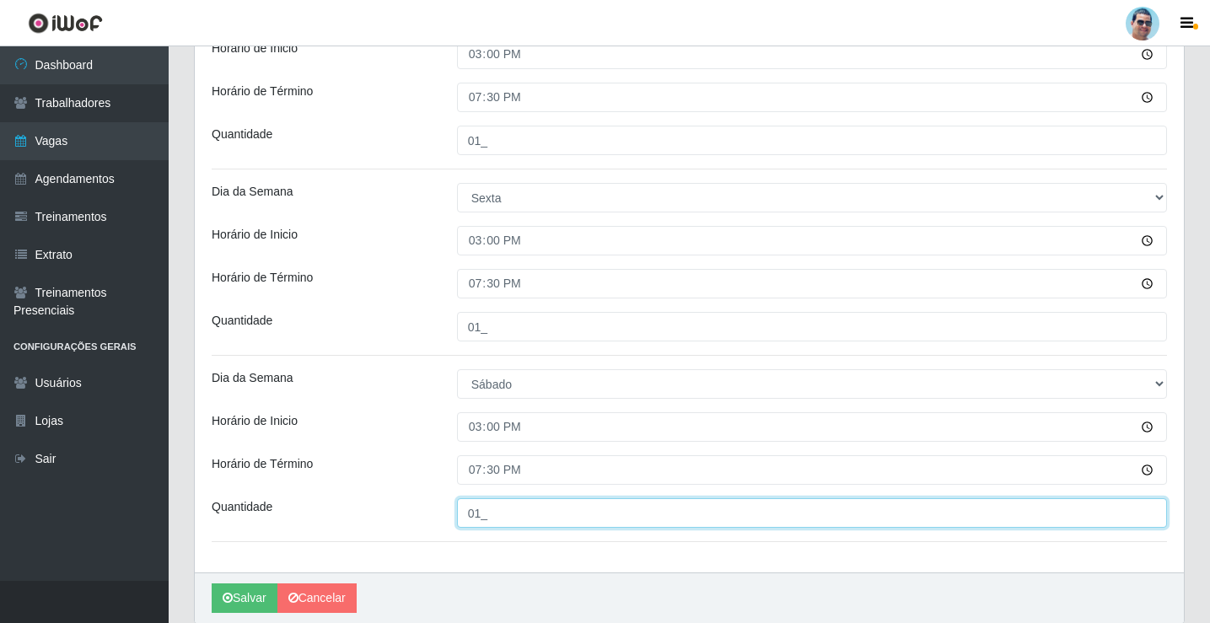
scroll to position [1068, 0]
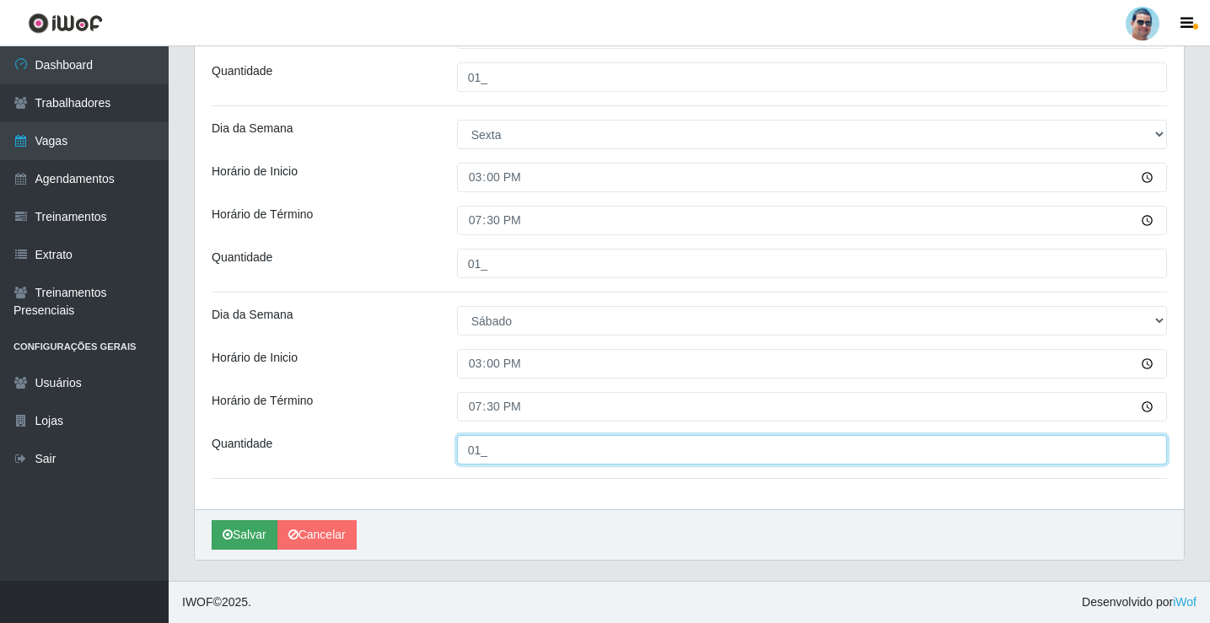
type input "01_"
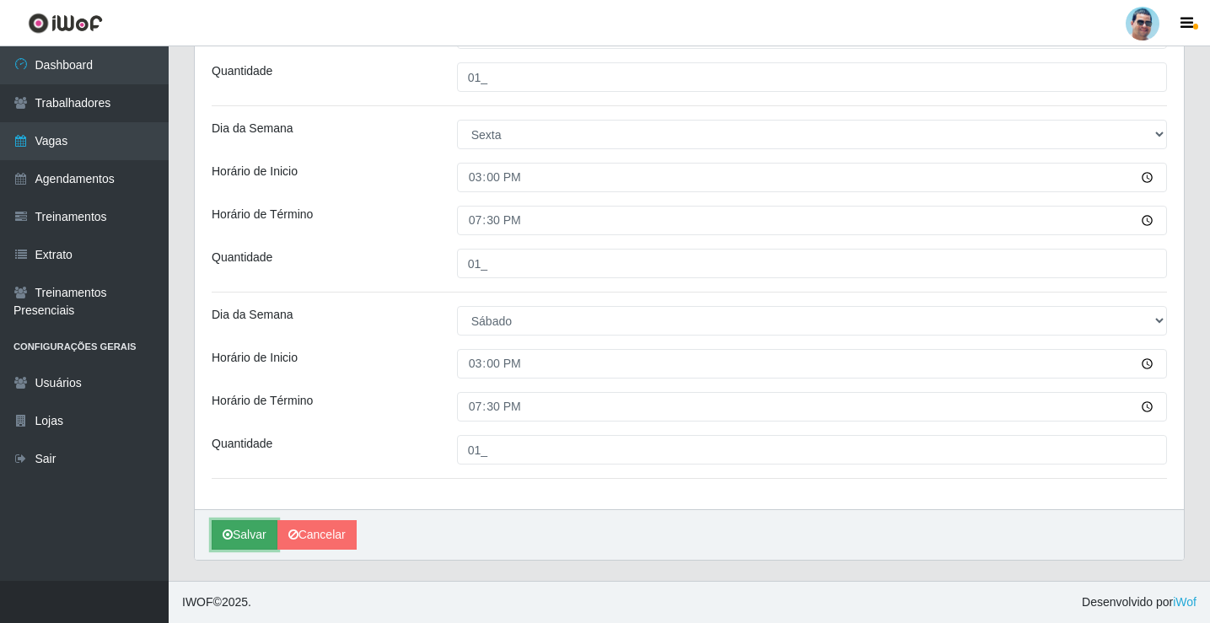
click at [254, 532] on button "Salvar" at bounding box center [245, 535] width 66 height 30
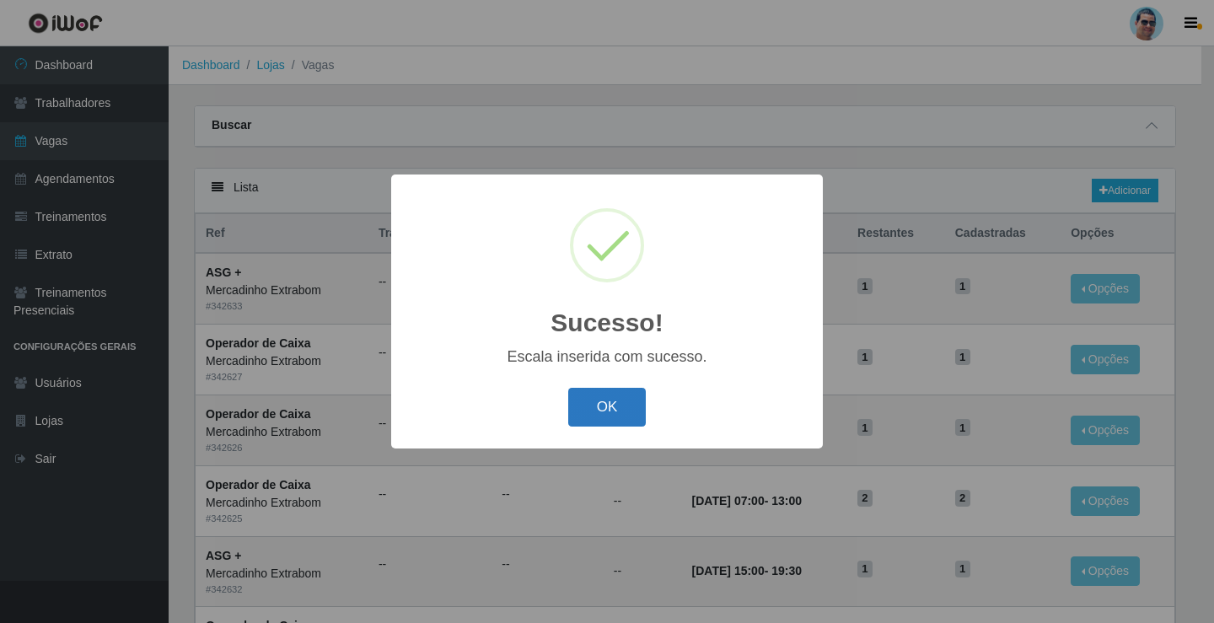
click at [584, 390] on button "OK" at bounding box center [607, 408] width 78 height 40
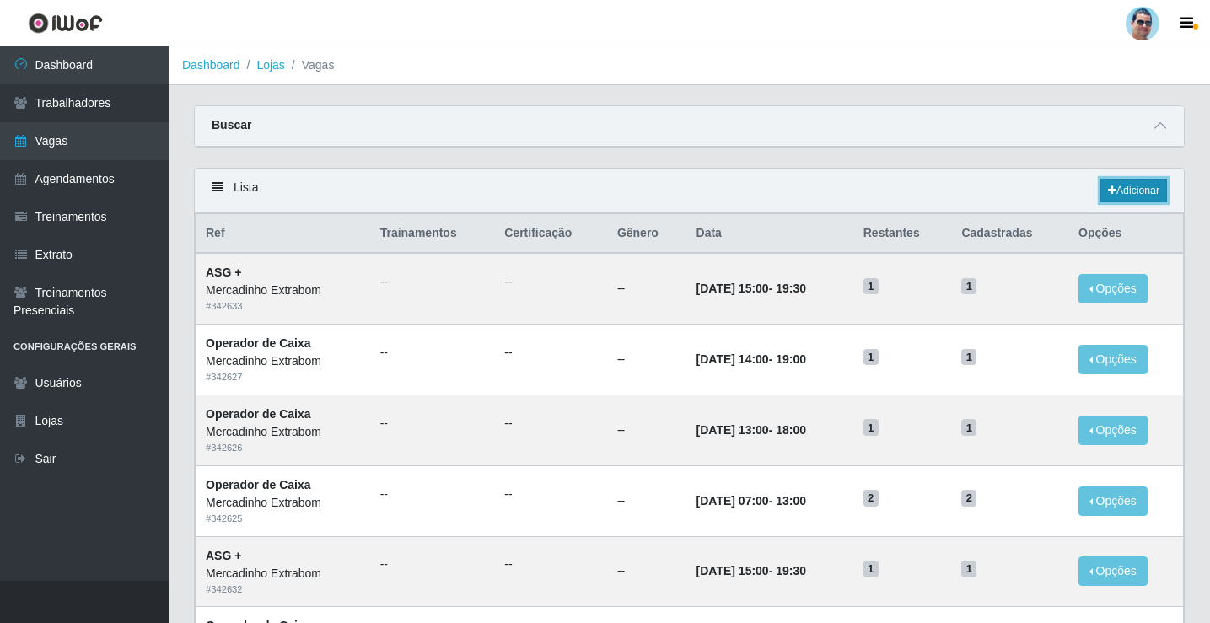
click at [1111, 195] on icon at bounding box center [1112, 191] width 8 height 10
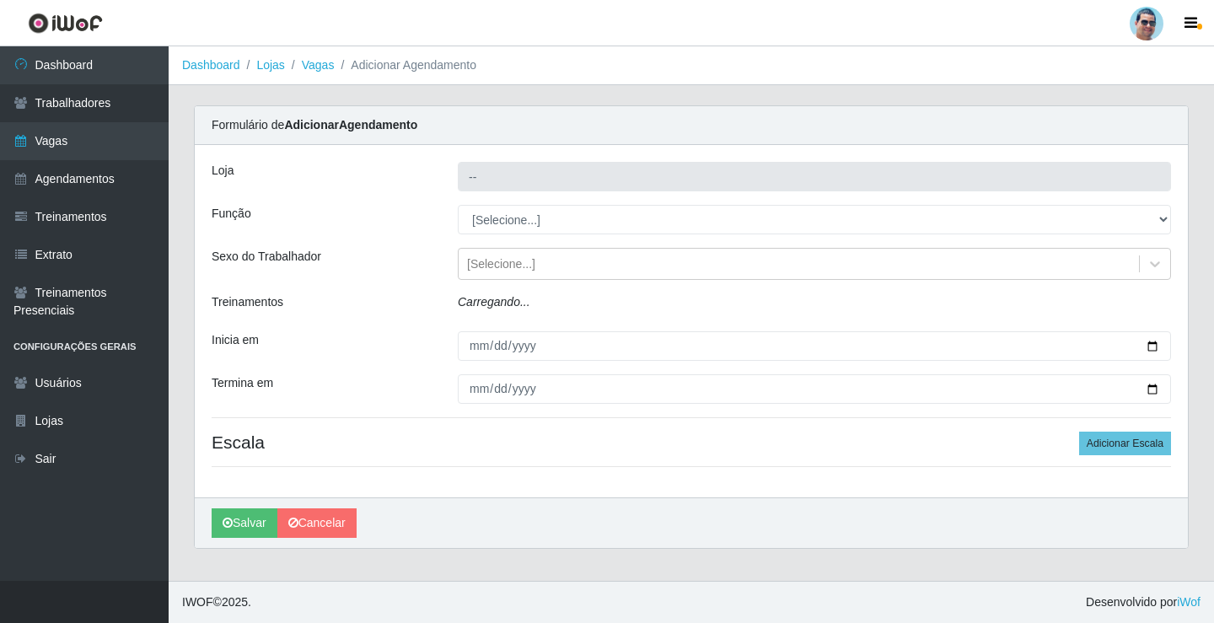
type input "Mercadinho Extrabom"
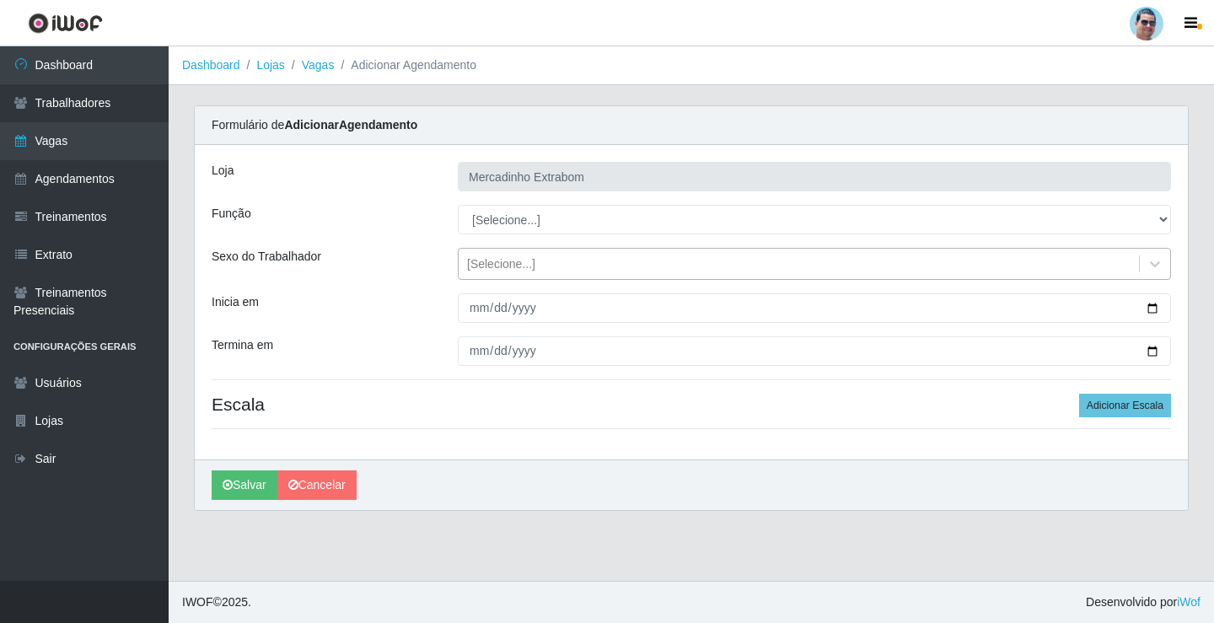
click at [513, 270] on div "[Selecione...]" at bounding box center [501, 265] width 68 height 18
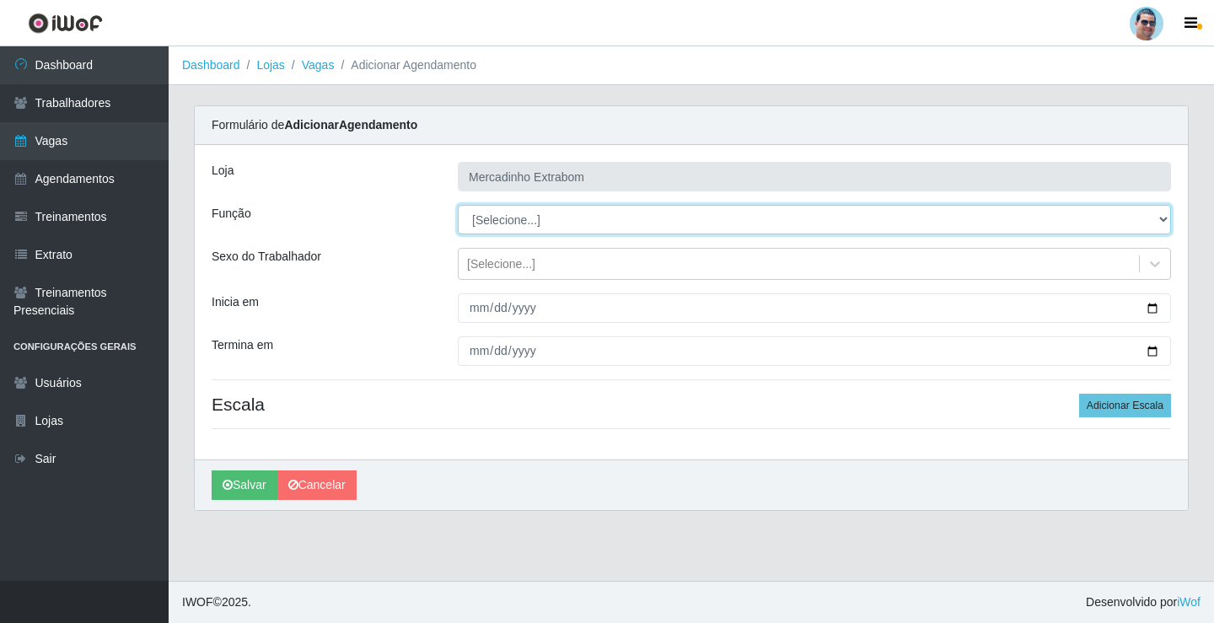
click at [519, 225] on select "[Selecione...] ASG ASG + ASG ++ Balconista Balconista + Balconista ++ Carregado…" at bounding box center [814, 220] width 713 height 30
click at [458, 205] on select "[Selecione...] ASG ASG + ASG ++ Balconista Balconista + Balconista ++ Carregado…" at bounding box center [814, 220] width 713 height 30
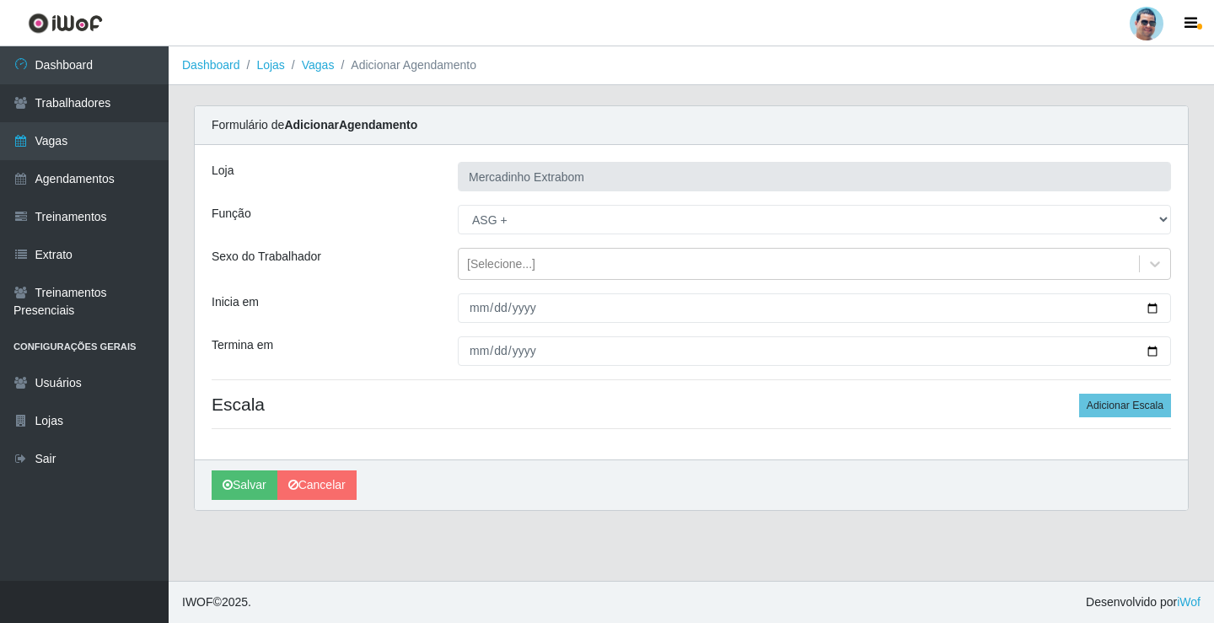
click at [496, 203] on div "Loja Mercadinho Extrabom Função [Selecione...] ASG ASG + ASG ++ Balconista Balc…" at bounding box center [691, 302] width 993 height 315
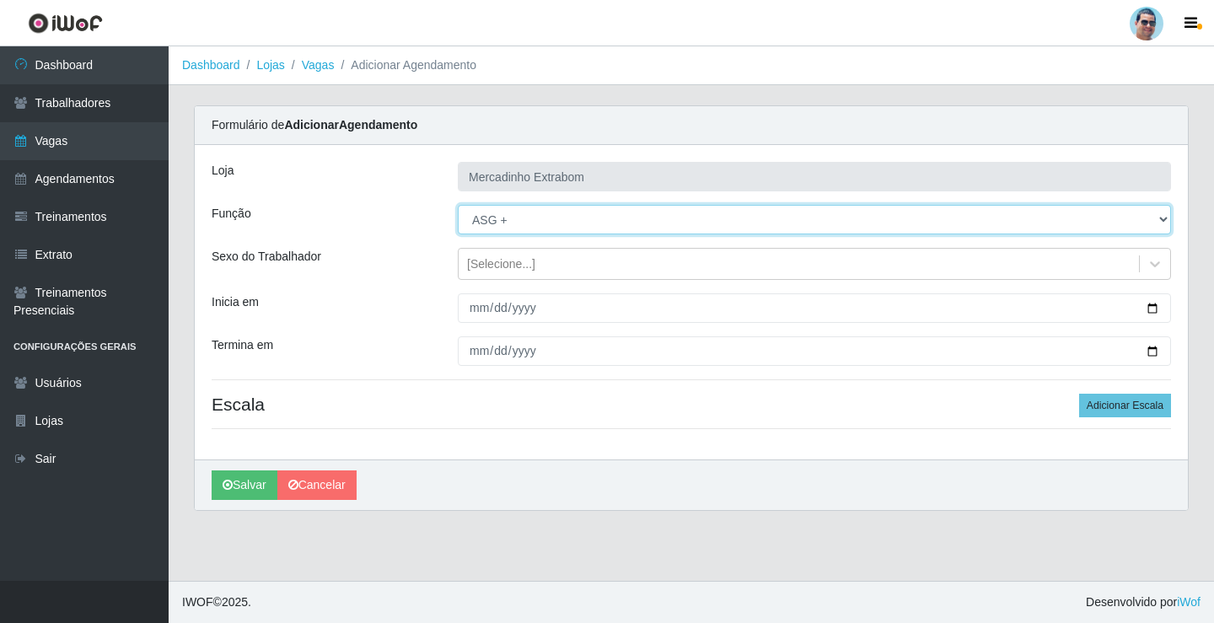
click at [496, 227] on select "[Selecione...] ASG ASG + ASG ++ Balconista Balconista + Balconista ++ Carregado…" at bounding box center [814, 220] width 713 height 30
select select "80"
click at [458, 205] on select "[Selecione...] ASG ASG + ASG ++ Balconista Balconista + Balconista ++ Carregado…" at bounding box center [814, 220] width 713 height 30
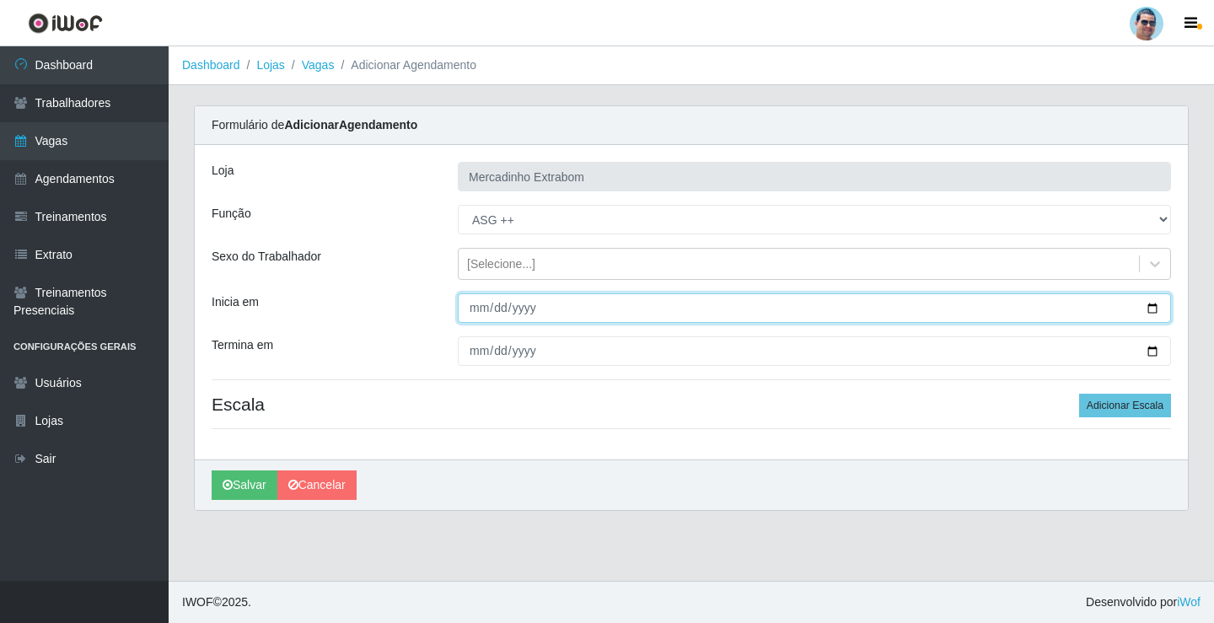
click at [475, 304] on input "Inicia em" at bounding box center [814, 308] width 713 height 30
click at [468, 306] on input "Inicia em" at bounding box center [814, 308] width 713 height 30
type input "2025-09-10"
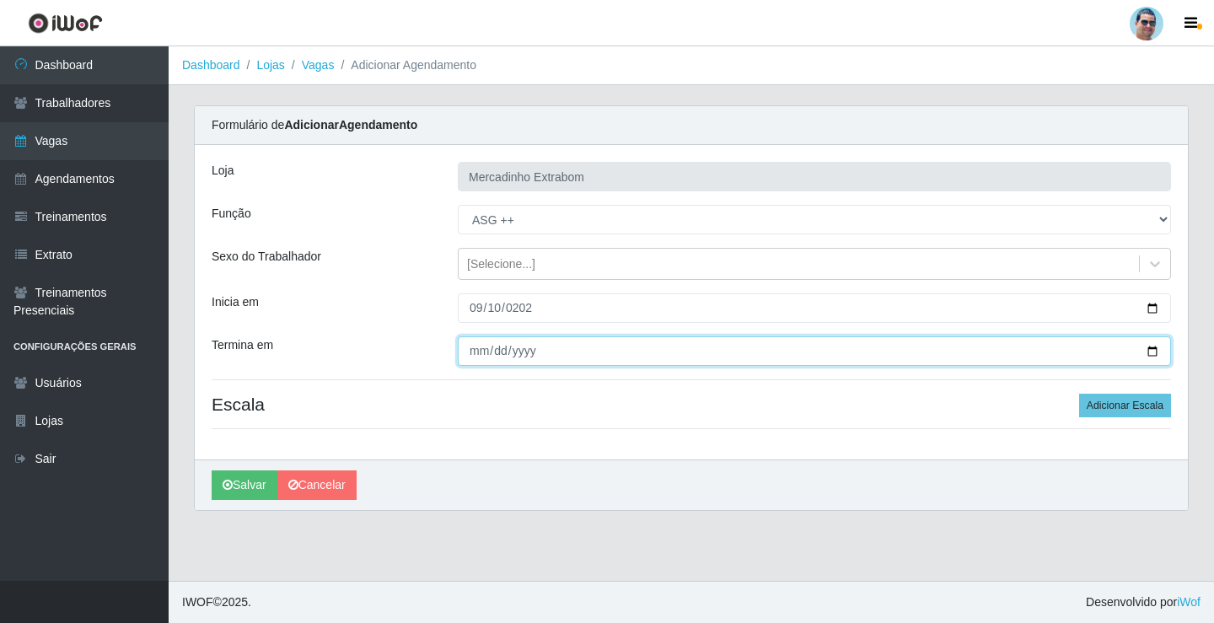
click at [469, 353] on input "Termina em" at bounding box center [814, 351] width 713 height 30
type input "2025-09-10"
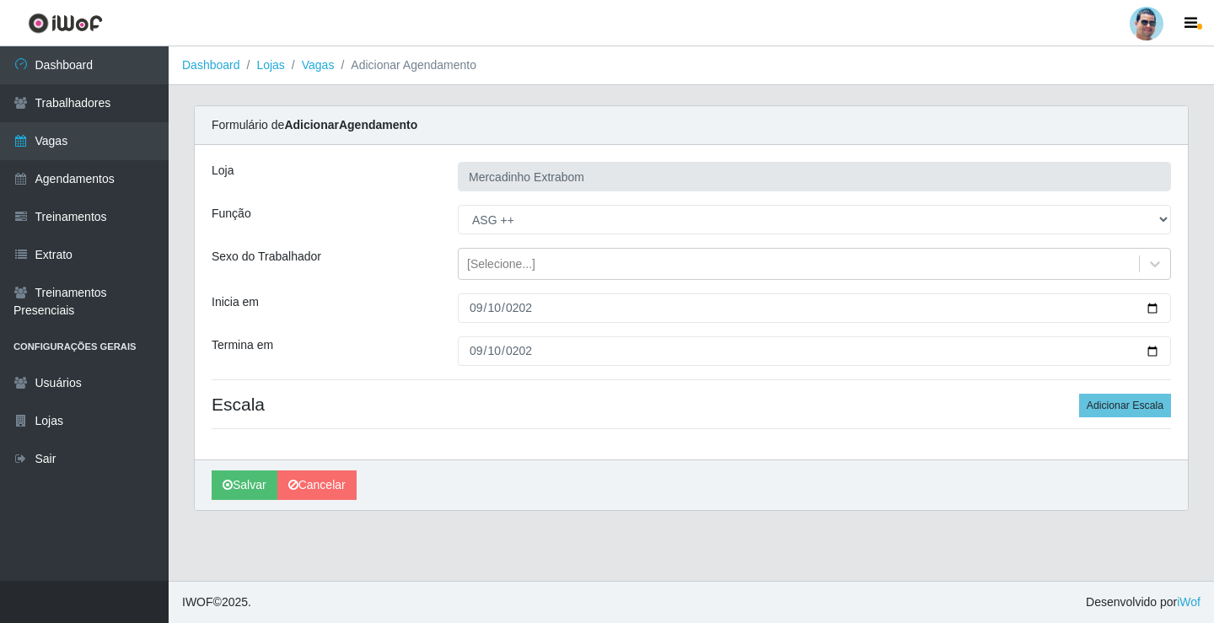
click at [1093, 390] on div "Loja Mercadinho Extrabom Função [Selecione...] ASG ASG + ASG ++ Balconista Balc…" at bounding box center [691, 302] width 993 height 315
click at [1106, 402] on button "Adicionar Escala" at bounding box center [1125, 406] width 92 height 24
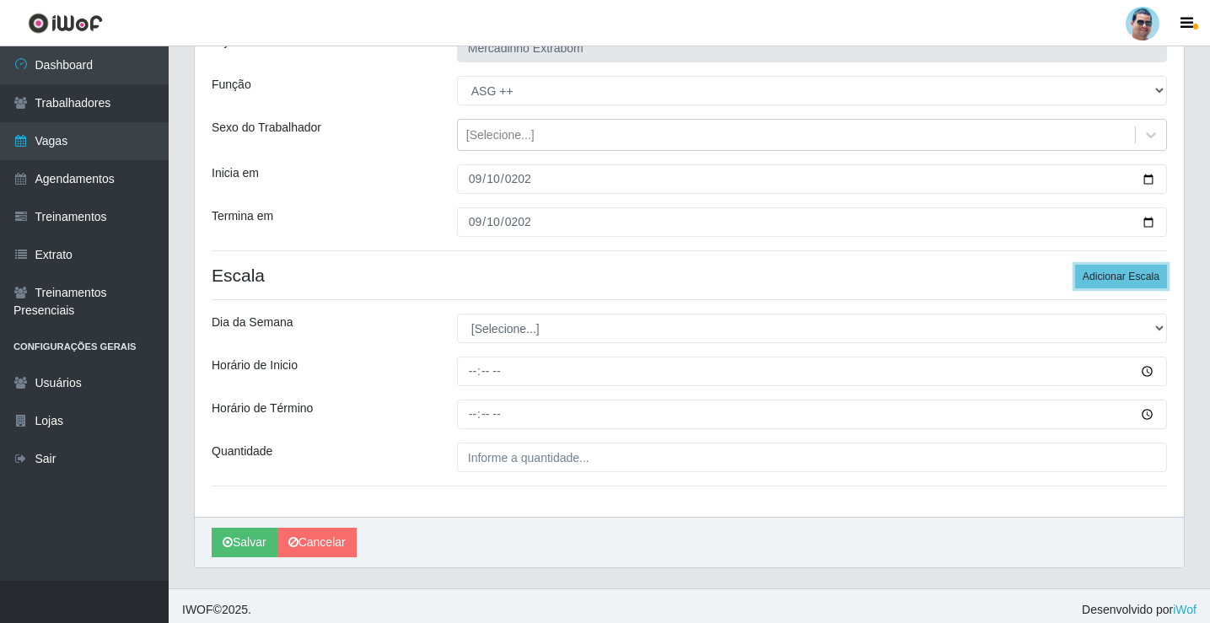
scroll to position [137, 0]
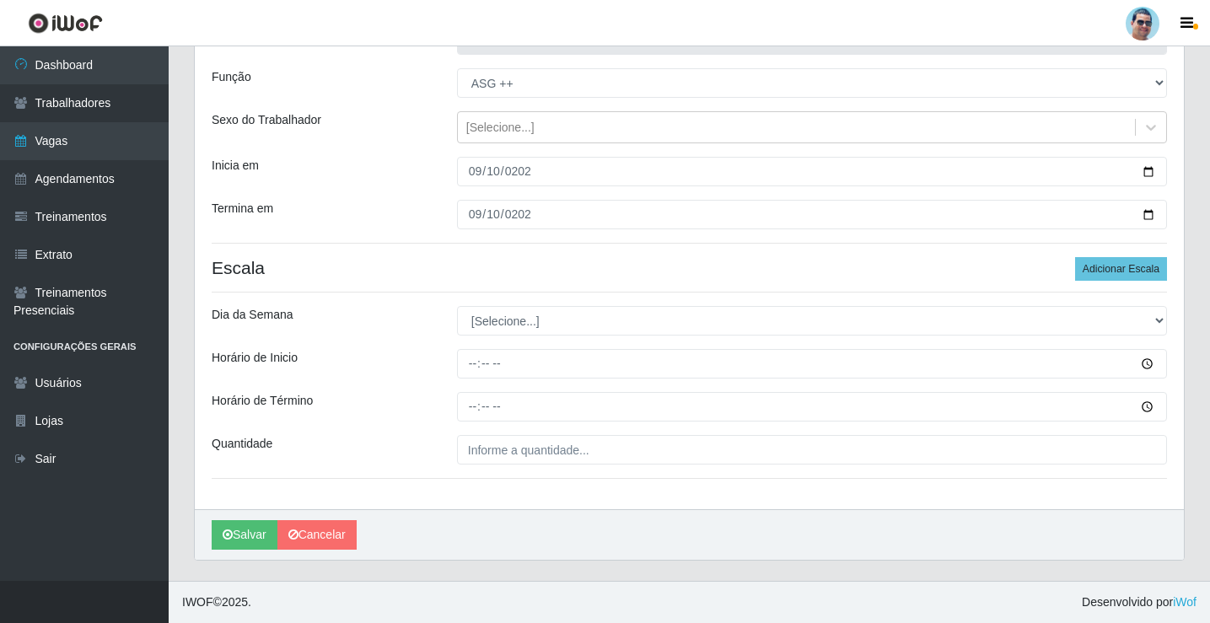
click at [495, 342] on div "Loja Mercadinho Extrabom Função [Selecione...] ASG ASG + ASG ++ Balconista Balc…" at bounding box center [689, 258] width 989 height 501
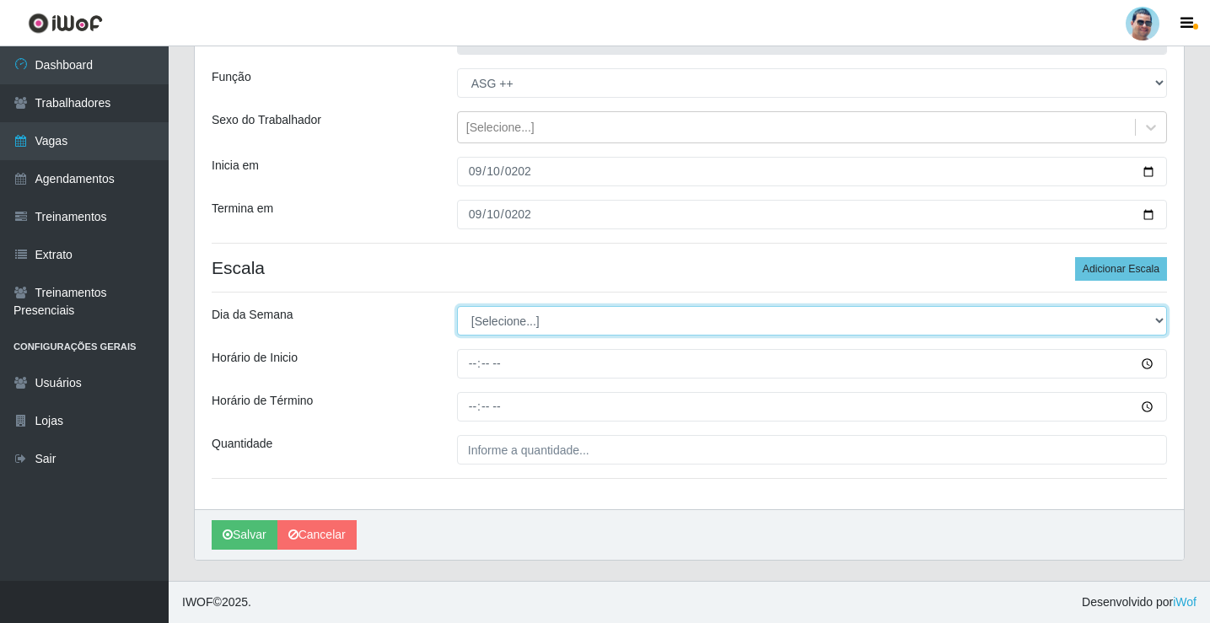
click at [495, 328] on select "[Selecione...] Segunda Terça Quarta Quinta Sexta Sábado Domingo" at bounding box center [812, 321] width 710 height 30
select select "3"
click at [457, 306] on select "[Selecione...] Segunda Terça Quarta Quinta Sexta Sábado Domingo" at bounding box center [812, 321] width 710 height 30
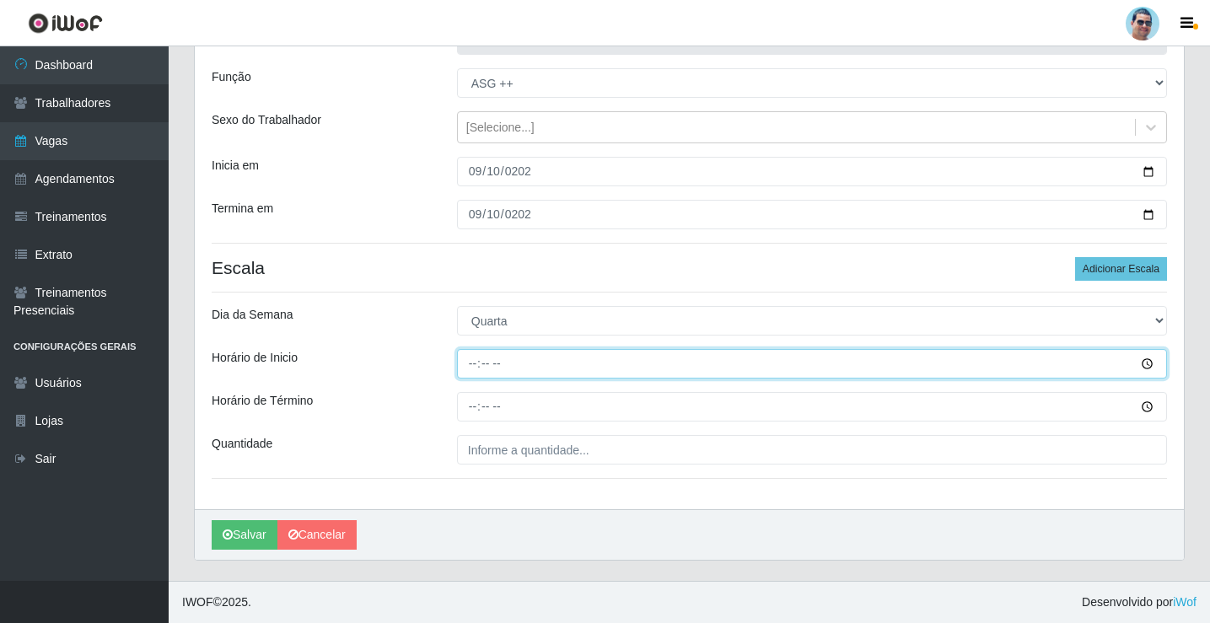
click at [470, 369] on input "Horário de Inicio" at bounding box center [812, 364] width 710 height 30
type input "14:00"
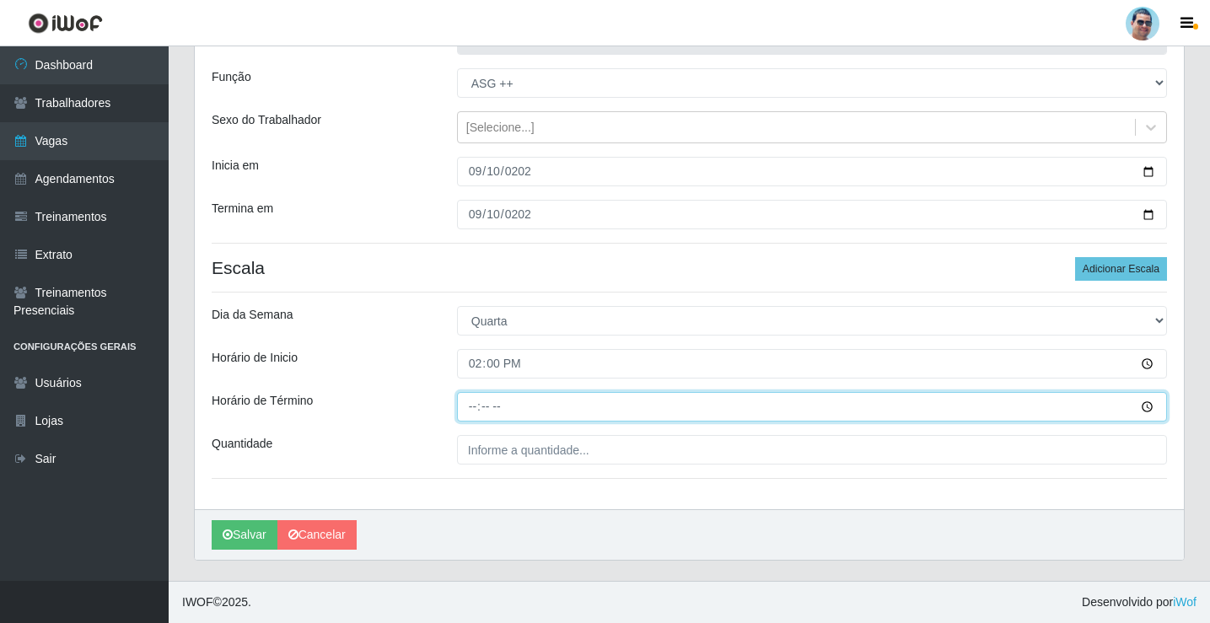
click at [466, 404] on input "Horário de Término" at bounding box center [812, 407] width 710 height 30
type input "19:30"
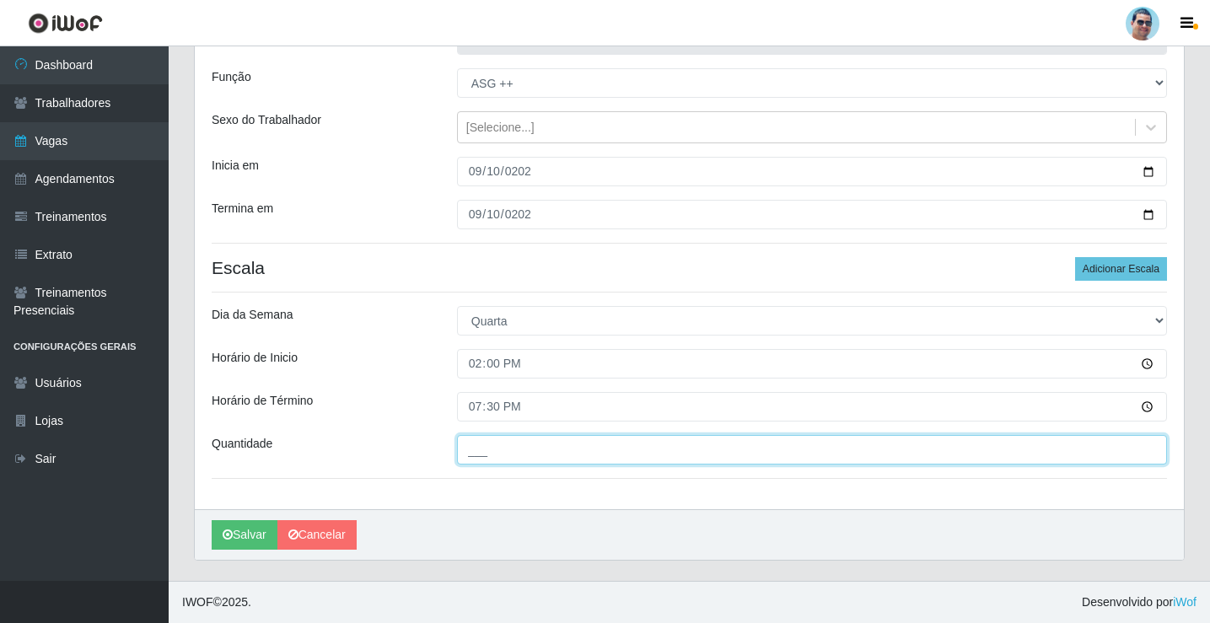
click at [538, 462] on input "___" at bounding box center [812, 450] width 710 height 30
type input "01_"
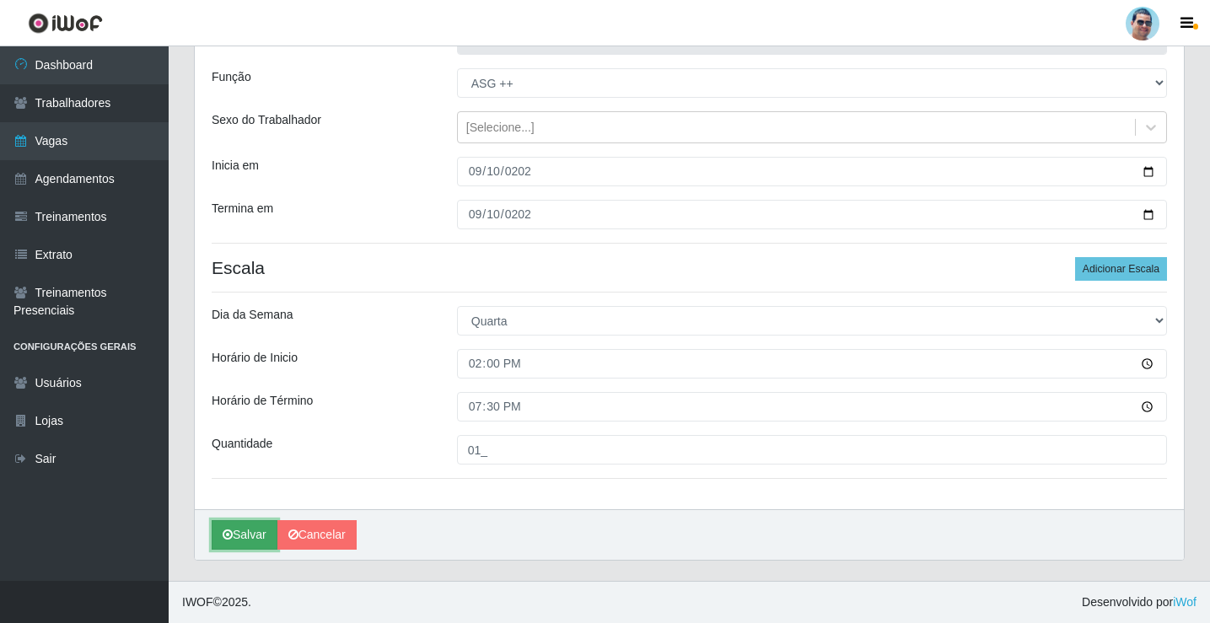
click at [247, 520] on button "Salvar" at bounding box center [245, 535] width 66 height 30
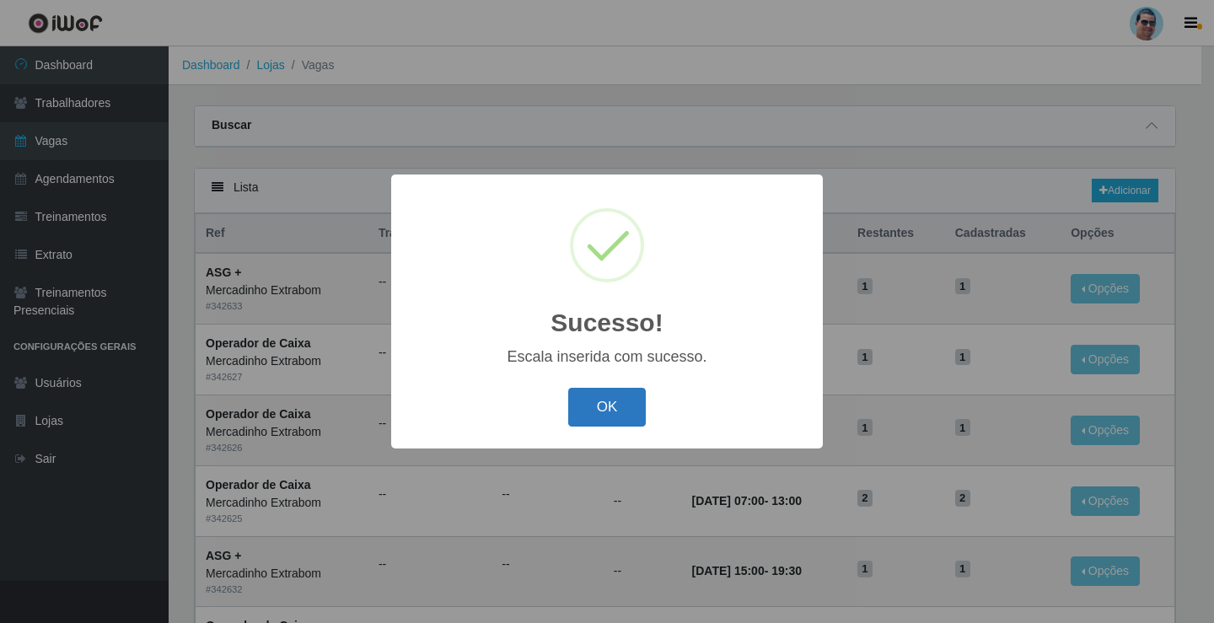
click at [611, 412] on button "OK" at bounding box center [607, 408] width 78 height 40
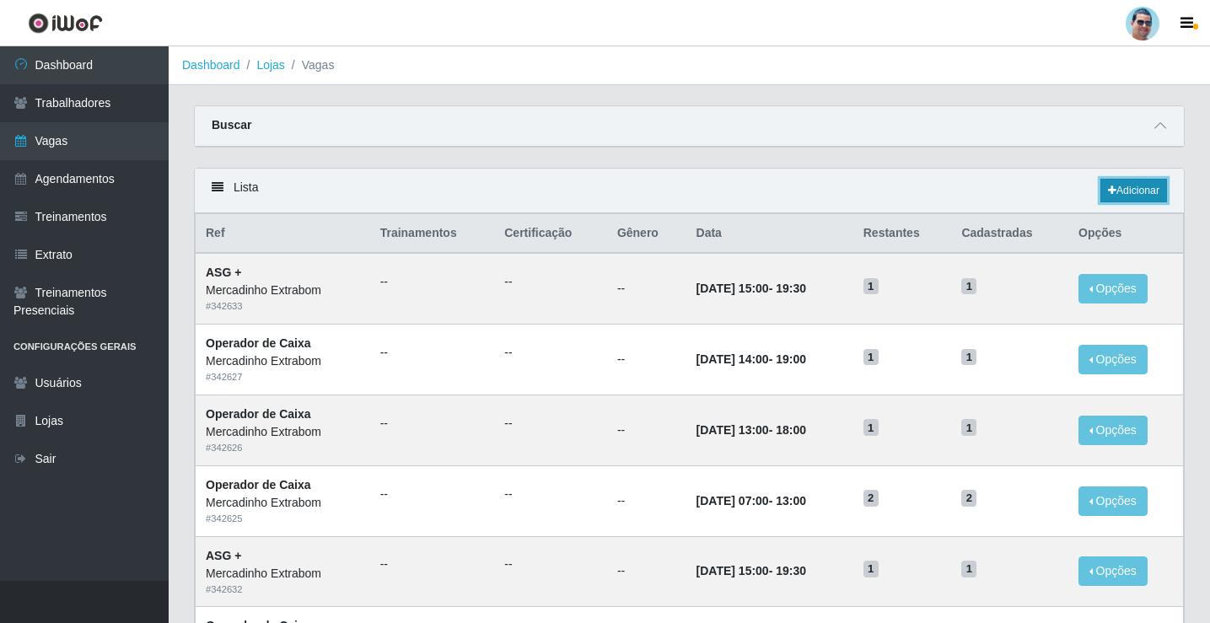
click at [1138, 184] on link "Adicionar" at bounding box center [1133, 191] width 67 height 24
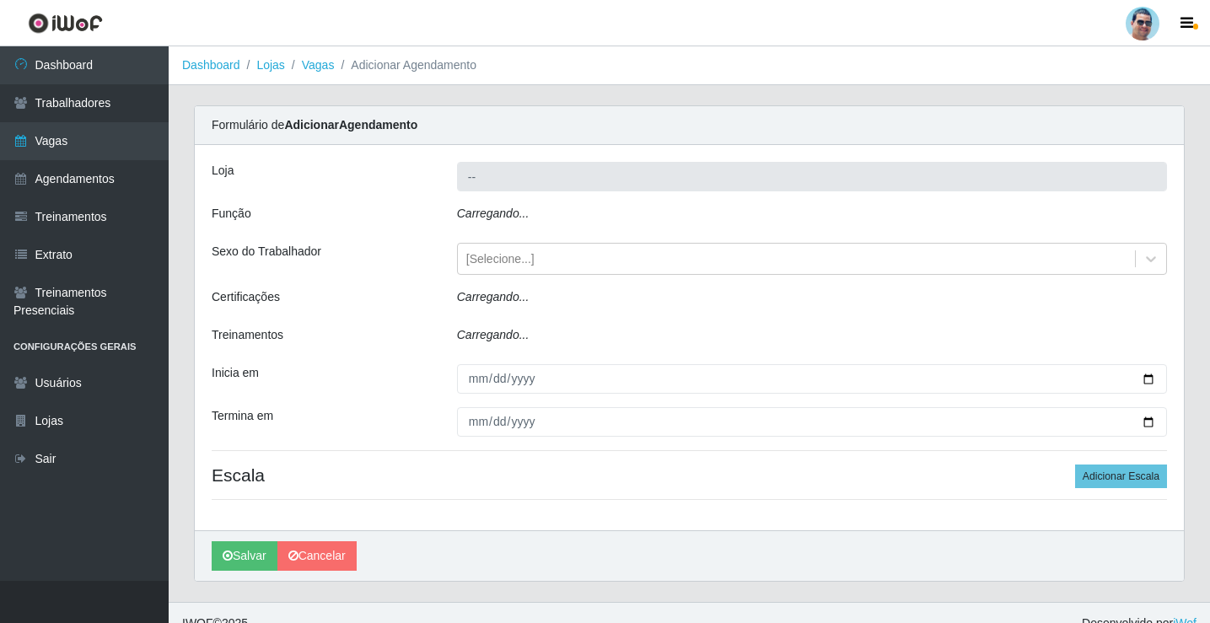
type input "Mercadinho Extrabom"
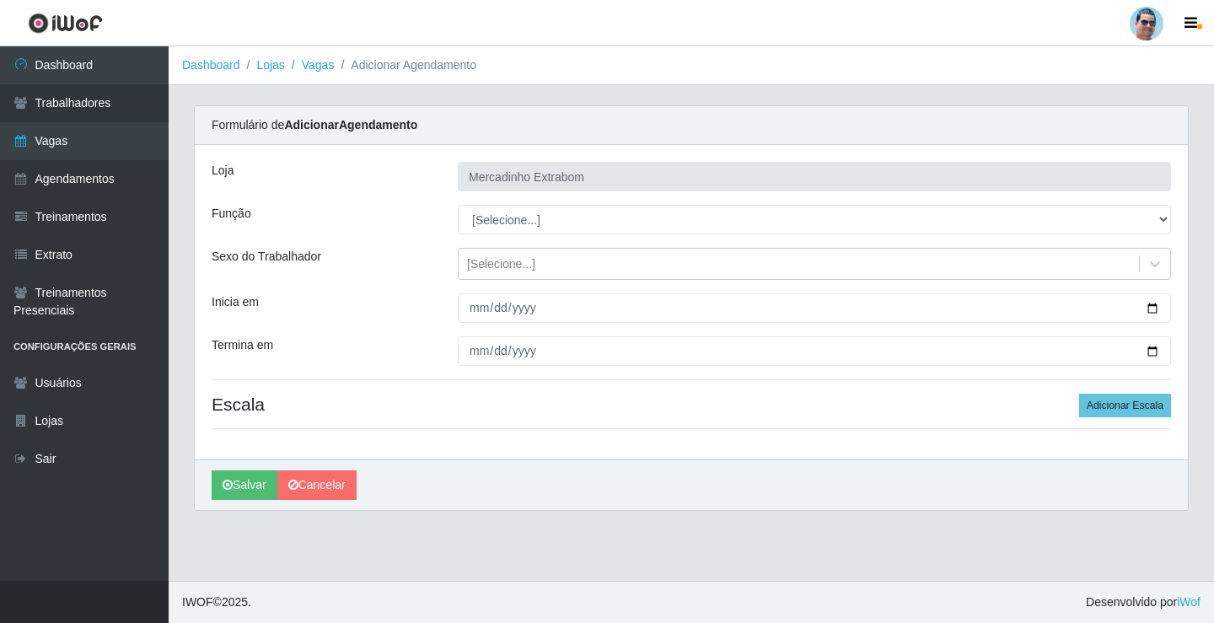
click at [525, 234] on div "Loja Mercadinho Extrabom Função [Selecione...] ASG ASG + ASG ++ Balconista Balc…" at bounding box center [691, 302] width 993 height 315
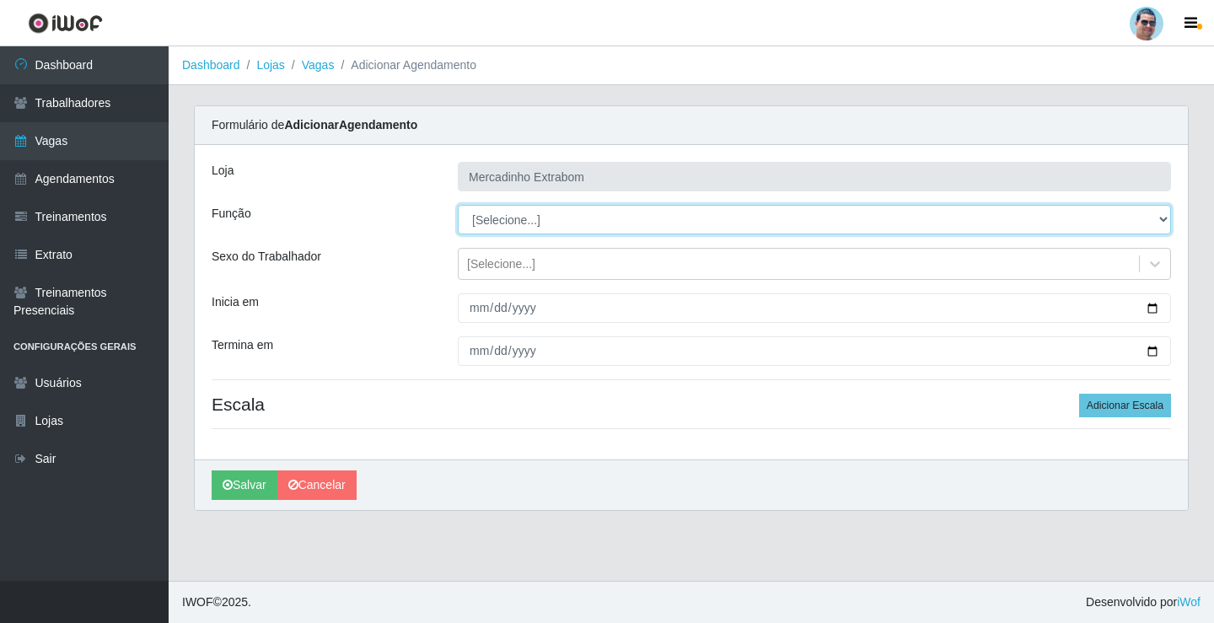
click at [521, 230] on select "[Selecione...] ASG ASG + ASG ++ Balconista Balconista + Balconista ++ Carregado…" at bounding box center [814, 220] width 713 height 30
select select "73"
click at [458, 205] on select "[Selecione...] ASG ASG + ASG ++ Balconista Balconista + Balconista ++ Carregado…" at bounding box center [814, 220] width 713 height 30
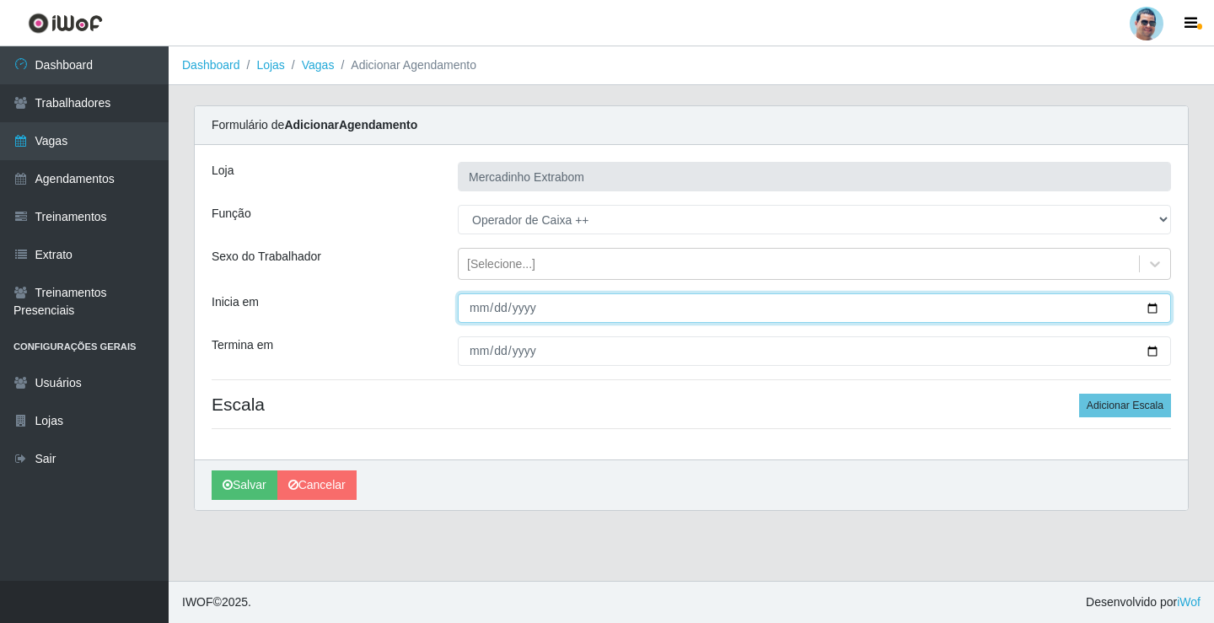
click at [481, 309] on input "Inicia em" at bounding box center [814, 308] width 713 height 30
type input "2025-09-14"
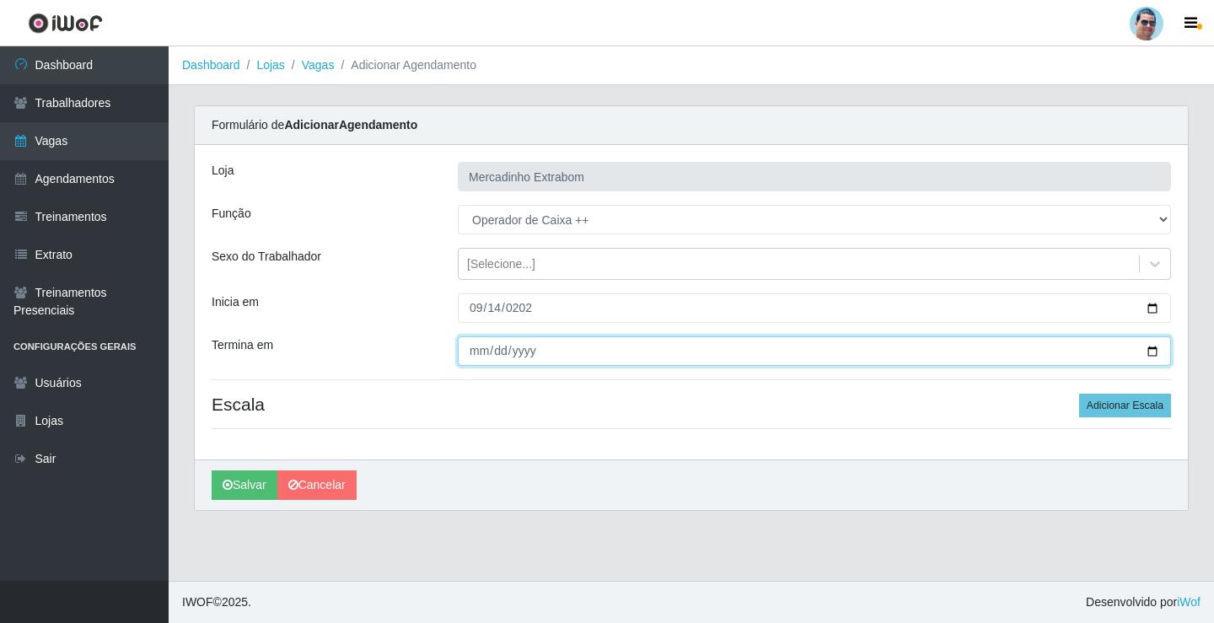
click at [486, 347] on input "Termina em" at bounding box center [814, 351] width 713 height 30
type input "2025-09-14"
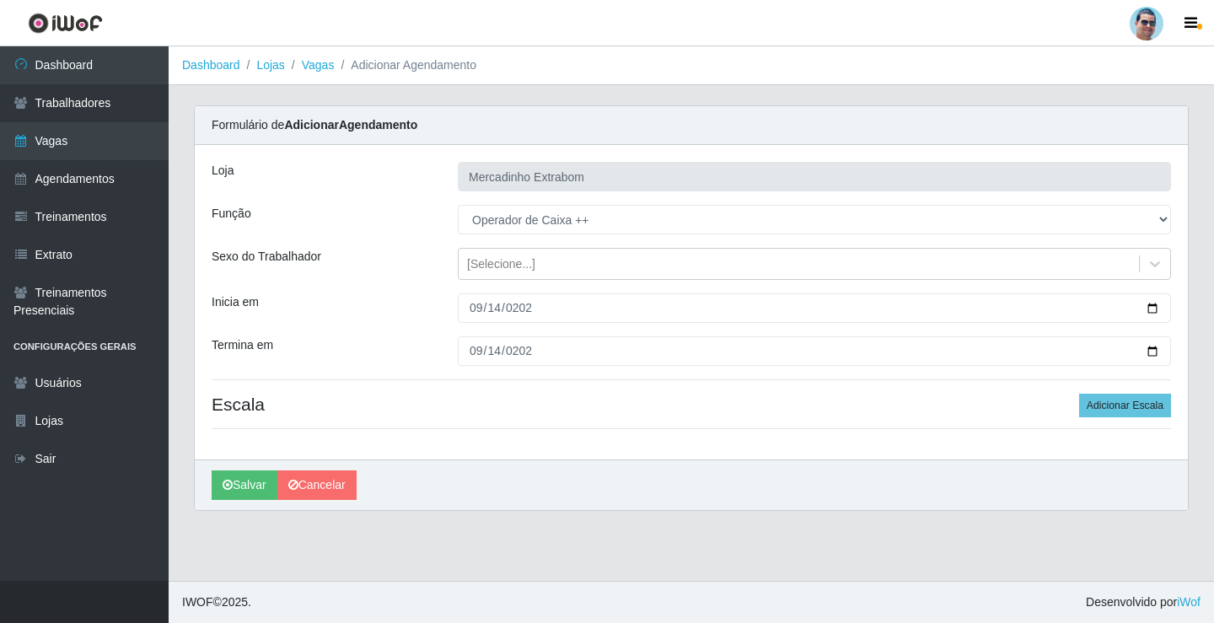
click at [914, 393] on div "Loja Mercadinho Extrabom Função [Selecione...] ASG ASG + ASG ++ Balconista Balc…" at bounding box center [691, 302] width 993 height 315
click at [1107, 403] on button "Adicionar Escala" at bounding box center [1125, 406] width 92 height 24
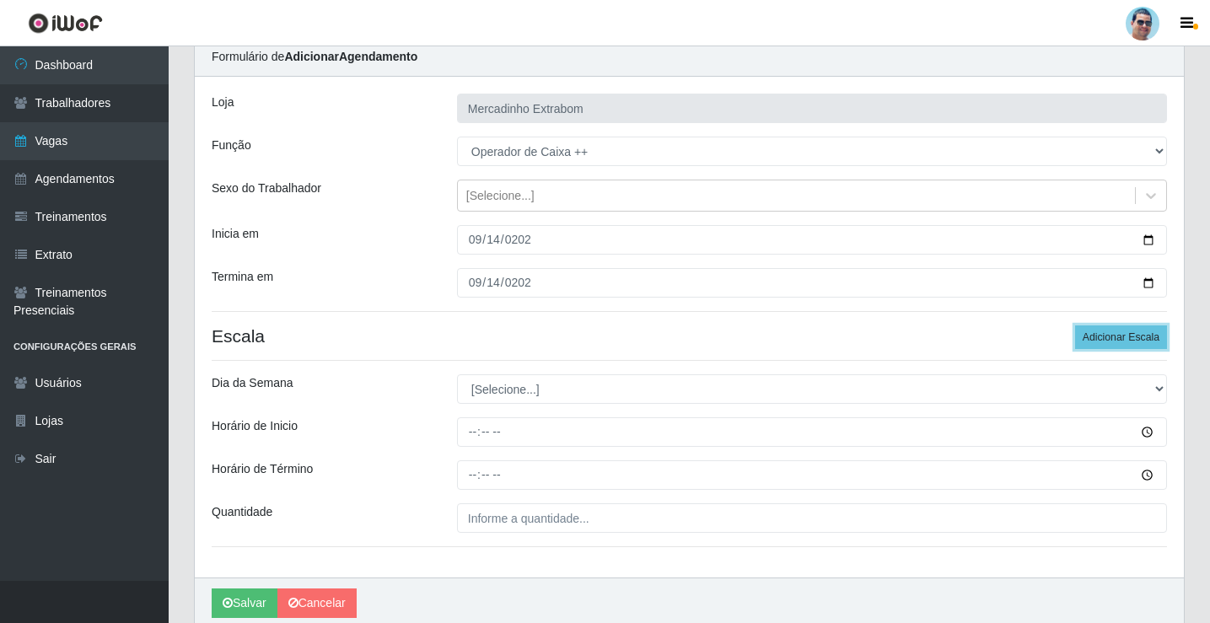
scroll to position [137, 0]
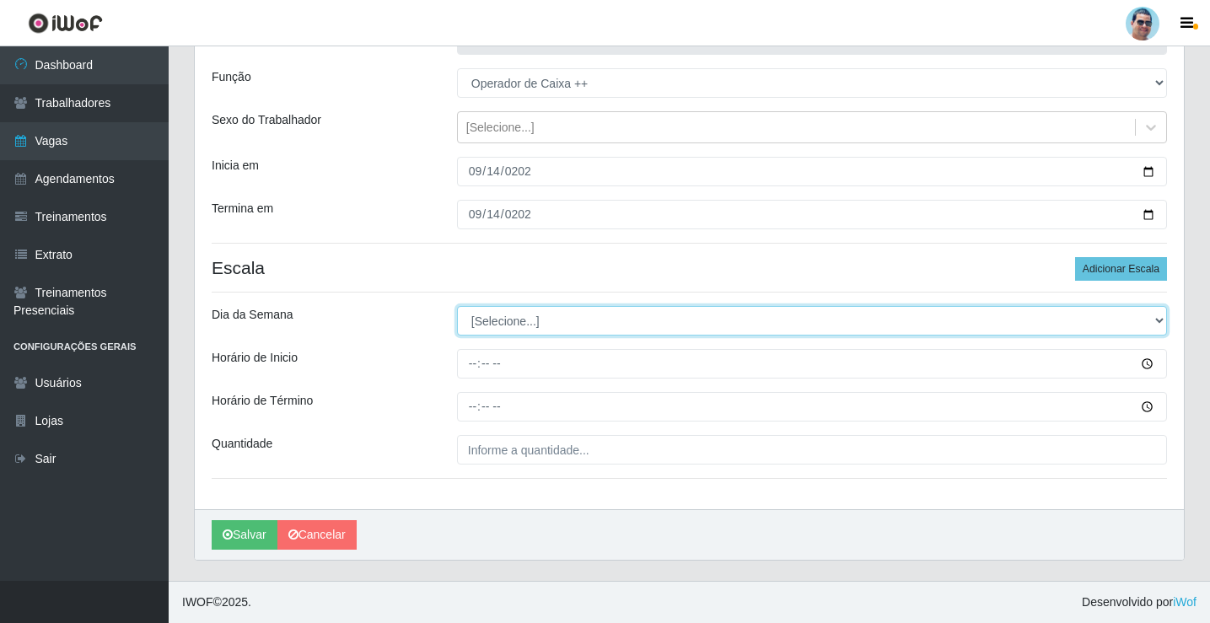
click at [557, 325] on select "[Selecione...] Segunda Terça Quarta Quinta Sexta Sábado Domingo" at bounding box center [812, 321] width 710 height 30
select select "0"
click at [457, 306] on select "[Selecione...] Segunda Terça Quarta Quinta Sexta Sábado Domingo" at bounding box center [812, 321] width 710 height 30
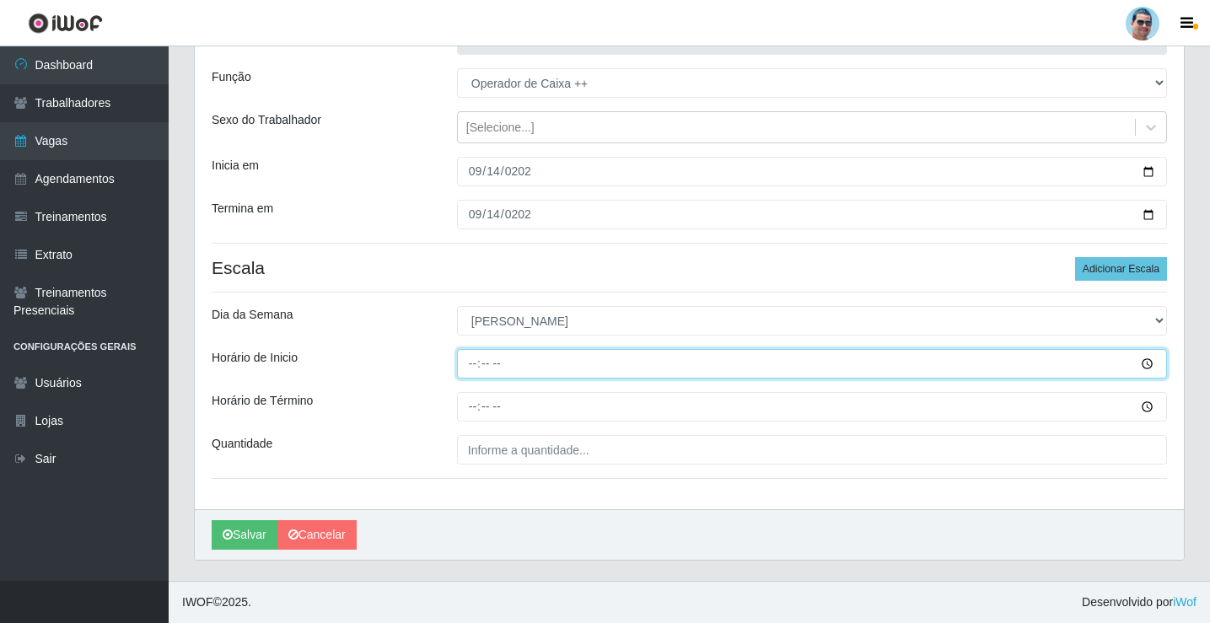
click at [474, 359] on input "Horário de Inicio" at bounding box center [812, 364] width 710 height 30
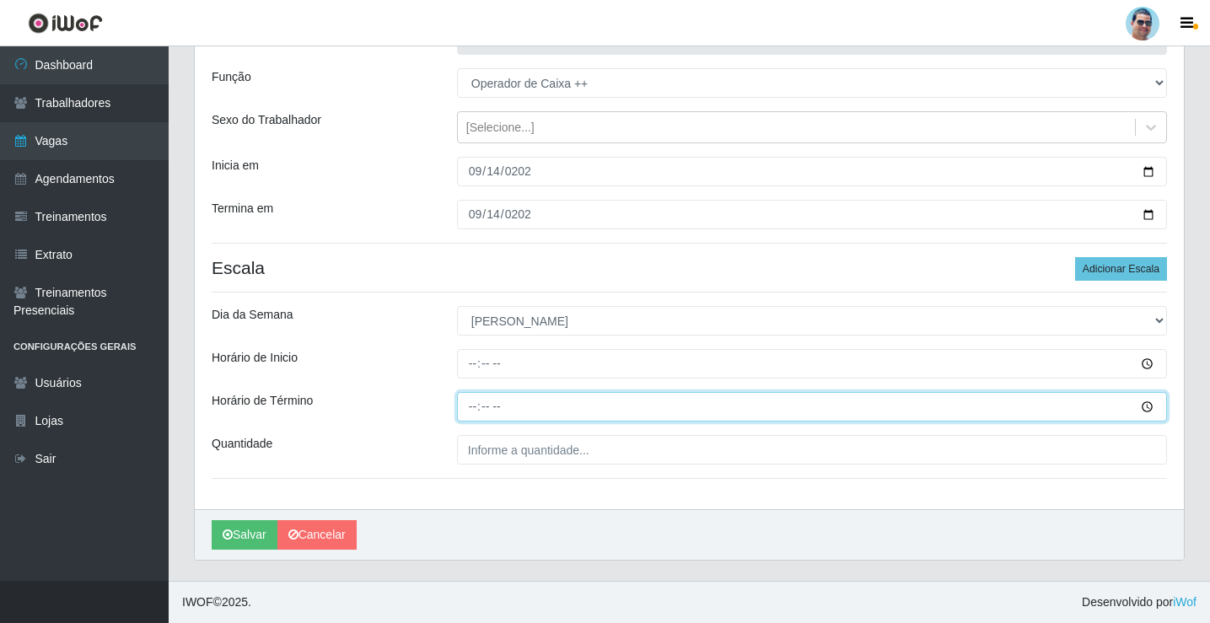
click at [474, 408] on input "Horário de Término" at bounding box center [812, 407] width 710 height 30
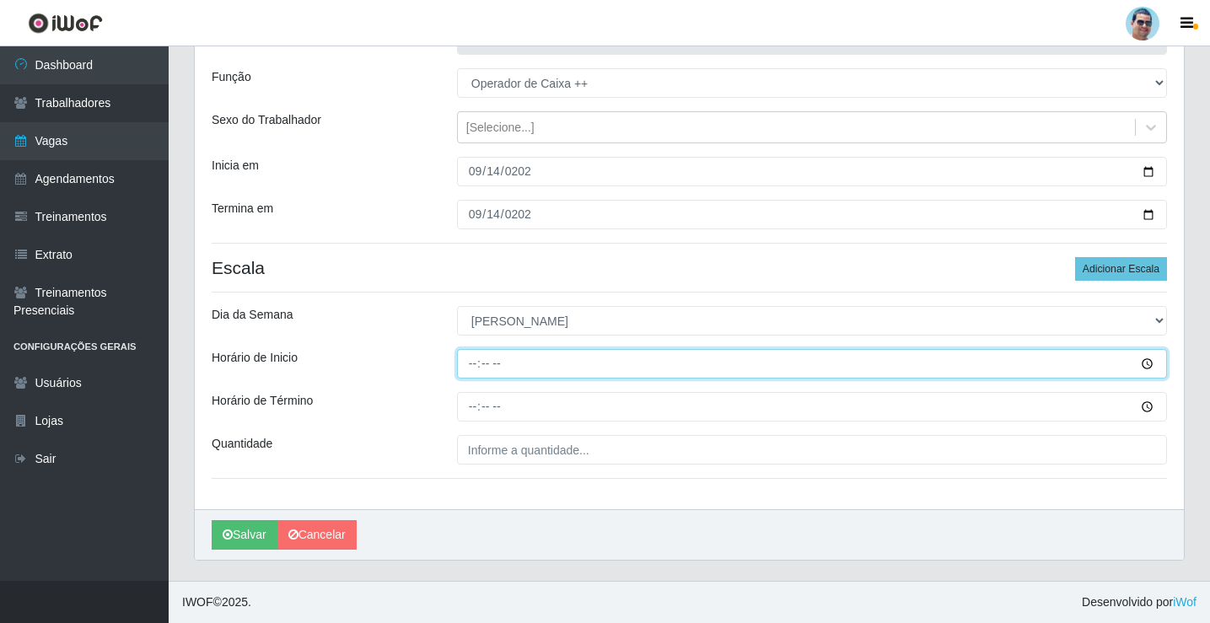
click at [466, 376] on input "Horário de Inicio" at bounding box center [812, 364] width 710 height 30
type input "07:00"
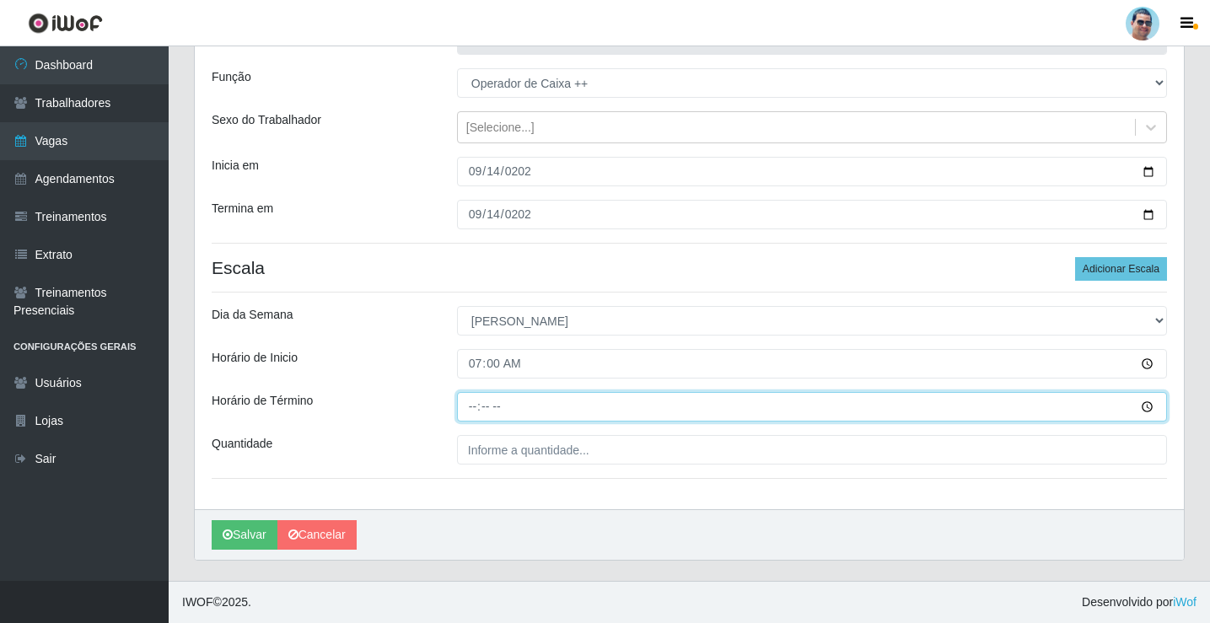
click at [470, 411] on input "Horário de Término" at bounding box center [812, 407] width 710 height 30
type input "12:30"
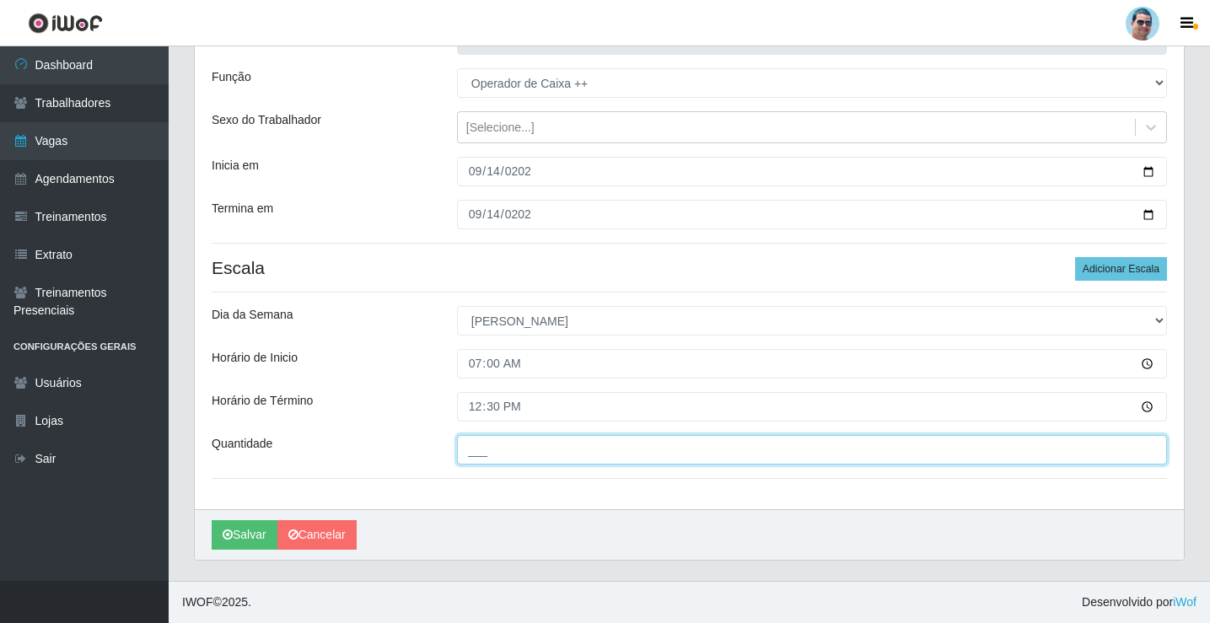
click at [523, 457] on input "___" at bounding box center [812, 450] width 710 height 30
type input "03_"
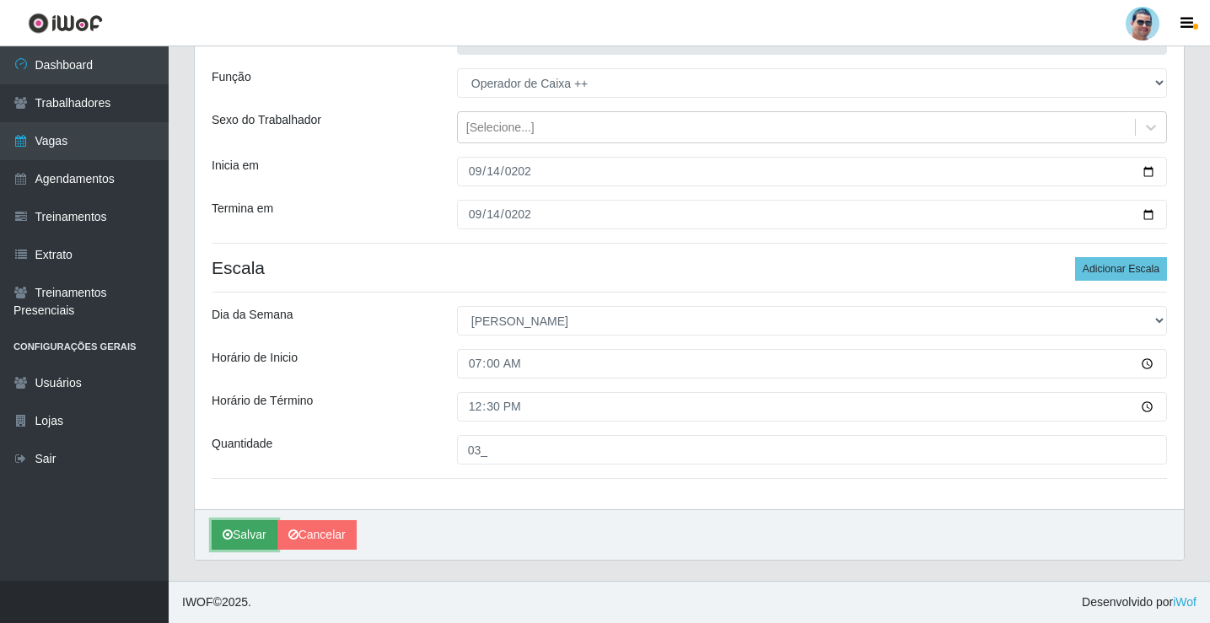
click at [229, 535] on icon "submit" at bounding box center [228, 535] width 10 height 12
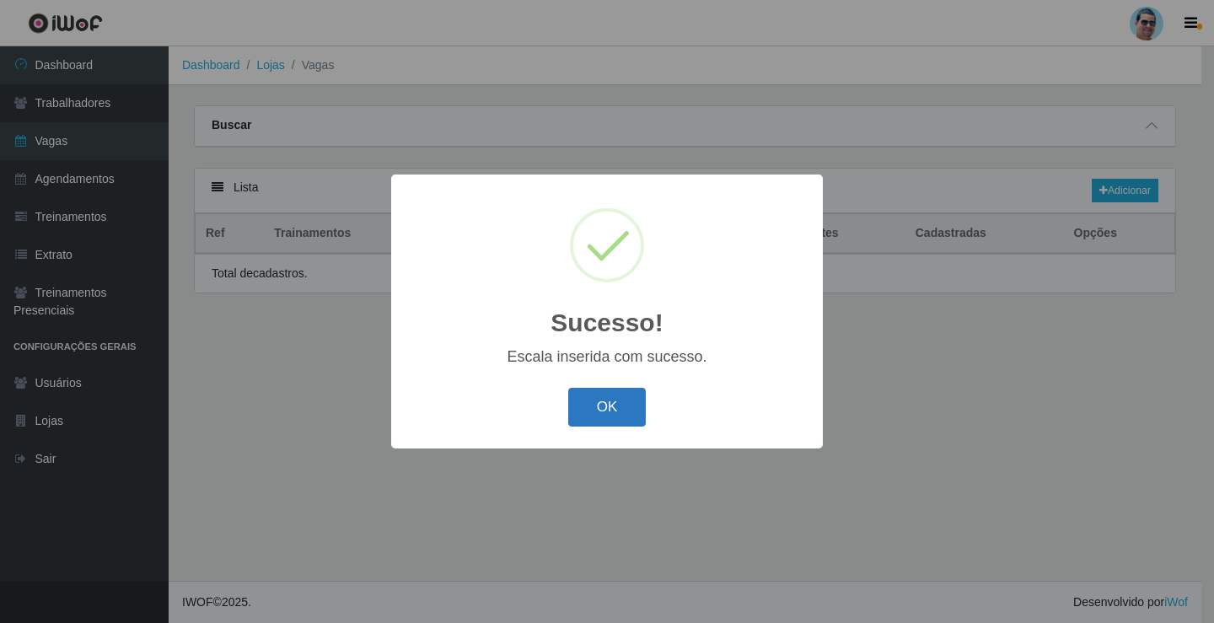
click at [615, 411] on button "OK" at bounding box center [607, 408] width 78 height 40
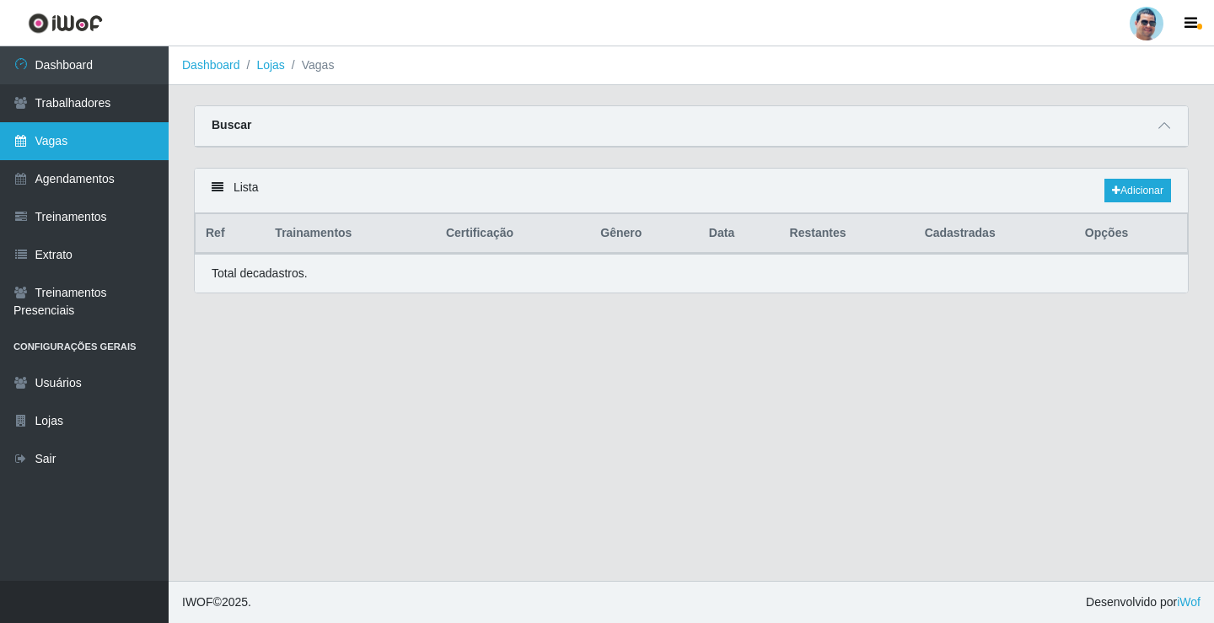
click at [67, 145] on link "Vagas" at bounding box center [84, 141] width 169 height 38
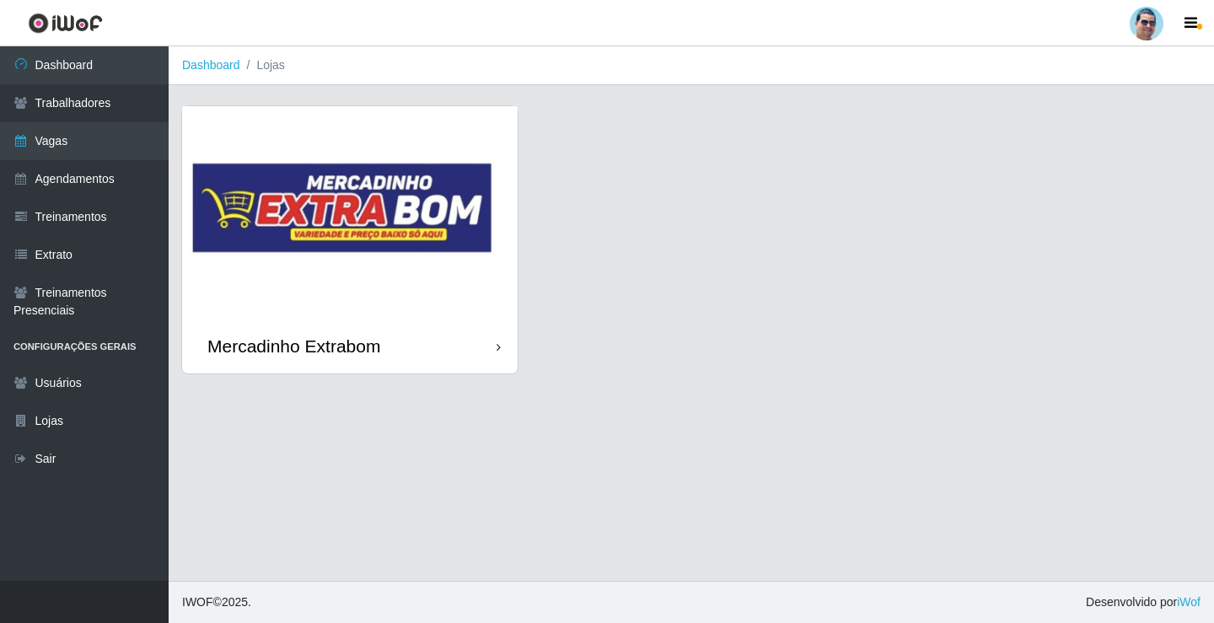
click at [426, 310] on img at bounding box center [350, 212] width 336 height 213
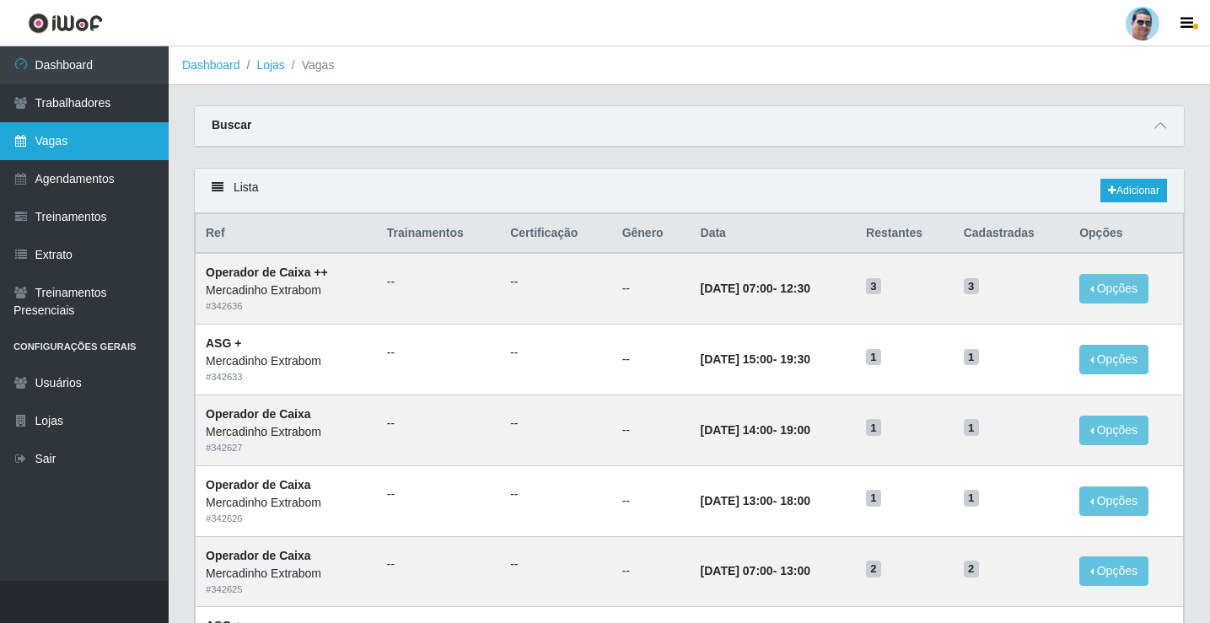
click at [83, 137] on link "Vagas" at bounding box center [84, 141] width 169 height 38
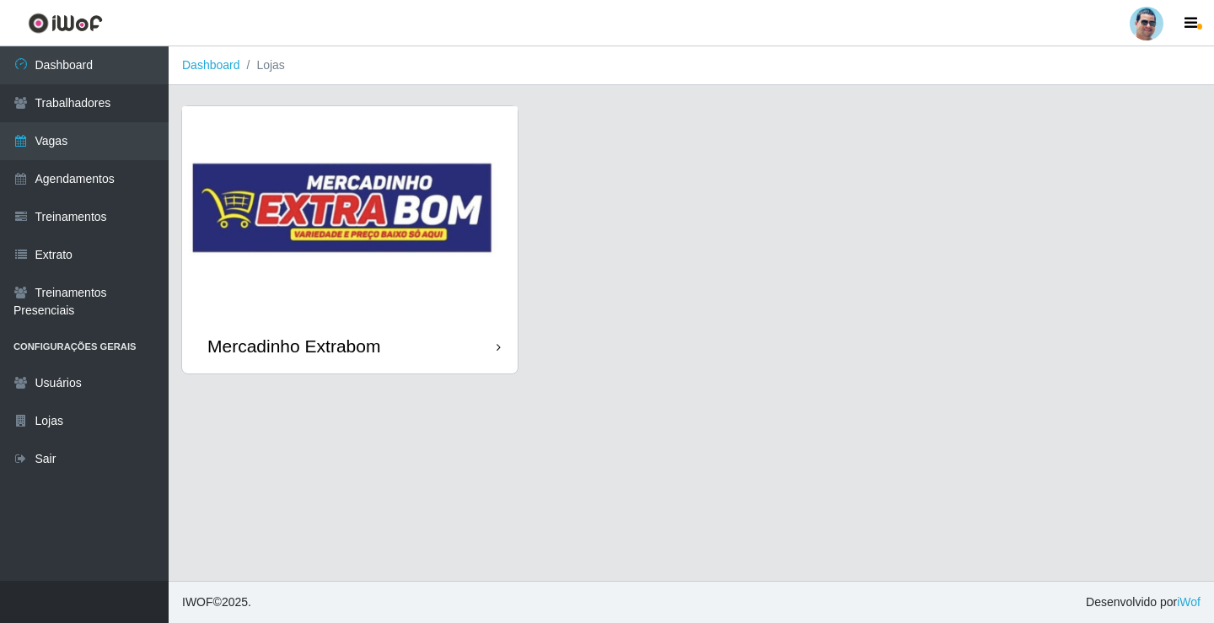
click at [380, 336] on div "Mercadinho Extrabom" at bounding box center [293, 346] width 173 height 21
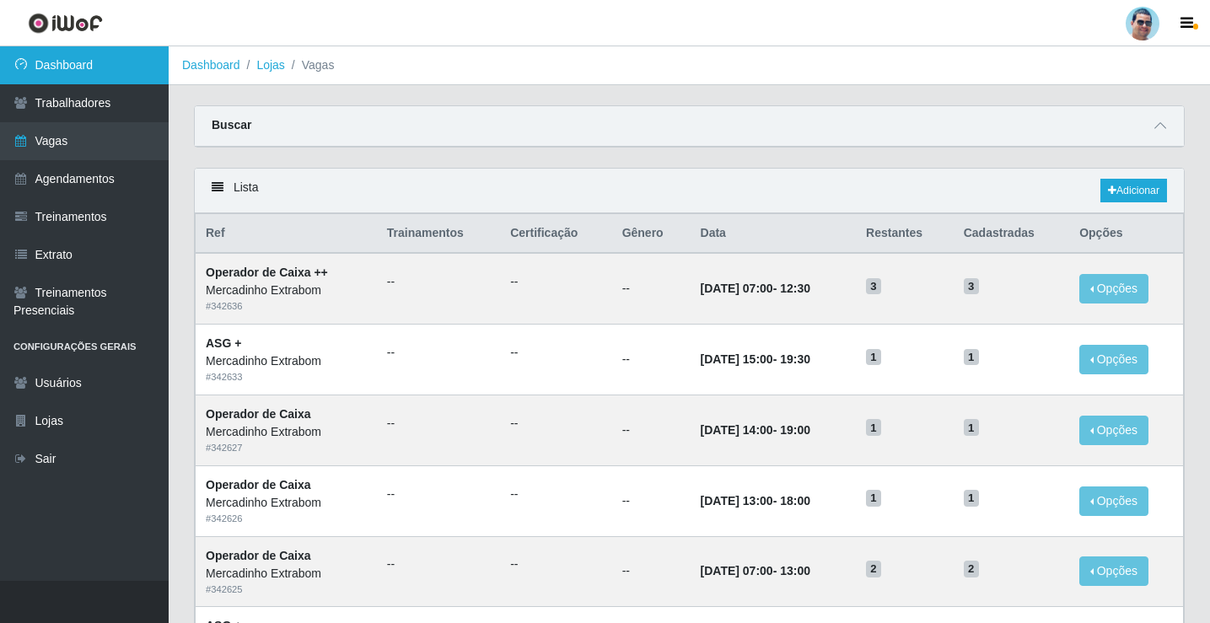
click at [108, 62] on link "Dashboard" at bounding box center [84, 65] width 169 height 38
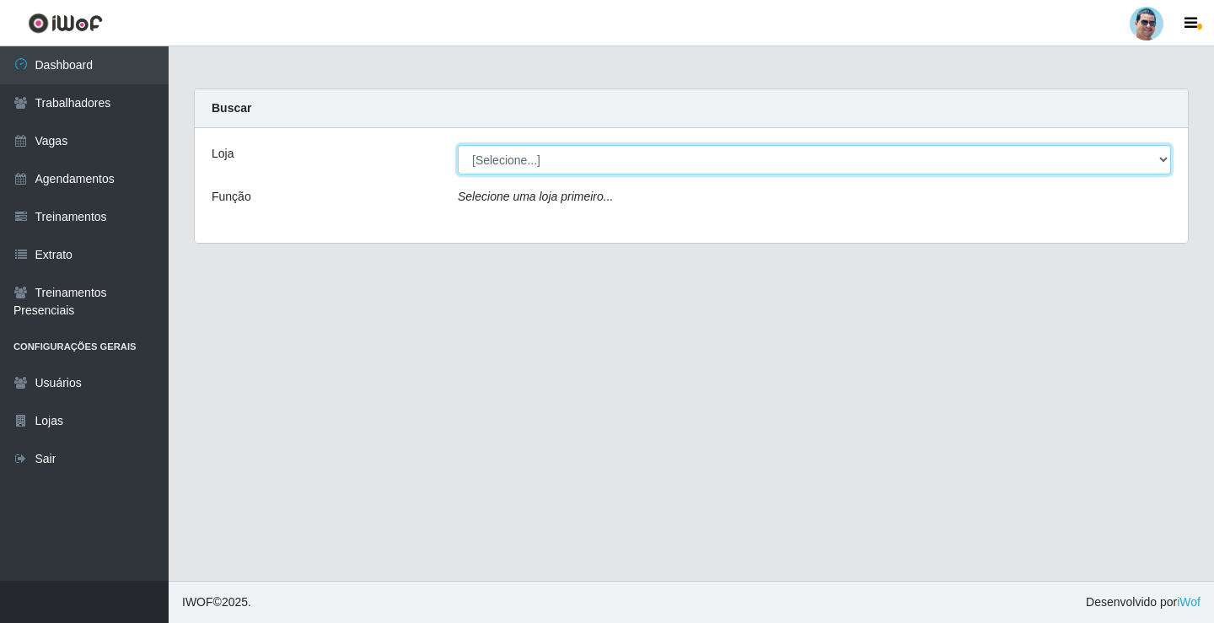
click at [536, 157] on select "[Selecione...] Mercadinho Extrabom" at bounding box center [814, 160] width 713 height 30
select select "175"
click at [458, 145] on select "[Selecione...] Mercadinho Extrabom" at bounding box center [814, 160] width 713 height 30
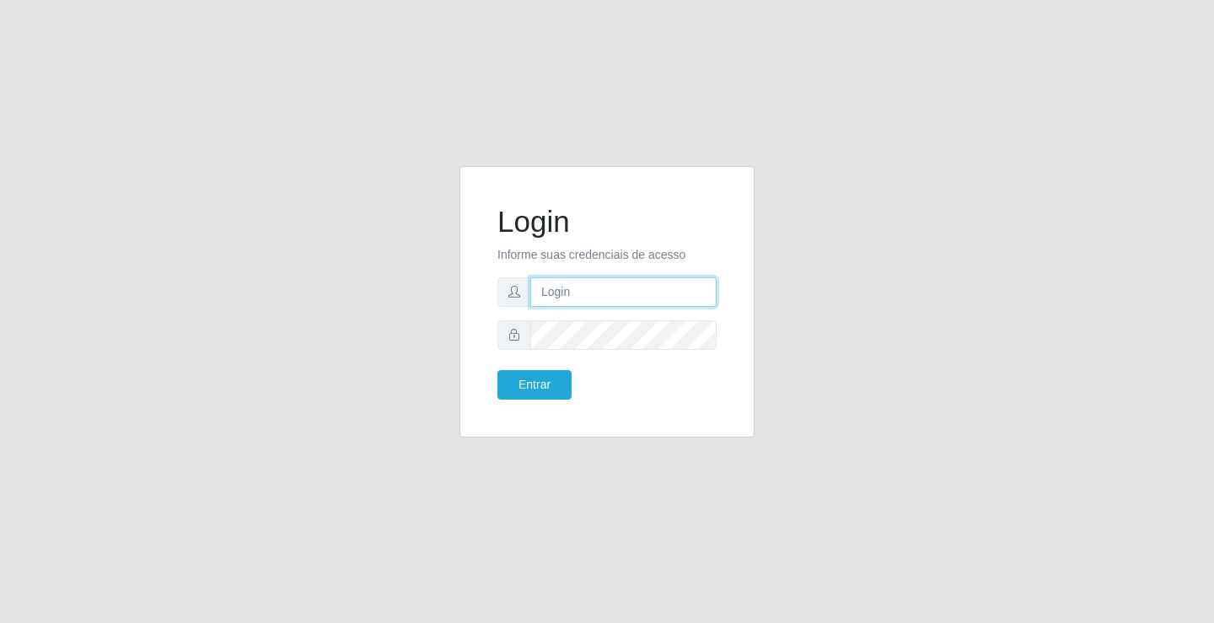
type input "[EMAIL_ADDRESS][DOMAIN_NAME]"
click at [548, 400] on div "Login Informe suas credenciais de acesso [EMAIL_ADDRESS][DOMAIN_NAME] Entrar" at bounding box center [607, 301] width 253 height 229
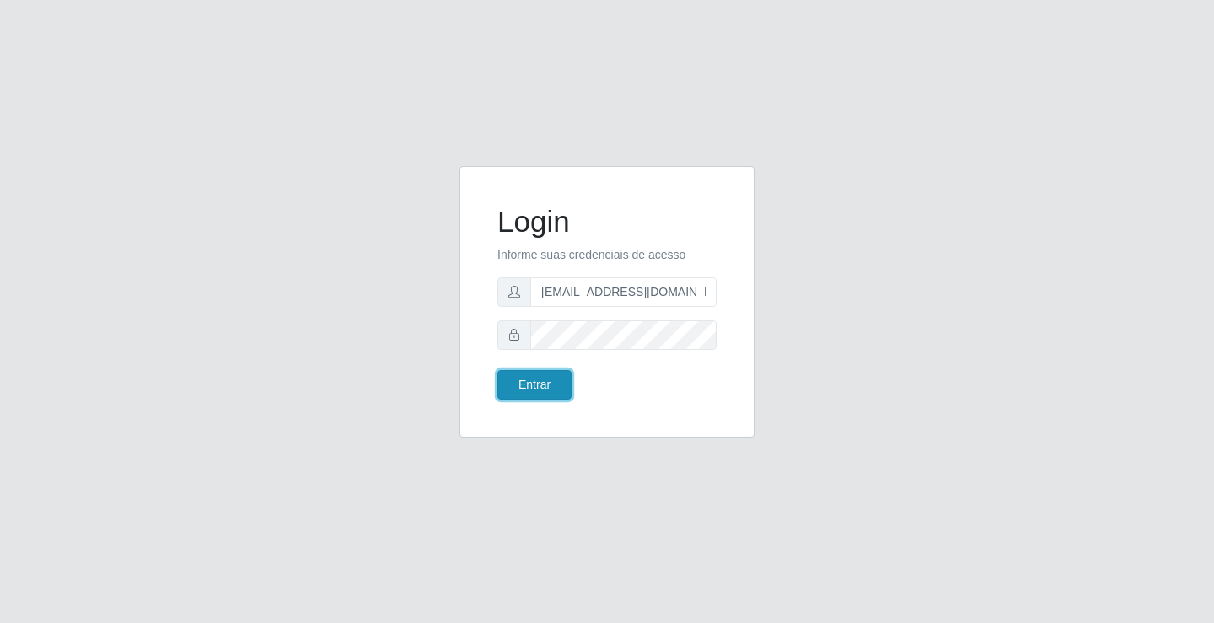
click at [548, 378] on button "Entrar" at bounding box center [535, 385] width 74 height 30
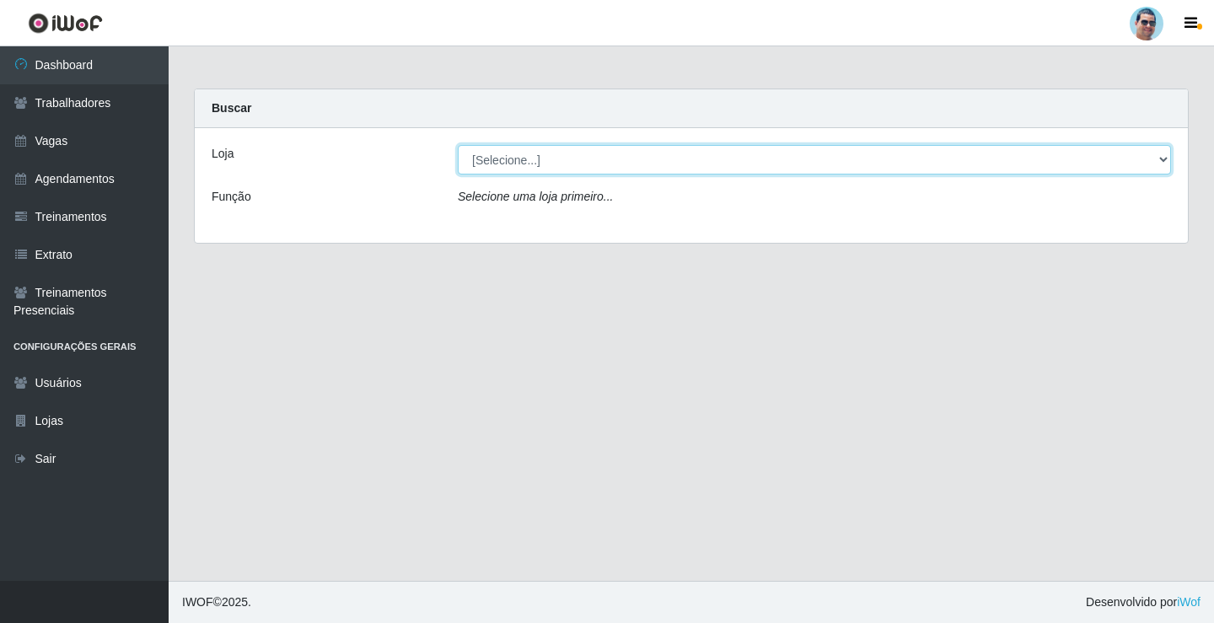
click at [531, 158] on select "[Selecione...] Mercadinho Extrabom" at bounding box center [814, 160] width 713 height 30
select select "175"
click at [458, 145] on select "[Selecione...] Mercadinho Extrabom" at bounding box center [814, 160] width 713 height 30
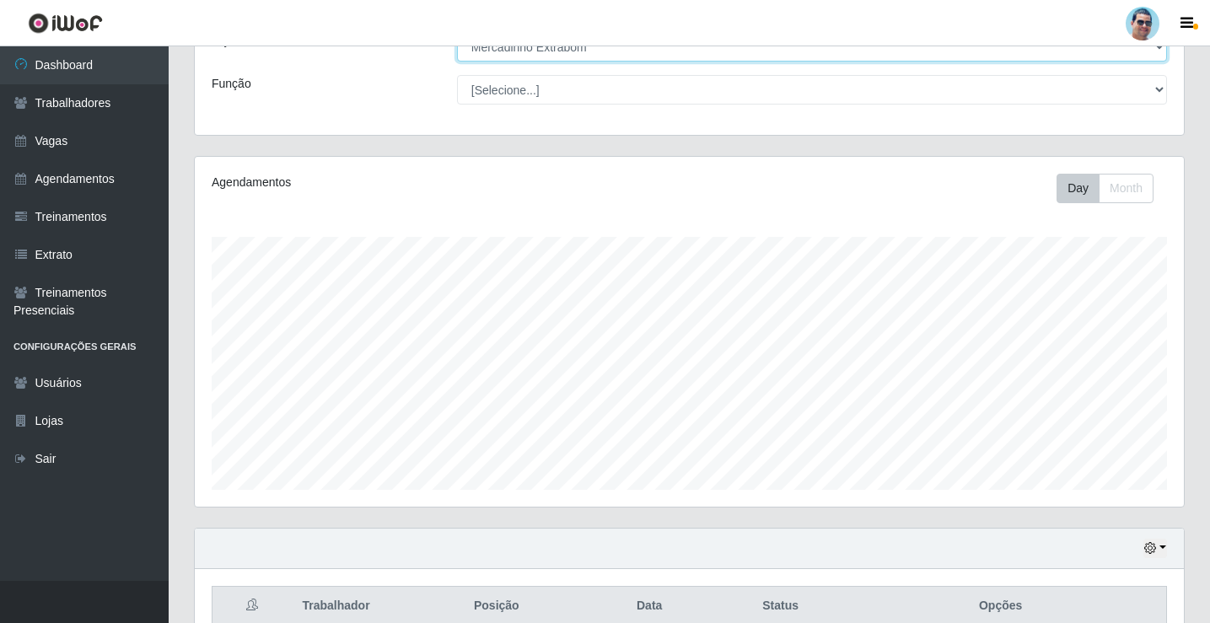
scroll to position [272, 0]
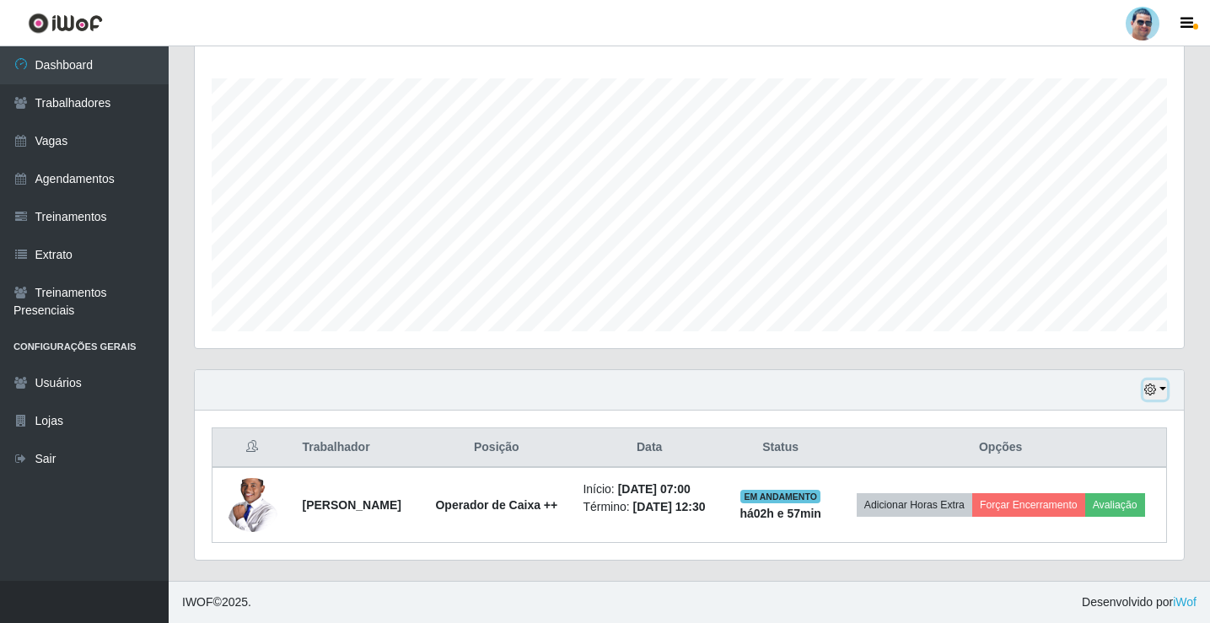
click at [1158, 387] on button "button" at bounding box center [1156, 389] width 24 height 19
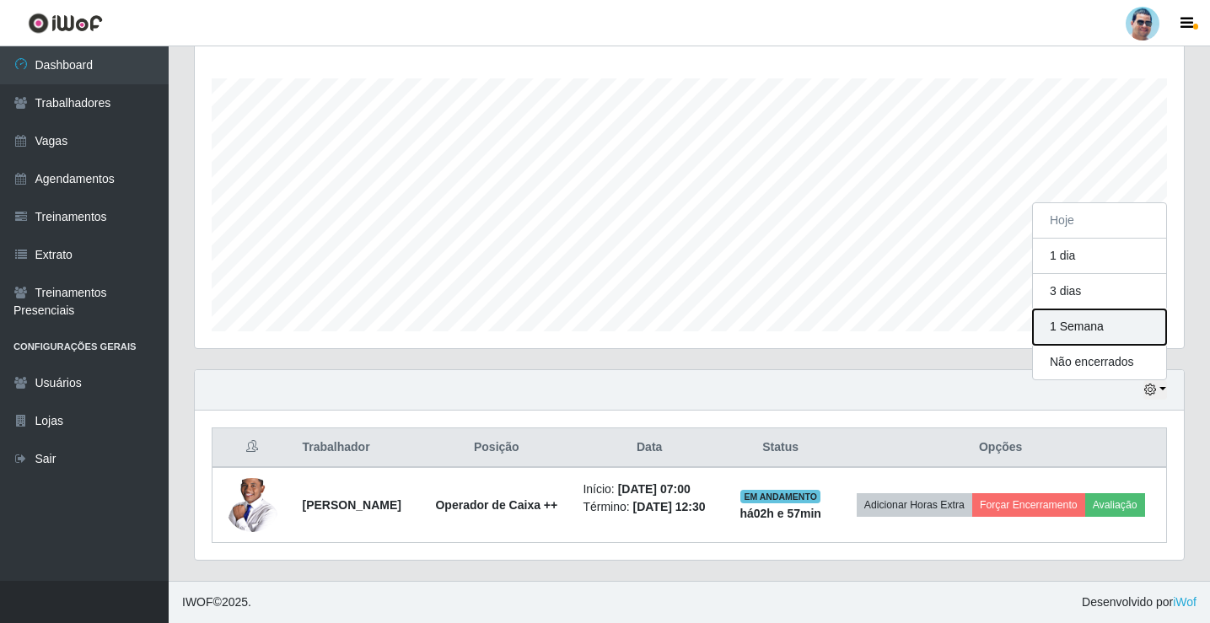
click at [1100, 333] on button "1 Semana" at bounding box center [1099, 326] width 133 height 35
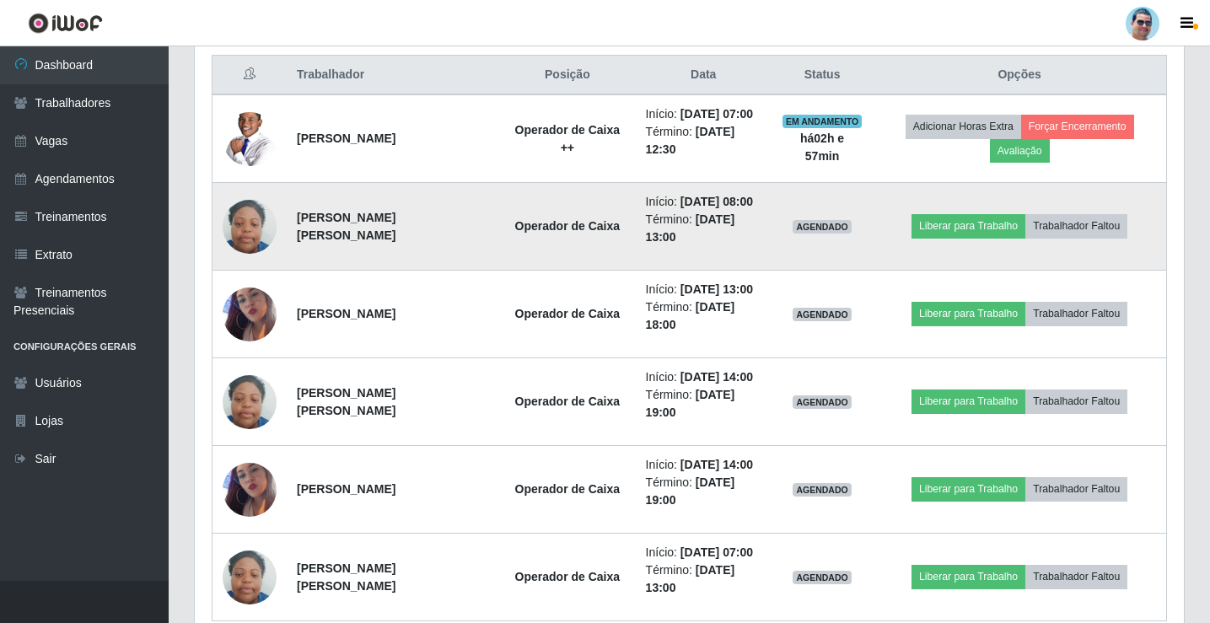
scroll to position [554, 0]
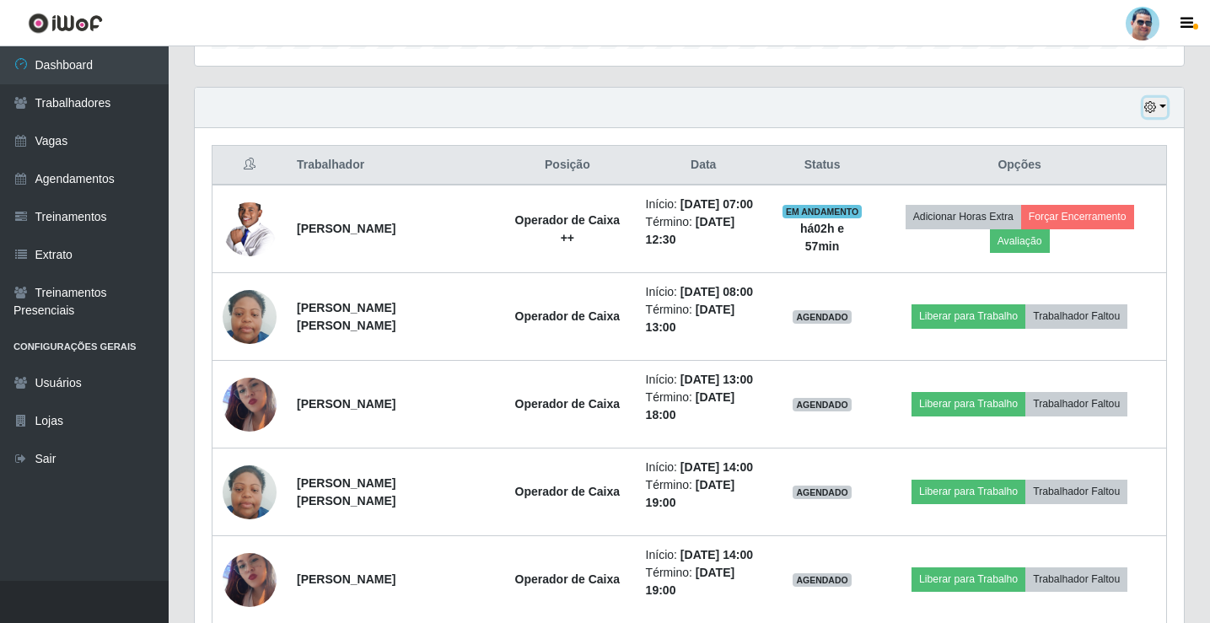
click at [1156, 100] on button "button" at bounding box center [1156, 107] width 24 height 19
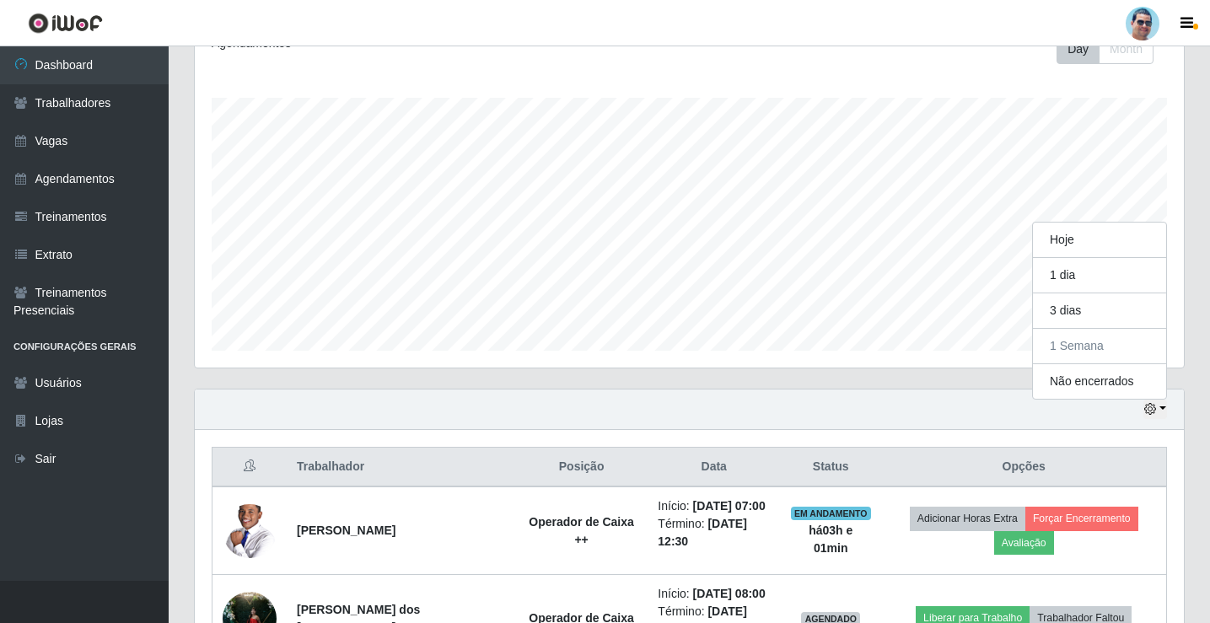
scroll to position [139, 0]
